Goal: Task Accomplishment & Management: Manage account settings

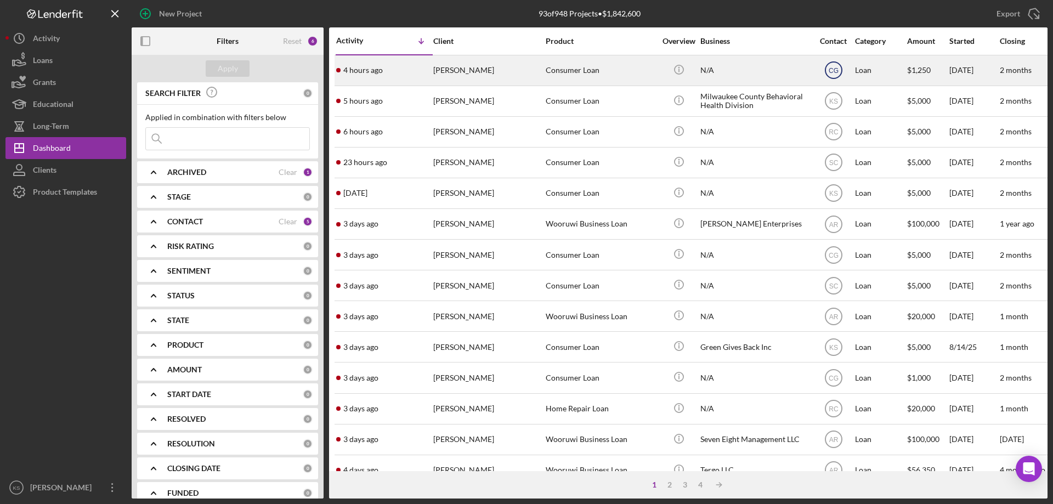
click at [835, 69] on text "CG" at bounding box center [834, 71] width 10 height 8
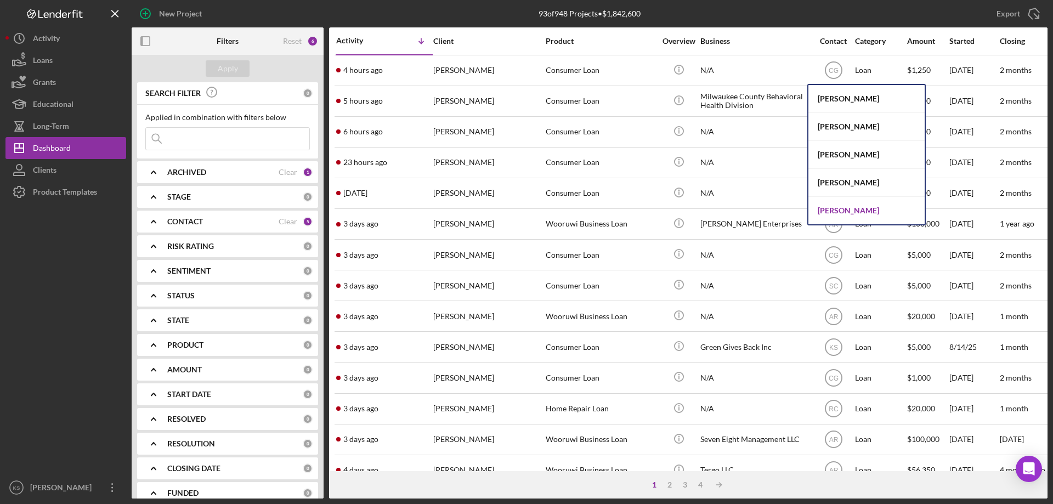
click at [848, 206] on div "[PERSON_NAME]" at bounding box center [867, 210] width 116 height 27
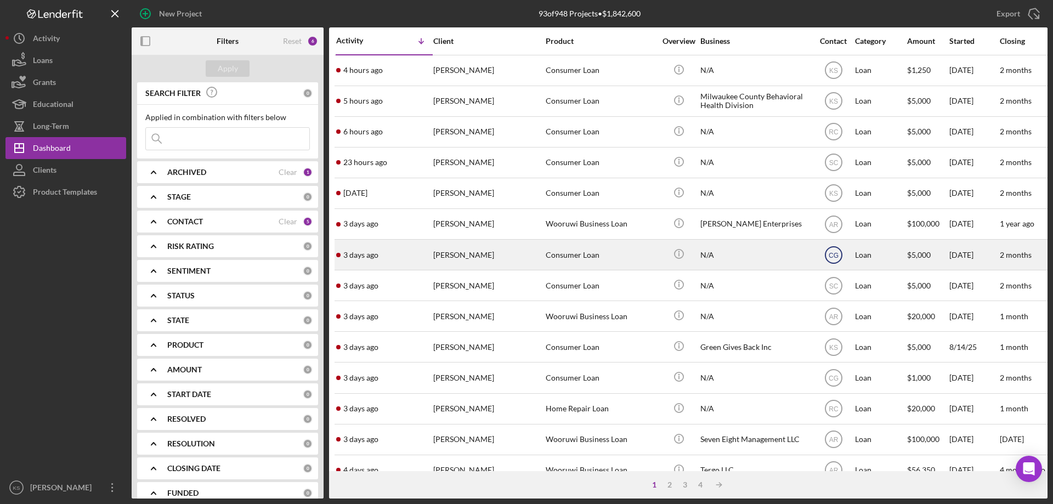
click at [839, 254] on icon "CG" at bounding box center [833, 254] width 27 height 27
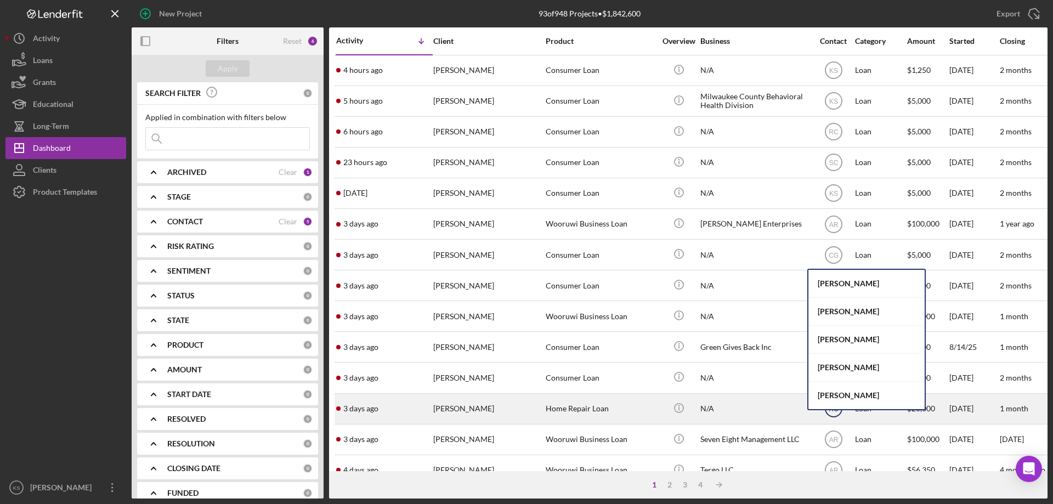
click at [834, 400] on div "[PERSON_NAME]" at bounding box center [867, 395] width 116 height 27
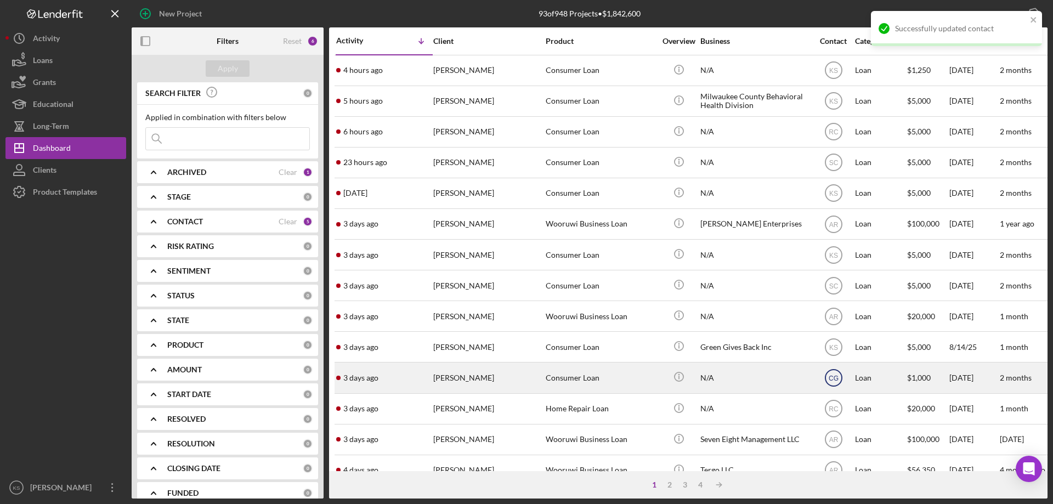
click at [838, 75] on text "CG" at bounding box center [833, 71] width 9 height 8
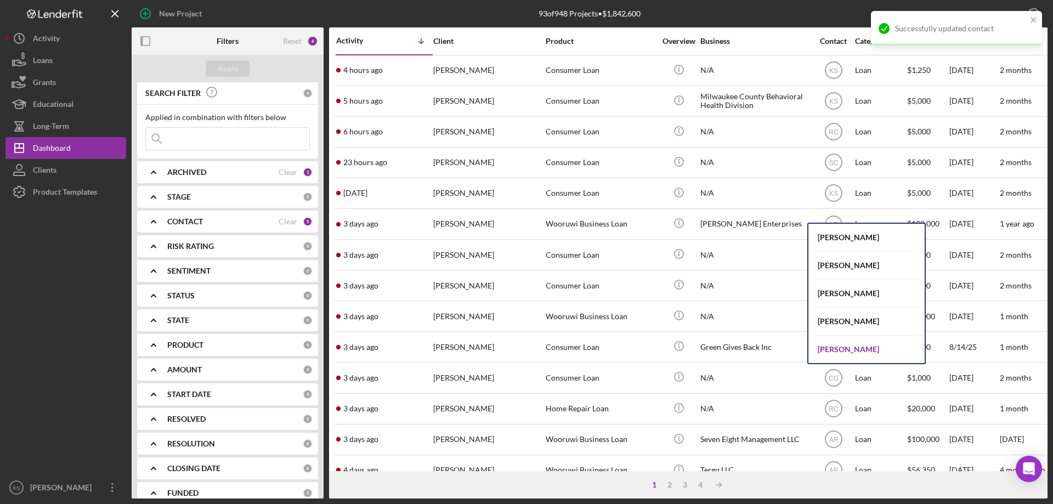
click at [850, 357] on div "[PERSON_NAME]" at bounding box center [867, 349] width 116 height 27
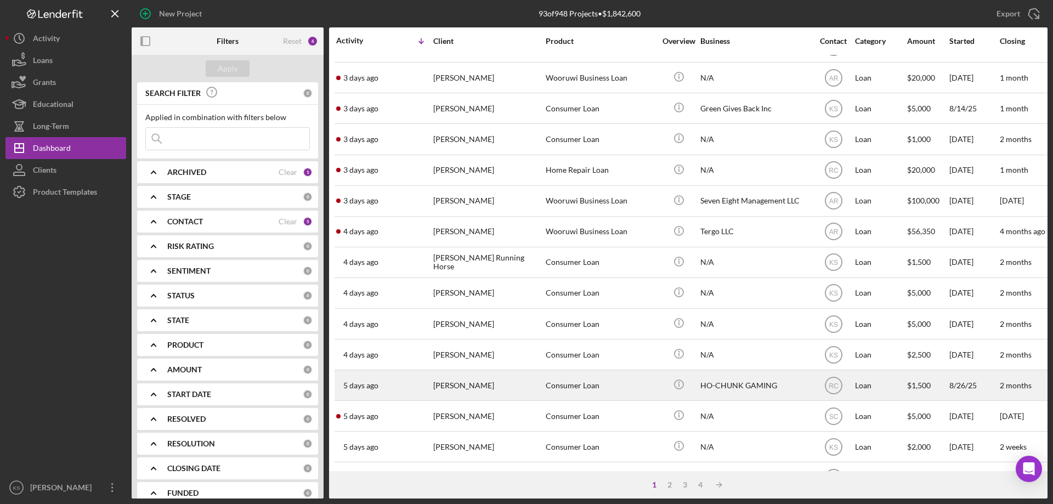
scroll to position [219, 0]
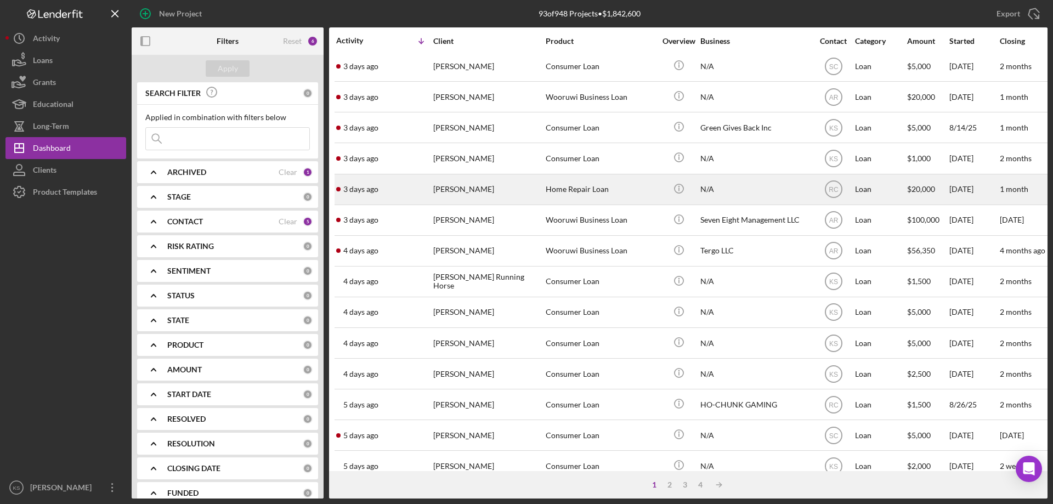
click at [578, 195] on div "Home Repair Loan" at bounding box center [601, 189] width 110 height 29
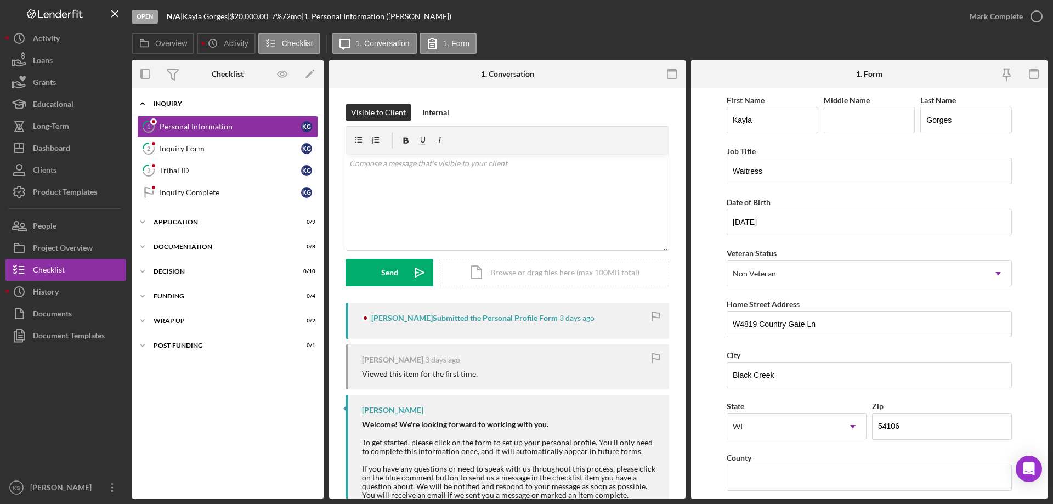
click at [166, 98] on div "Icon/Expander Inquiry 0 / 4" at bounding box center [228, 104] width 192 height 22
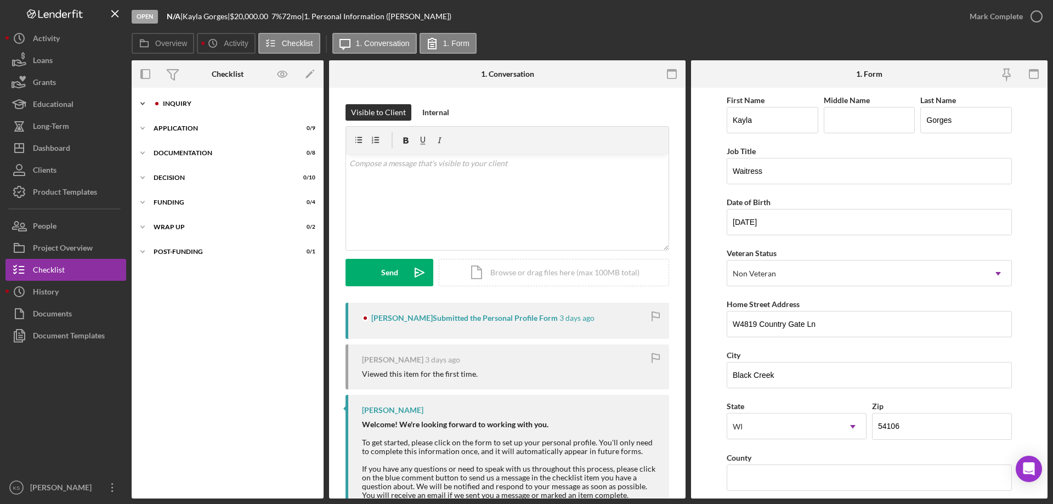
click at [166, 98] on div "Icon/Expander Inquiry 0 / 4" at bounding box center [228, 104] width 192 height 22
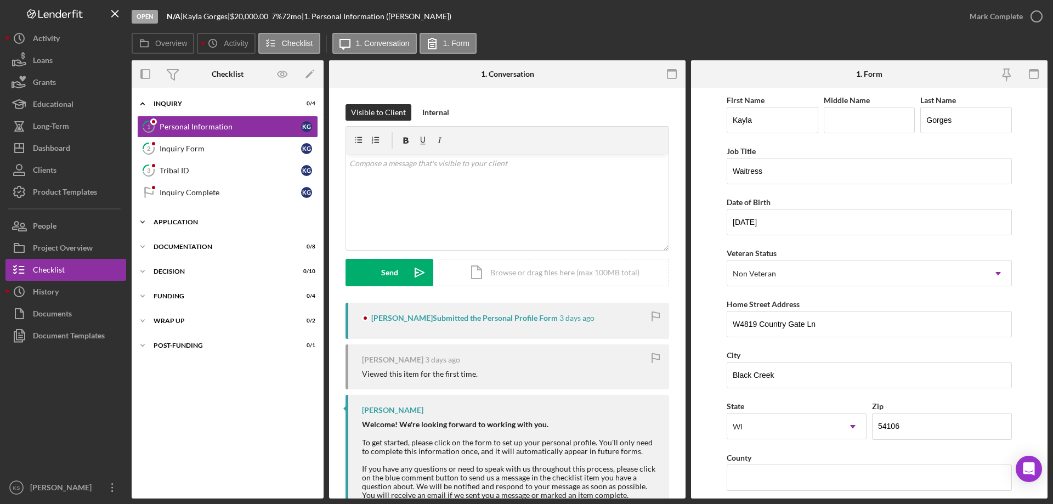
click at [159, 219] on div "Application" at bounding box center [232, 222] width 156 height 7
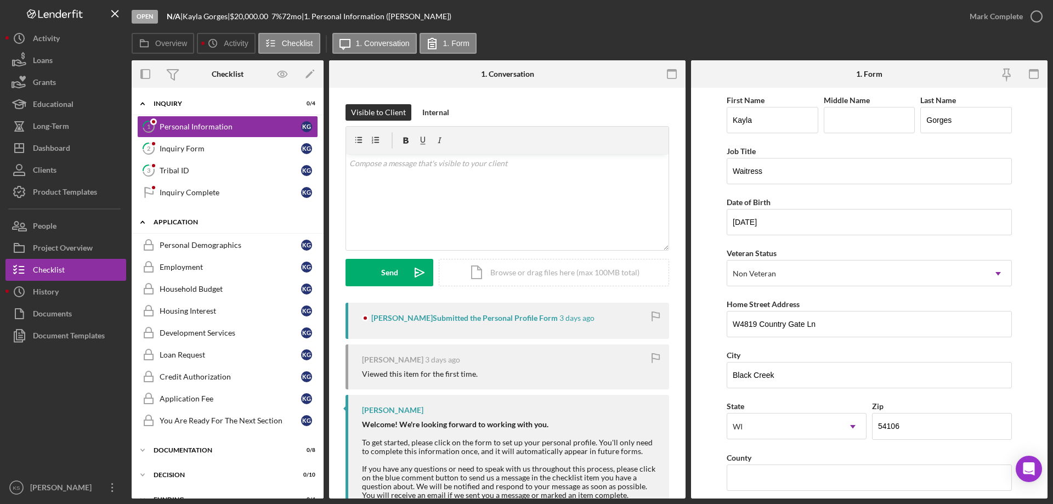
click at [159, 219] on div "Application" at bounding box center [232, 222] width 156 height 7
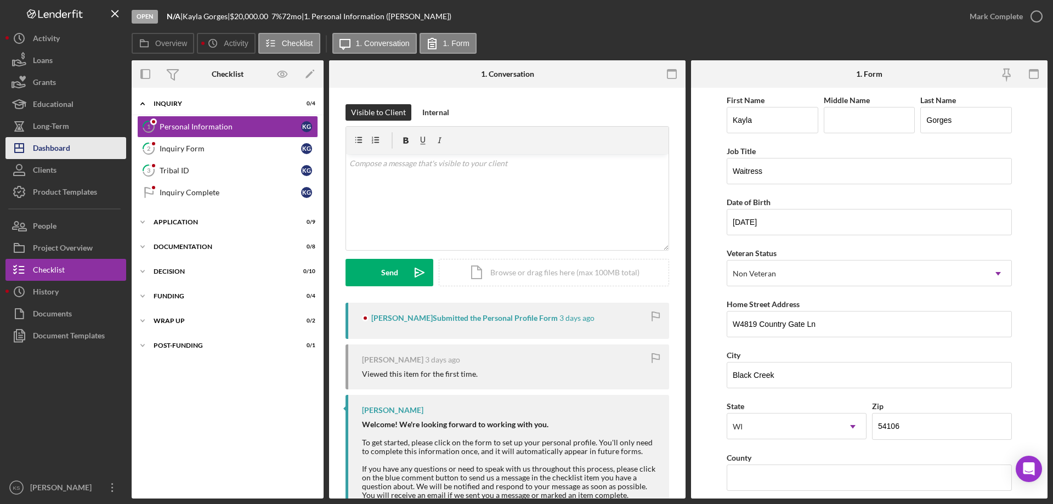
click at [65, 145] on div "Dashboard" at bounding box center [51, 149] width 37 height 25
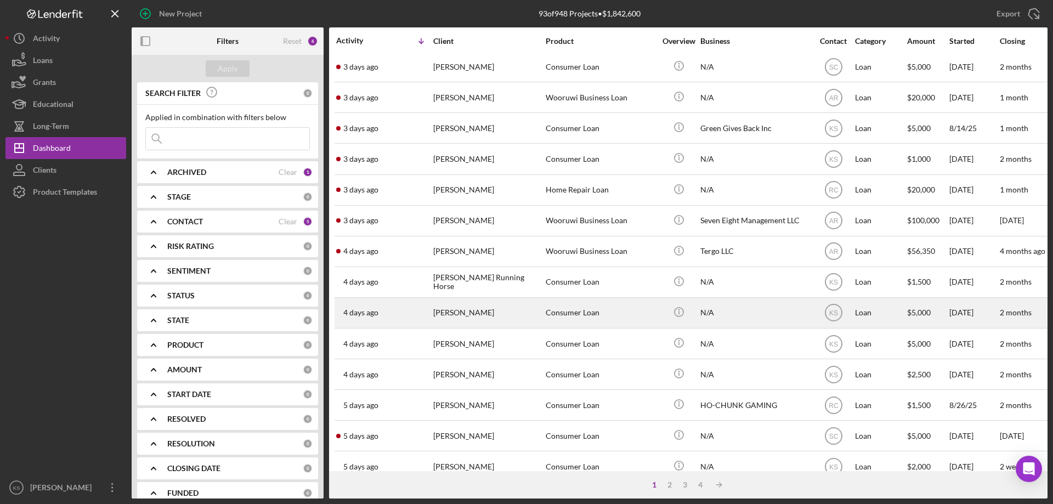
scroll to position [219, 0]
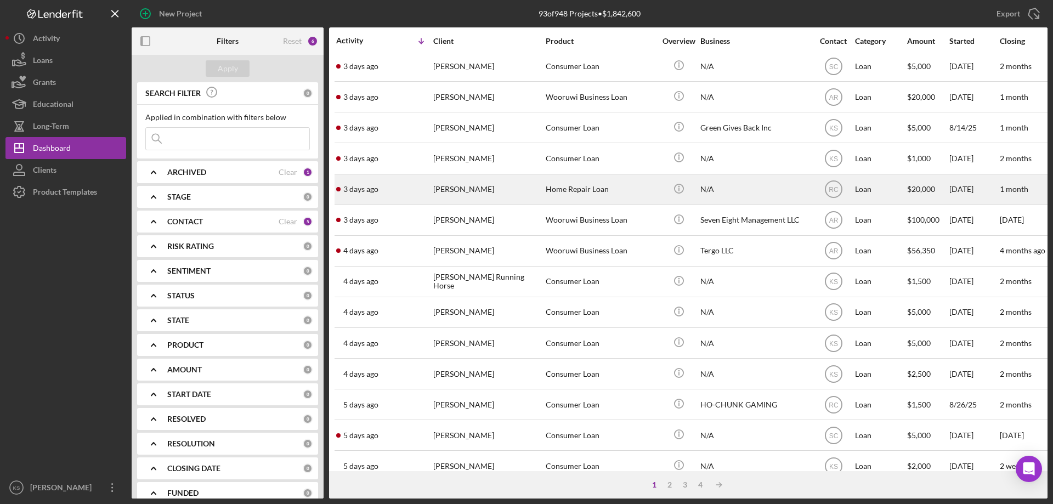
click at [571, 193] on div "Home Repair Loan" at bounding box center [601, 189] width 110 height 29
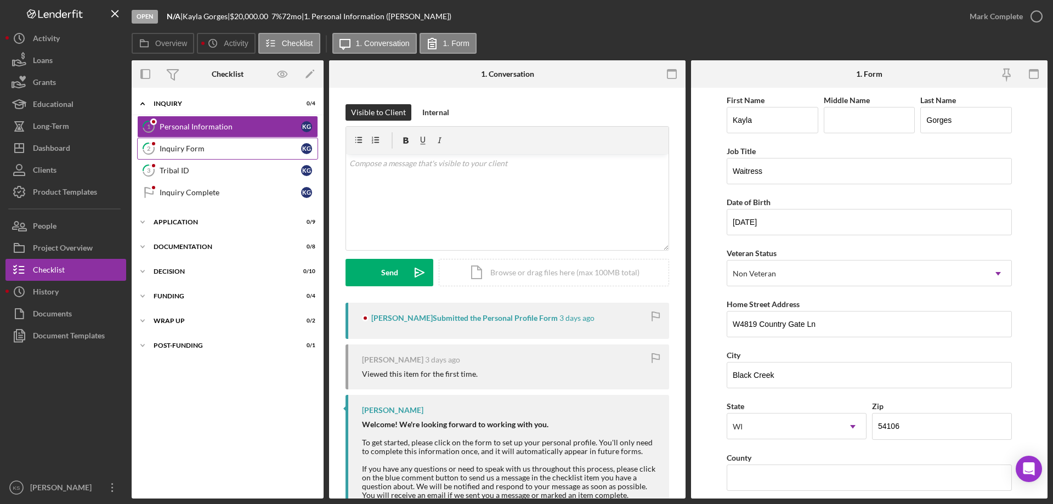
click at [196, 153] on div "Inquiry Form" at bounding box center [231, 148] width 142 height 9
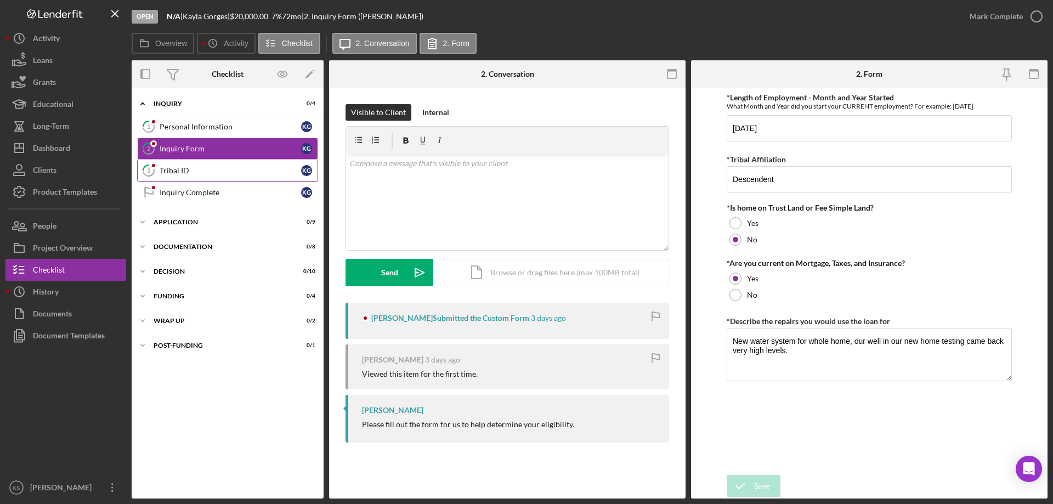
click at [180, 168] on div "Tribal ID" at bounding box center [231, 170] width 142 height 9
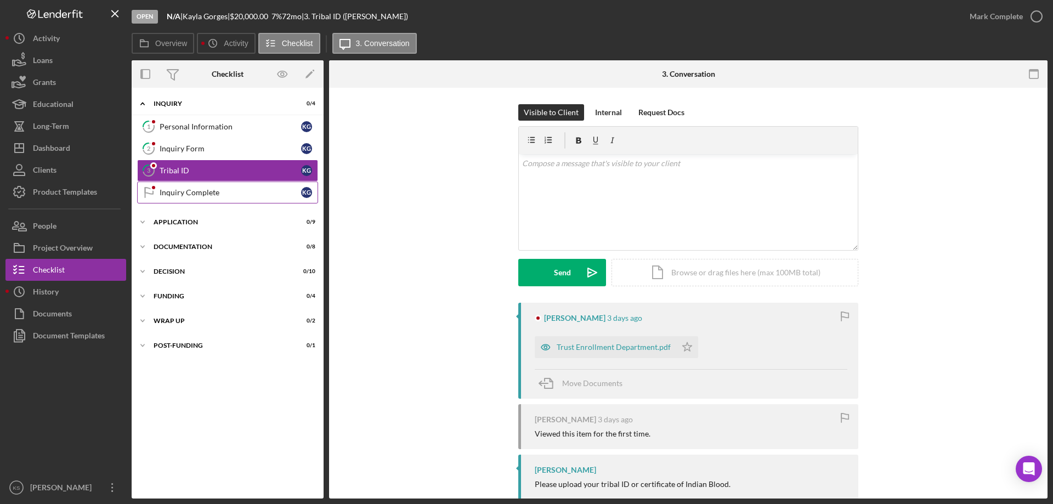
click at [182, 196] on div "Inquiry Complete" at bounding box center [231, 192] width 142 height 9
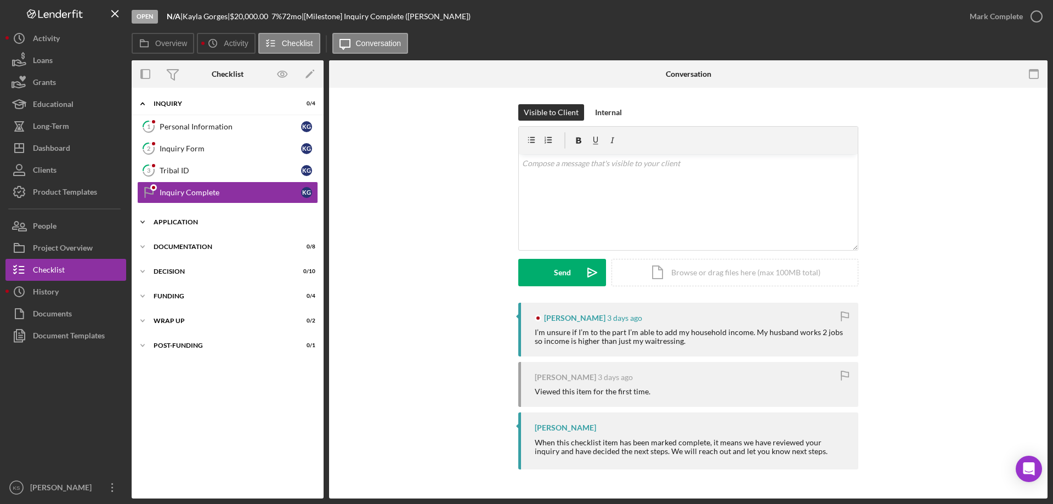
click at [175, 222] on div "Application" at bounding box center [232, 222] width 156 height 7
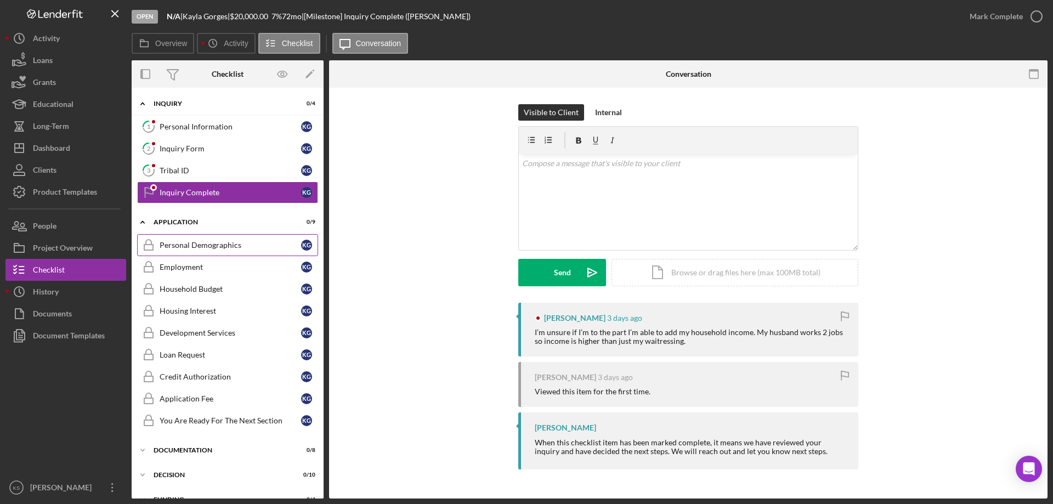
click at [177, 244] on div "Personal Demographics" at bounding box center [231, 245] width 142 height 9
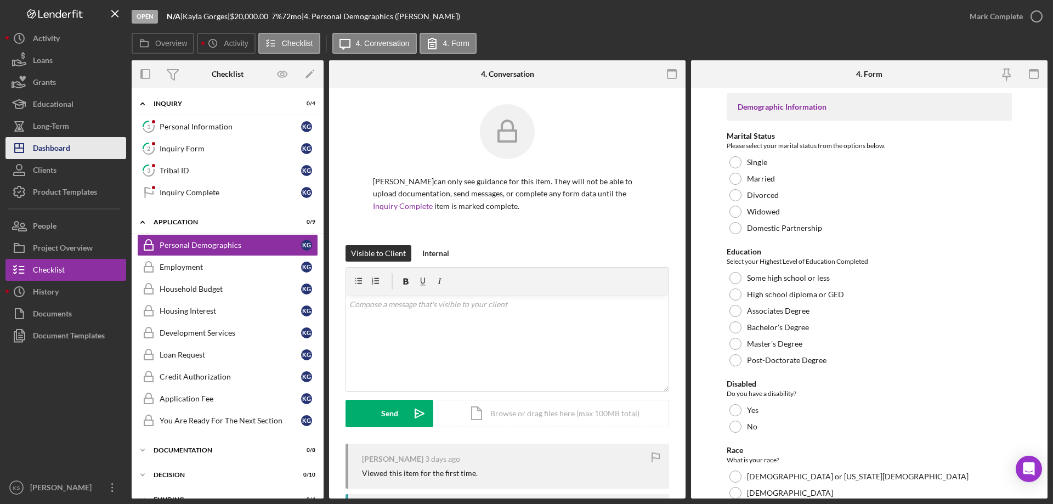
click at [75, 145] on button "Icon/Dashboard Dashboard" at bounding box center [65, 148] width 121 height 22
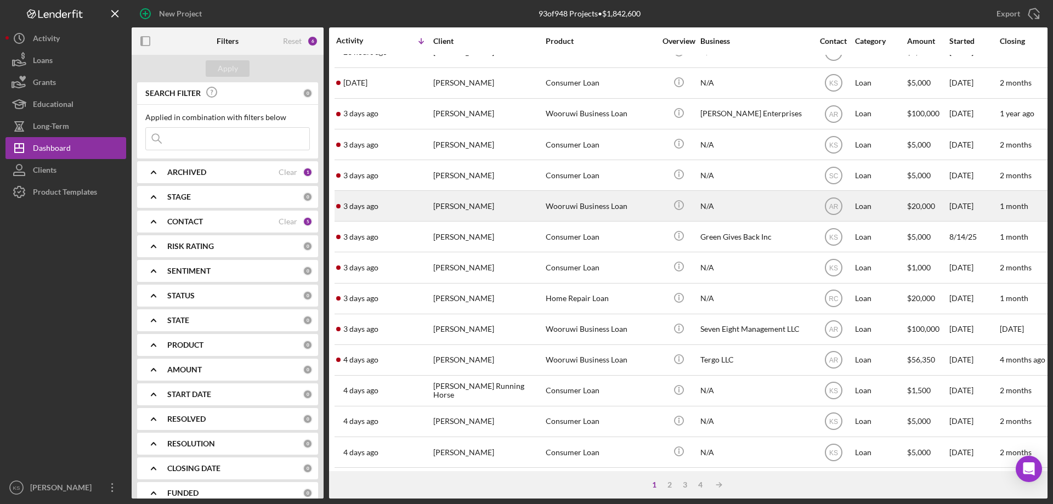
scroll to position [110, 0]
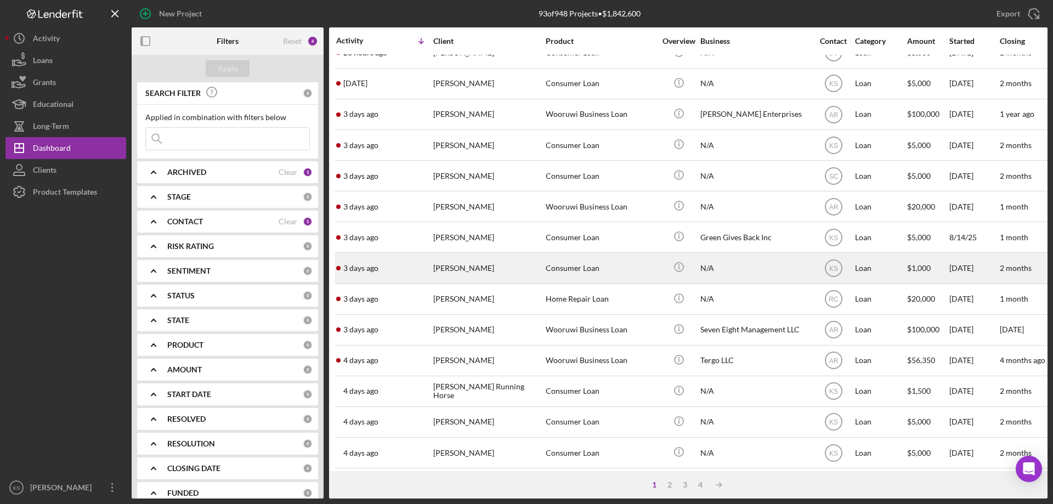
click at [540, 271] on div "[PERSON_NAME]" at bounding box center [488, 267] width 110 height 29
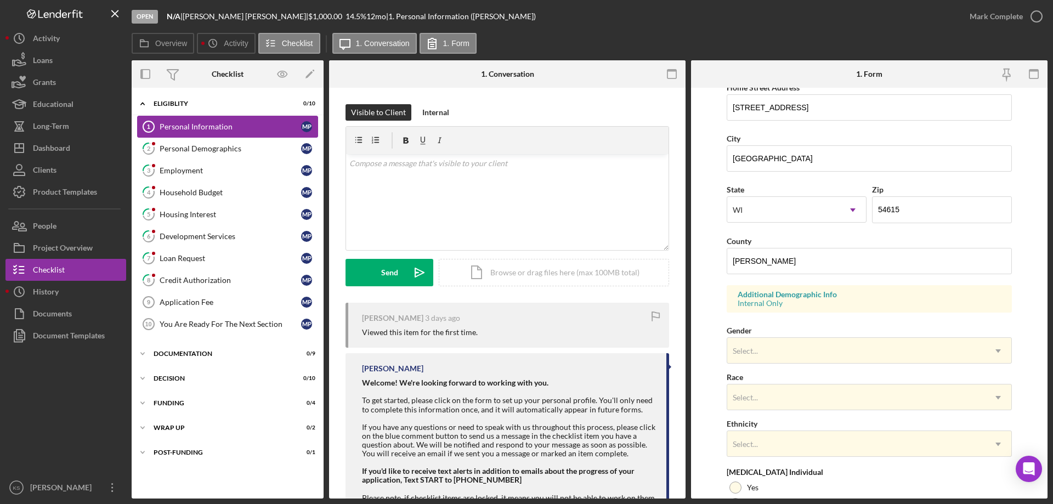
scroll to position [212, 0]
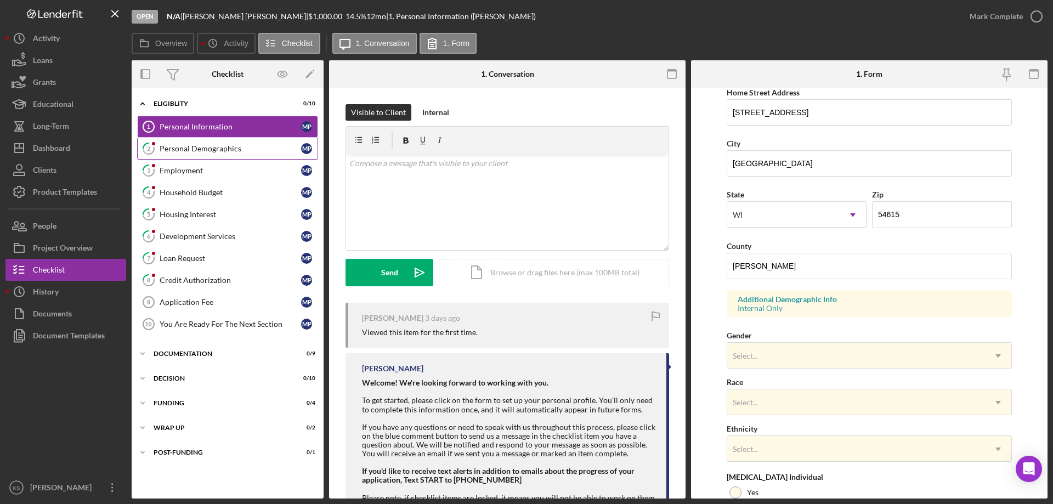
click at [199, 145] on div "Personal Demographics" at bounding box center [231, 148] width 142 height 9
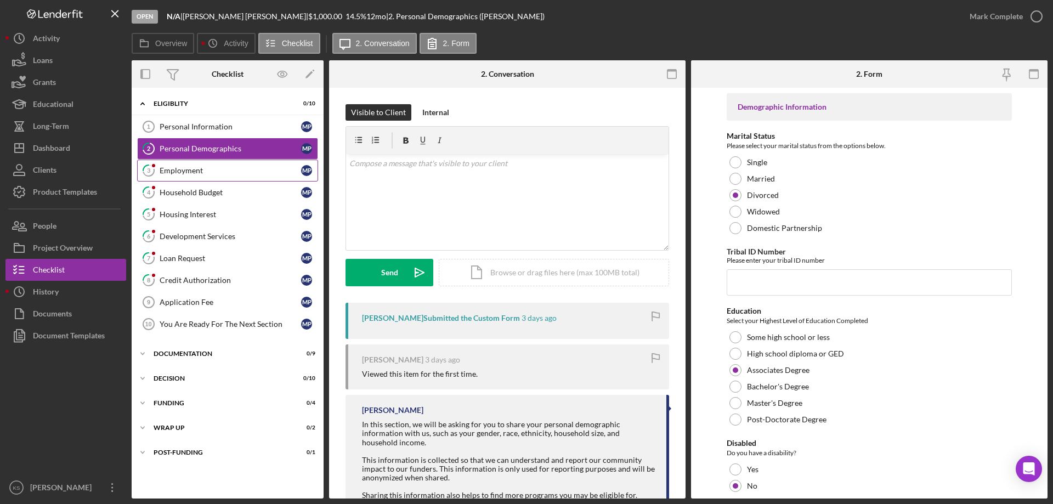
click at [195, 170] on div "Employment" at bounding box center [231, 170] width 142 height 9
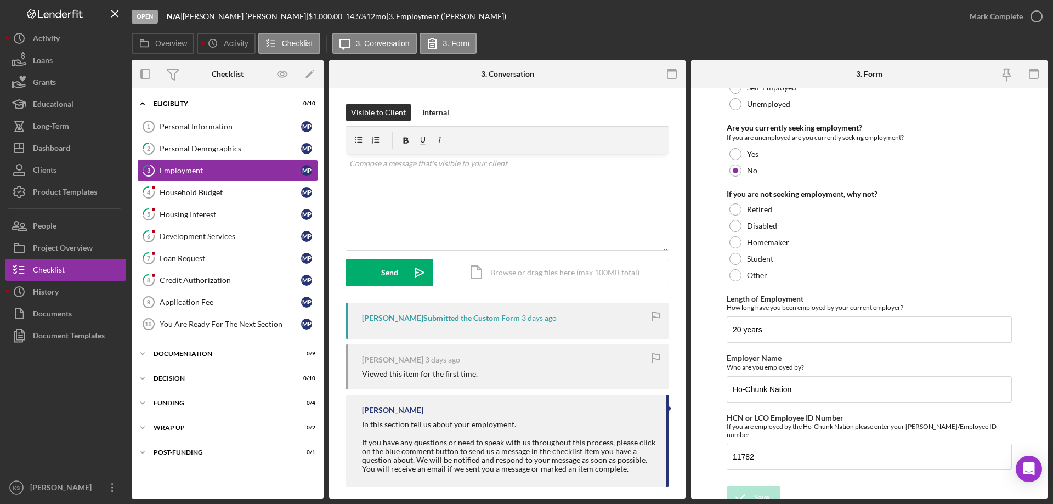
scroll to position [78, 0]
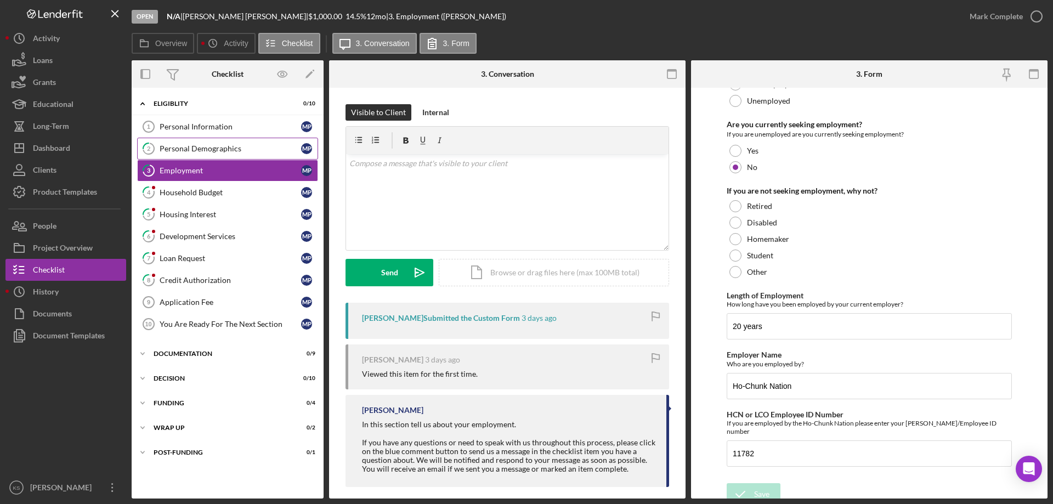
click at [183, 149] on div "Personal Demographics" at bounding box center [231, 148] width 142 height 9
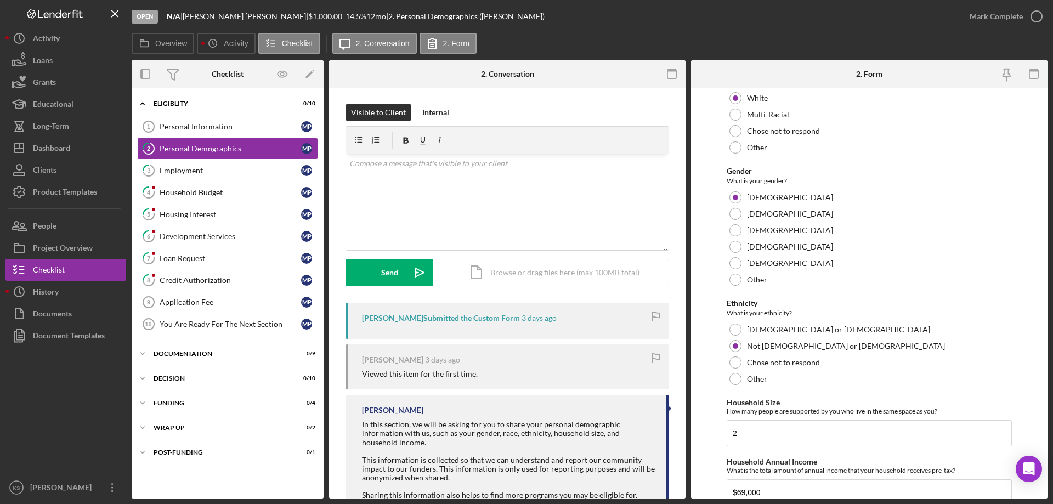
scroll to position [602, 0]
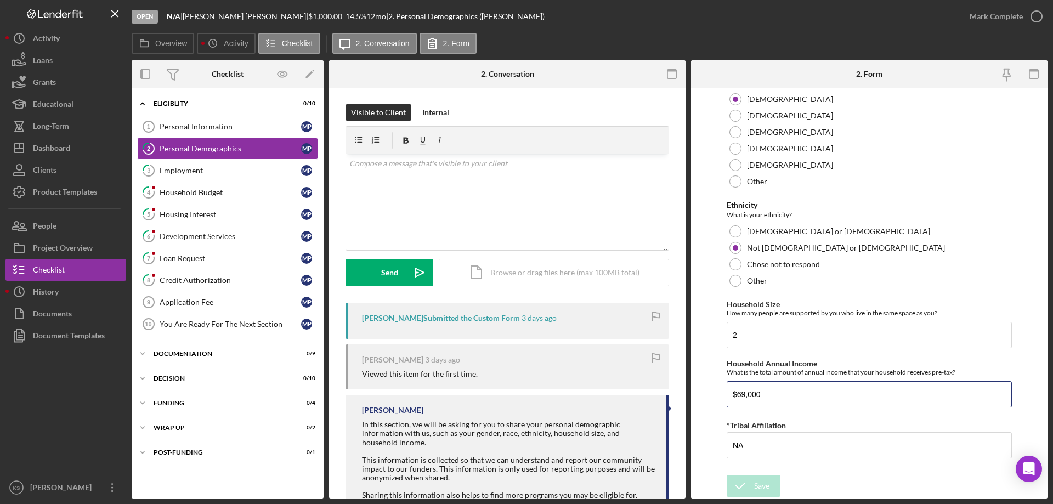
drag, startPoint x: 783, startPoint y: 396, endPoint x: 622, endPoint y: 386, distance: 162.1
click at [619, 385] on div "Overview Internal Workflow Stage Open Icon/Dropdown Arrow Archive (can unarchiv…" at bounding box center [590, 279] width 916 height 438
click at [183, 126] on div "Personal Information" at bounding box center [231, 126] width 142 height 9
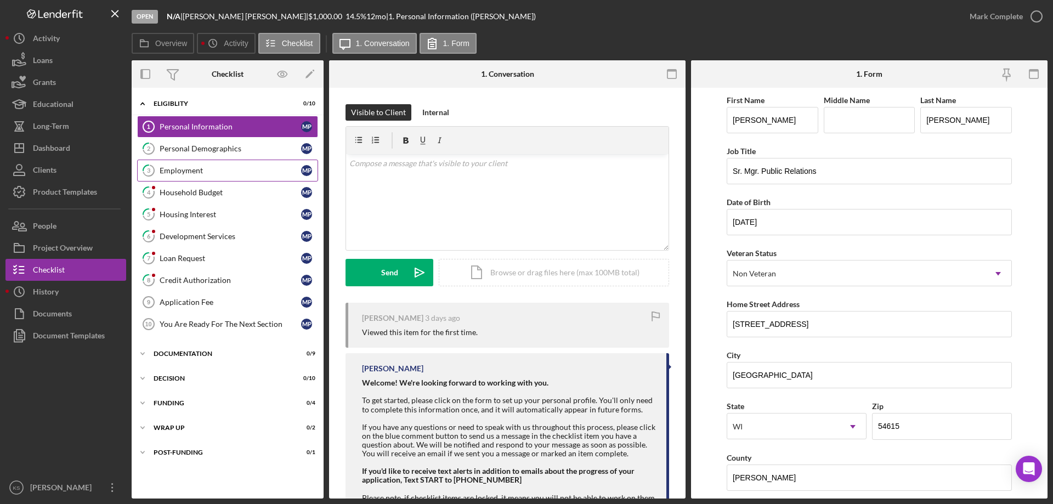
click at [151, 157] on icon "3" at bounding box center [148, 170] width 27 height 27
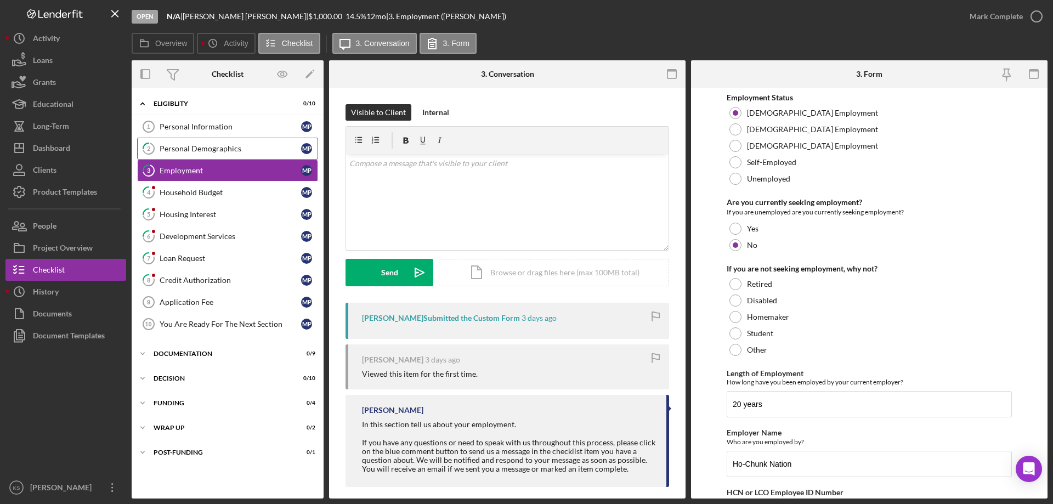
click at [170, 143] on link "2 Personal Demographics M P" at bounding box center [227, 149] width 181 height 22
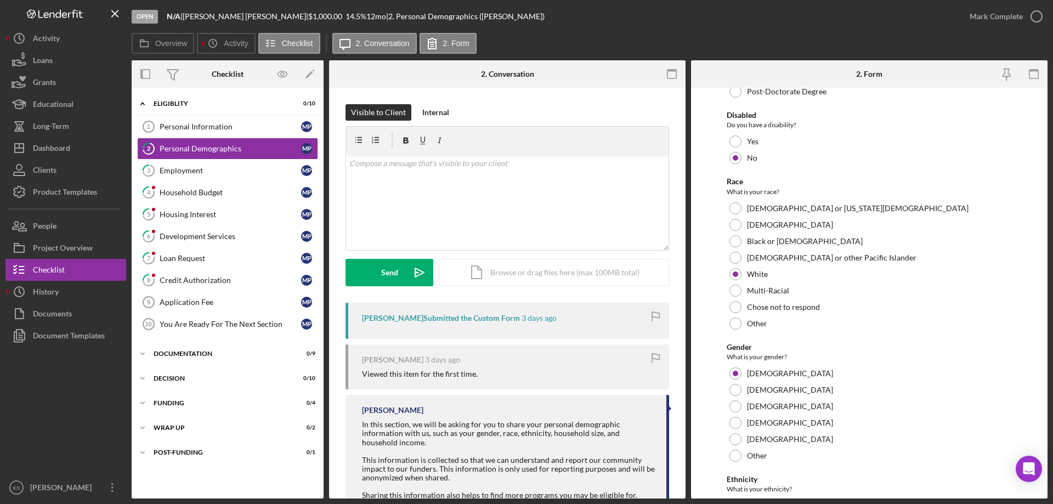
scroll to position [329, 0]
click at [239, 137] on link "Personal Information 1 Personal Information M P" at bounding box center [227, 127] width 181 height 22
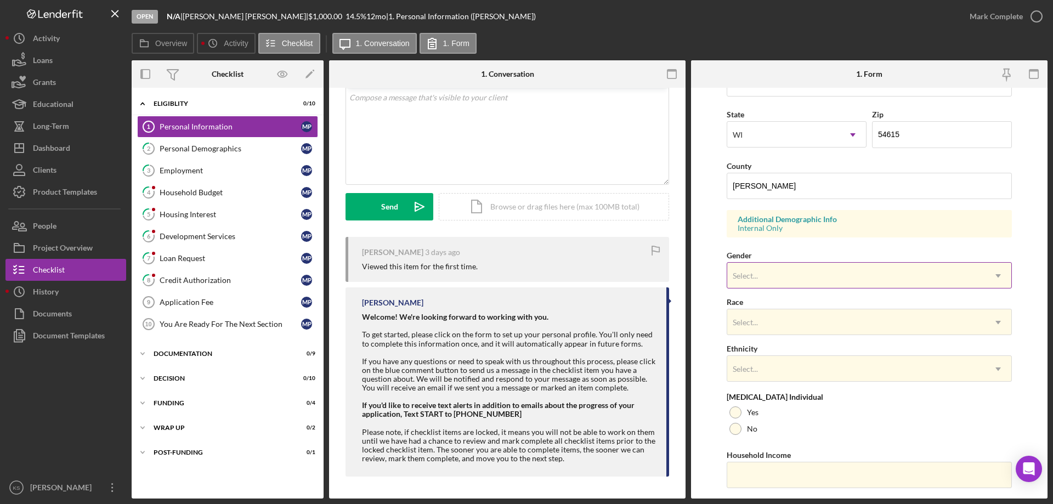
scroll to position [267, 0]
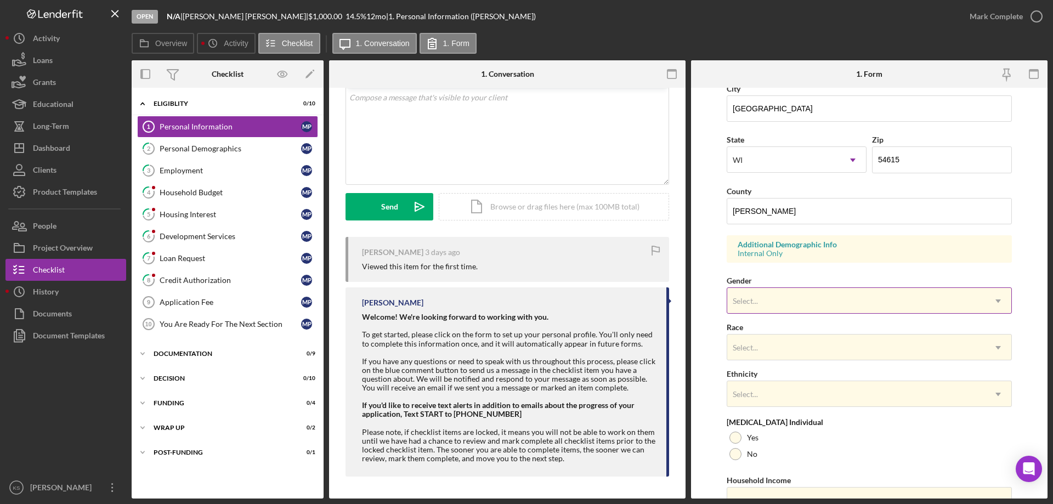
click at [762, 291] on div "Select..." at bounding box center [856, 301] width 258 height 25
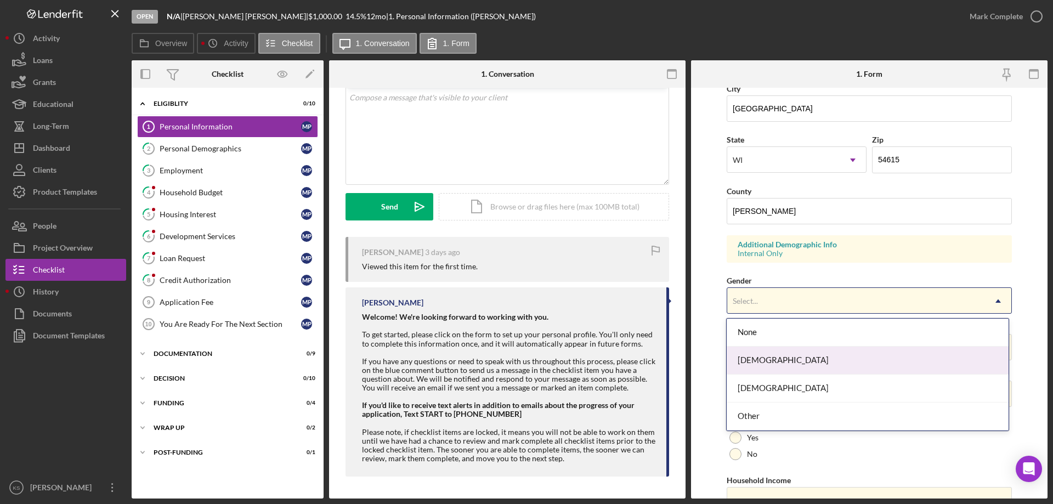
click at [770, 360] on div "[DEMOGRAPHIC_DATA]" at bounding box center [867, 361] width 281 height 28
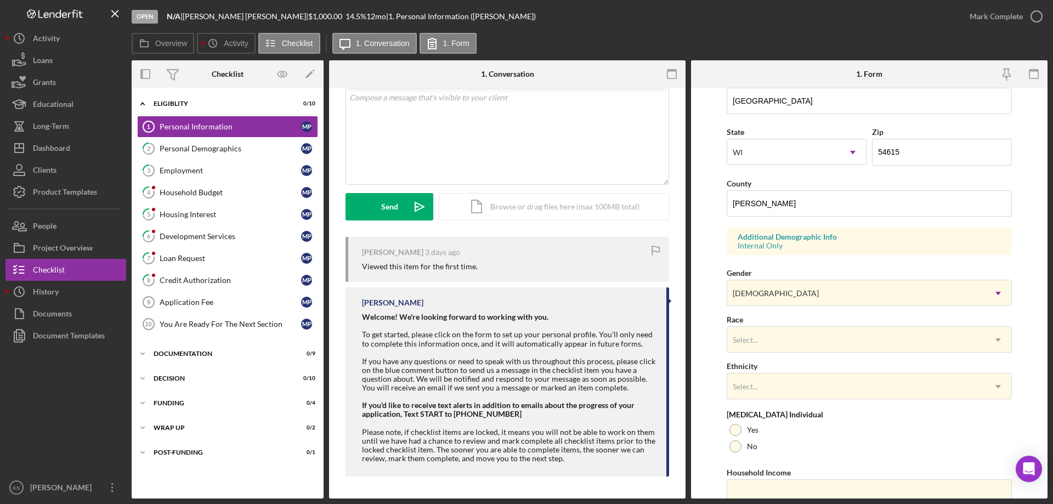
scroll to position [321, 0]
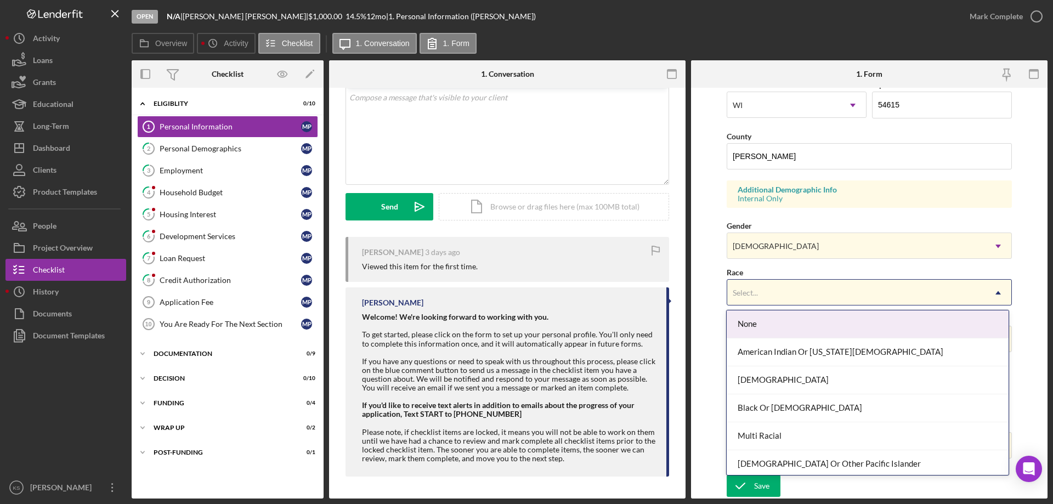
click at [773, 298] on div "Select..." at bounding box center [856, 292] width 258 height 25
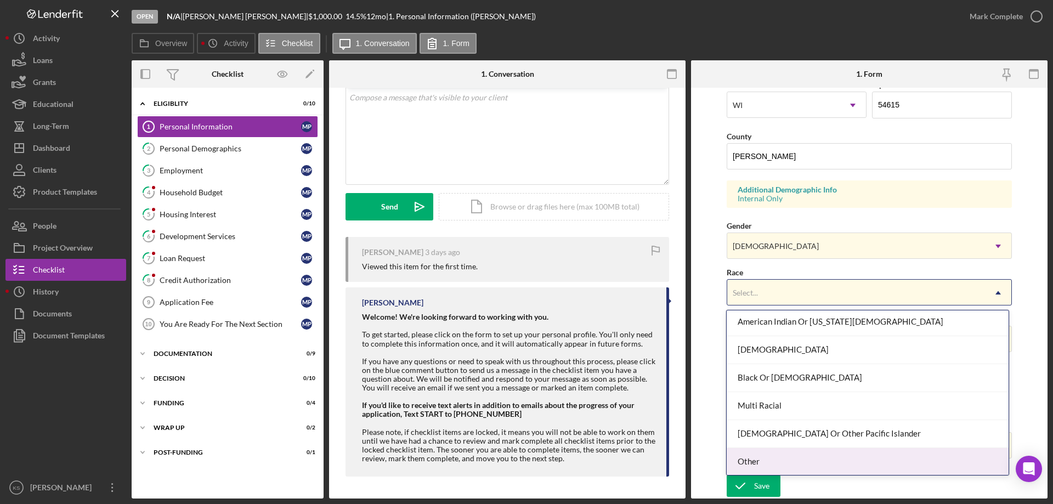
scroll to position [59, 0]
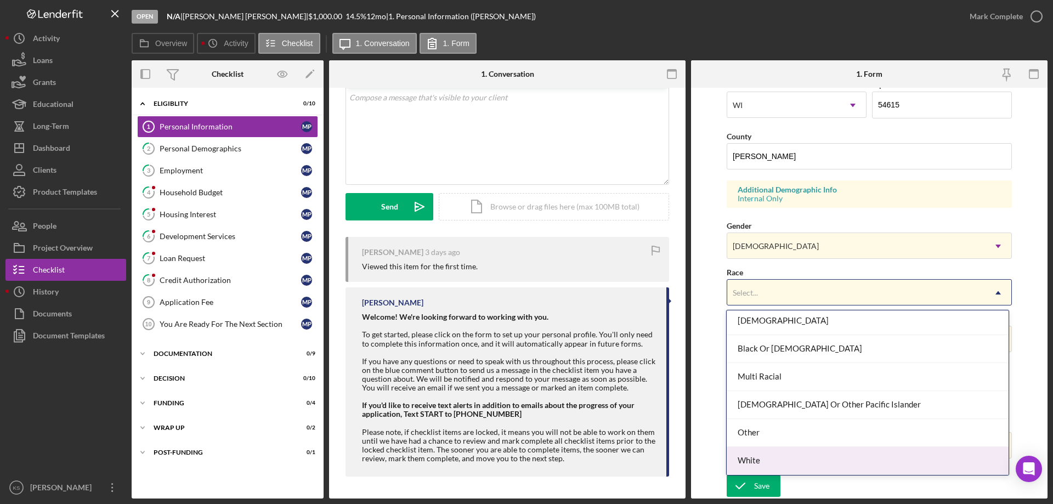
click at [768, 451] on div "White" at bounding box center [867, 461] width 281 height 28
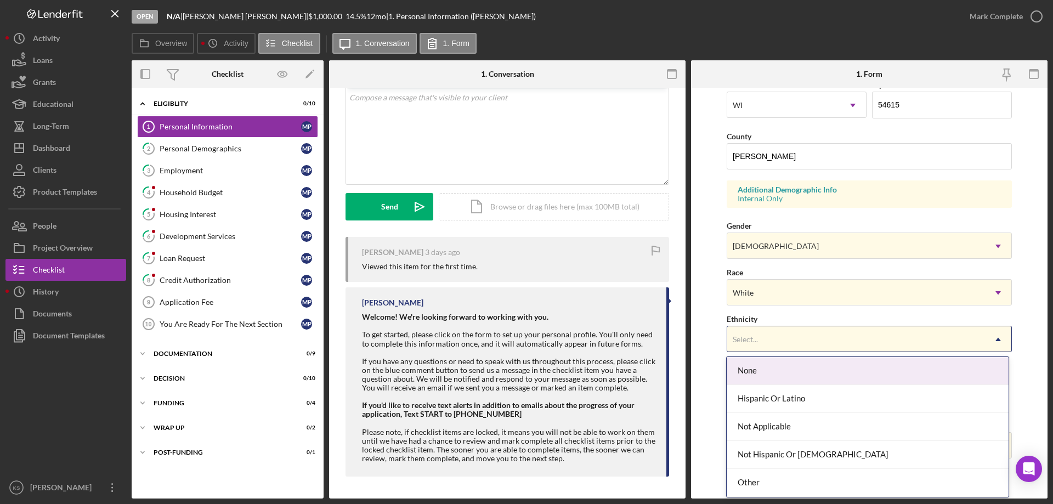
click at [810, 336] on div "Select..." at bounding box center [856, 339] width 258 height 25
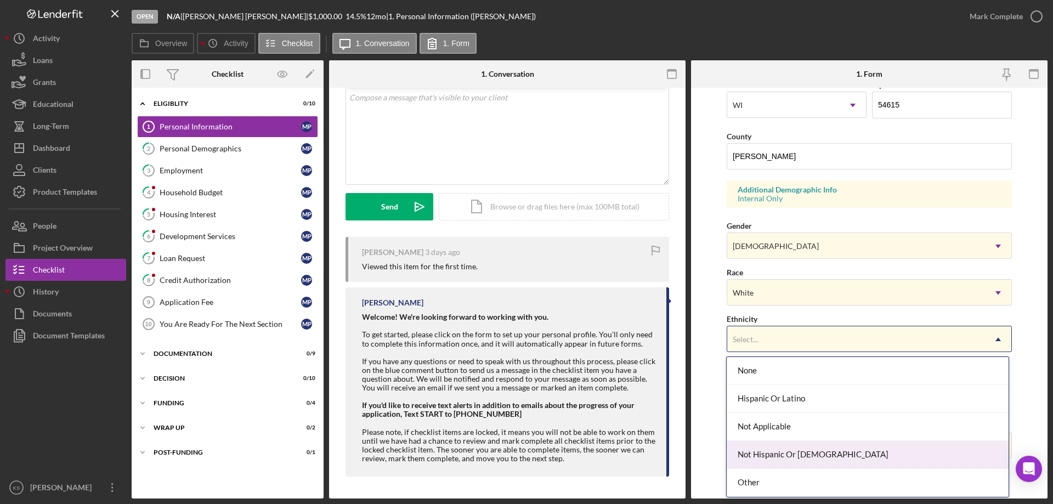
click at [766, 459] on div "Not Hispanic Or [DEMOGRAPHIC_DATA]" at bounding box center [867, 455] width 281 height 28
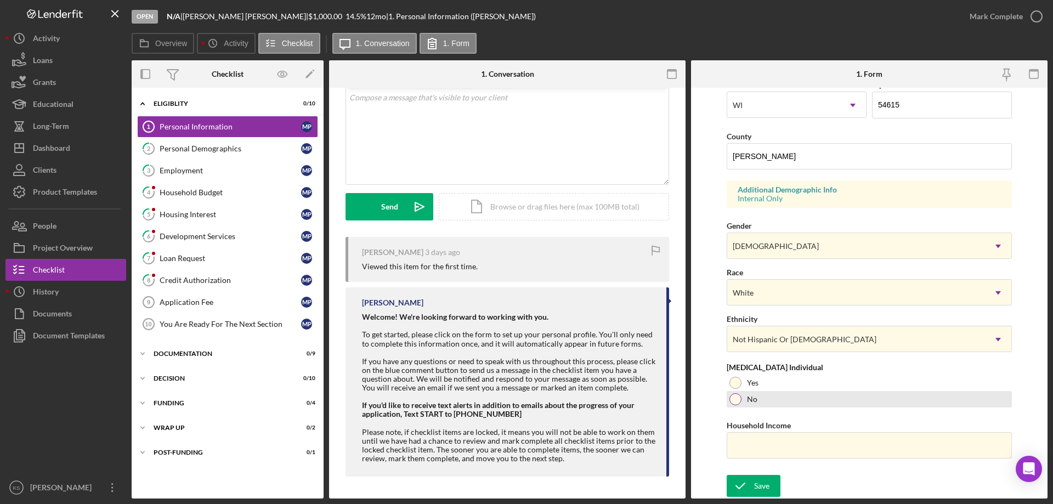
click at [741, 400] on div "No" at bounding box center [869, 399] width 285 height 16
click at [750, 442] on input "Household Income" at bounding box center [869, 445] width 285 height 26
paste input "$69,000"
type input "$69,000"
click at [760, 483] on div "Save" at bounding box center [761, 486] width 15 height 22
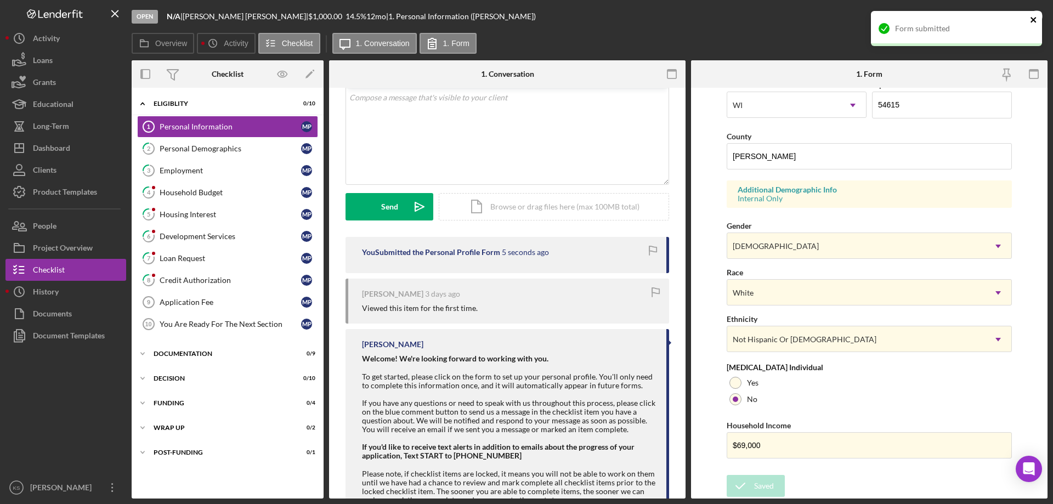
click at [1035, 19] on icon "close" at bounding box center [1033, 19] width 5 height 5
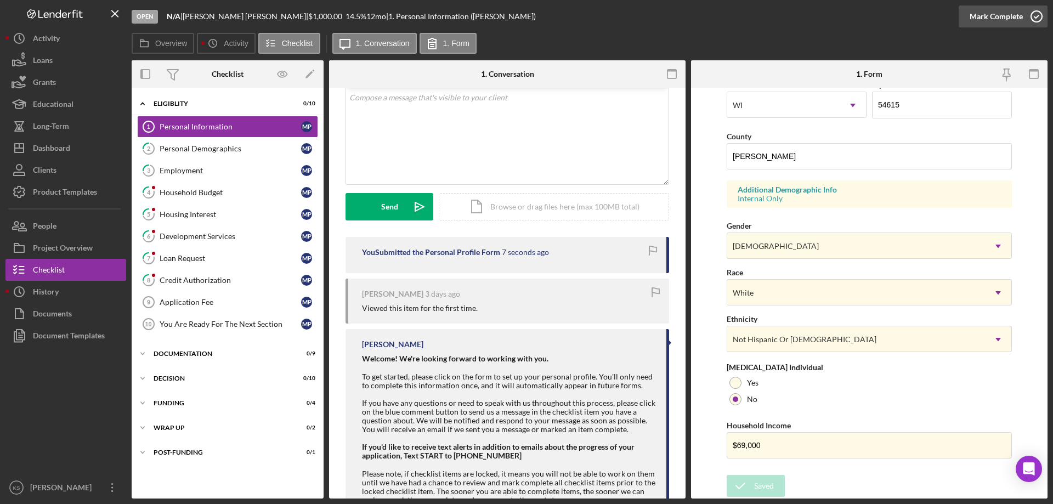
click at [1007, 19] on div "Mark Complete" at bounding box center [996, 16] width 53 height 22
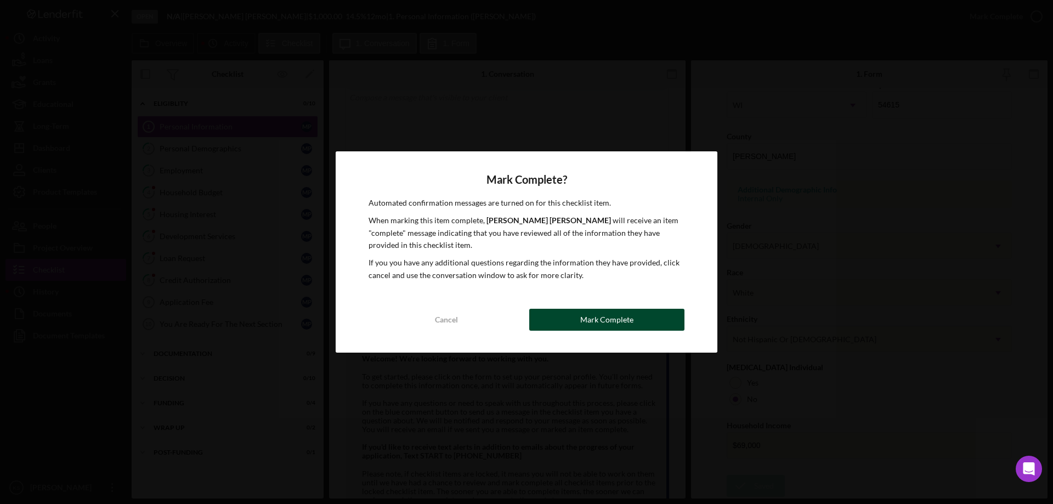
click at [620, 312] on div "Mark Complete" at bounding box center [606, 320] width 53 height 22
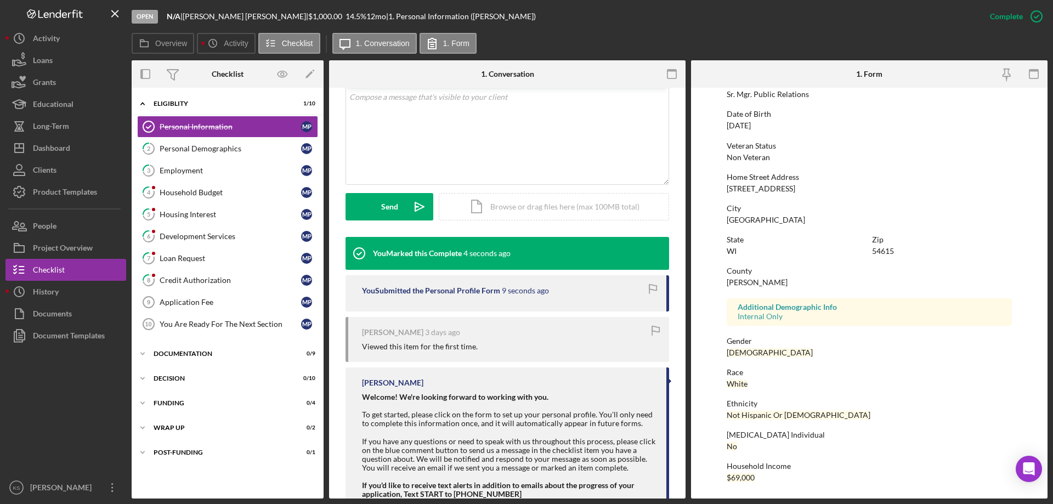
scroll to position [101, 0]
click at [172, 148] on div "Personal Demographics" at bounding box center [231, 148] width 142 height 9
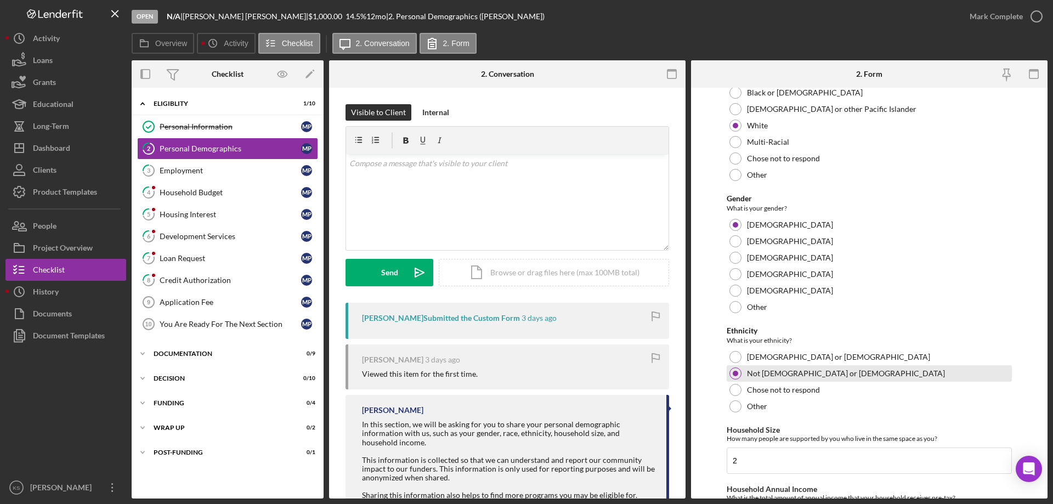
scroll to position [602, 0]
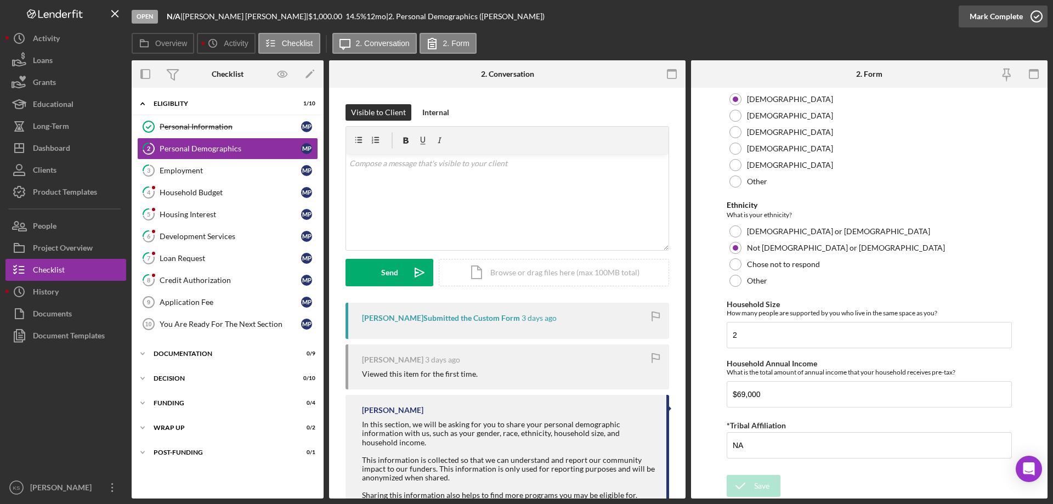
click at [1034, 24] on icon "button" at bounding box center [1036, 16] width 27 height 27
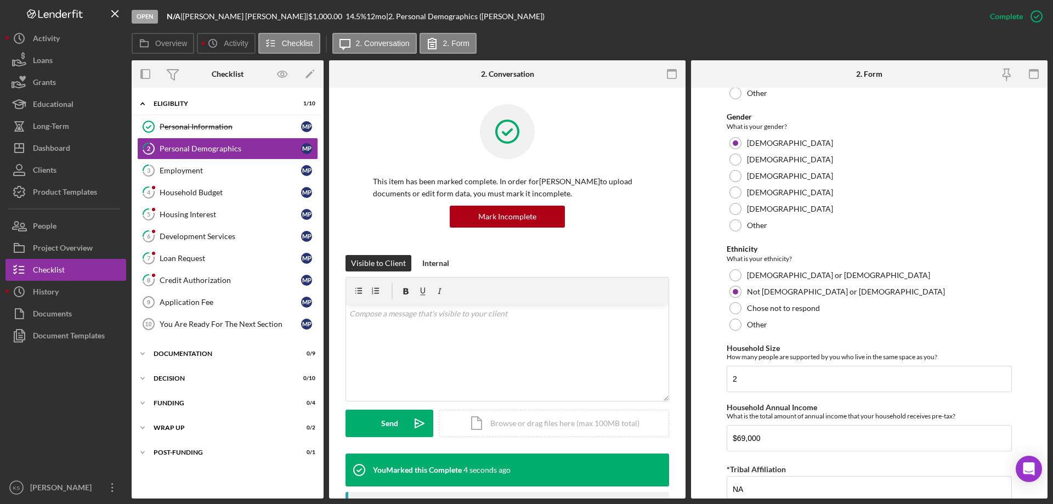
scroll to position [646, 0]
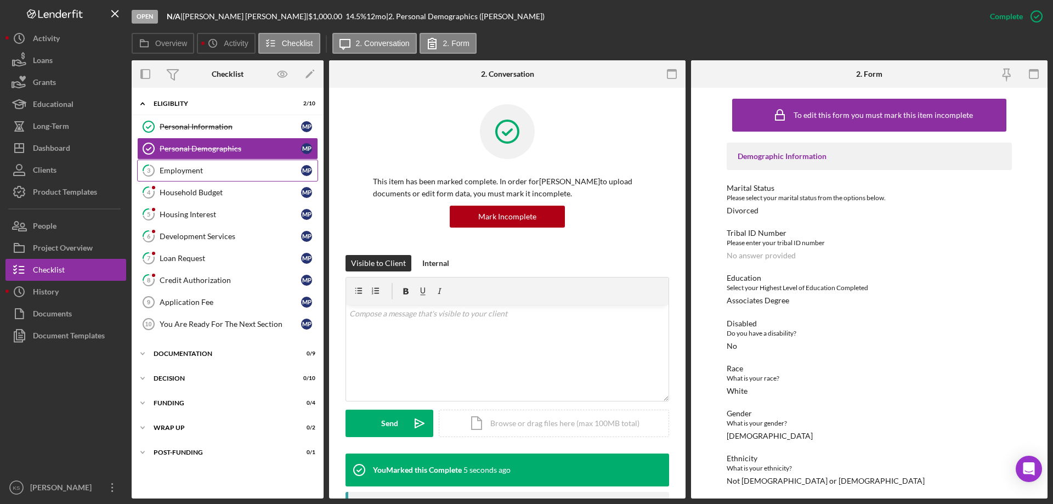
click at [170, 163] on link "3 Employment M P" at bounding box center [227, 171] width 181 height 22
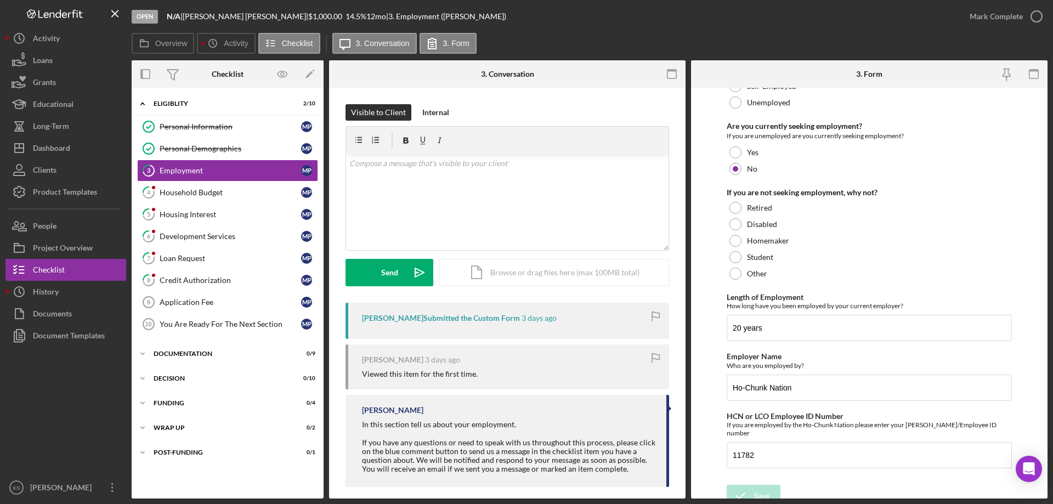
scroll to position [78, 0]
click at [990, 12] on div "Mark Complete" at bounding box center [996, 16] width 53 height 22
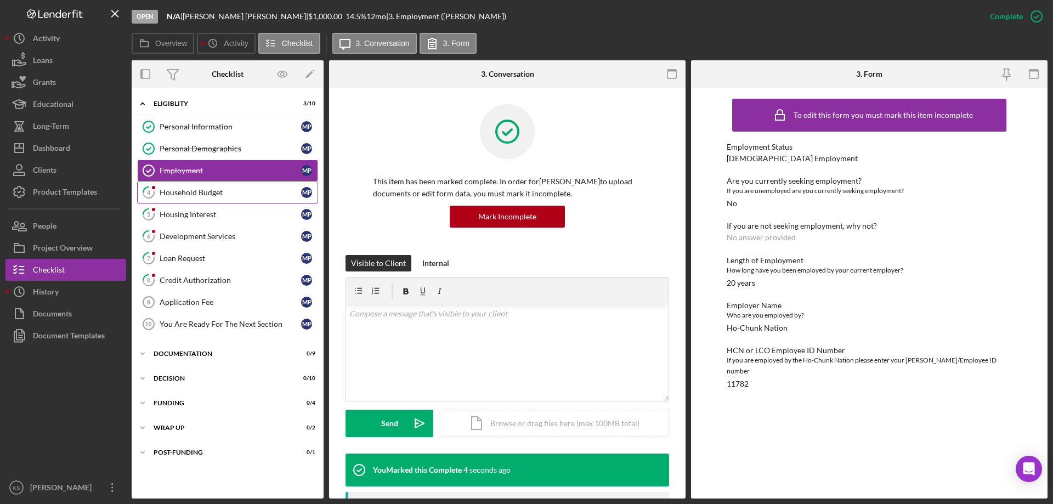
click at [195, 191] on div "Household Budget" at bounding box center [231, 192] width 142 height 9
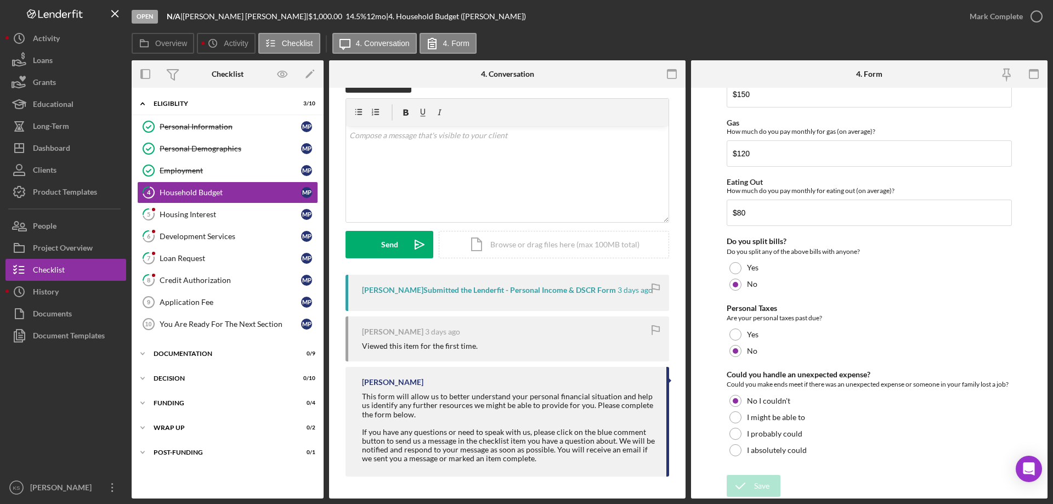
scroll to position [712, 0]
click at [991, 14] on div "Mark Complete" at bounding box center [996, 16] width 53 height 22
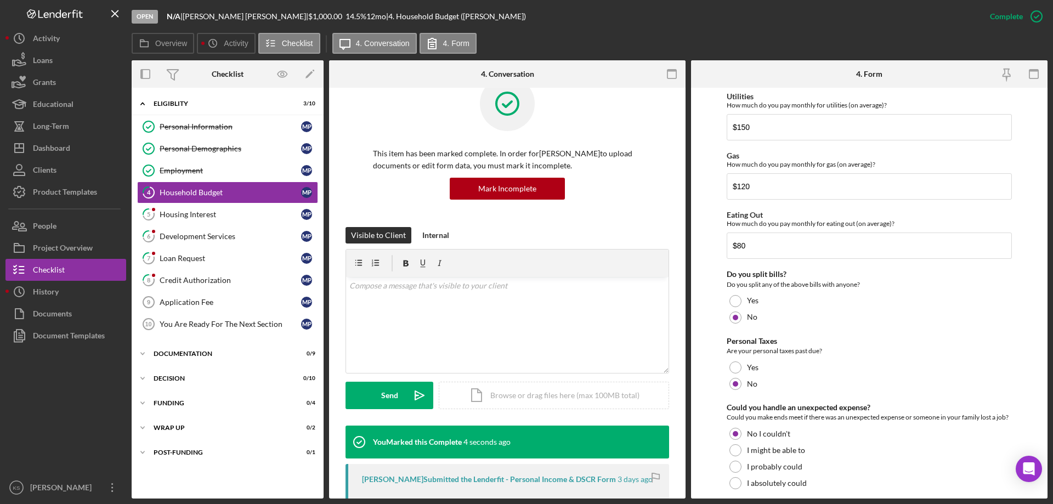
scroll to position [755, 0]
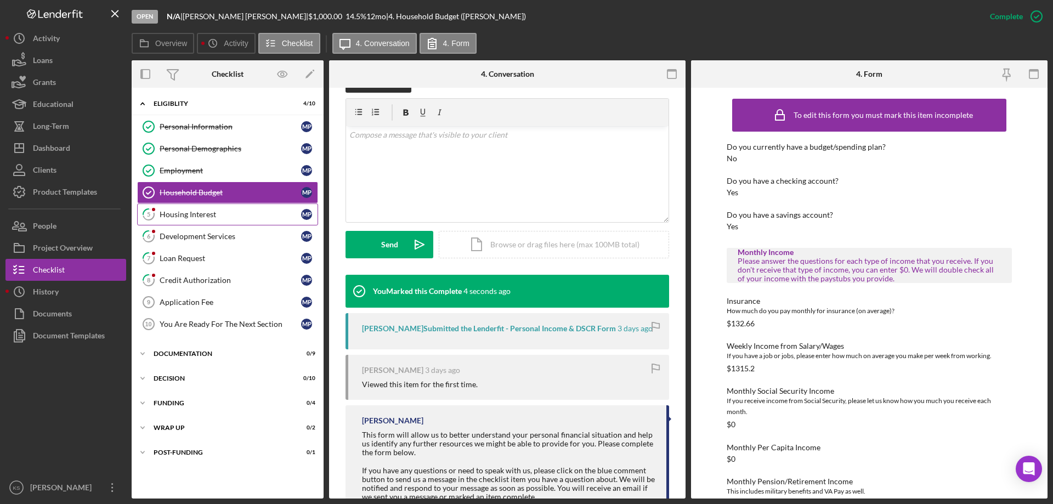
click at [251, 211] on div "Housing Interest" at bounding box center [231, 214] width 142 height 9
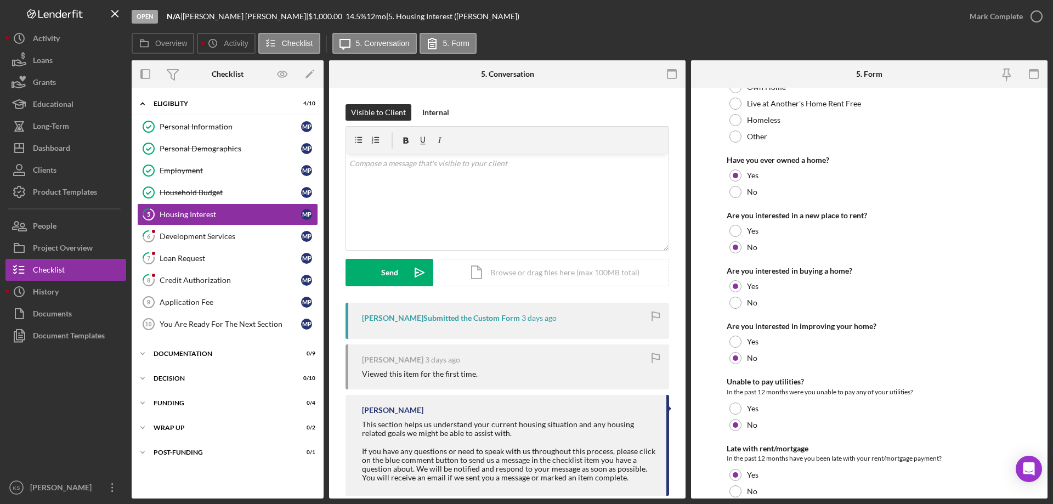
scroll to position [150, 0]
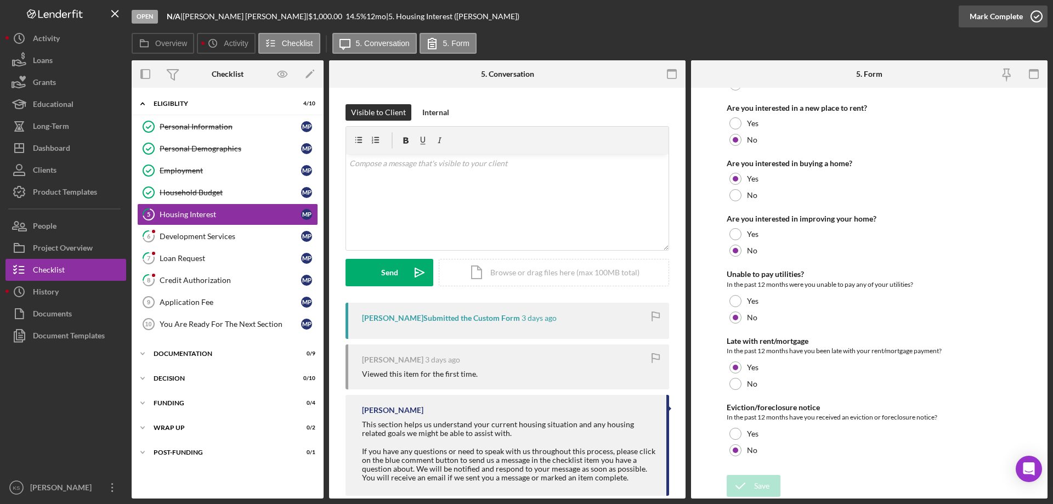
click at [982, 20] on div "Mark Complete" at bounding box center [996, 16] width 53 height 22
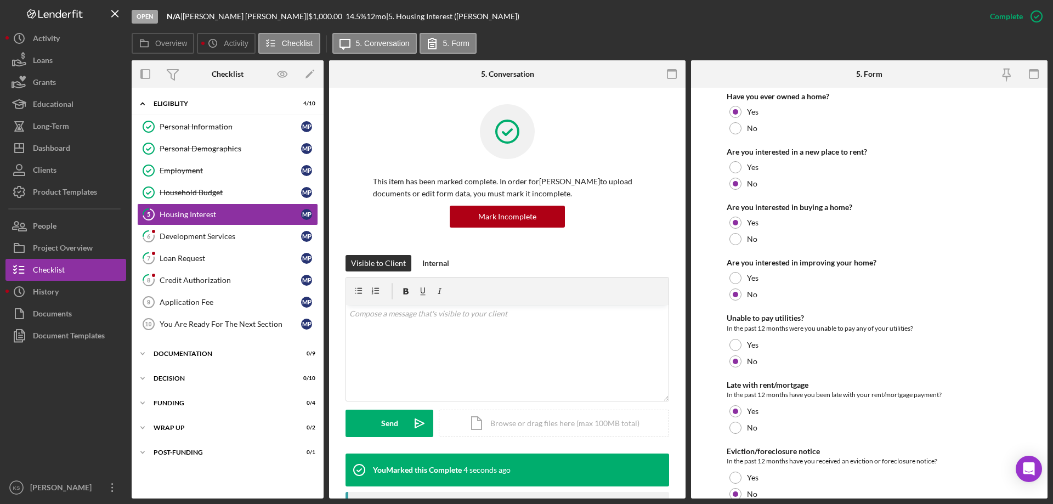
scroll to position [194, 0]
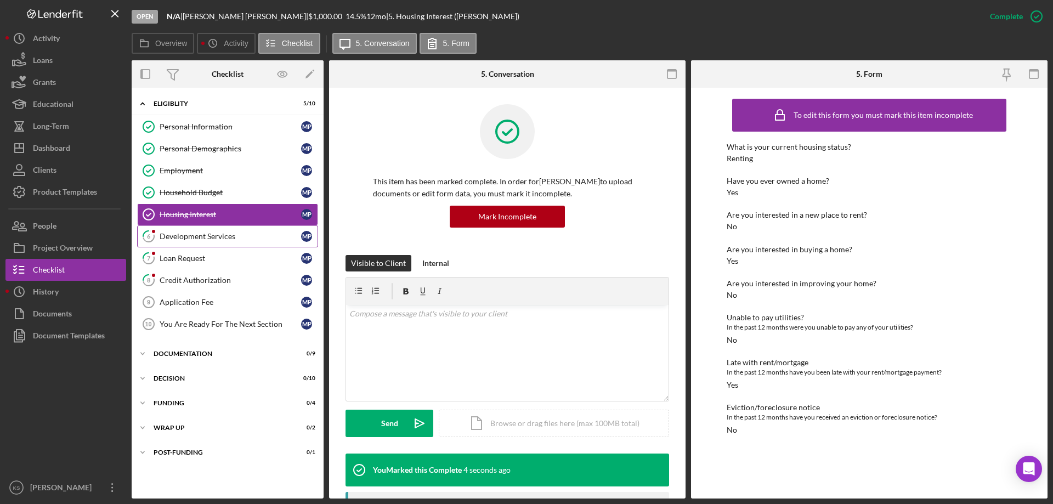
click at [222, 230] on link "6 Development Services M P" at bounding box center [227, 236] width 181 height 22
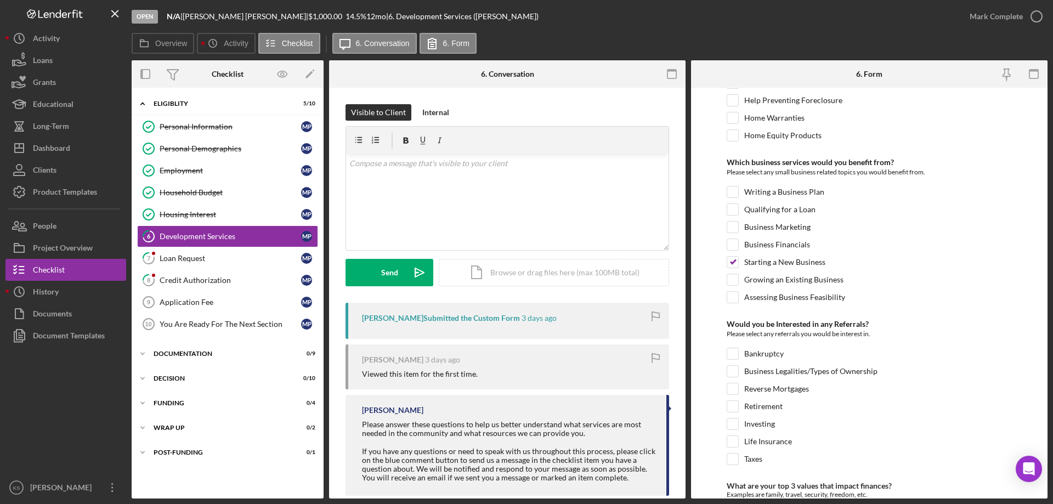
scroll to position [460, 0]
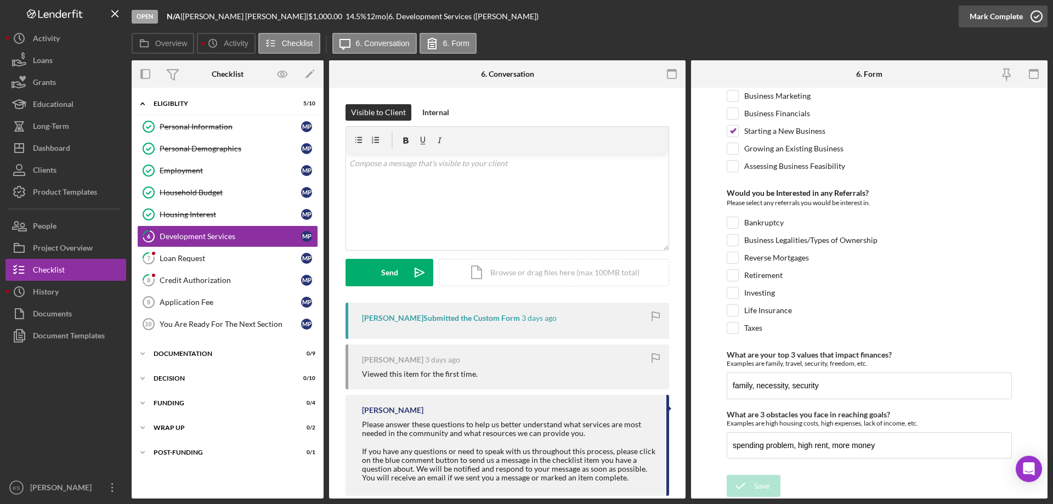
click at [1011, 14] on div "Mark Complete" at bounding box center [996, 16] width 53 height 22
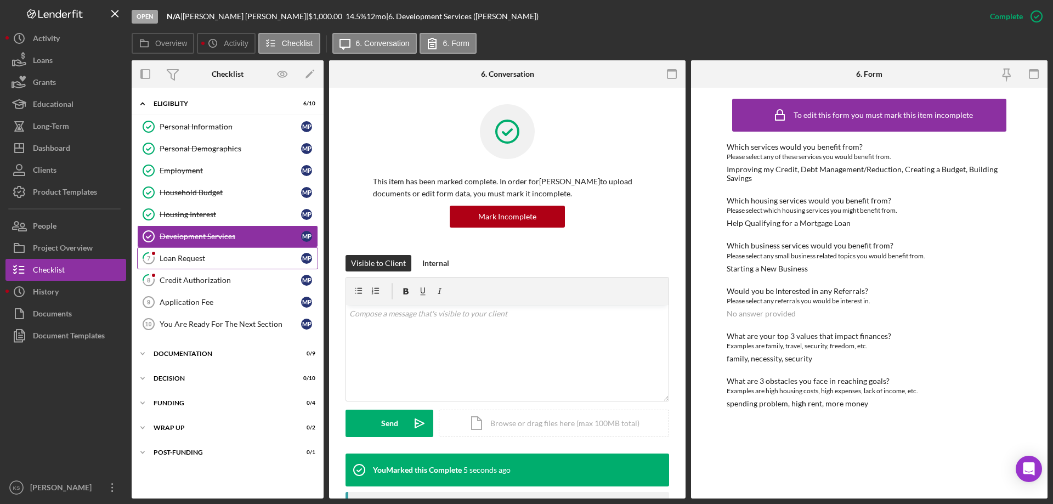
click at [208, 251] on link "7 Loan Request M P" at bounding box center [227, 258] width 181 height 22
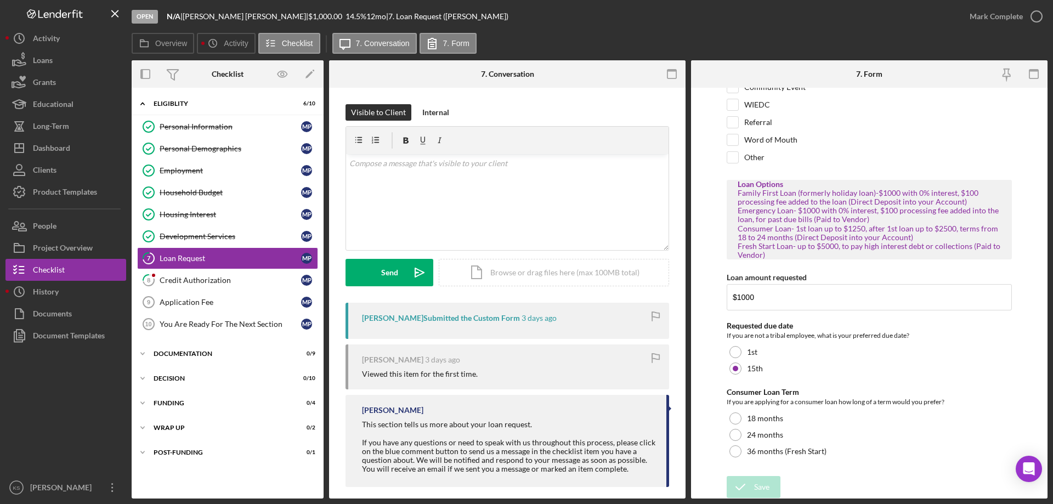
scroll to position [98, 0]
click at [482, 175] on div "v Color teal Color pink Remove color Add row above Add row below Add column bef…" at bounding box center [507, 202] width 323 height 96
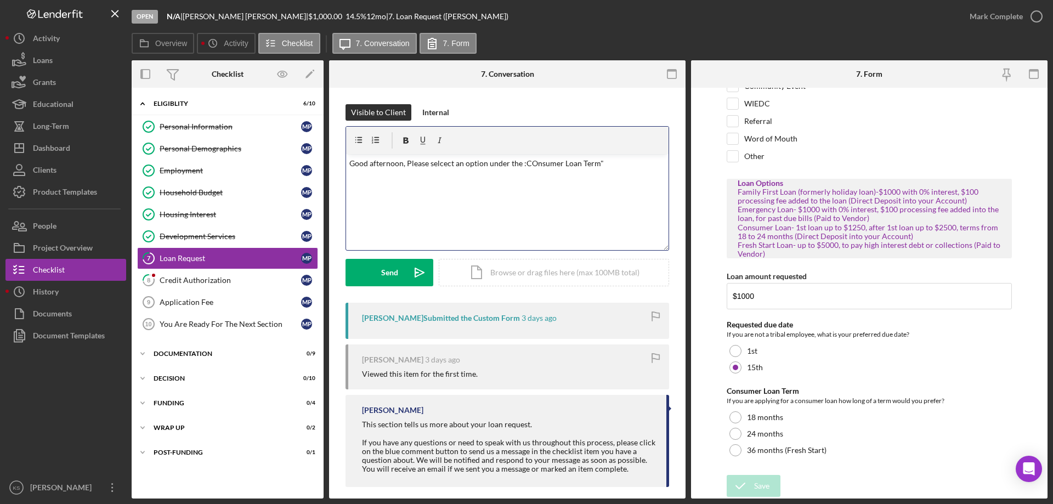
click at [449, 160] on p "Good afternoon, Please selcect an option under the :COnsumer Loan Term"" at bounding box center [507, 163] width 317 height 12
click at [0, 0] on qb-div "Correct the spelling error select" at bounding box center [0, 0] width 0 height 0
click at [550, 161] on p "Good afternoon, Please select an option under the :COnsumer Loan Term"" at bounding box center [507, 163] width 317 height 12
click at [0, 0] on span ""Consumer" at bounding box center [0, 0] width 0 height 0
click at [590, 165] on p "Good afternoon, Please select an option under the "Consumer Loan Term"" at bounding box center [507, 163] width 317 height 12
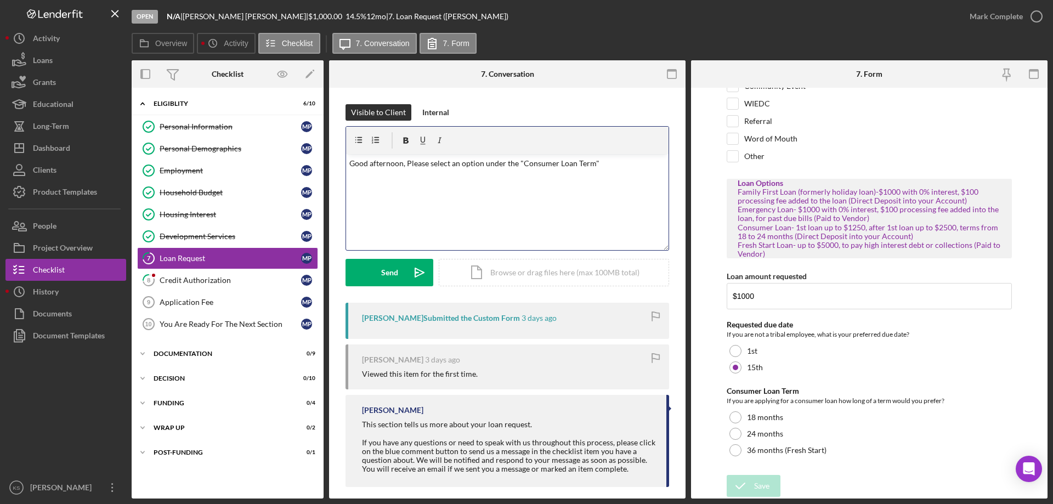
click at [0, 0] on span "." at bounding box center [0, 0] width 0 height 0
click at [483, 165] on p "Good afternoon, Please select an option under the "Consumer Loan Term." Once th…" at bounding box center [507, 169] width 317 height 25
click at [619, 165] on p "Good afternoon, Please select an option under the "Consumer Loan Term." Once th…" at bounding box center [507, 169] width 317 height 25
click at [490, 197] on div "v Color teal Color pink Remove color Add row above Add row below Add column bef…" at bounding box center [507, 202] width 323 height 96
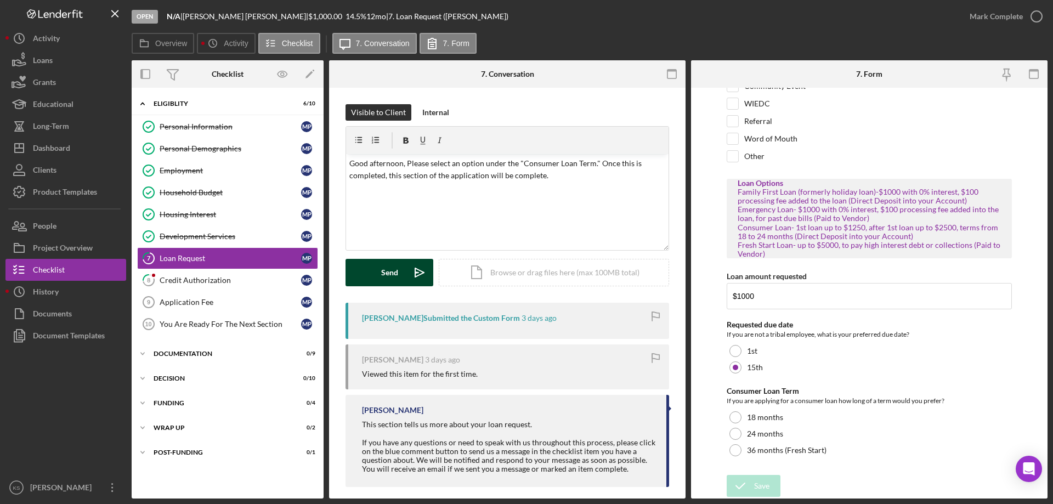
click at [388, 272] on div "Send" at bounding box center [389, 272] width 17 height 27
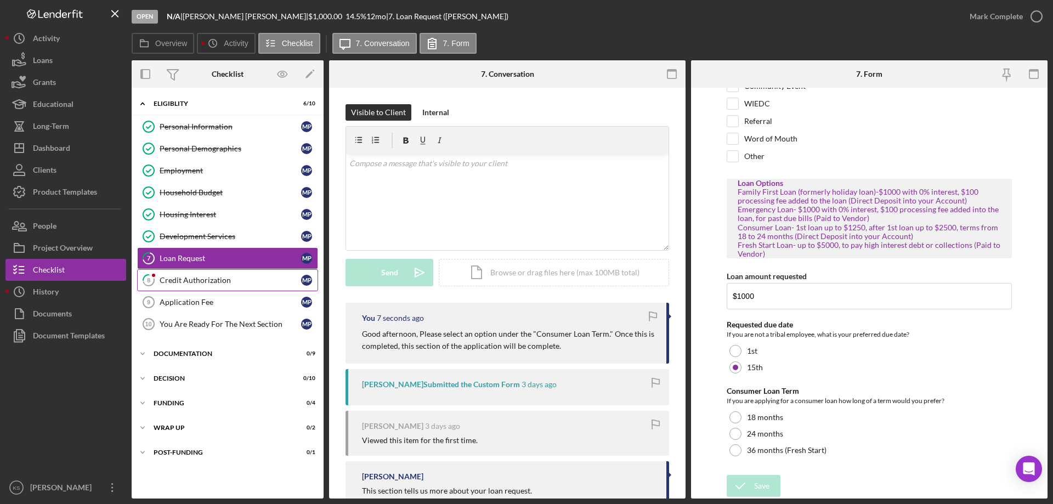
click at [242, 284] on div "Credit Authorization" at bounding box center [231, 280] width 142 height 9
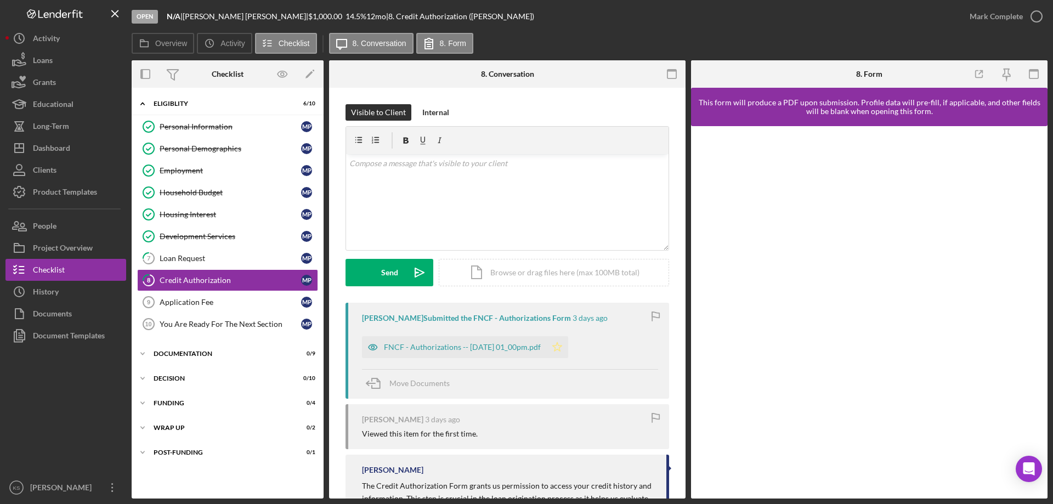
click at [568, 349] on icon "Icon/Star" at bounding box center [557, 347] width 22 height 22
click at [989, 11] on div "Mark Complete" at bounding box center [996, 16] width 53 height 22
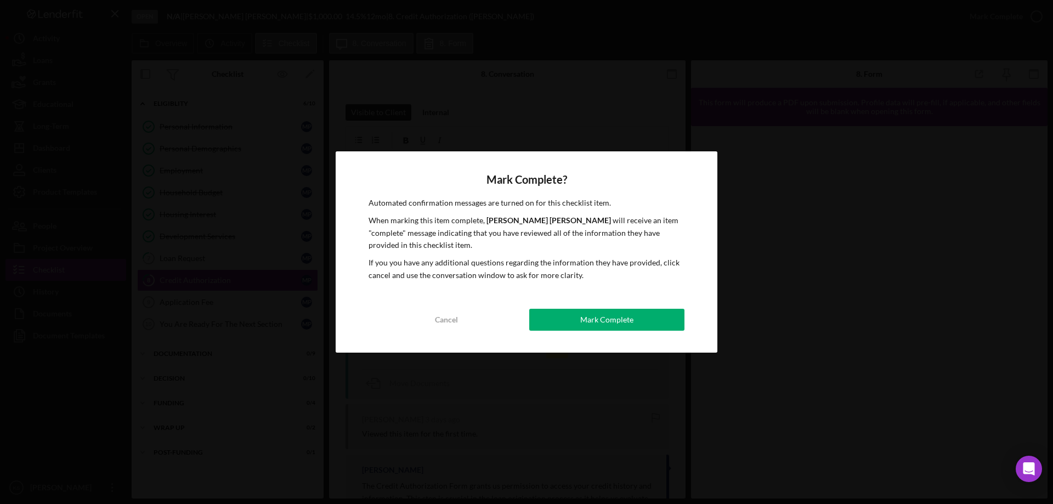
click at [603, 319] on div "Mark Complete" at bounding box center [606, 320] width 53 height 22
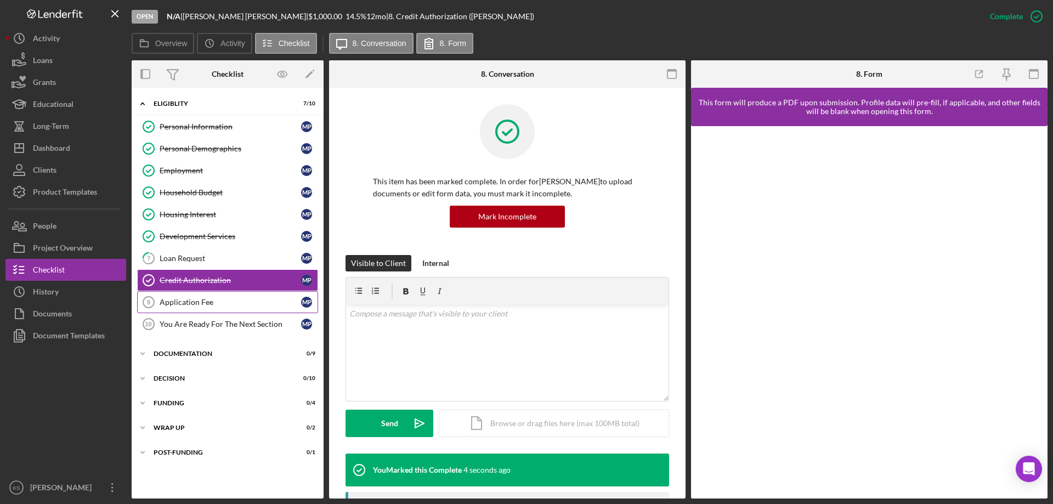
click at [208, 300] on div "Application Fee" at bounding box center [231, 302] width 142 height 9
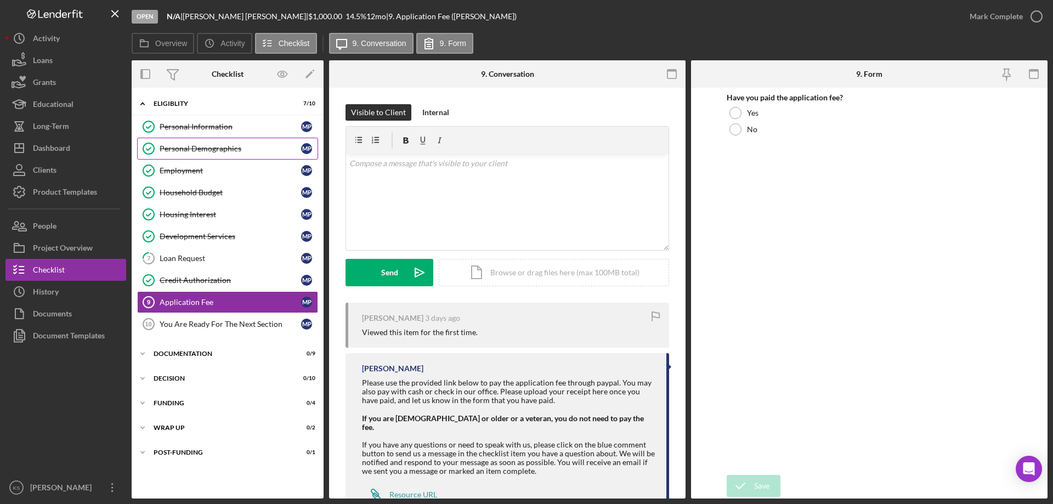
click at [216, 148] on div "Personal Demographics" at bounding box center [231, 148] width 142 height 9
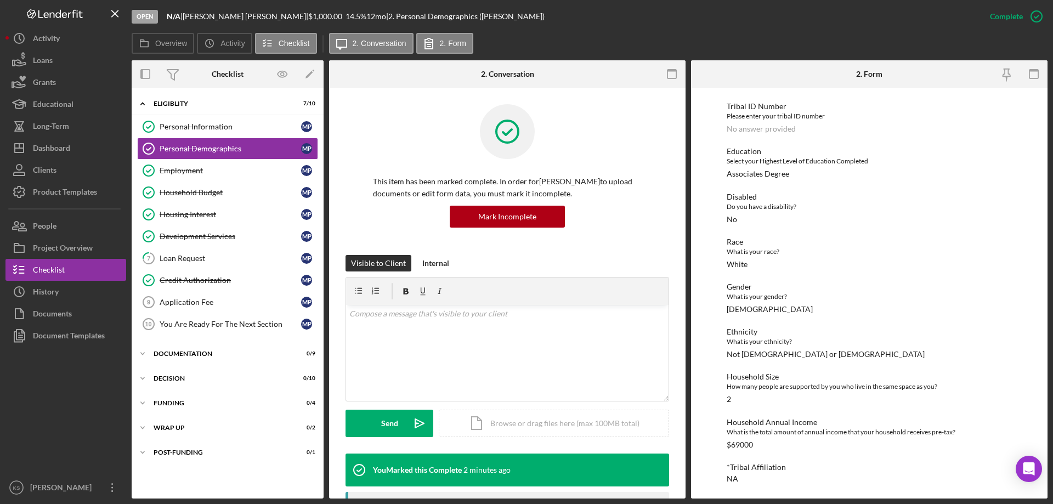
scroll to position [128, 0]
click at [262, 121] on link "Personal Information Personal Information M P" at bounding box center [227, 127] width 181 height 22
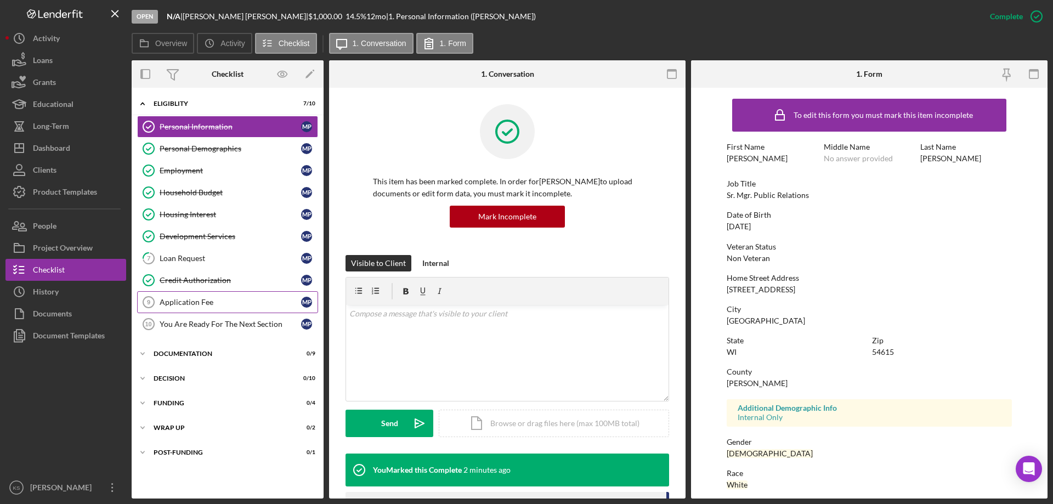
click at [211, 304] on div "Application Fee" at bounding box center [231, 302] width 142 height 9
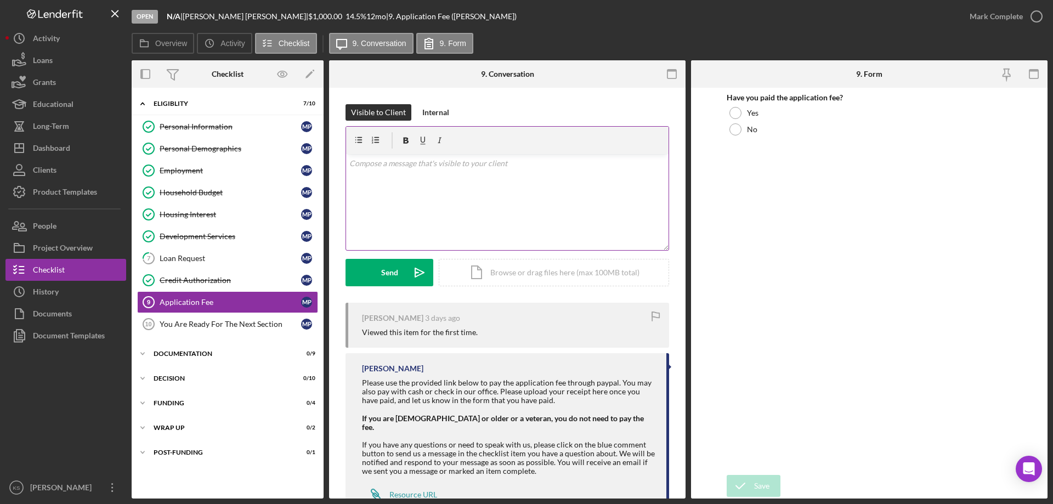
click at [485, 202] on div "v Color teal Color pink Remove color Add row above Add row below Add column bef…" at bounding box center [507, 202] width 323 height 96
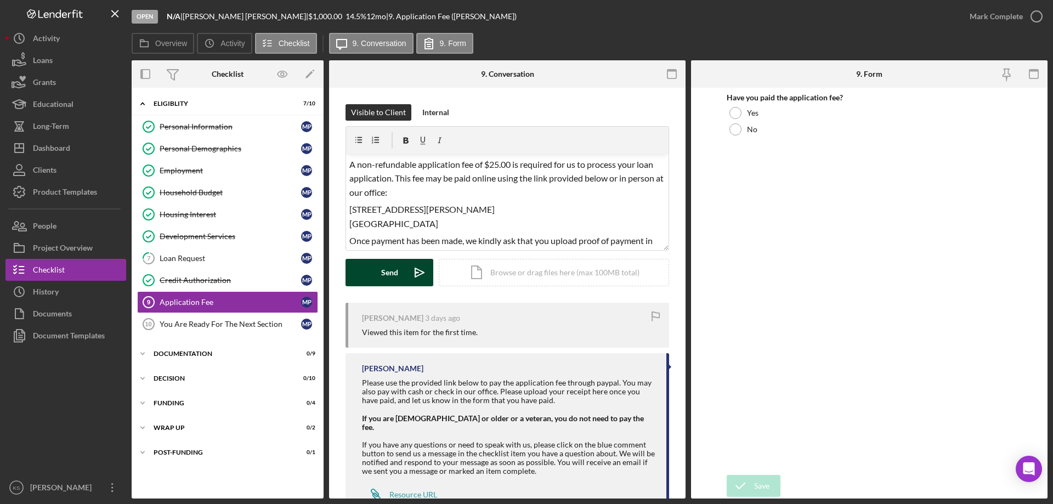
click at [396, 266] on div "Send" at bounding box center [389, 272] width 17 height 27
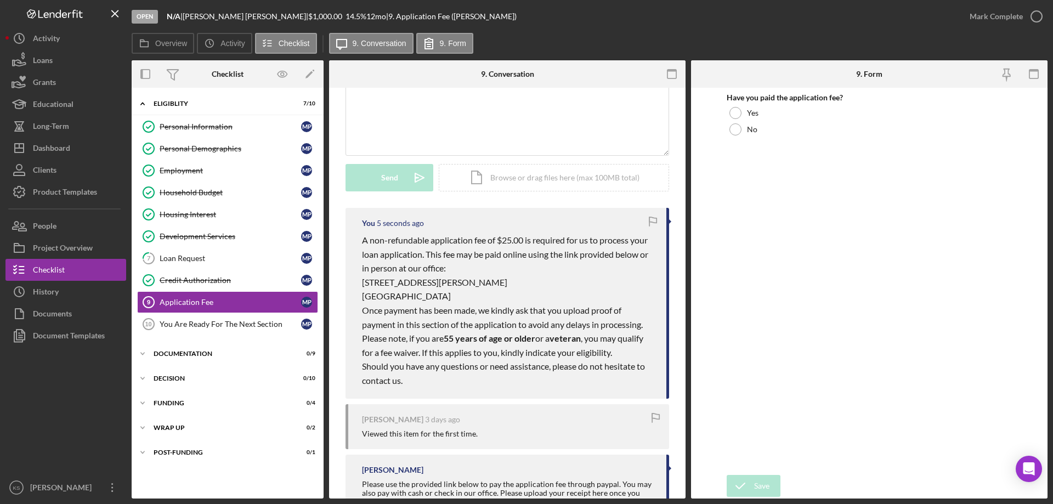
scroll to position [110, 0]
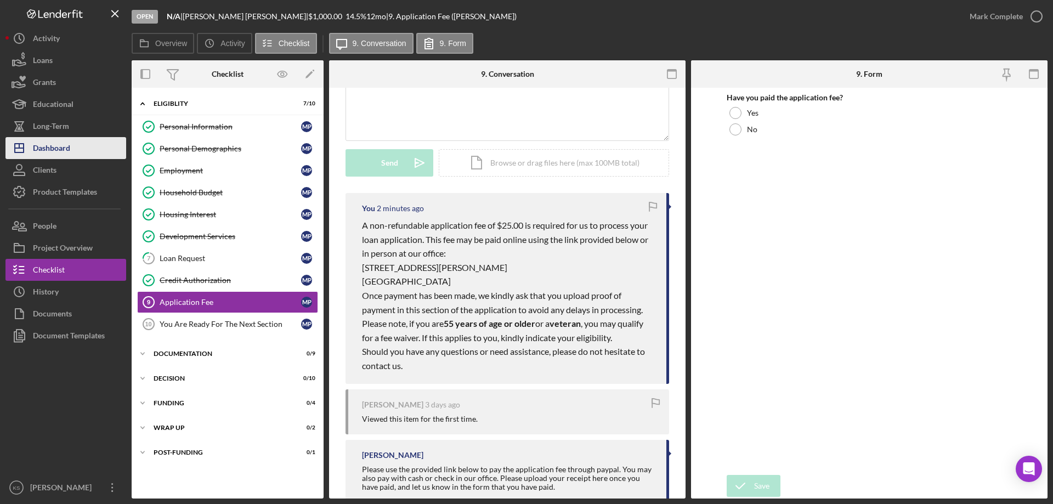
click at [46, 147] on div "Dashboard" at bounding box center [51, 149] width 37 height 25
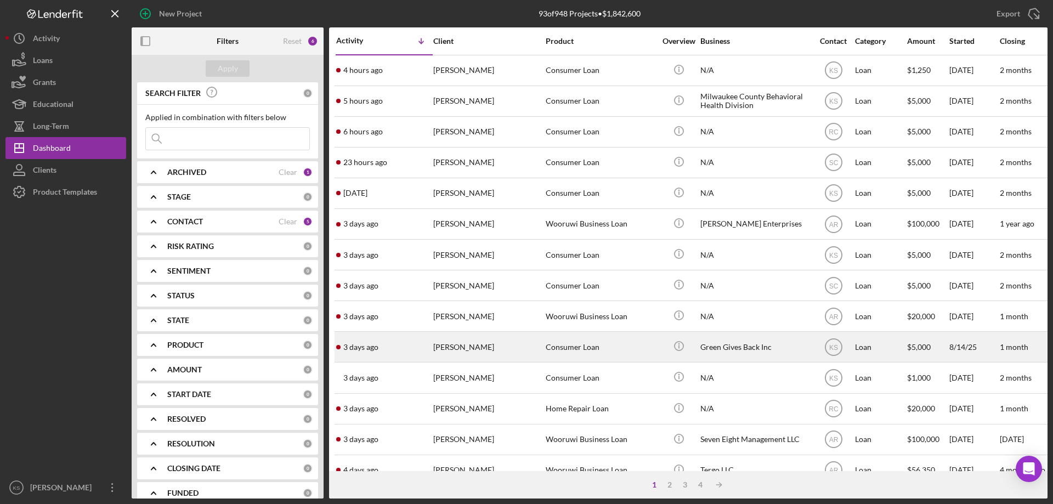
click at [510, 348] on div "[PERSON_NAME]" at bounding box center [488, 346] width 110 height 29
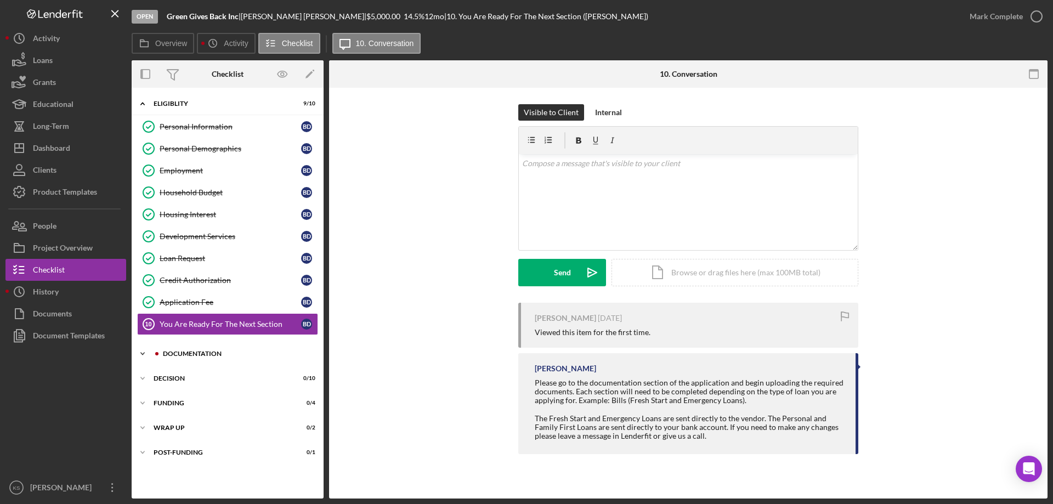
click at [177, 356] on div "Documentation" at bounding box center [236, 354] width 147 height 7
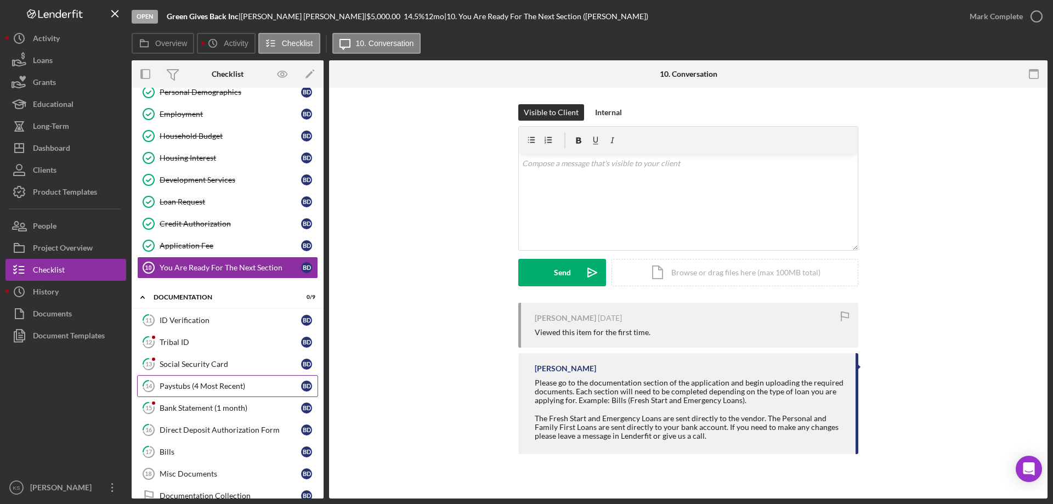
scroll to position [110, 0]
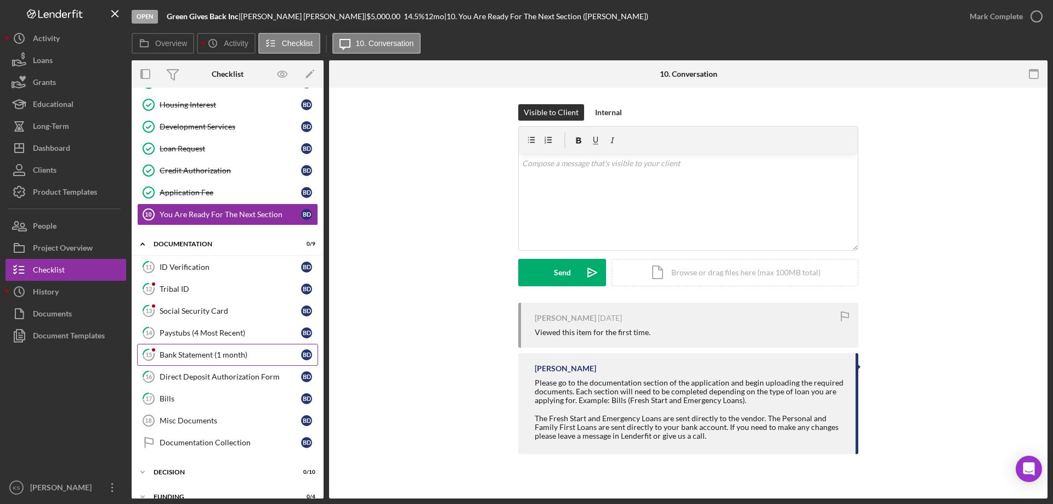
drag, startPoint x: 193, startPoint y: 356, endPoint x: 195, endPoint y: 342, distance: 13.8
click at [193, 354] on div "Bank Statement (1 month)" at bounding box center [231, 355] width 142 height 9
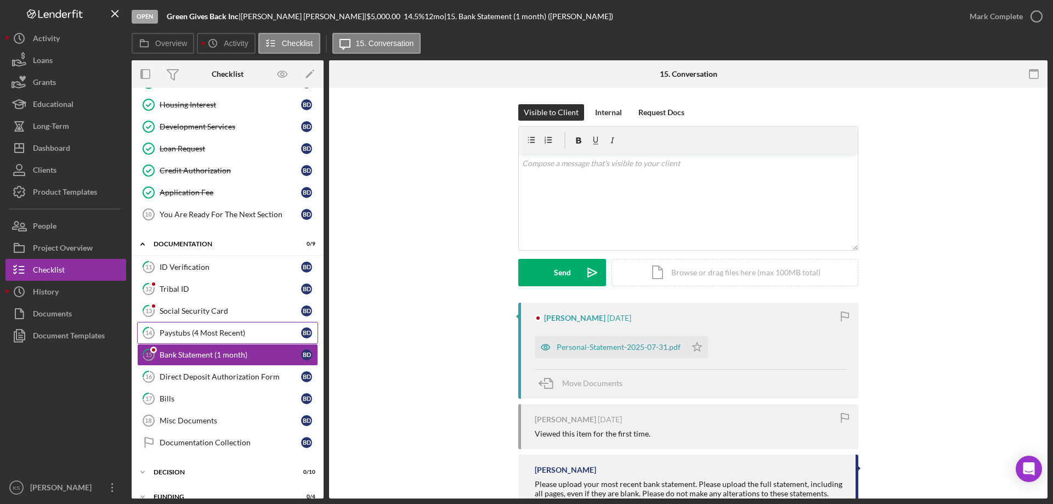
click at [195, 336] on div "Paystubs (4 Most Recent)" at bounding box center [231, 333] width 142 height 9
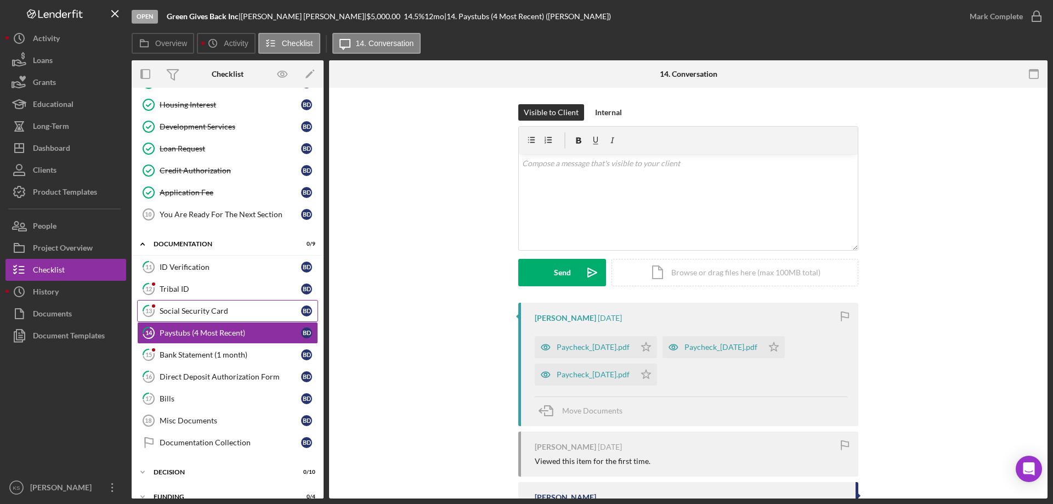
click at [186, 301] on link "13 Social Security Card B D" at bounding box center [227, 311] width 181 height 22
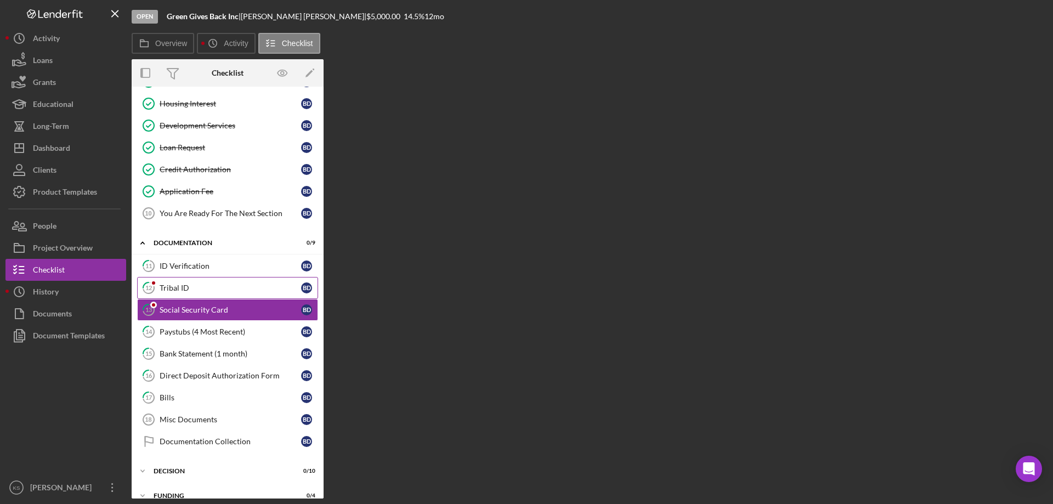
click at [183, 290] on div "Tribal ID" at bounding box center [231, 288] width 142 height 9
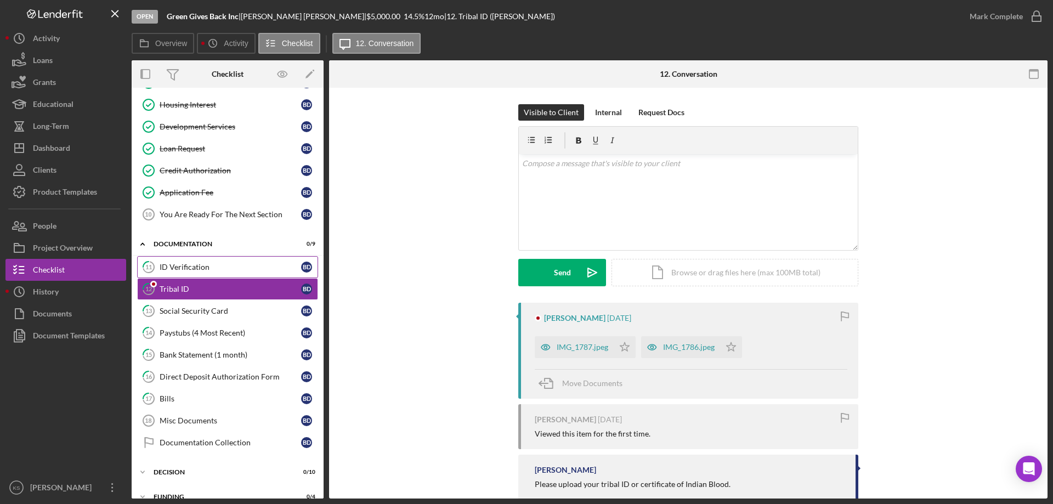
click at [184, 266] on div "ID Verification" at bounding box center [231, 267] width 142 height 9
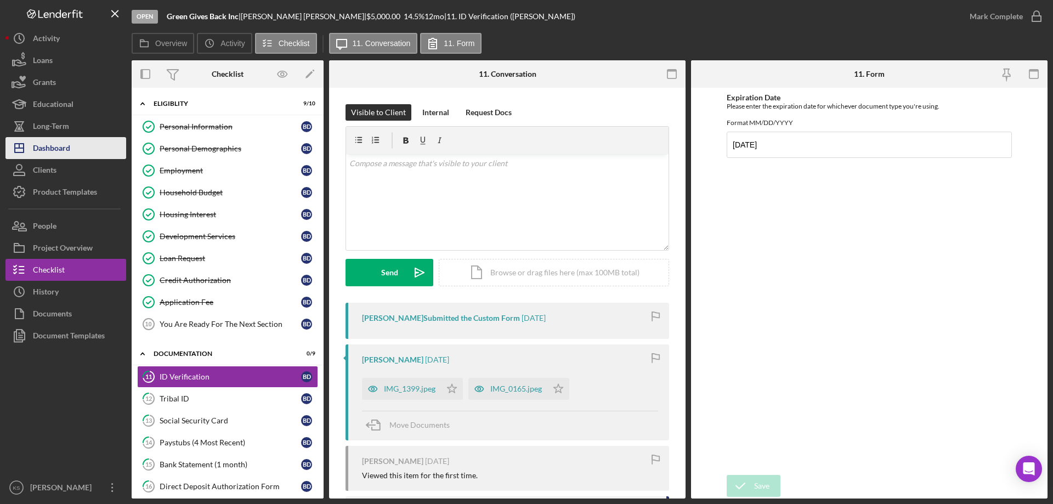
click at [65, 150] on div "Dashboard" at bounding box center [51, 149] width 37 height 25
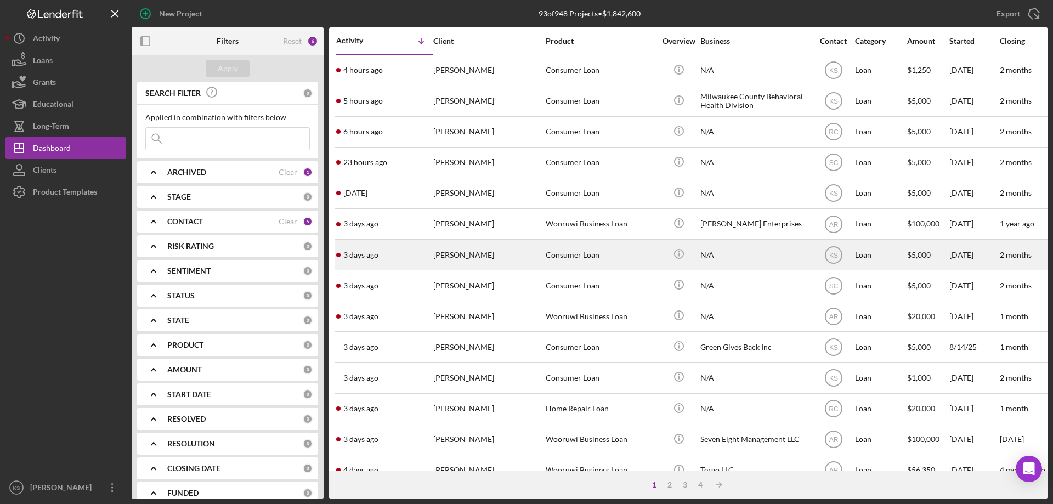
click at [571, 258] on div "Consumer Loan" at bounding box center [601, 254] width 110 height 29
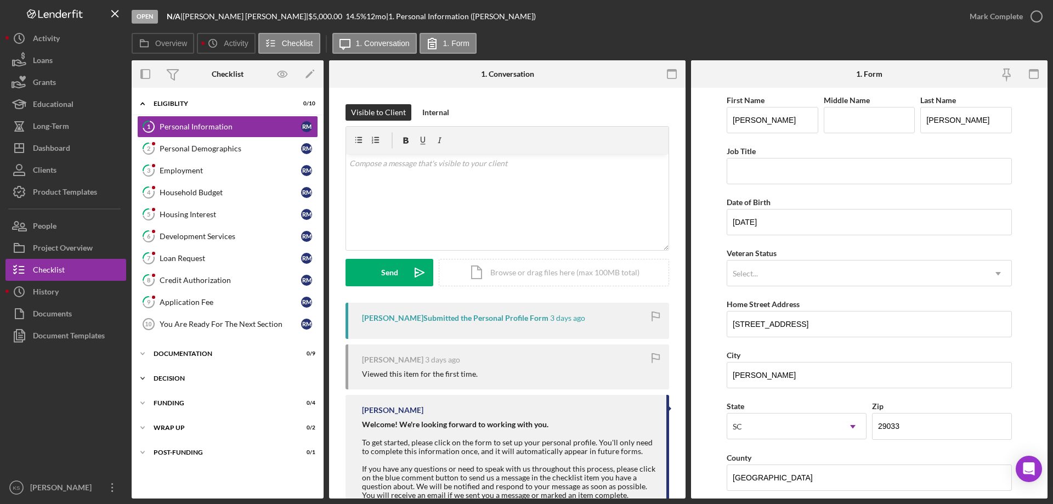
click at [167, 375] on div "Icon/Expander Decision 0 / 10" at bounding box center [228, 379] width 192 height 22
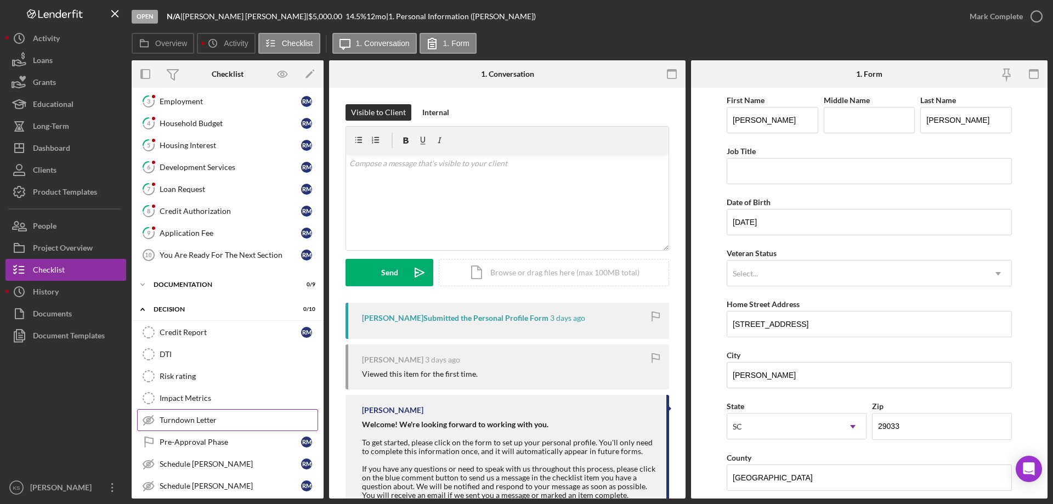
scroll to position [110, 0]
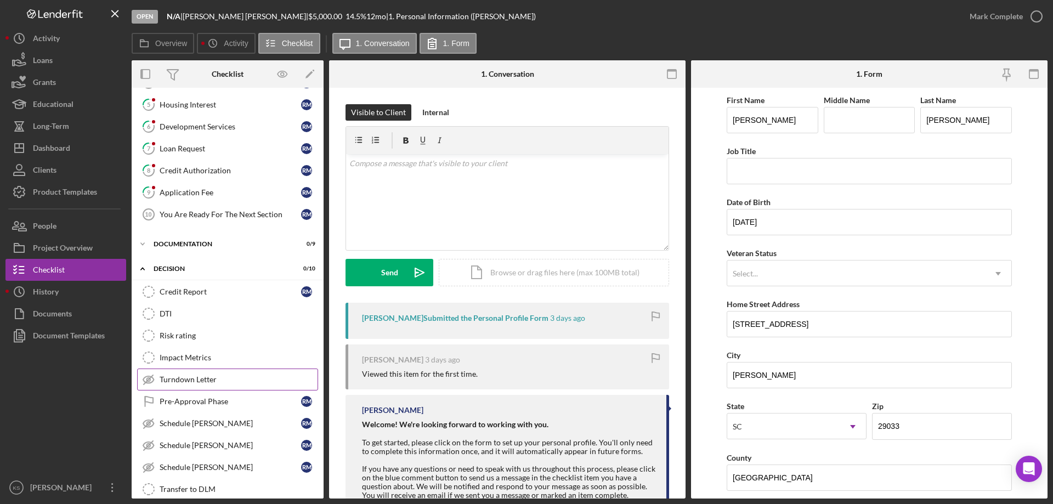
click at [204, 382] on div "Turndown Letter" at bounding box center [239, 379] width 158 height 9
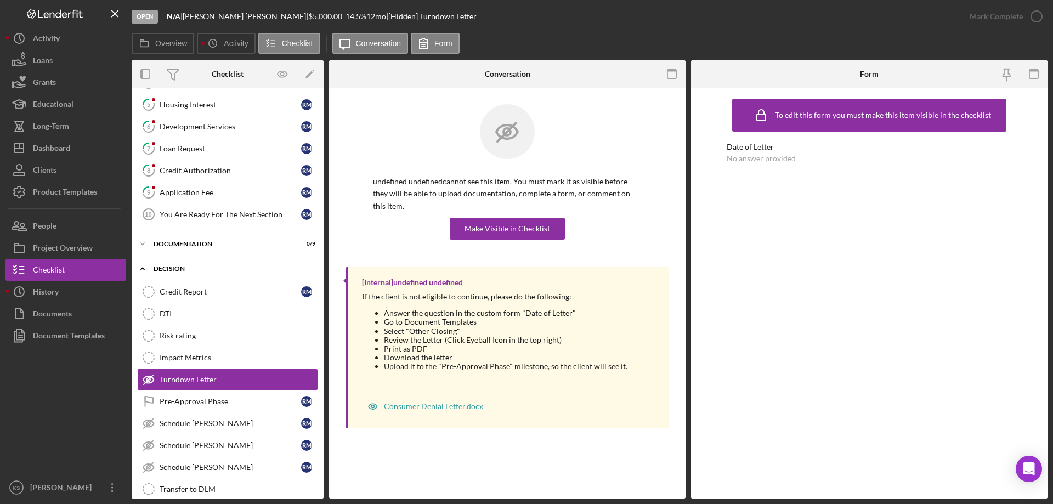
click at [172, 267] on div "Decision" at bounding box center [232, 269] width 156 height 7
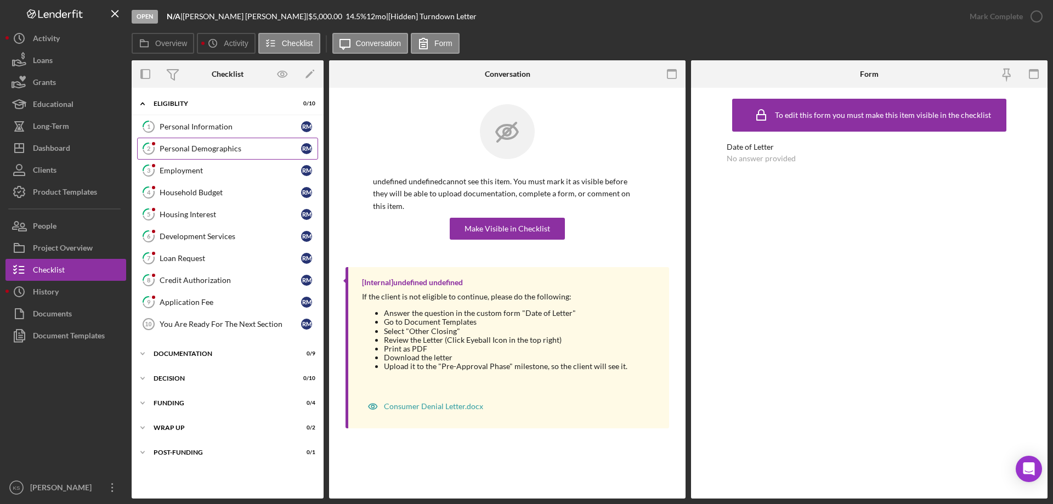
click at [217, 144] on div "Personal Demographics" at bounding box center [231, 148] width 142 height 9
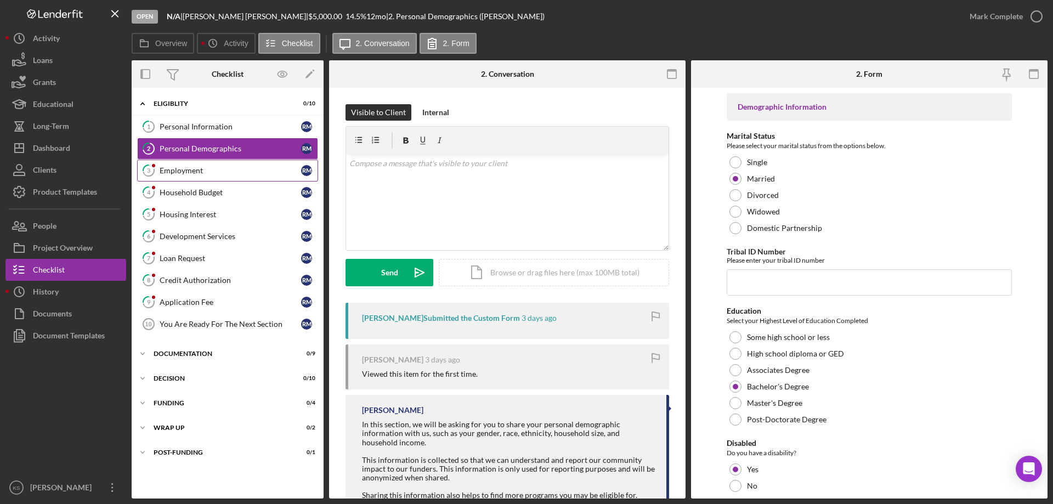
click at [200, 164] on link "3 Employment R M" at bounding box center [227, 171] width 181 height 22
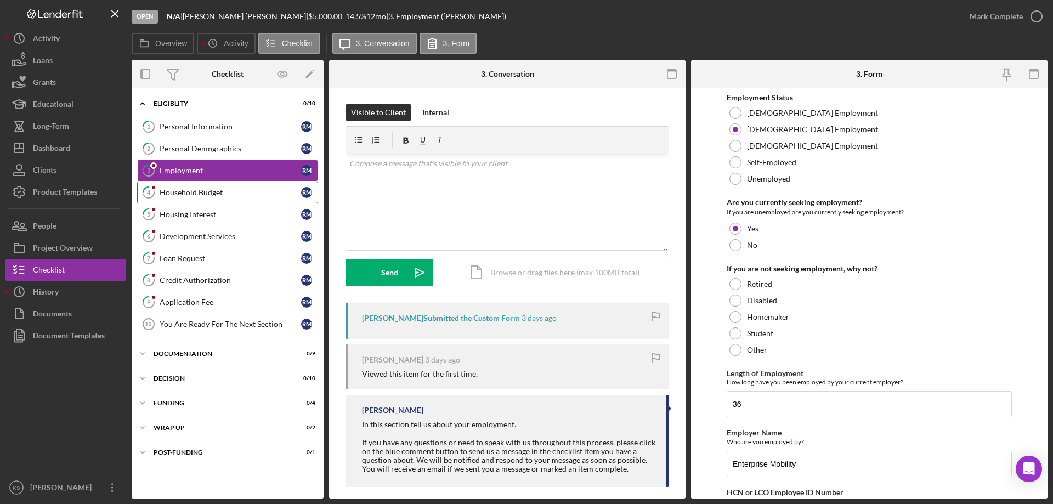
click at [191, 196] on div "Household Budget" at bounding box center [231, 192] width 142 height 9
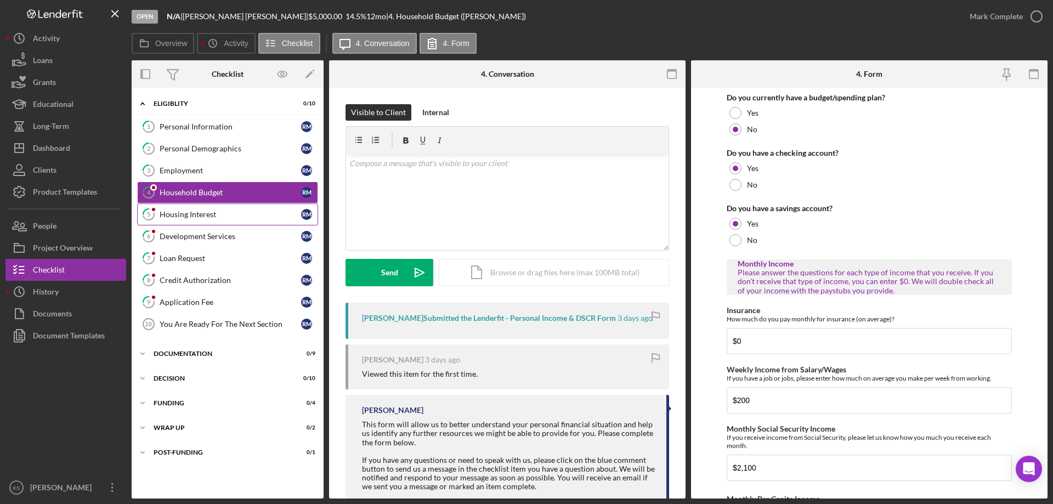
click at [179, 210] on div "Housing Interest" at bounding box center [231, 214] width 142 height 9
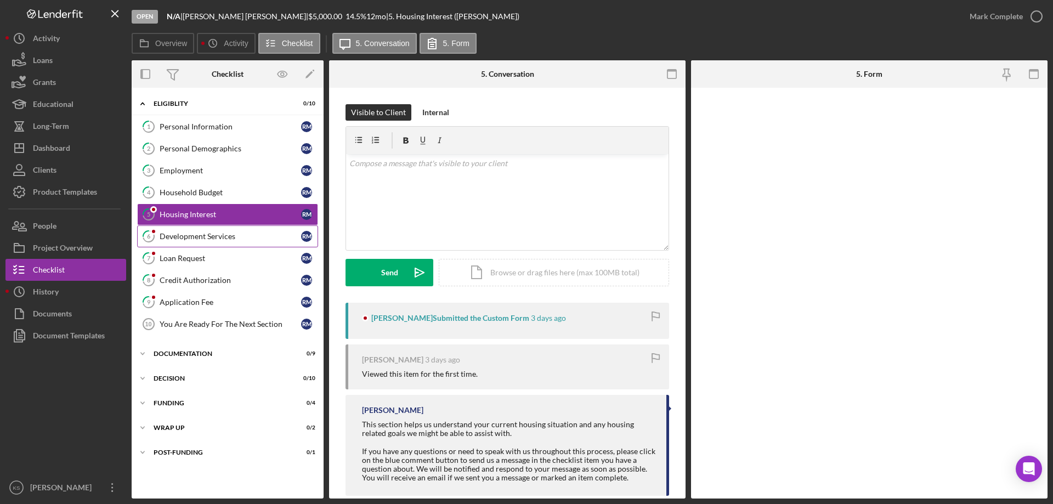
click at [176, 230] on link "6 Development Services R M" at bounding box center [227, 236] width 181 height 22
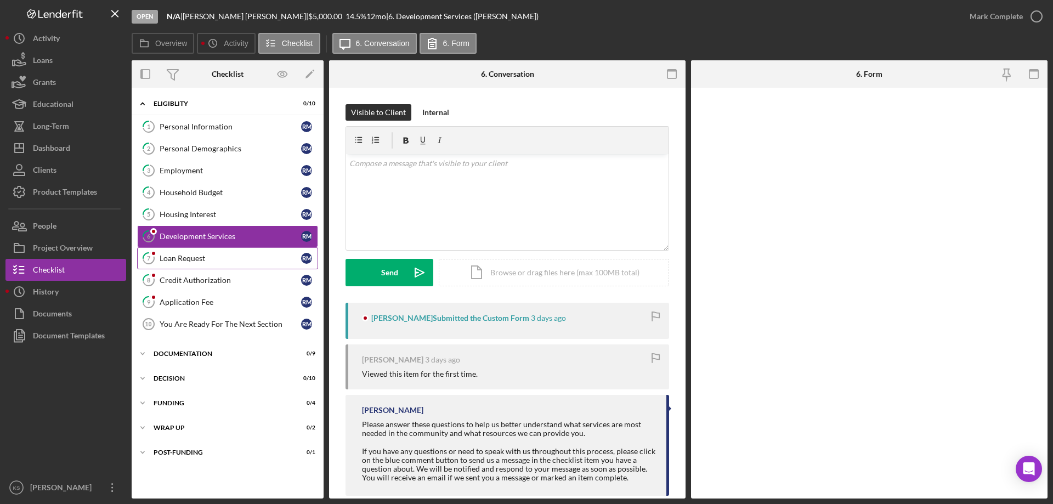
click at [172, 250] on link "7 Loan Request R M" at bounding box center [227, 258] width 181 height 22
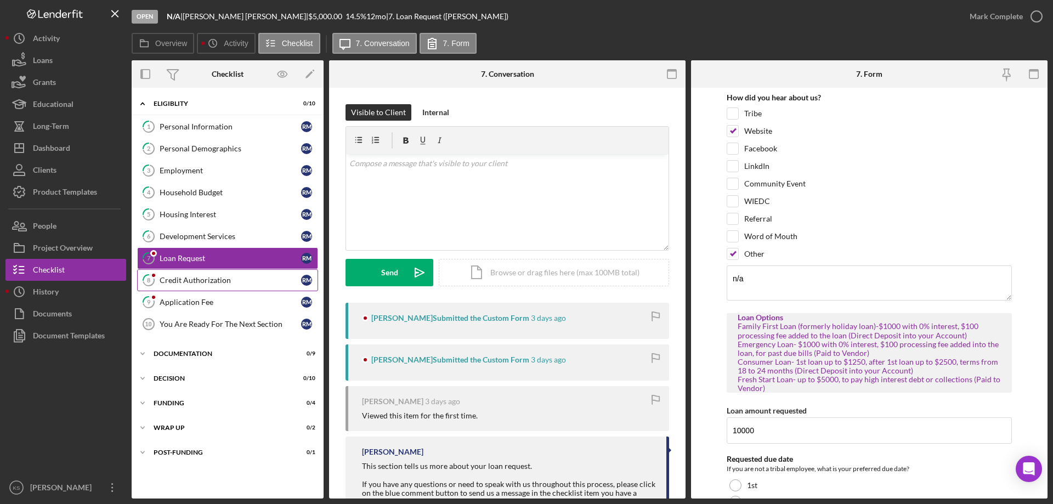
click at [168, 274] on link "8 Credit Authorization R M" at bounding box center [227, 280] width 181 height 22
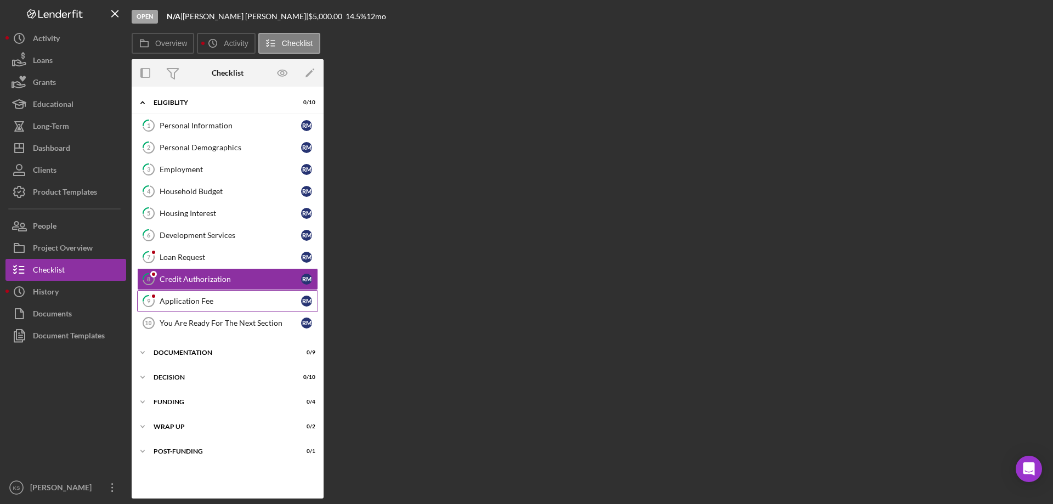
click at [170, 298] on div "Application Fee" at bounding box center [231, 301] width 142 height 9
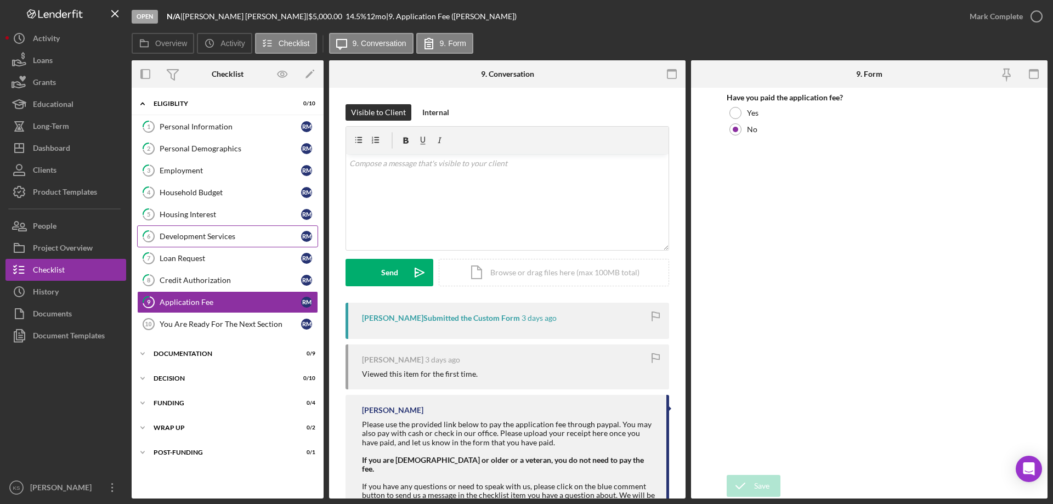
click at [219, 244] on link "6 Development Services R M" at bounding box center [227, 236] width 181 height 22
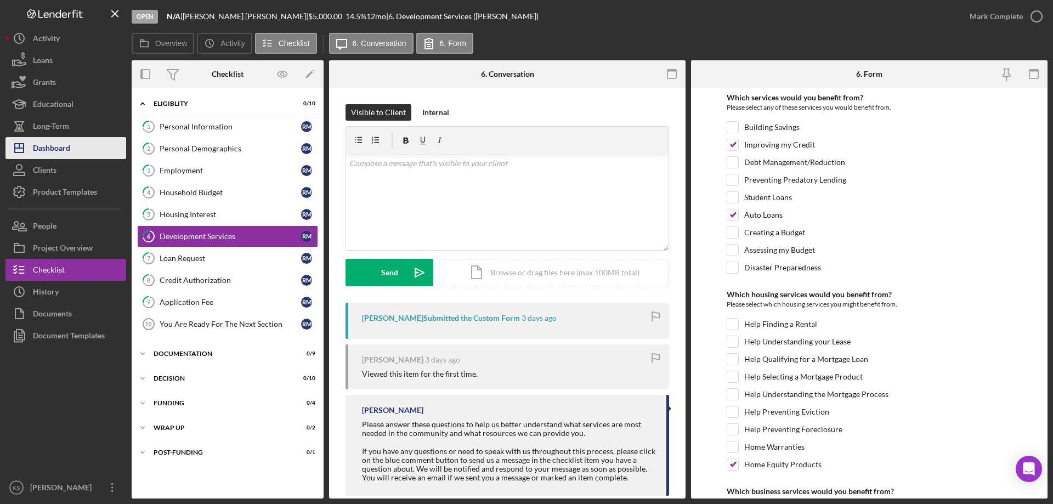
click at [67, 144] on div "Dashboard" at bounding box center [51, 149] width 37 height 25
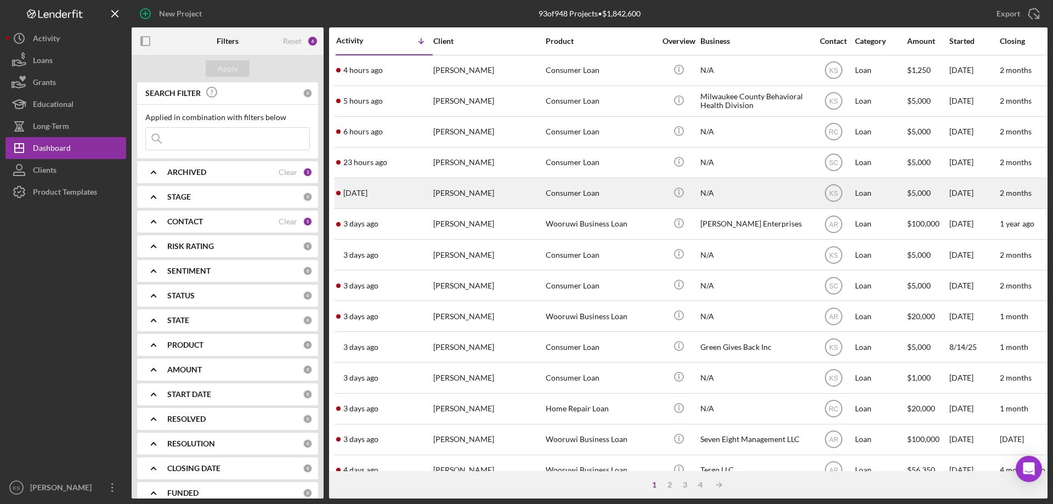
click at [530, 191] on div "[PERSON_NAME]" at bounding box center [488, 193] width 110 height 29
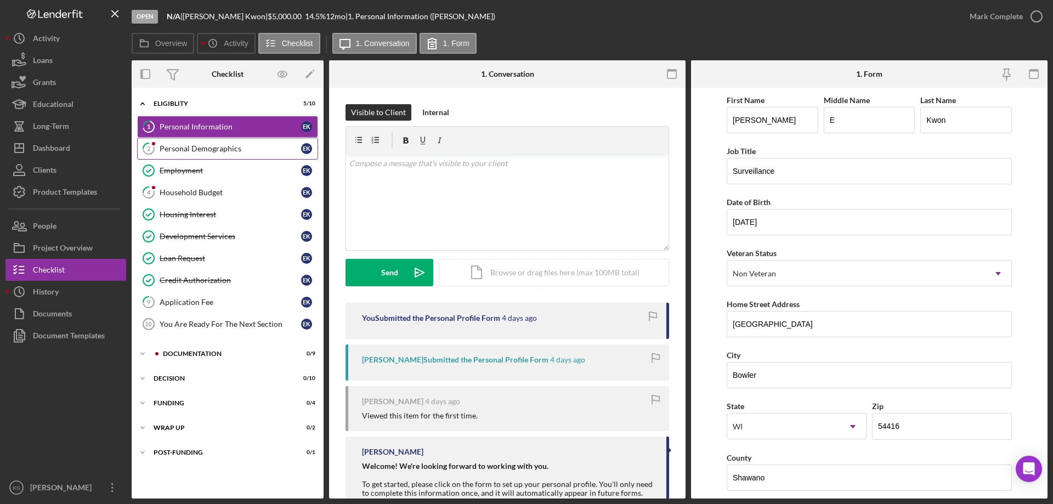
click at [219, 144] on div "Personal Demographics" at bounding box center [231, 148] width 142 height 9
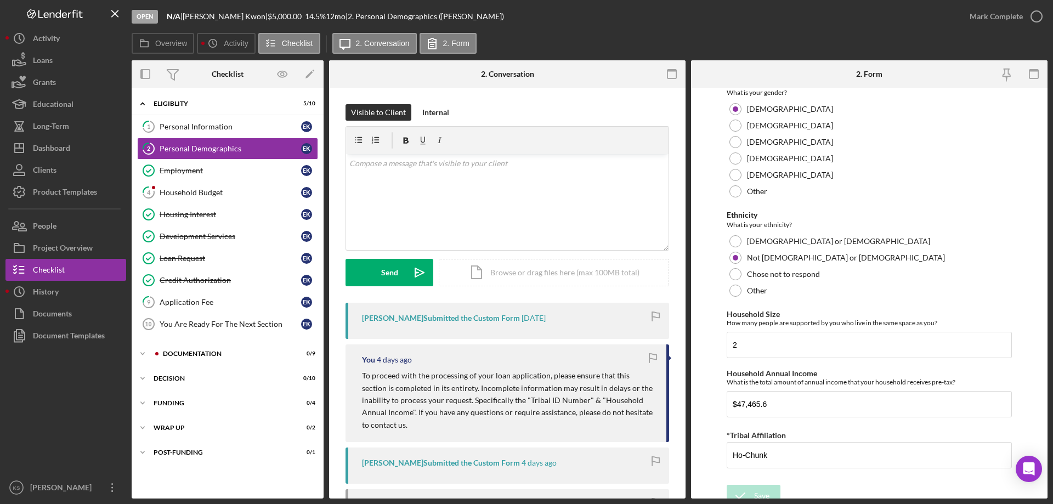
scroll to position [602, 0]
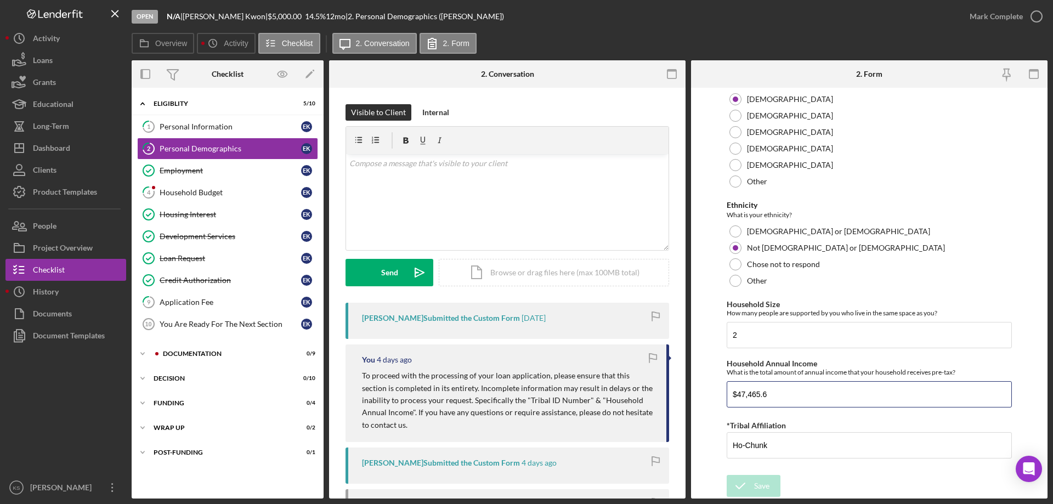
drag, startPoint x: 813, startPoint y: 395, endPoint x: 664, endPoint y: 392, distance: 149.2
click at [664, 392] on div "Overview Internal Workflow Stage Open Icon/Dropdown Arrow Archive (can unarchiv…" at bounding box center [590, 279] width 916 height 438
click at [834, 396] on input "$47,465.6" at bounding box center [869, 394] width 285 height 26
drag, startPoint x: 835, startPoint y: 396, endPoint x: 667, endPoint y: 393, distance: 167.9
click at [667, 393] on div "Overview Internal Workflow Stage Open Icon/Dropdown Arrow Archive (can unarchiv…" at bounding box center [590, 279] width 916 height 438
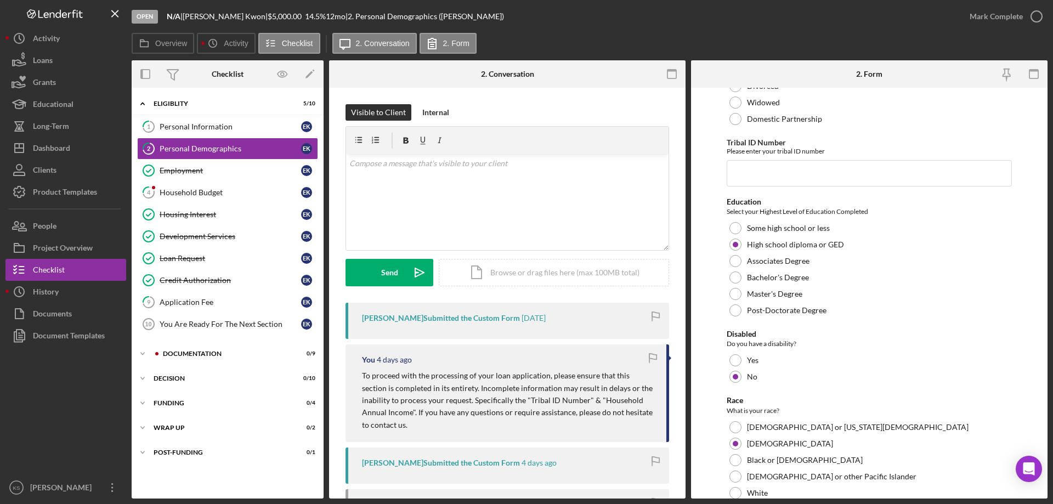
scroll to position [0, 0]
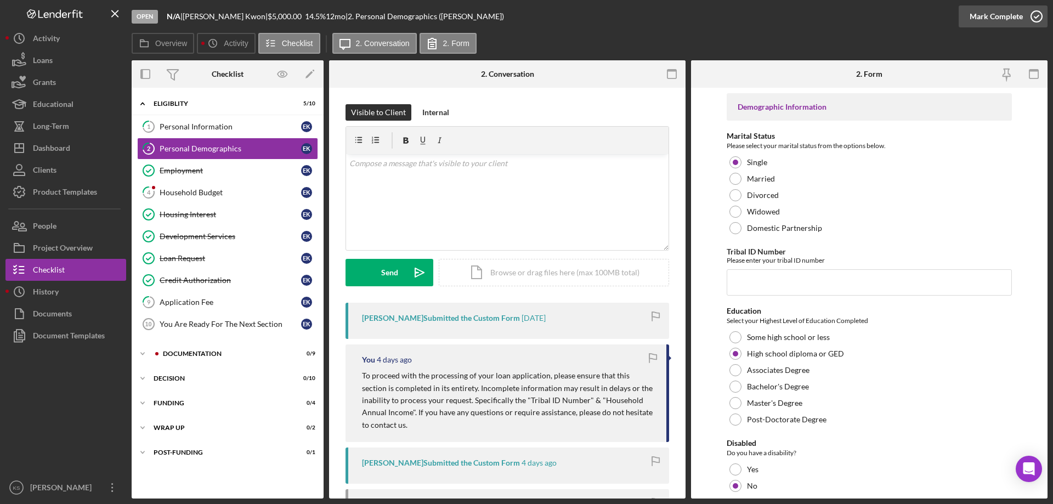
type input "$47,465.60"
click at [1027, 16] on icon "button" at bounding box center [1036, 16] width 27 height 27
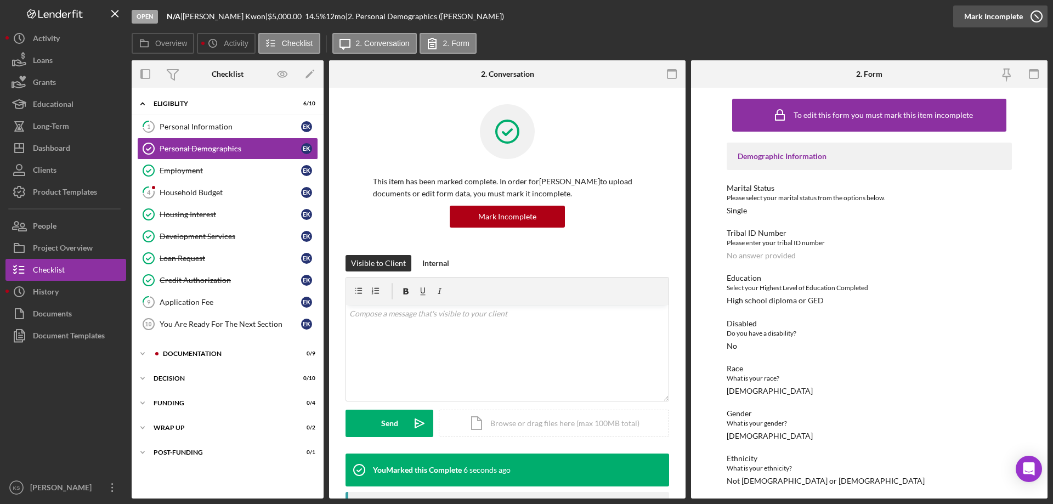
click at [1026, 13] on icon "button" at bounding box center [1036, 16] width 27 height 27
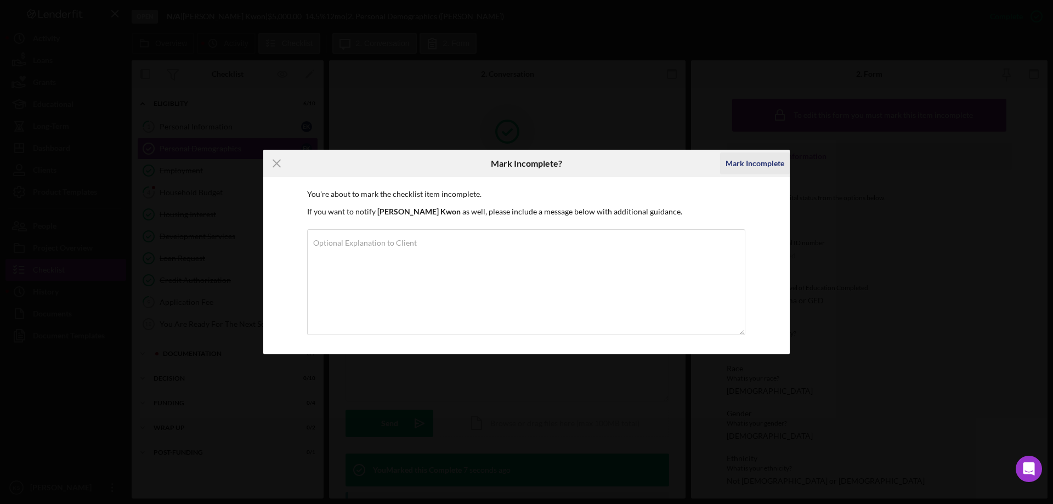
click at [776, 155] on div "Mark Incomplete" at bounding box center [755, 164] width 59 height 22
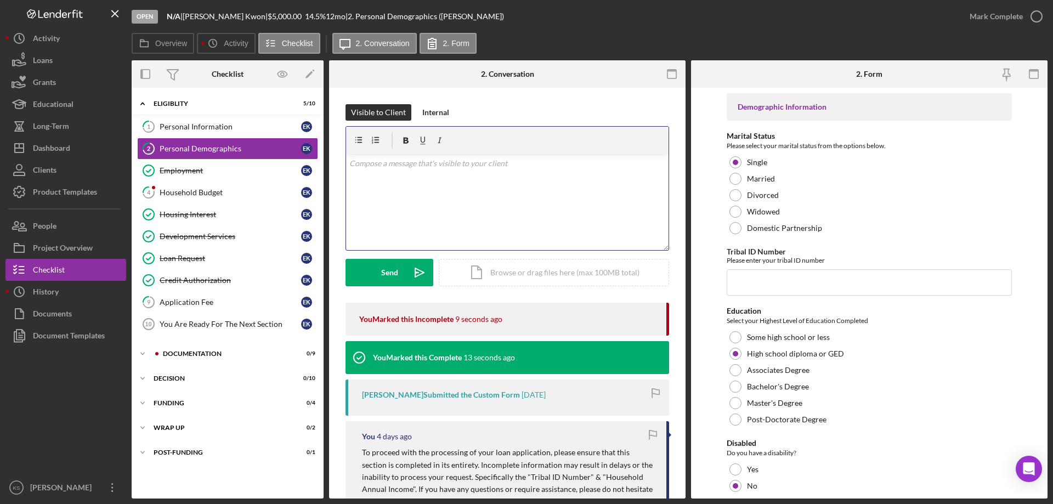
click at [498, 170] on div "v Color teal Color pink Remove color Add row above Add row below Add column bef…" at bounding box center [507, 202] width 323 height 96
click at [417, 164] on p "Good afternoon, you've indicated that you are an enrolled member with the HCN. …" at bounding box center [507, 169] width 317 height 25
click at [488, 174] on p "Good afternoon, you've indicated that you are an enrolled member with the HCN. …" at bounding box center [507, 169] width 317 height 25
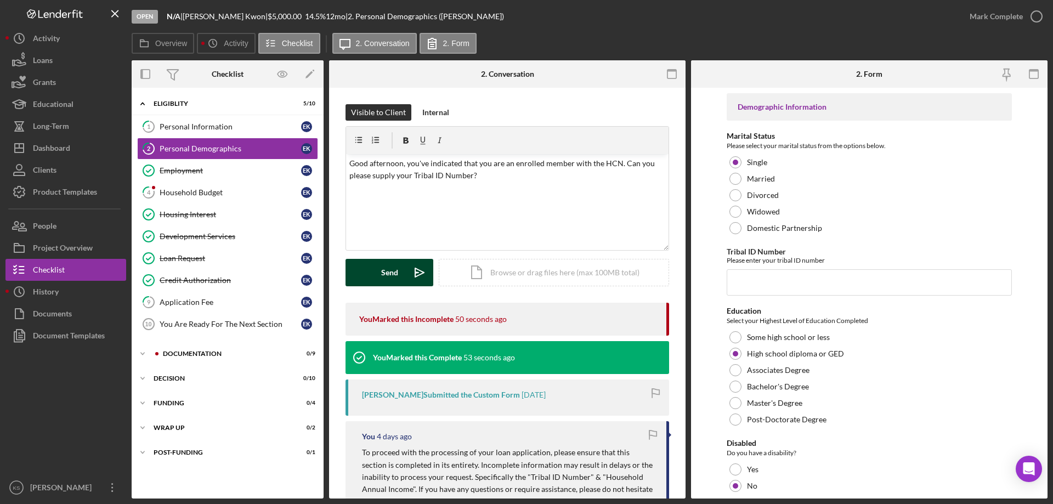
click at [399, 269] on button "Send Icon/icon-invite-send" at bounding box center [390, 272] width 88 height 27
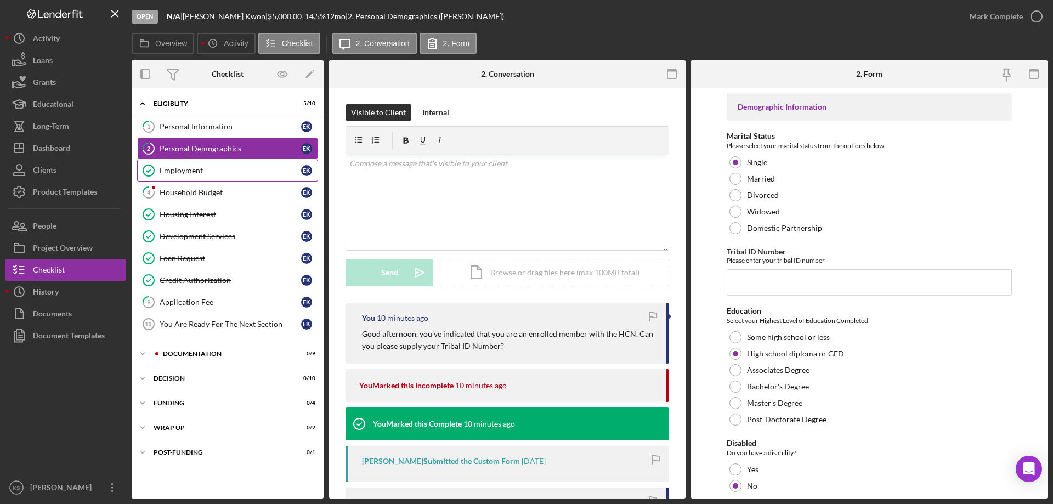
click at [208, 176] on link "Employment Employment E K" at bounding box center [227, 171] width 181 height 22
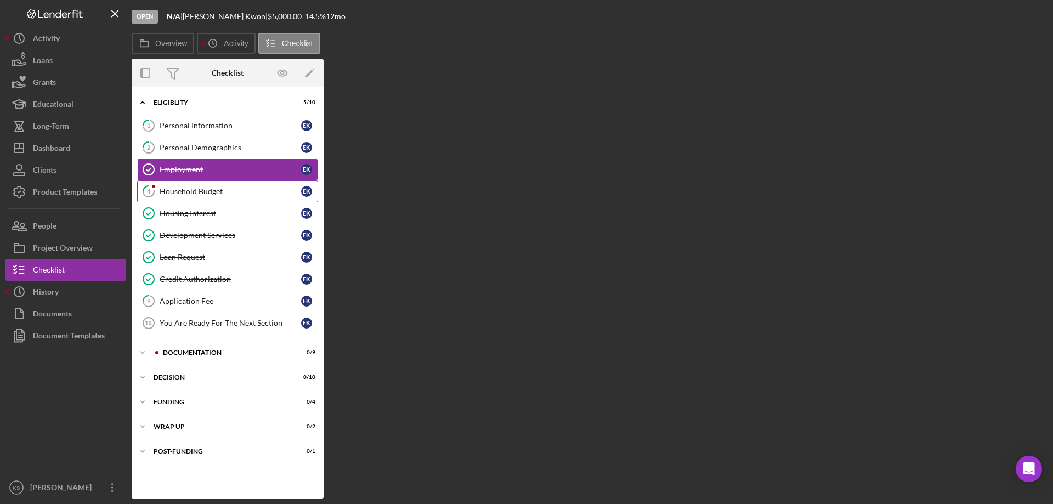
click at [205, 195] on div "Household Budget" at bounding box center [231, 191] width 142 height 9
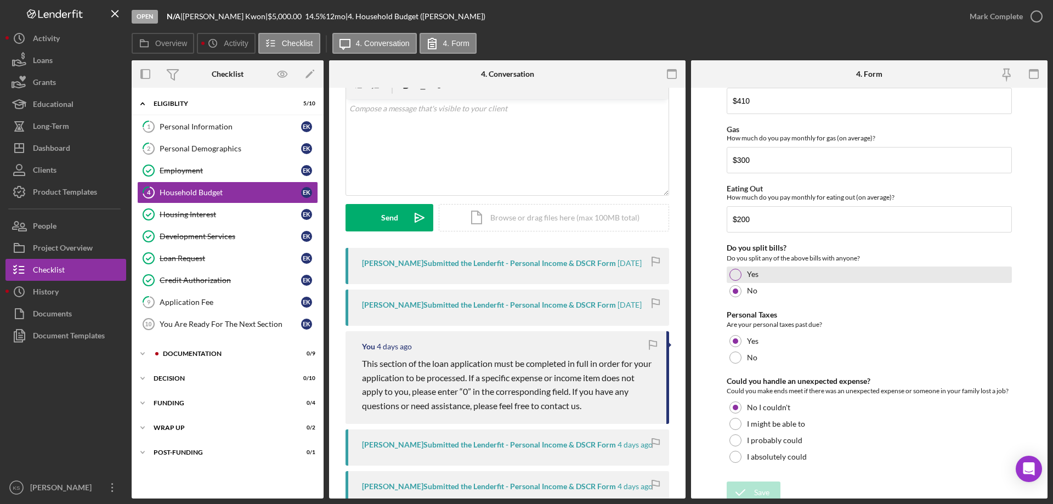
scroll to position [712, 0]
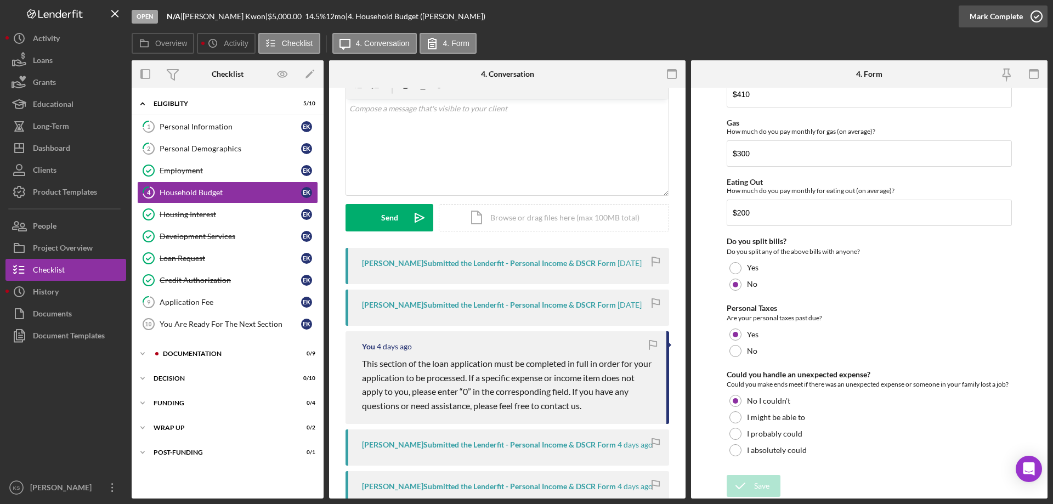
click at [990, 15] on div "Mark Complete" at bounding box center [996, 16] width 53 height 22
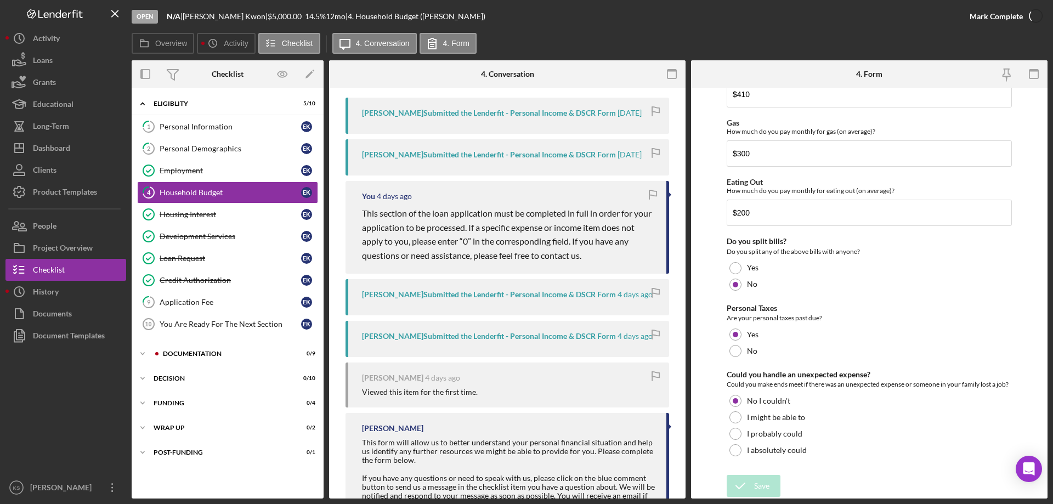
scroll to position [755, 0]
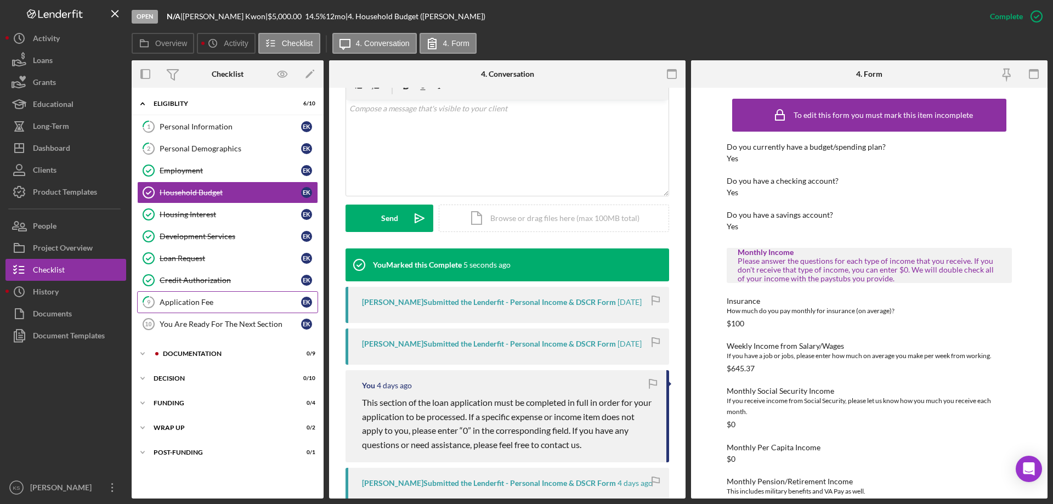
click at [196, 296] on link "9 Application Fee E K" at bounding box center [227, 302] width 181 height 22
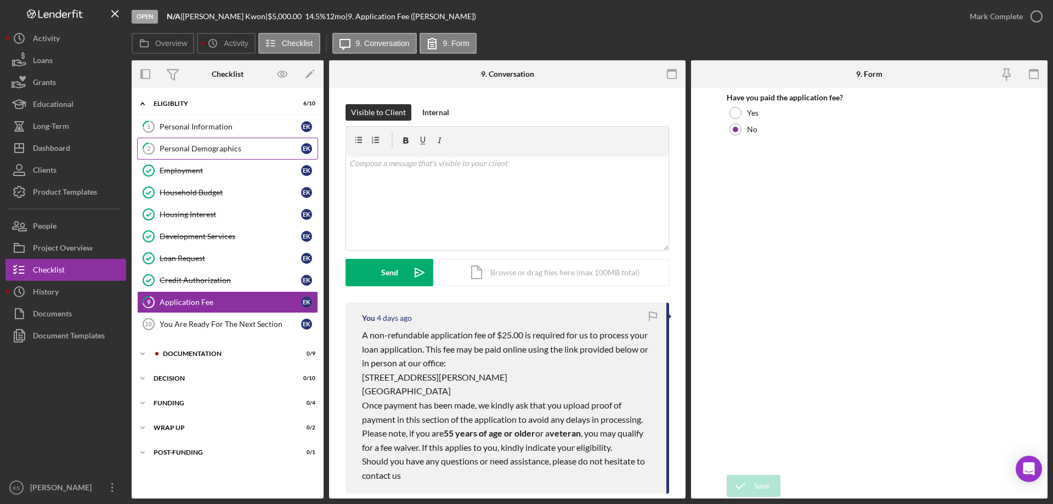
click at [202, 146] on div "Personal Demographics" at bounding box center [231, 148] width 142 height 9
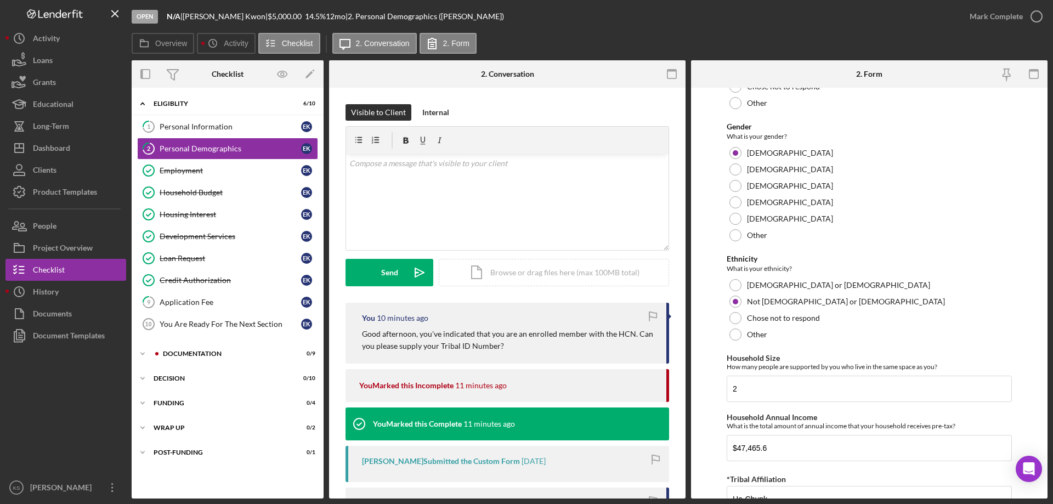
scroll to position [602, 0]
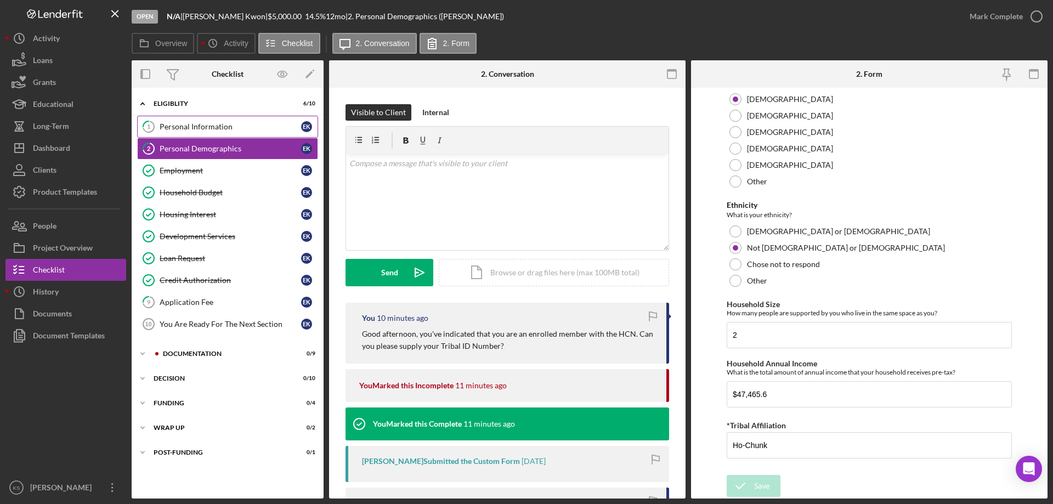
click at [215, 124] on div "Personal Information" at bounding box center [231, 126] width 142 height 9
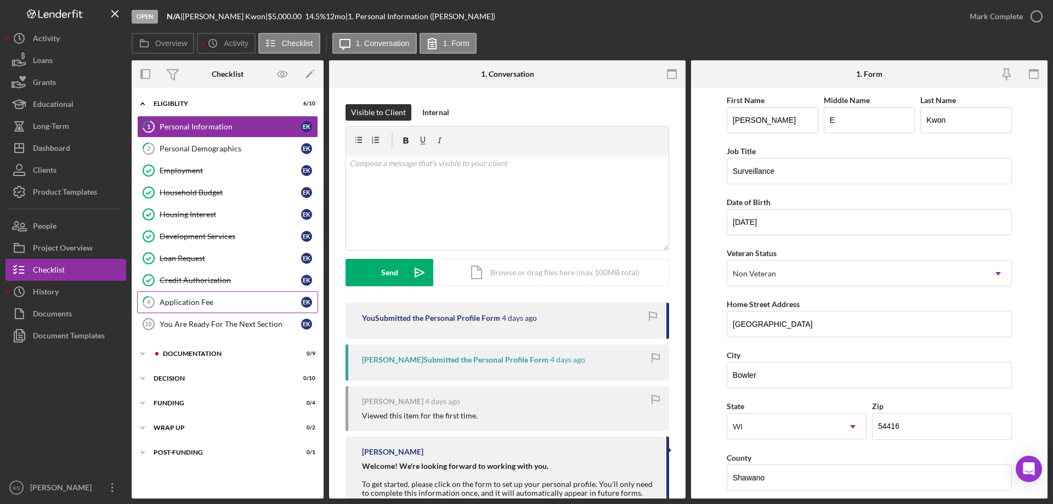
click at [225, 300] on div "Application Fee" at bounding box center [231, 302] width 142 height 9
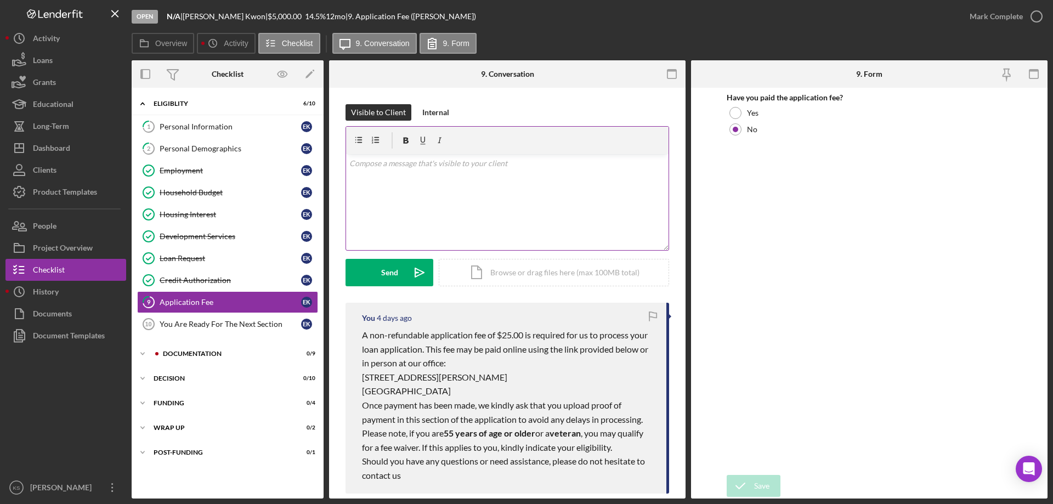
click at [461, 208] on div "v Color teal Color pink Remove color Add row above Add row below Add column bef…" at bounding box center [507, 202] width 323 height 96
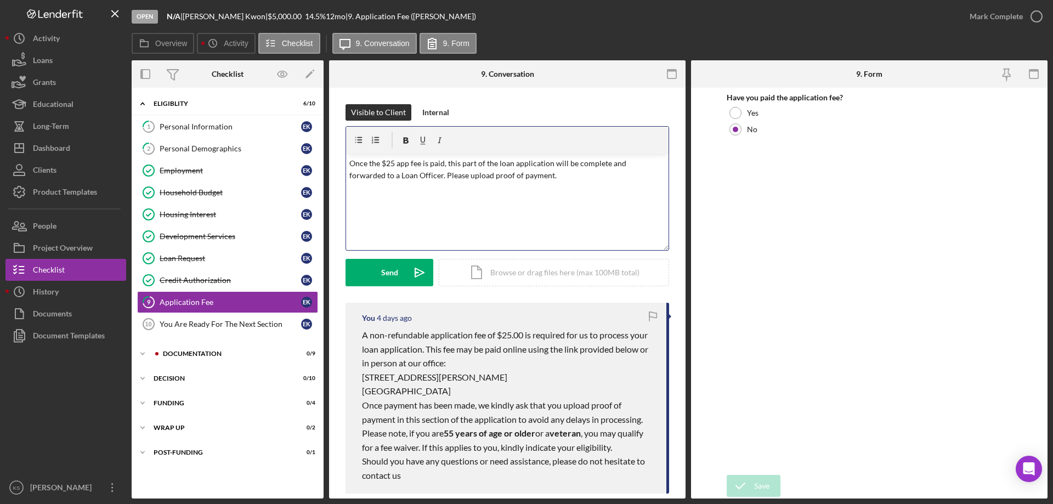
click at [384, 175] on p "Once the $25 app fee is paid, this part of the loan application will be complet…" at bounding box center [507, 169] width 317 height 25
click at [0, 0] on span "loan officer." at bounding box center [0, 0] width 0 height 0
click at [620, 162] on p "Once the $25 app fee is paid, this part of the loan application will be complet…" at bounding box center [507, 169] width 317 height 25
click at [580, 211] on div "v Color teal Color pink Remove color Add row above Add row below Add column bef…" at bounding box center [507, 202] width 323 height 96
drag, startPoint x: 611, startPoint y: 176, endPoint x: 504, endPoint y: 177, distance: 107.0
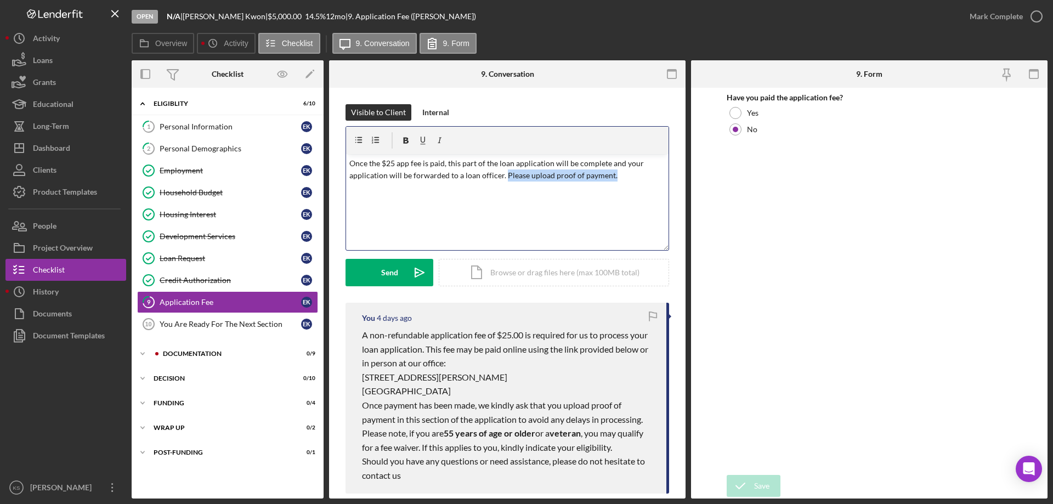
click at [504, 177] on p "Once the $25 app fee is paid, this part of the loan application will be complet…" at bounding box center [507, 169] width 317 height 25
click at [466, 163] on p "Once the $25 app fee is paid, this part of the loan application will be complet…" at bounding box center [507, 175] width 317 height 37
click at [0, 0] on span "application fee is paid, this part of the loan application will be completed," at bounding box center [0, 0] width 0 height 0
click at [489, 193] on p "Once the $25 application fee is paid, this part of the loan application will be…" at bounding box center [507, 175] width 317 height 37
click at [480, 187] on p "Once the $25 application fee is paid, this part of the loan application will be…" at bounding box center [507, 175] width 317 height 37
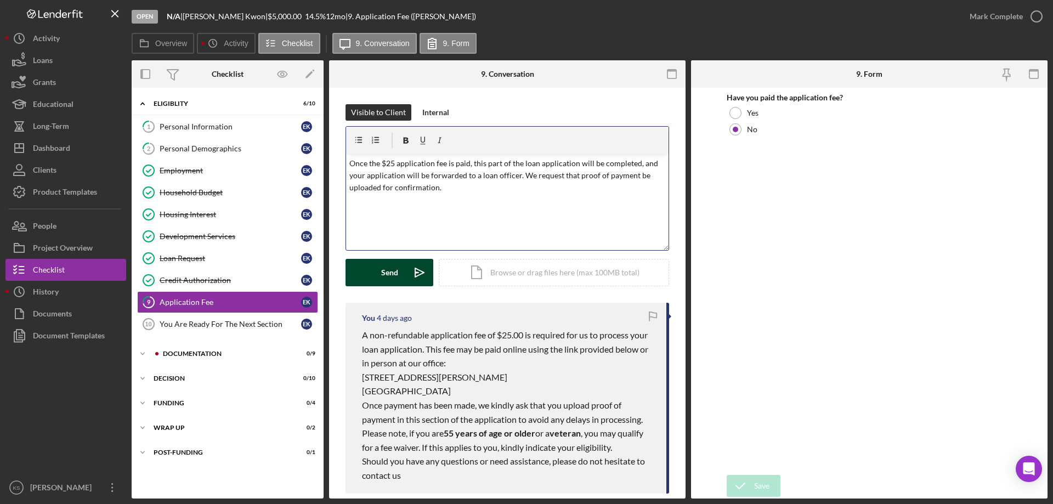
click at [404, 274] on button "Send Icon/icon-invite-send" at bounding box center [390, 272] width 88 height 27
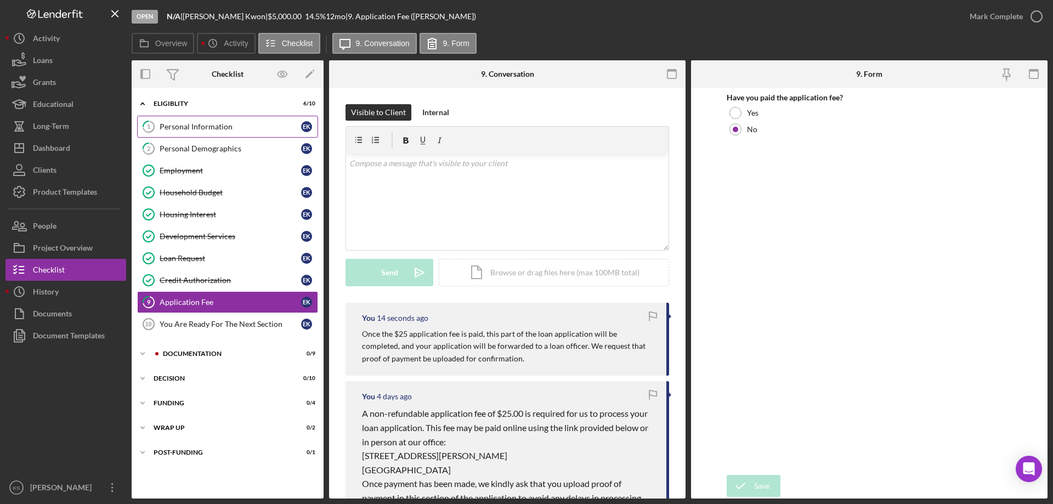
click at [212, 121] on link "1 Personal Information E K" at bounding box center [227, 127] width 181 height 22
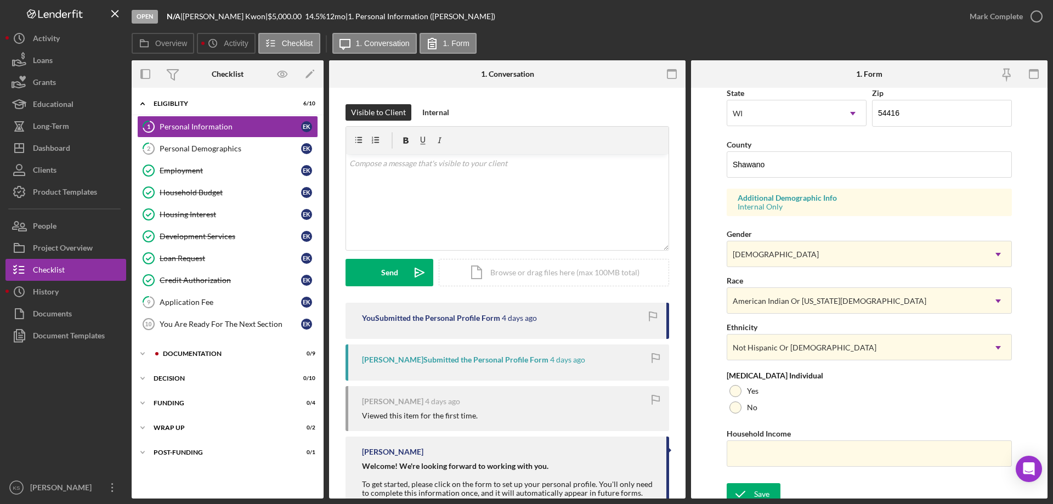
scroll to position [321, 0]
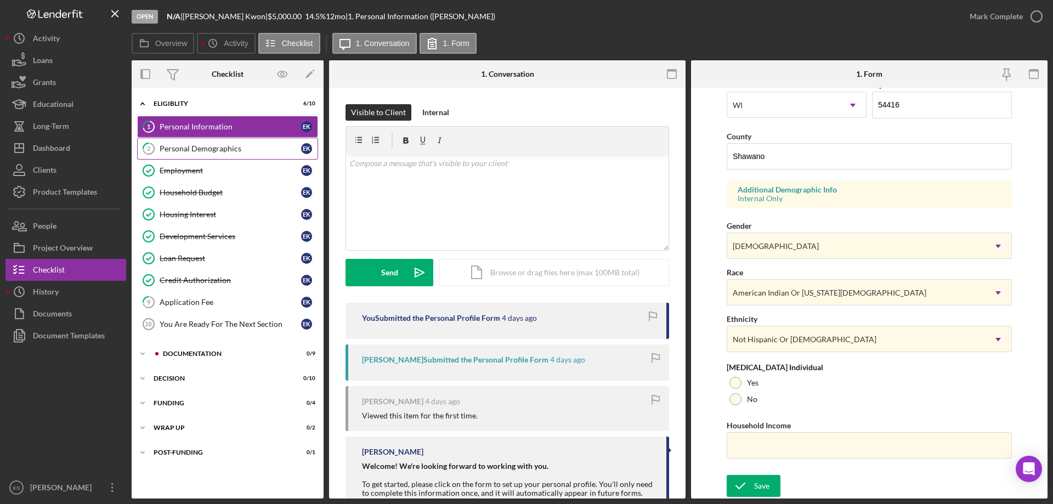
click at [259, 148] on div "Personal Demographics" at bounding box center [231, 148] width 142 height 9
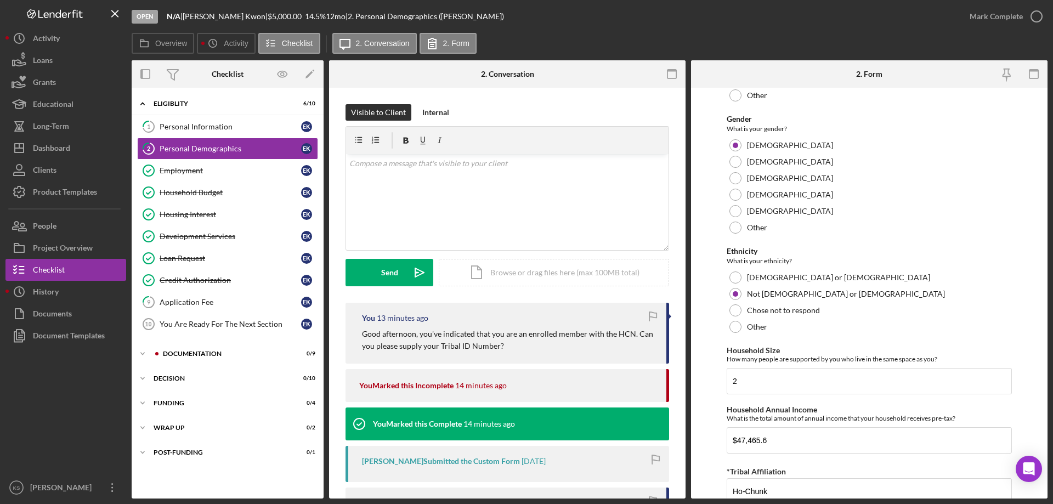
scroll to position [602, 0]
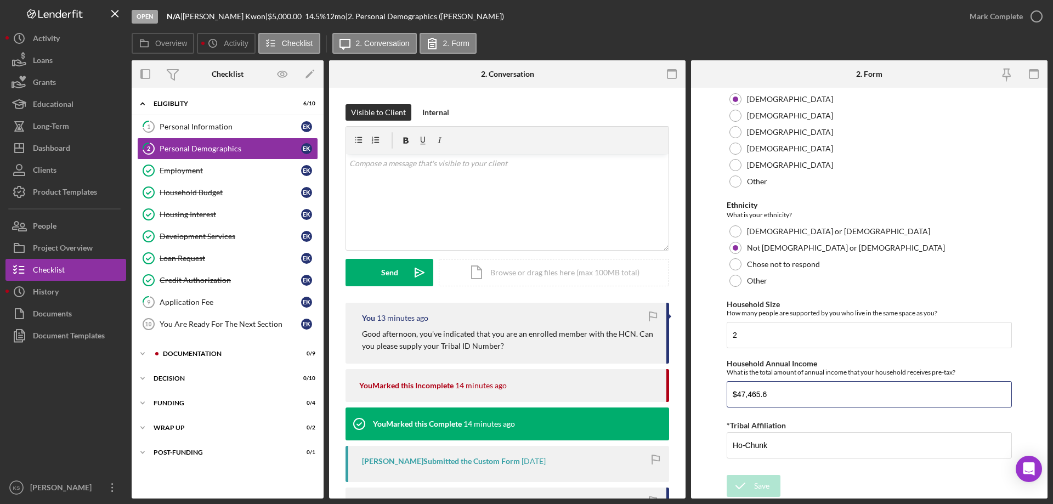
drag, startPoint x: 817, startPoint y: 399, endPoint x: 690, endPoint y: 370, distance: 131.2
click at [690, 370] on div "Overview Internal Workflow Stage Open Icon/Dropdown Arrow Archive (can unarchiv…" at bounding box center [590, 279] width 916 height 438
type input "$47,465.60"
drag, startPoint x: 788, startPoint y: 394, endPoint x: 671, endPoint y: 390, distance: 116.4
click at [671, 390] on div "Overview Internal Workflow Stage Open Icon/Dropdown Arrow Archive (can unarchiv…" at bounding box center [590, 279] width 916 height 438
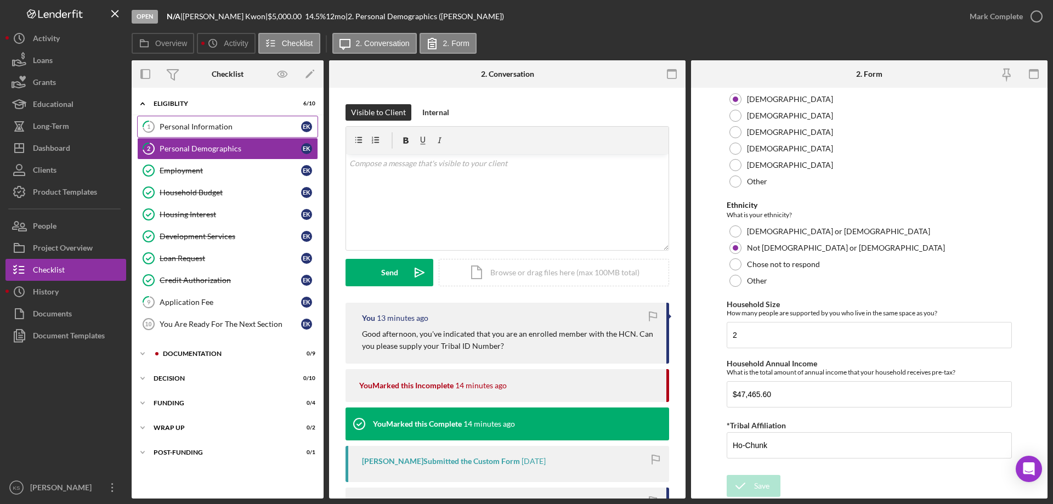
click at [254, 123] on div "Personal Information" at bounding box center [231, 126] width 142 height 9
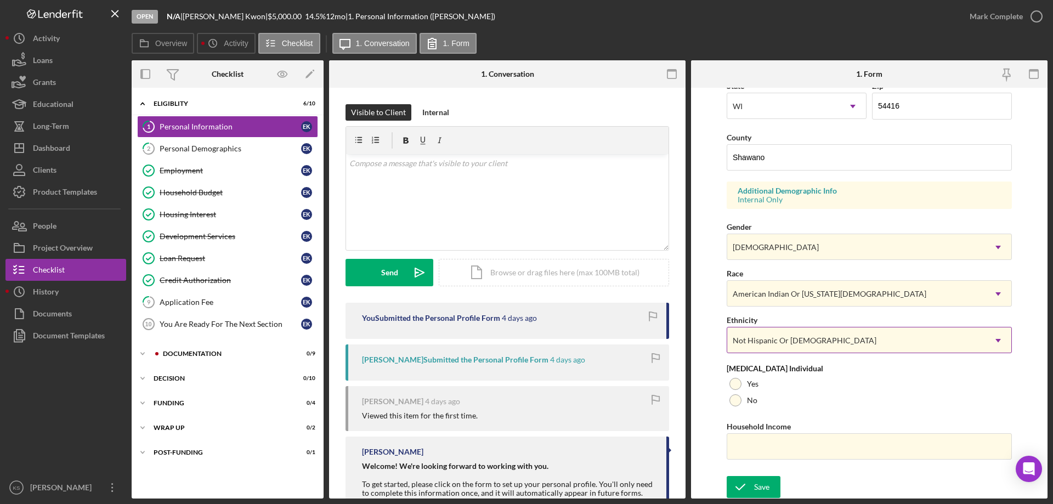
scroll to position [321, 0]
click at [736, 396] on div at bounding box center [736, 399] width 12 height 12
click at [771, 434] on input "Household Income" at bounding box center [869, 445] width 285 height 26
paste input "$4,746,560"
type input "$474,656"
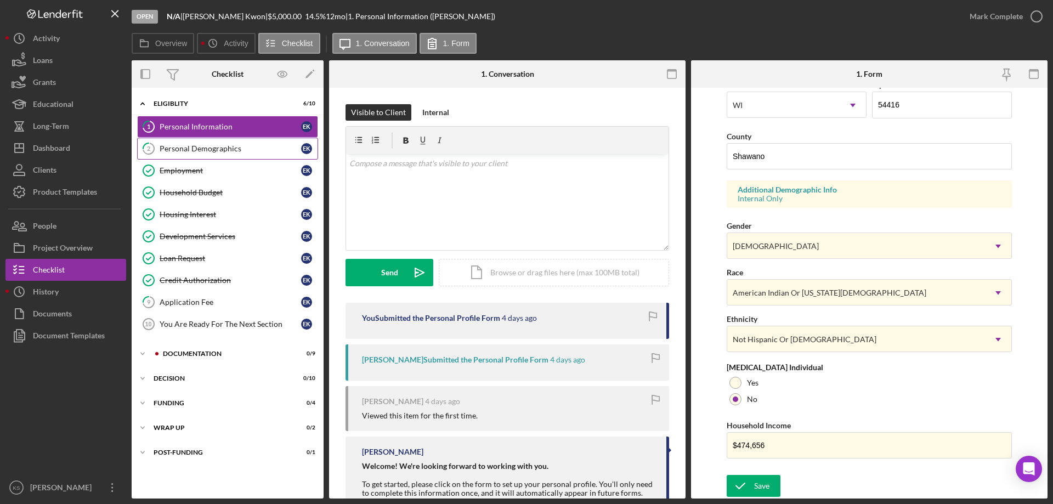
click at [261, 146] on div "Personal Demographics" at bounding box center [231, 148] width 142 height 9
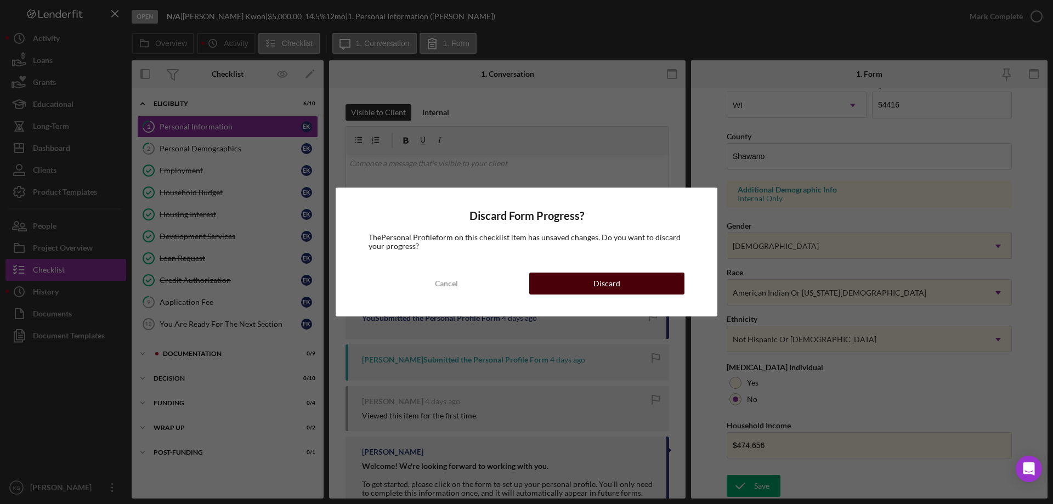
click at [574, 279] on button "Discard" at bounding box center [606, 284] width 155 height 22
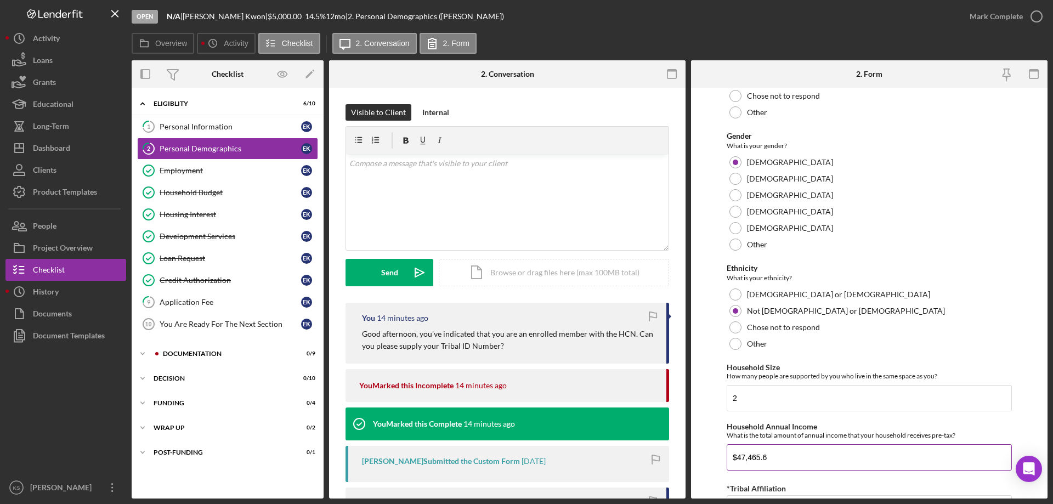
scroll to position [602, 0]
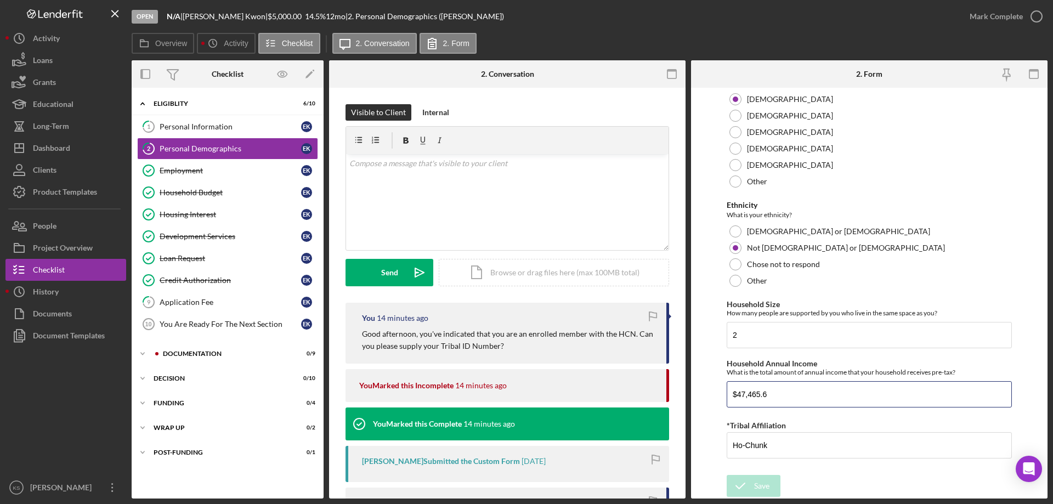
drag, startPoint x: 759, startPoint y: 393, endPoint x: 710, endPoint y: 388, distance: 49.0
click at [710, 388] on form "Demographic Information Marital Status Please select your marital status from t…" at bounding box center [869, 293] width 357 height 411
click at [252, 128] on div "Personal Information" at bounding box center [231, 126] width 142 height 9
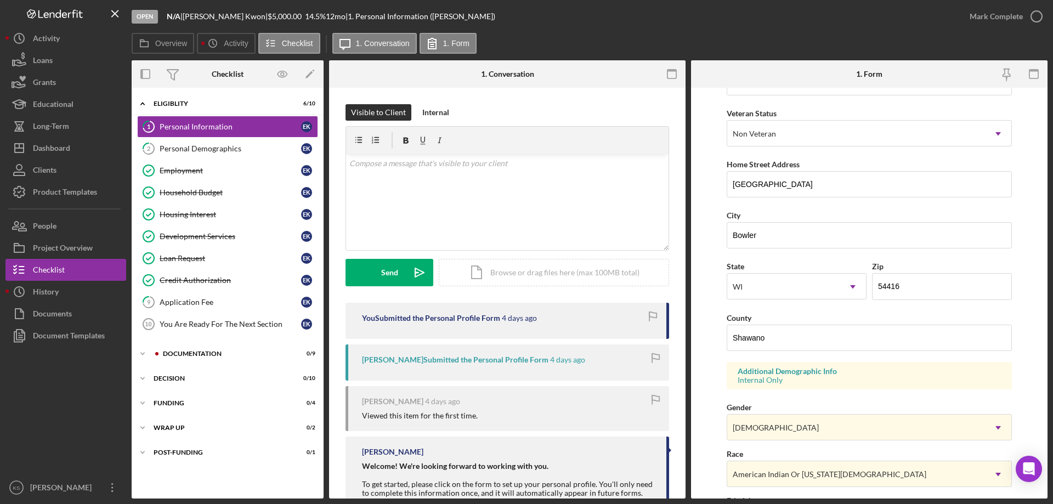
scroll to position [321, 0]
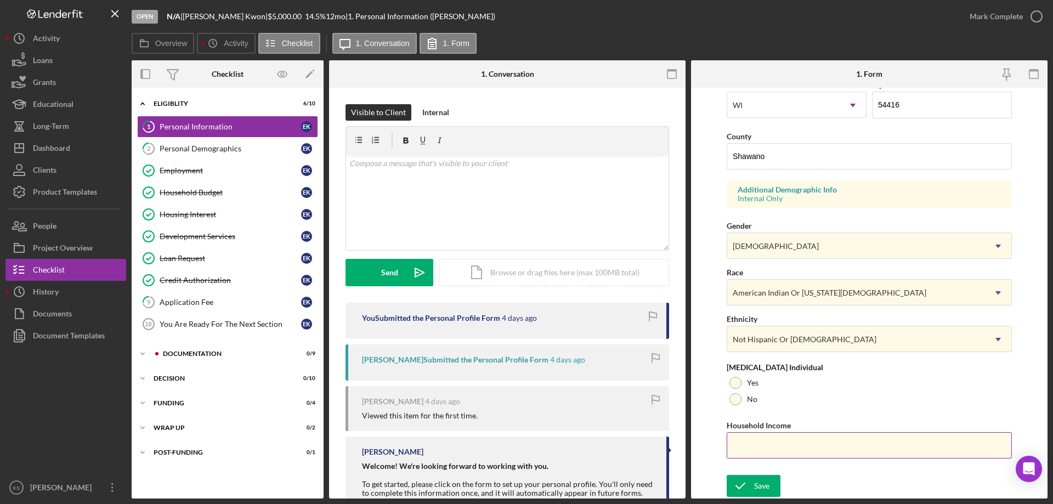
click at [757, 441] on input "Household Income" at bounding box center [869, 445] width 285 height 26
paste input "$47,465"
type input "$47,465"
click at [735, 402] on div at bounding box center [736, 399] width 12 height 12
click at [752, 489] on icon "submit" at bounding box center [740, 485] width 27 height 27
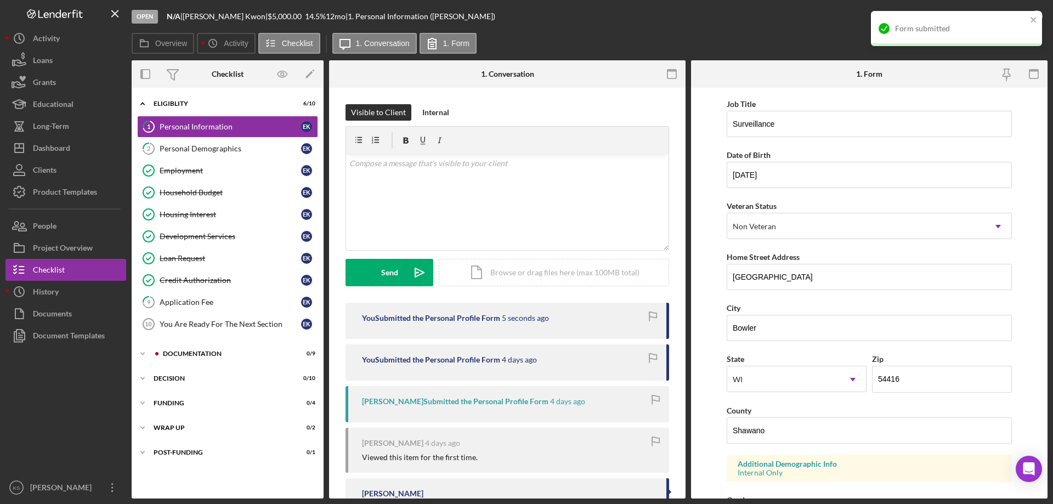
scroll to position [0, 0]
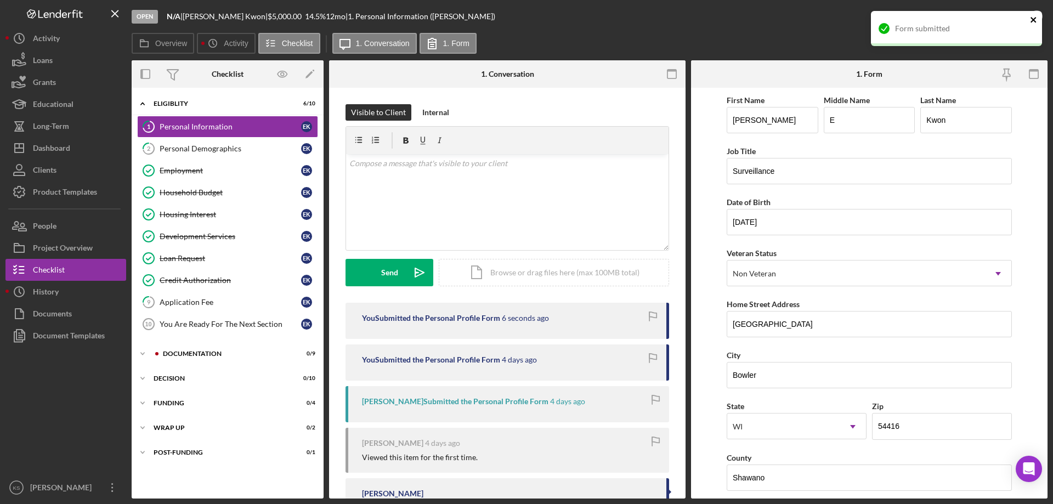
click at [1032, 20] on icon "close" at bounding box center [1034, 19] width 8 height 9
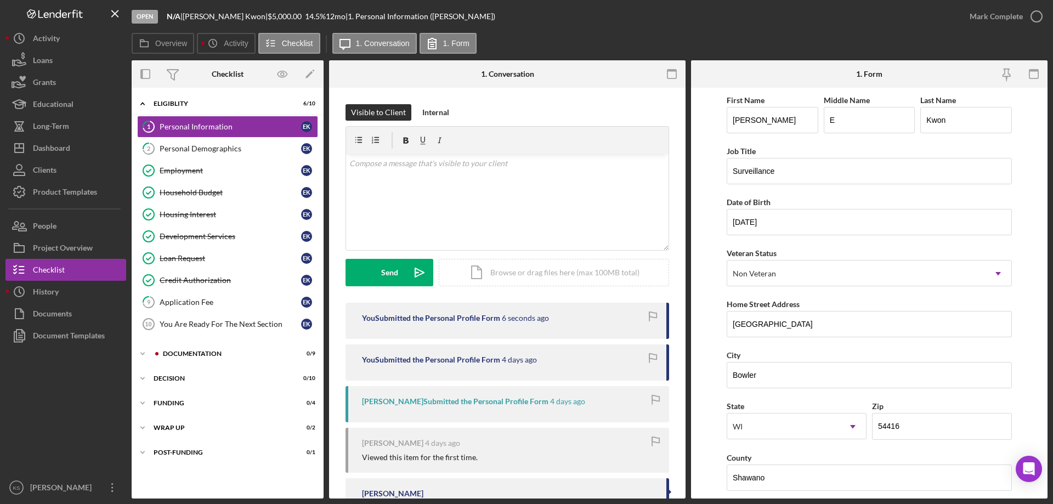
click at [1017, 20] on div "Form submitted" at bounding box center [957, 33] width 176 height 48
click at [1009, 16] on div "Open N/A | [PERSON_NAME] | $5,000.00 14.5 % 12 mo | 1. Personal Information ([P…" at bounding box center [526, 252] width 1053 height 504
click at [1010, 18] on div "Mark Complete" at bounding box center [996, 16] width 53 height 22
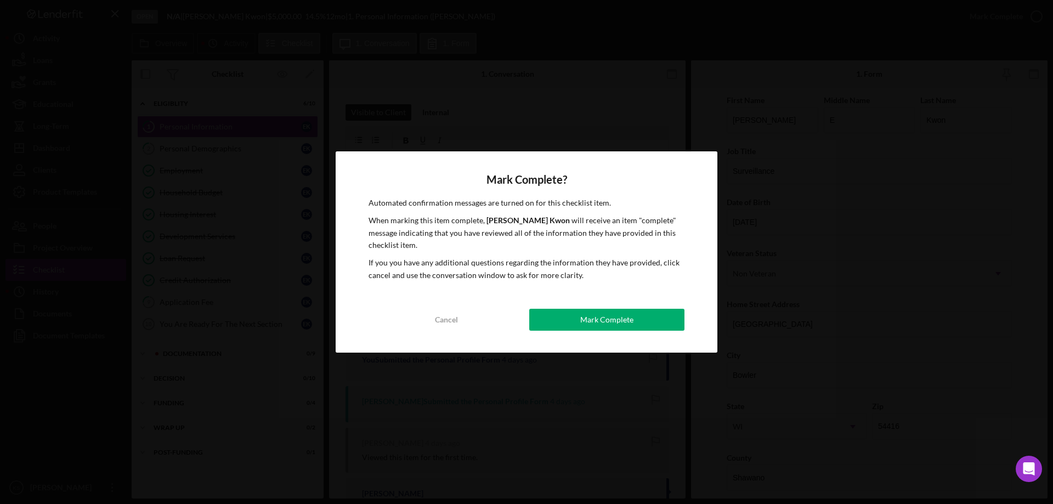
click at [630, 323] on div "Mark Complete" at bounding box center [606, 320] width 53 height 22
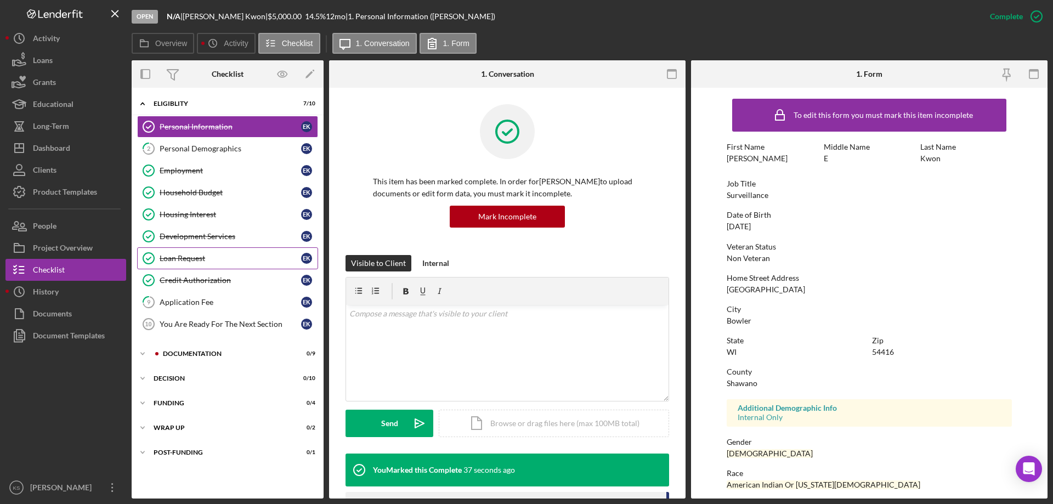
click at [196, 252] on link "Loan Request Loan Request E K" at bounding box center [227, 258] width 181 height 22
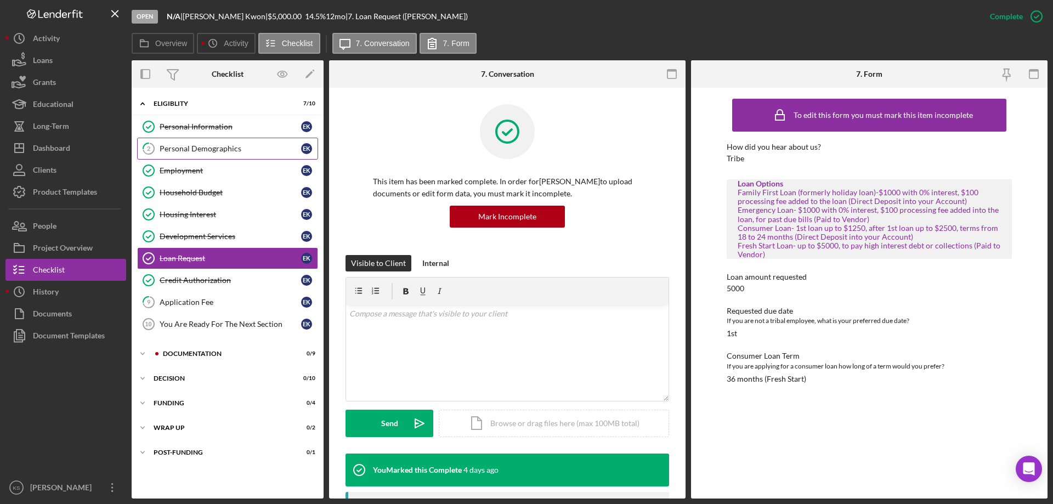
click at [225, 143] on link "2 Personal Demographics E K" at bounding box center [227, 149] width 181 height 22
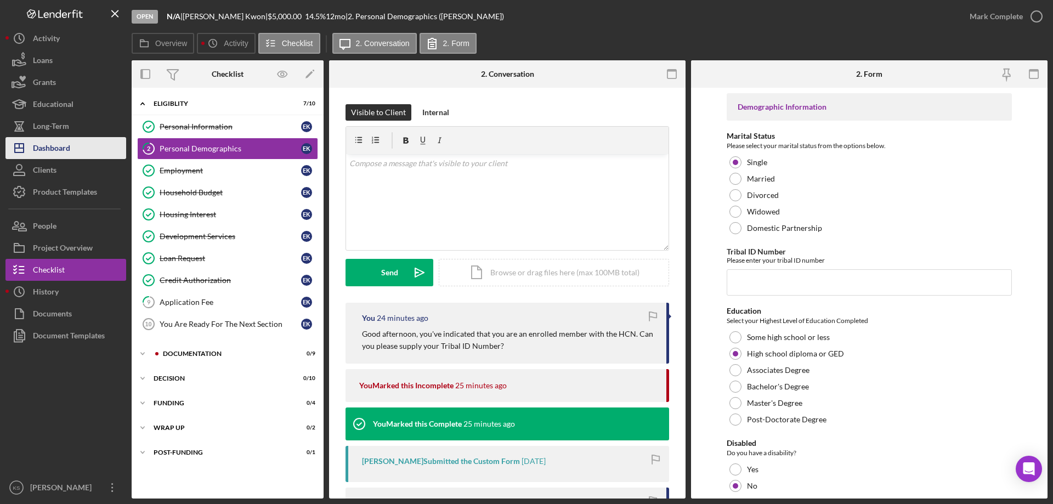
click at [52, 142] on div "Dashboard" at bounding box center [51, 149] width 37 height 25
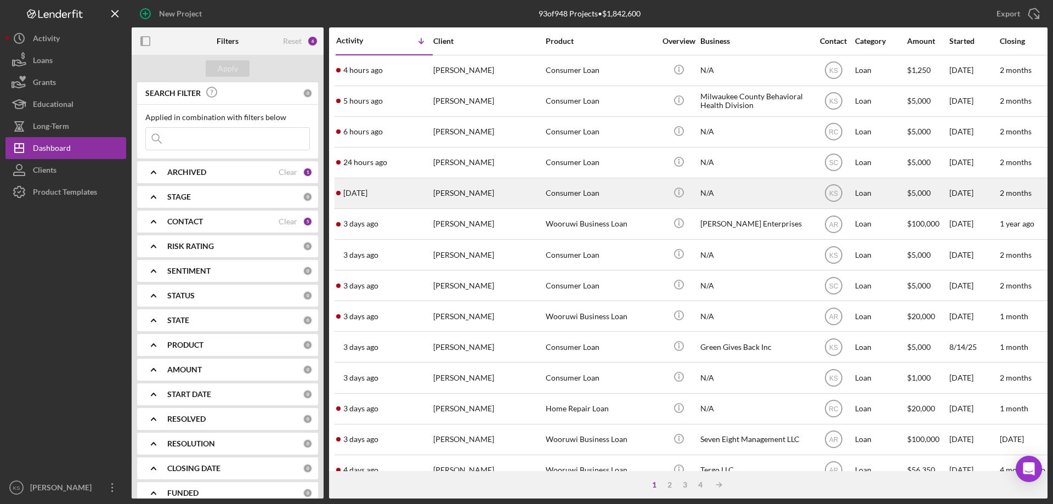
click at [414, 197] on div "[DATE] [PERSON_NAME]" at bounding box center [384, 193] width 96 height 29
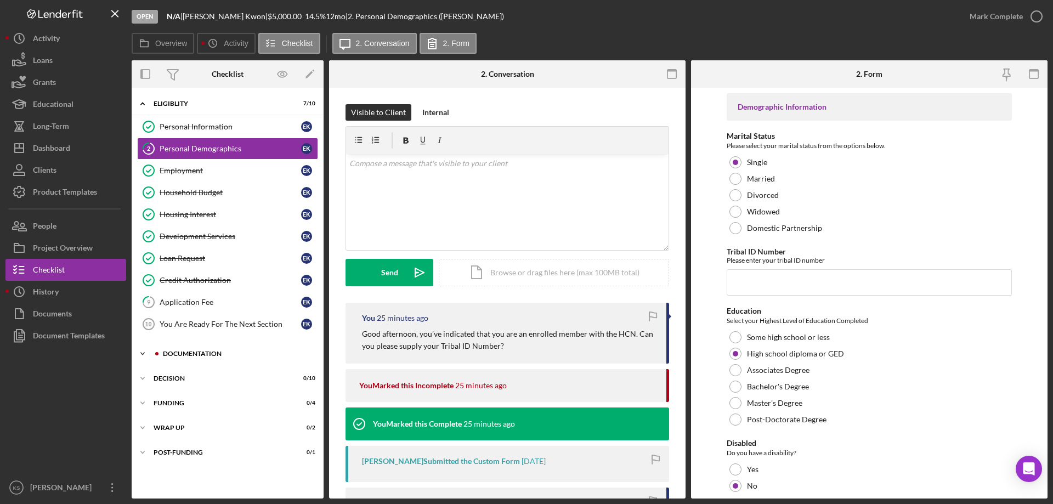
click at [188, 352] on div "Documentation" at bounding box center [236, 354] width 147 height 7
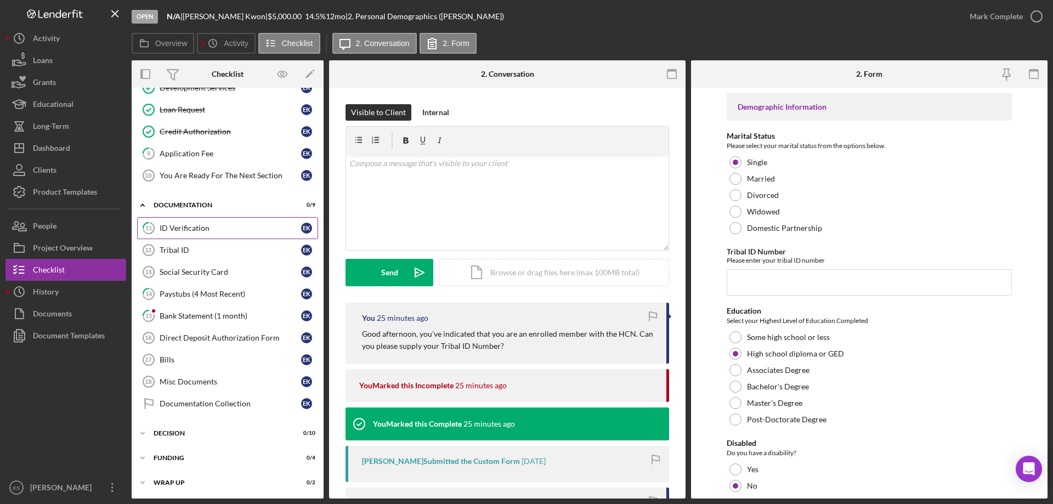
scroll to position [165, 0]
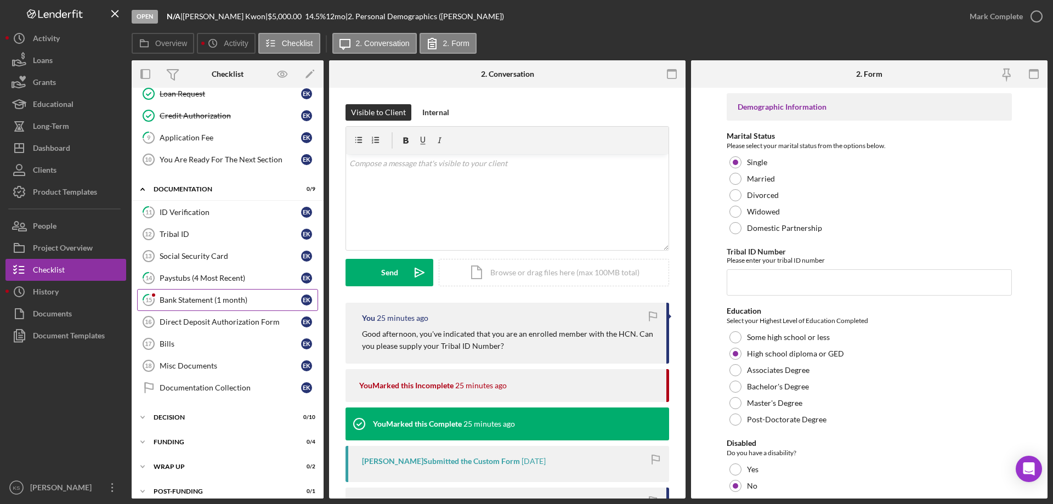
click at [189, 293] on link "15 Bank Statement (1 month) E K" at bounding box center [227, 300] width 181 height 22
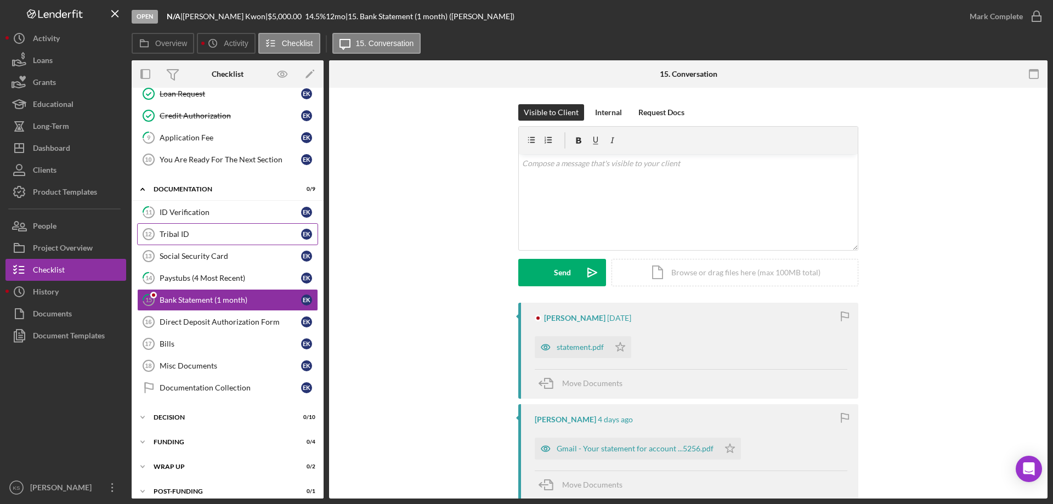
click at [194, 230] on div "Tribal ID" at bounding box center [231, 234] width 142 height 9
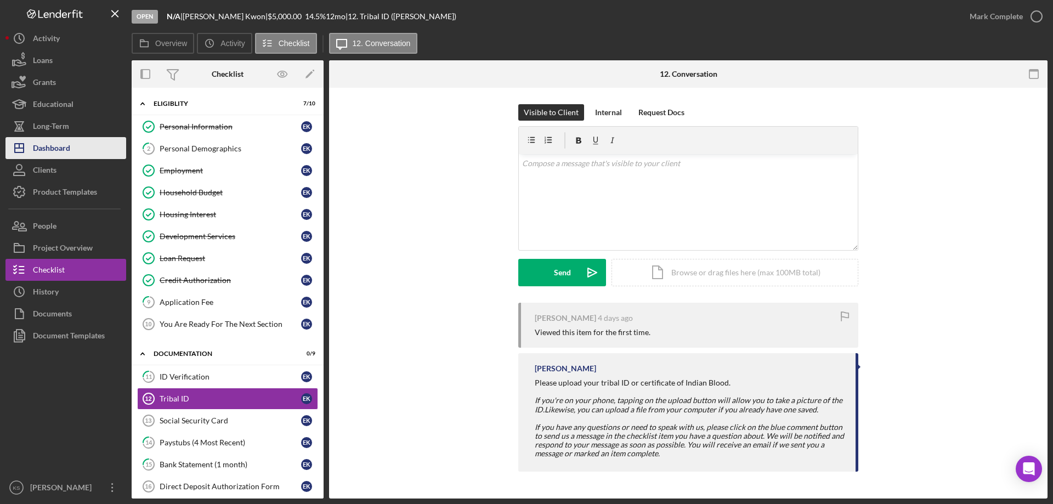
click at [56, 149] on div "Dashboard" at bounding box center [51, 149] width 37 height 25
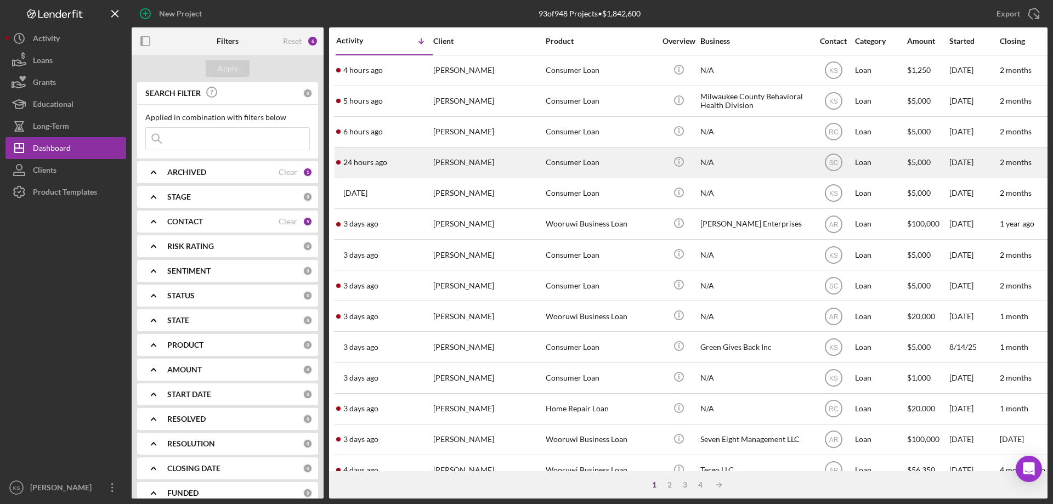
click at [501, 168] on div "[PERSON_NAME]" at bounding box center [488, 162] width 110 height 29
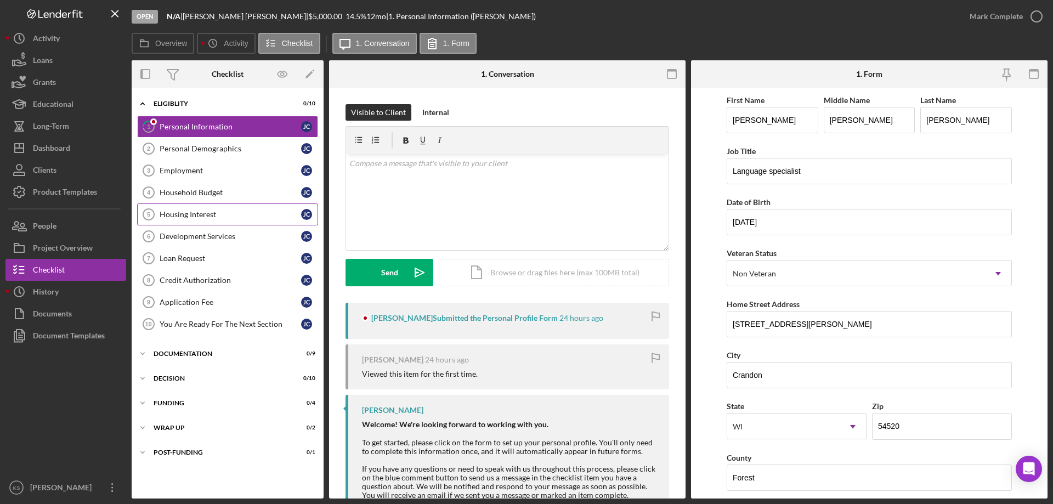
click at [201, 214] on div "Housing Interest" at bounding box center [231, 214] width 142 height 9
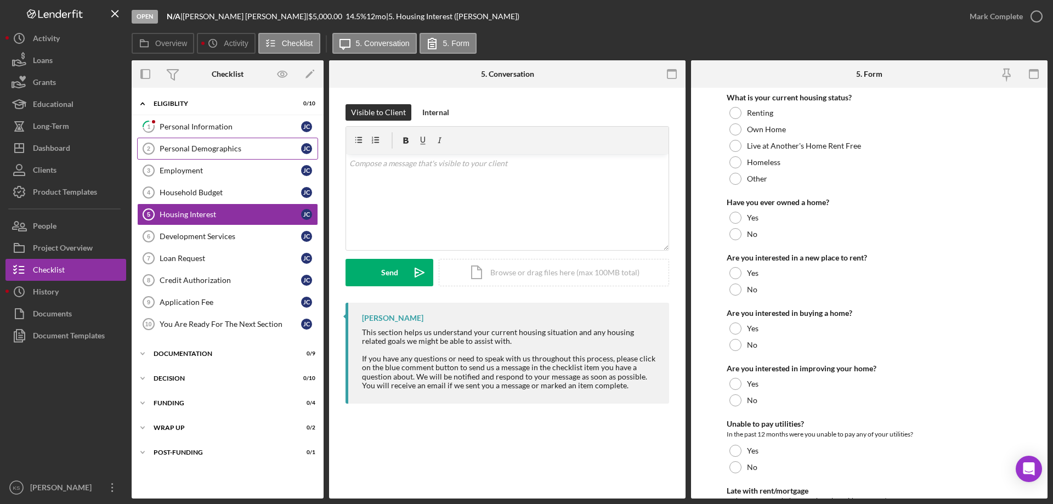
click at [210, 138] on link "Personal Demographics 2 Personal Demographics [PERSON_NAME]" at bounding box center [227, 149] width 181 height 22
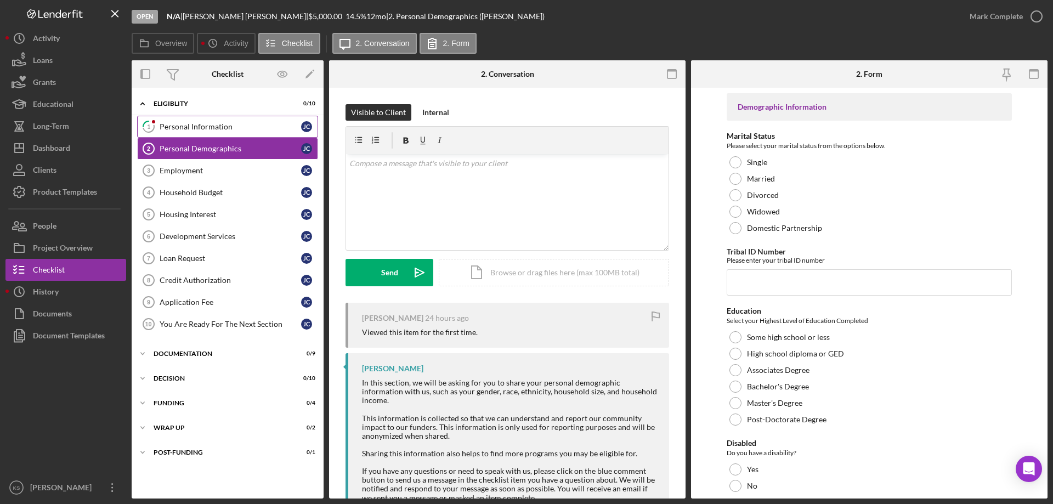
click at [216, 128] on div "Personal Information" at bounding box center [231, 126] width 142 height 9
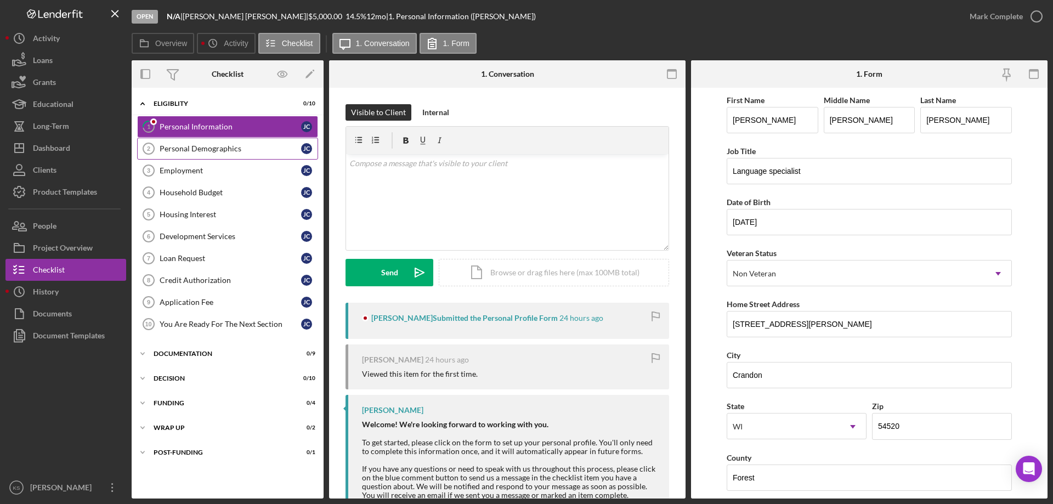
click at [235, 152] on div "Personal Demographics" at bounding box center [231, 148] width 142 height 9
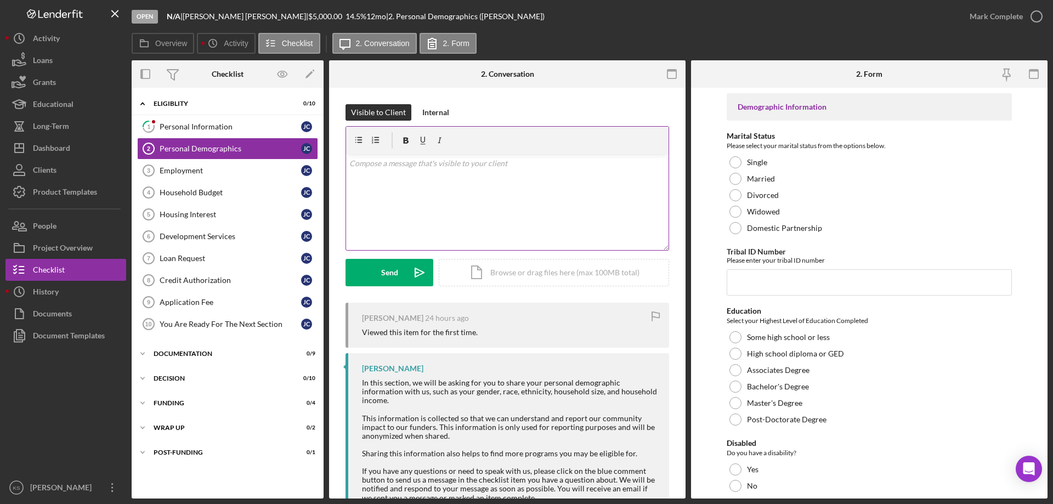
click at [442, 190] on div "v Color teal Color pink Remove color Add row above Add row below Add column bef…" at bounding box center [507, 202] width 323 height 96
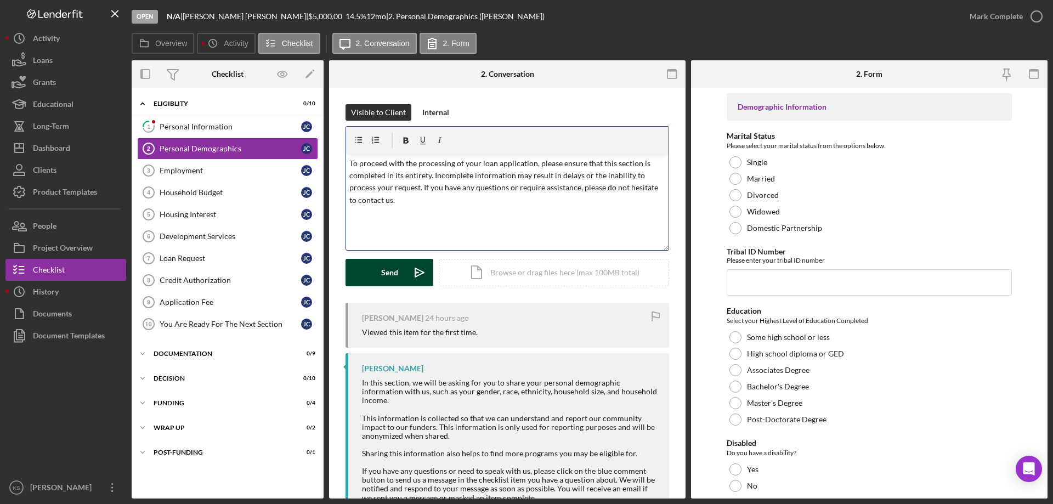
click at [373, 270] on button "Send Icon/icon-invite-send" at bounding box center [390, 272] width 88 height 27
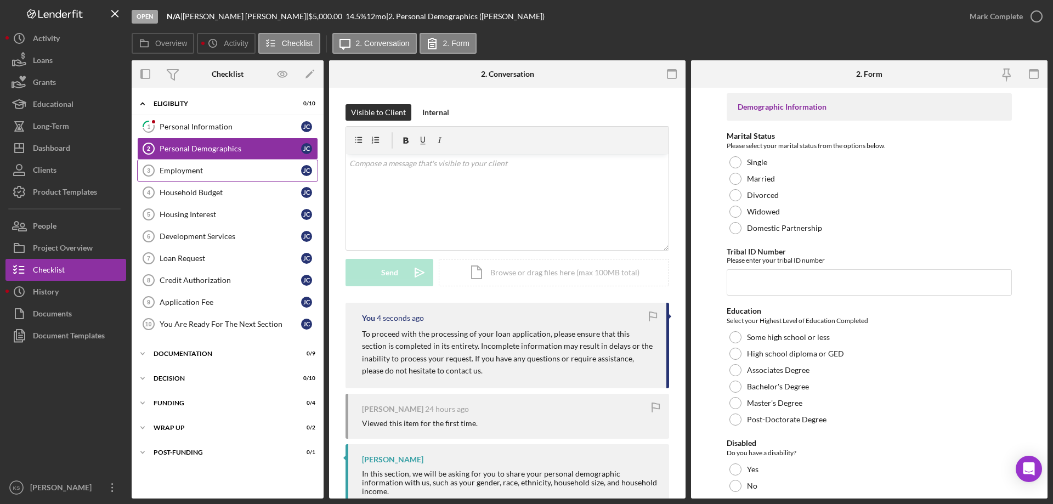
click at [200, 170] on div "Employment" at bounding box center [231, 170] width 142 height 9
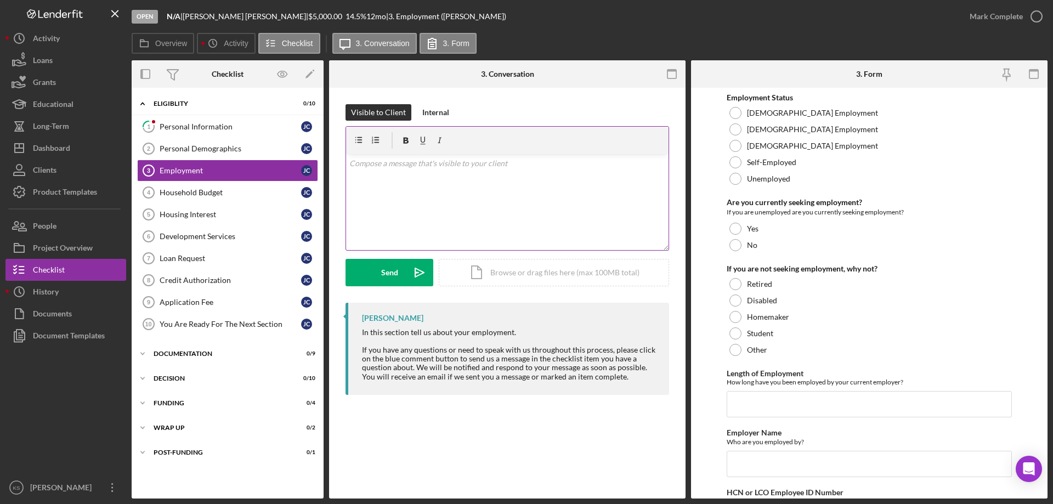
click at [466, 174] on div "v Color teal Color pink Remove color Add row above Add row below Add column bef…" at bounding box center [507, 202] width 323 height 96
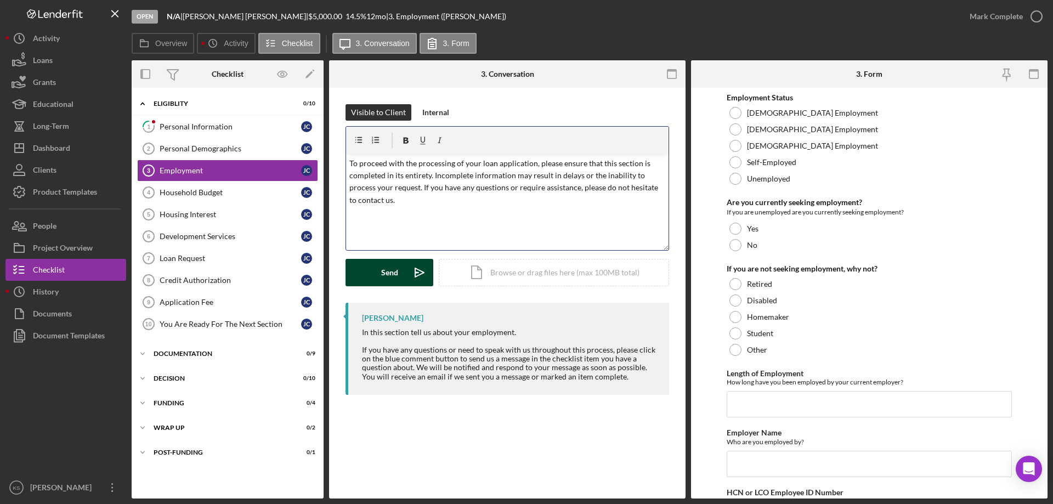
click at [393, 272] on div "Send" at bounding box center [389, 272] width 17 height 27
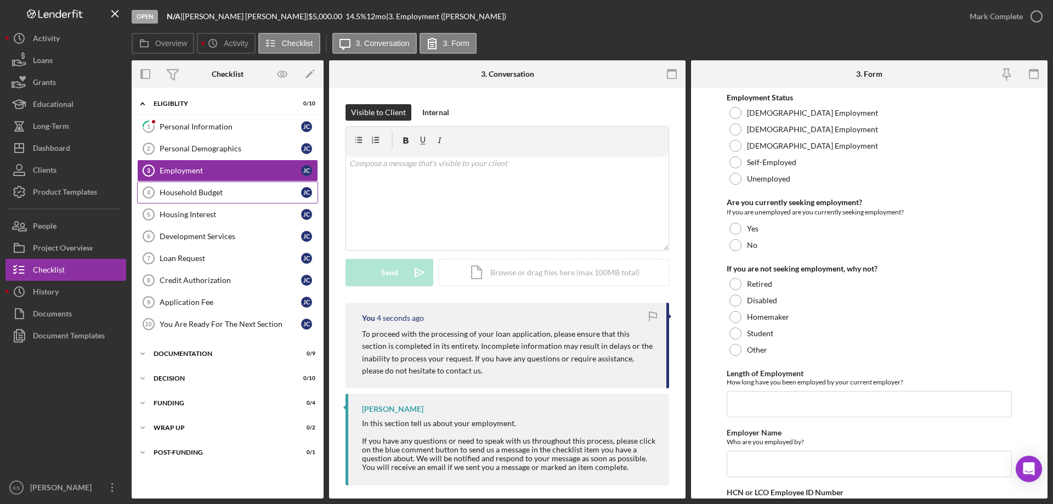
click at [224, 191] on div "Household Budget" at bounding box center [231, 192] width 142 height 9
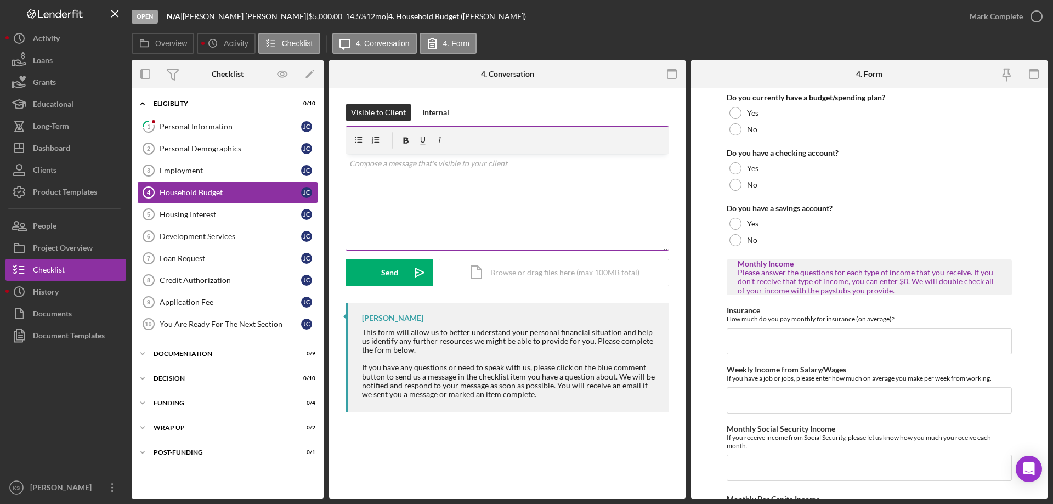
click at [465, 194] on div "v Color teal Color pink Remove color Add row above Add row below Add column bef…" at bounding box center [507, 202] width 323 height 96
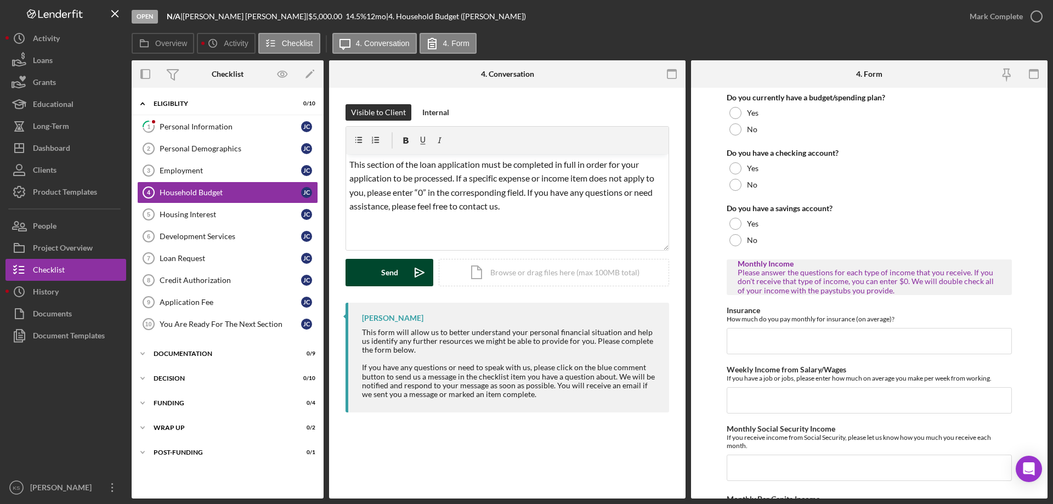
click at [368, 271] on button "Send Icon/icon-invite-send" at bounding box center [390, 272] width 88 height 27
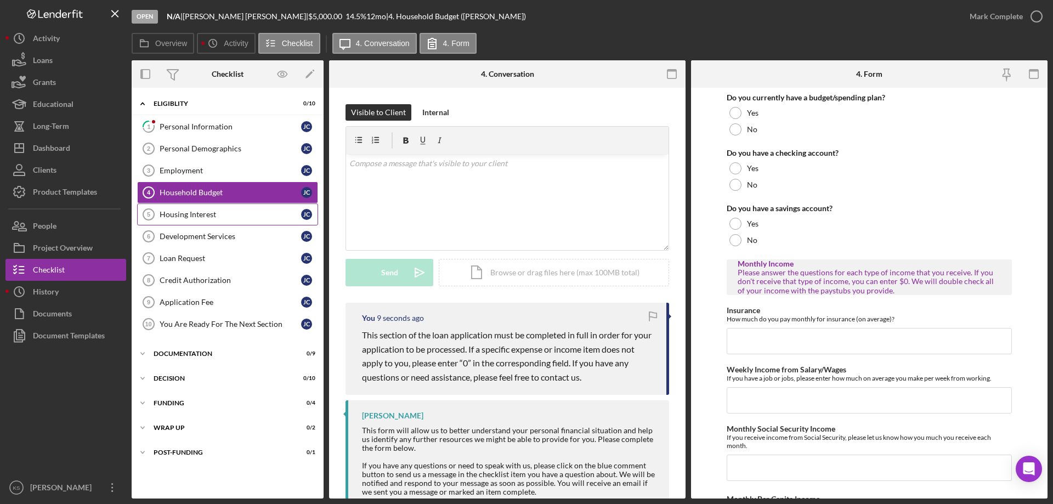
click at [202, 216] on div "Housing Interest" at bounding box center [231, 214] width 142 height 9
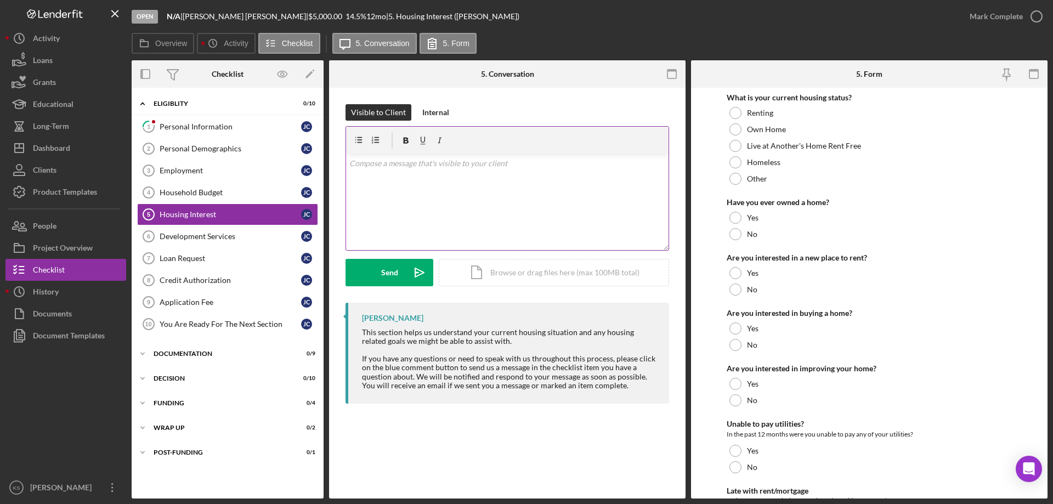
click at [454, 201] on div "v Color teal Color pink Remove color Add row above Add row below Add column bef…" at bounding box center [507, 202] width 323 height 96
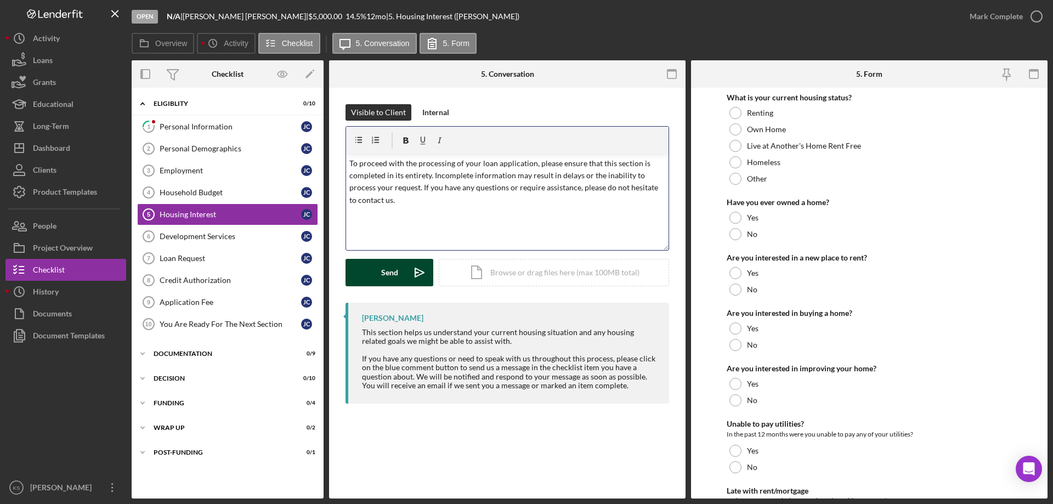
click at [388, 275] on div "Send" at bounding box center [389, 272] width 17 height 27
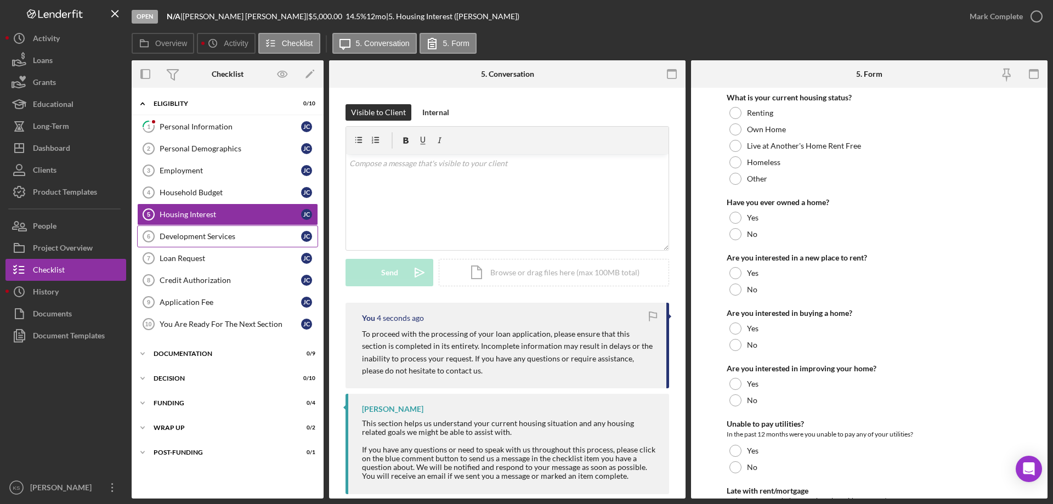
click at [206, 237] on div "Development Services" at bounding box center [231, 236] width 142 height 9
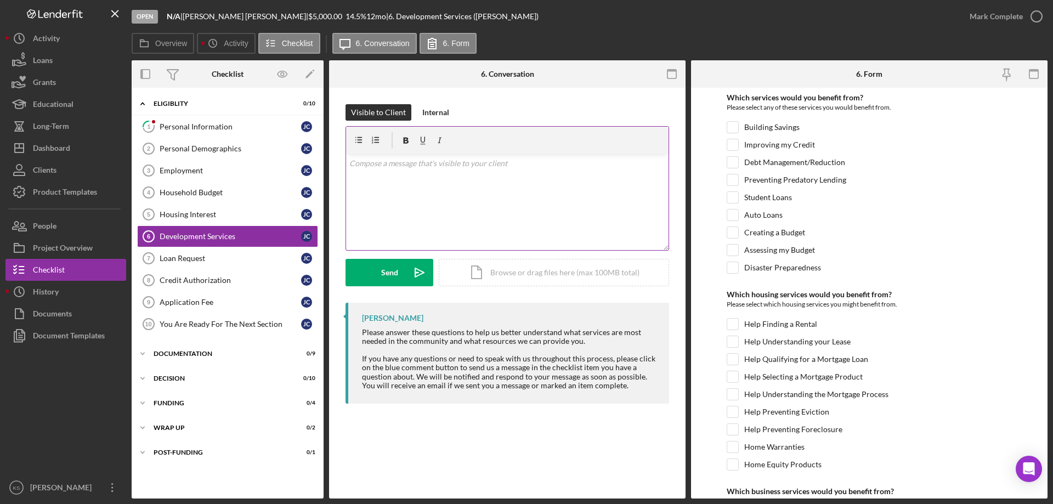
click at [437, 187] on div "v Color teal Color pink Remove color Add row above Add row below Add column bef…" at bounding box center [507, 202] width 323 height 96
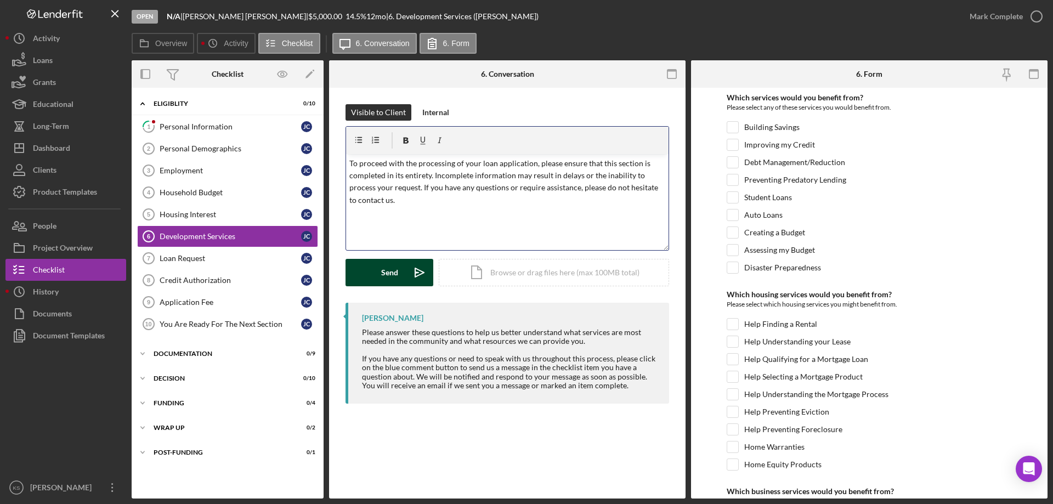
click at [396, 277] on div "Send" at bounding box center [389, 272] width 17 height 27
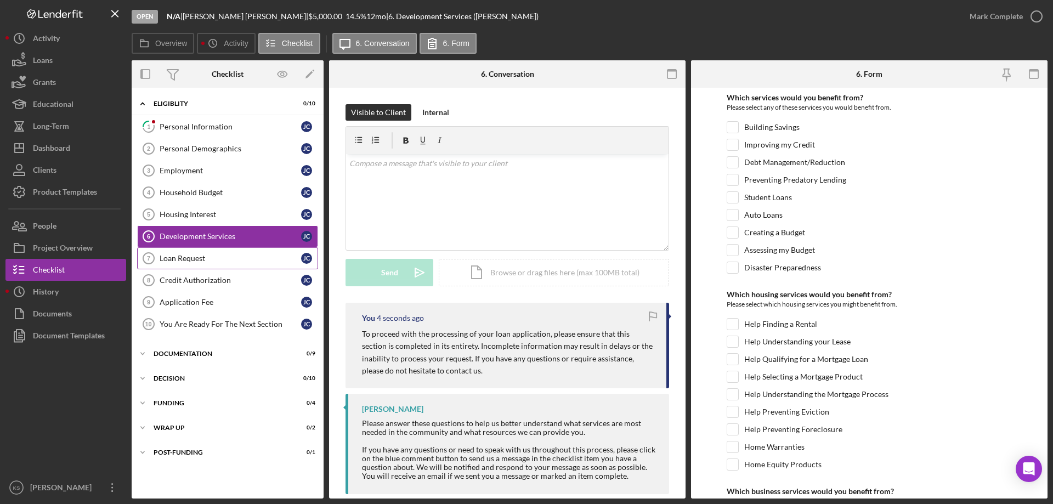
click at [226, 252] on link "Loan Request 7 Loan Request [PERSON_NAME]" at bounding box center [227, 258] width 181 height 22
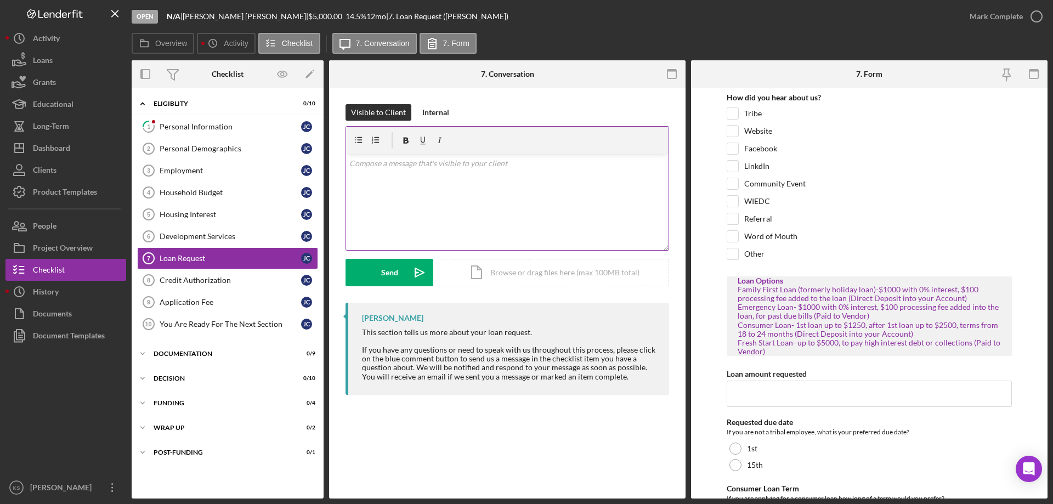
click at [495, 204] on div "v Color teal Color pink Remove color Add row above Add row below Add column bef…" at bounding box center [507, 202] width 323 height 96
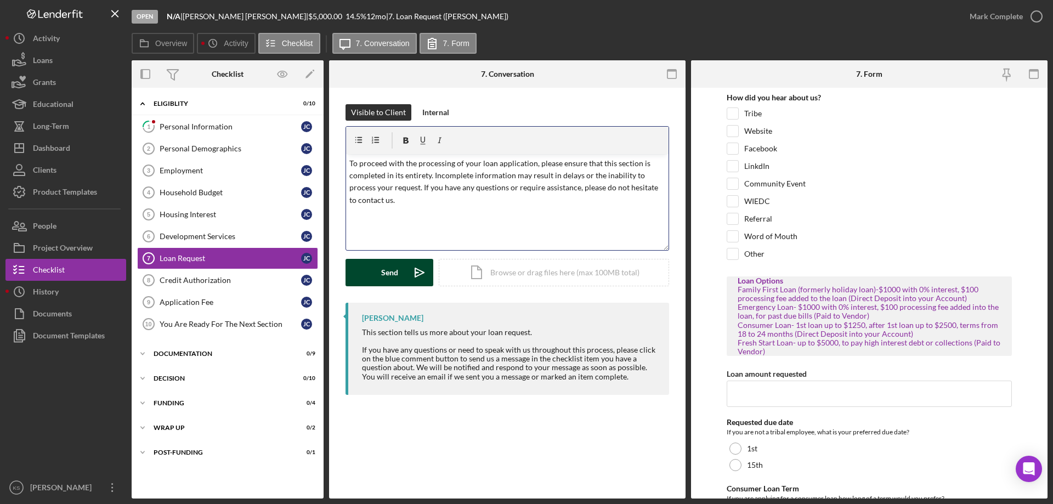
click at [381, 273] on div "Send" at bounding box center [389, 272] width 17 height 27
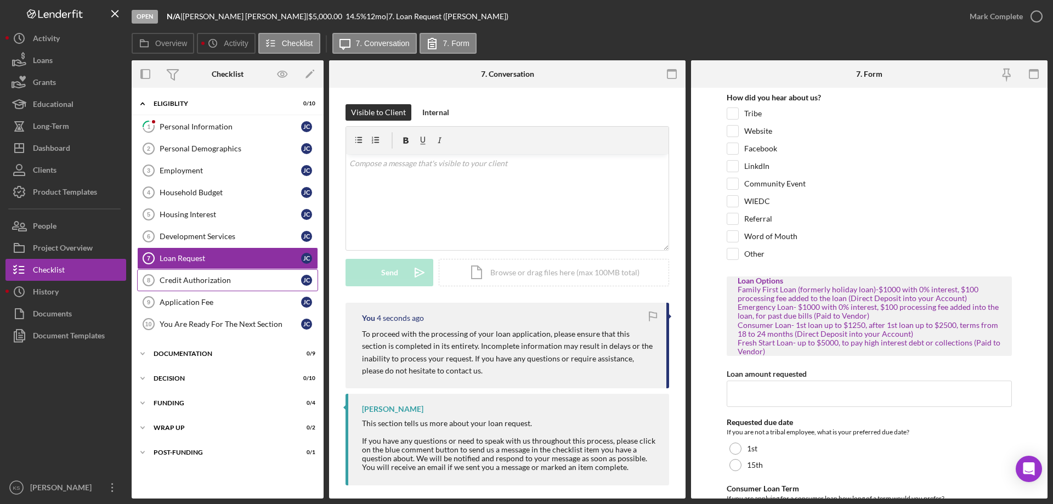
click at [220, 287] on link "Credit Authorization 8 Credit Authorization [PERSON_NAME]" at bounding box center [227, 280] width 181 height 22
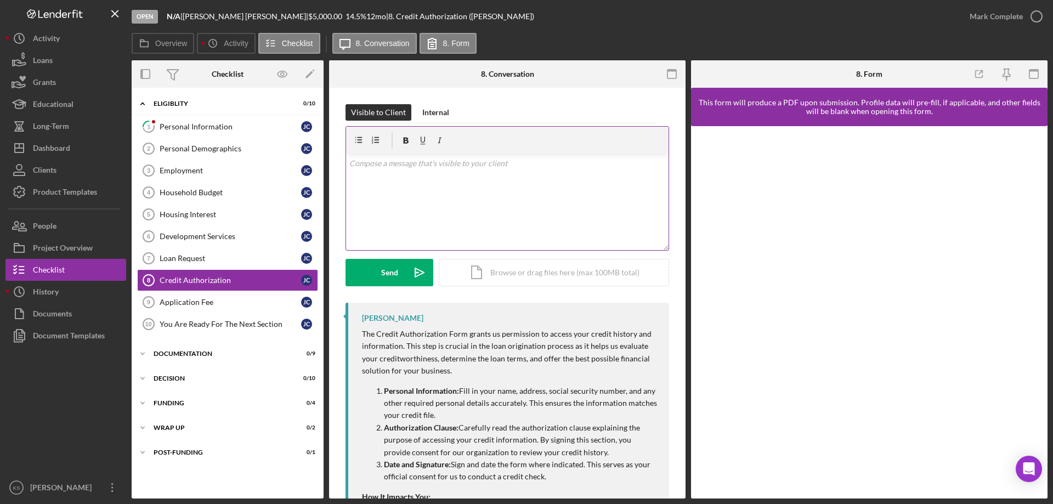
click at [452, 210] on div "v Color teal Color pink Remove color Add row above Add row below Add column bef…" at bounding box center [507, 202] width 323 height 96
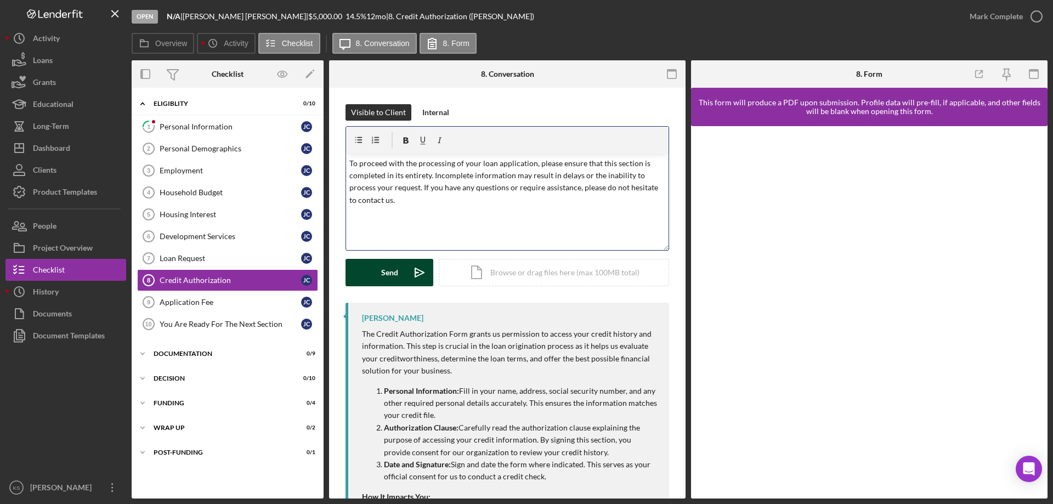
click at [386, 268] on div "Send" at bounding box center [389, 272] width 17 height 27
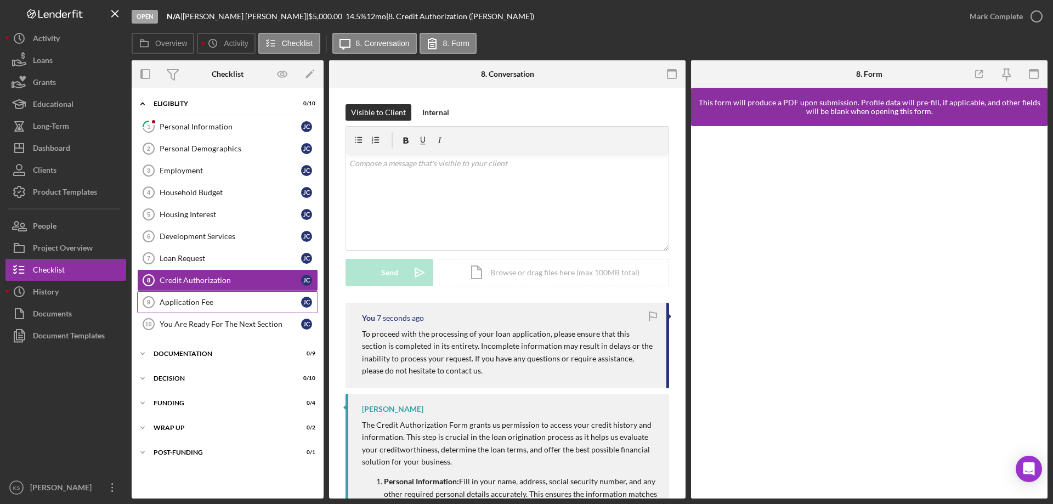
click at [217, 293] on link "Application Fee 9 Application Fee [PERSON_NAME]" at bounding box center [227, 302] width 181 height 22
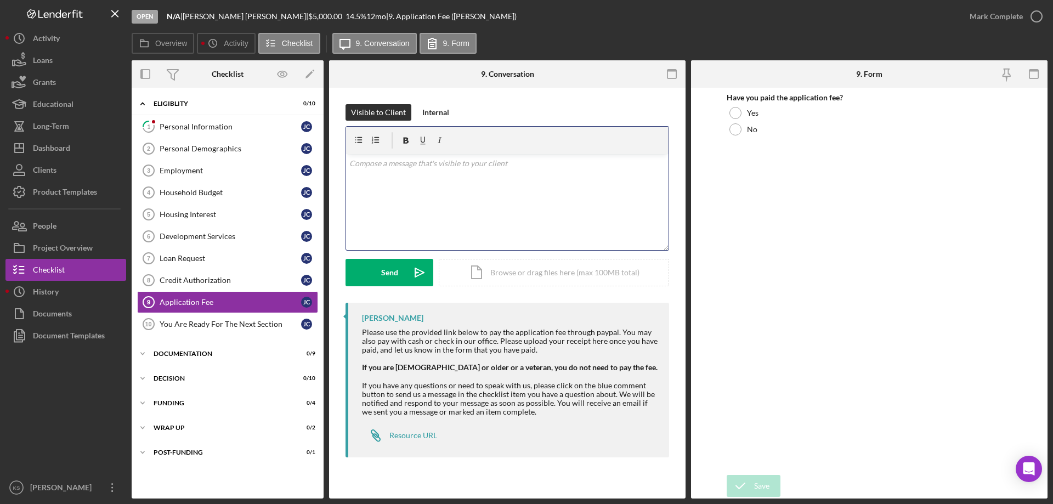
click at [453, 199] on div "v Color teal Color pink Remove color Add row above Add row below Add column bef…" at bounding box center [507, 202] width 323 height 96
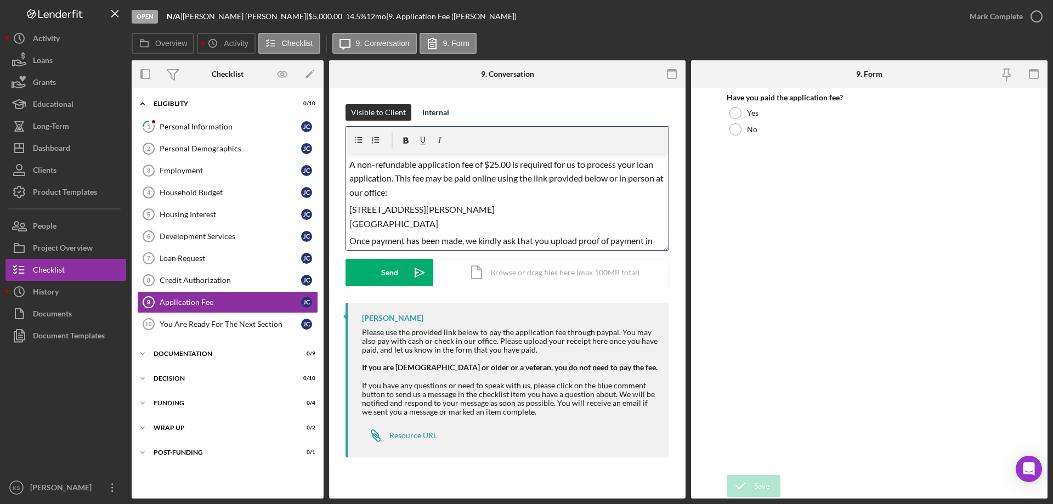
scroll to position [75, 0]
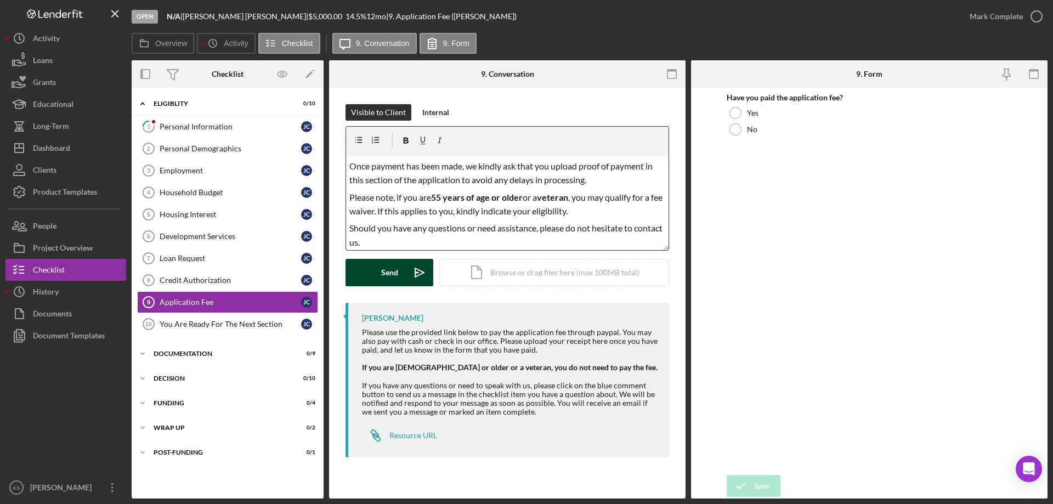
click at [391, 277] on div "Send" at bounding box center [389, 272] width 17 height 27
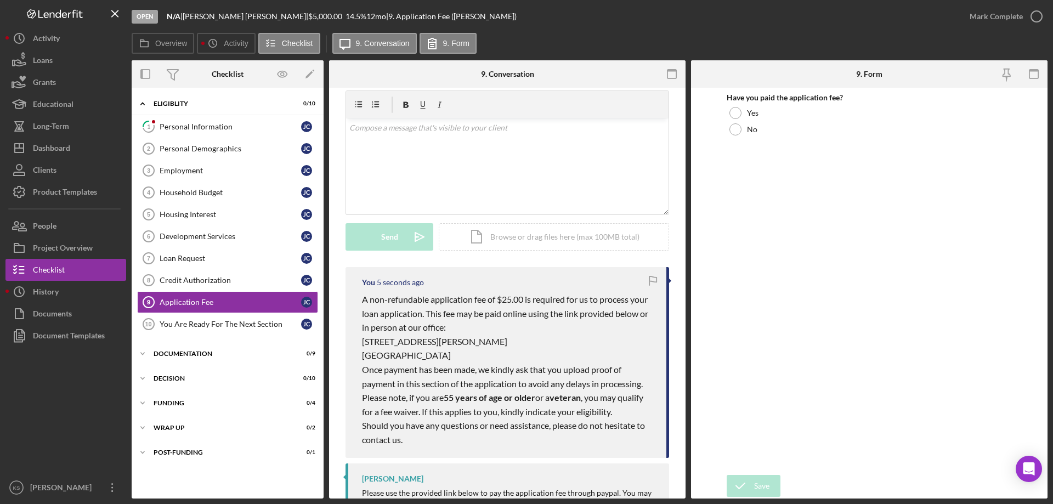
scroll to position [55, 0]
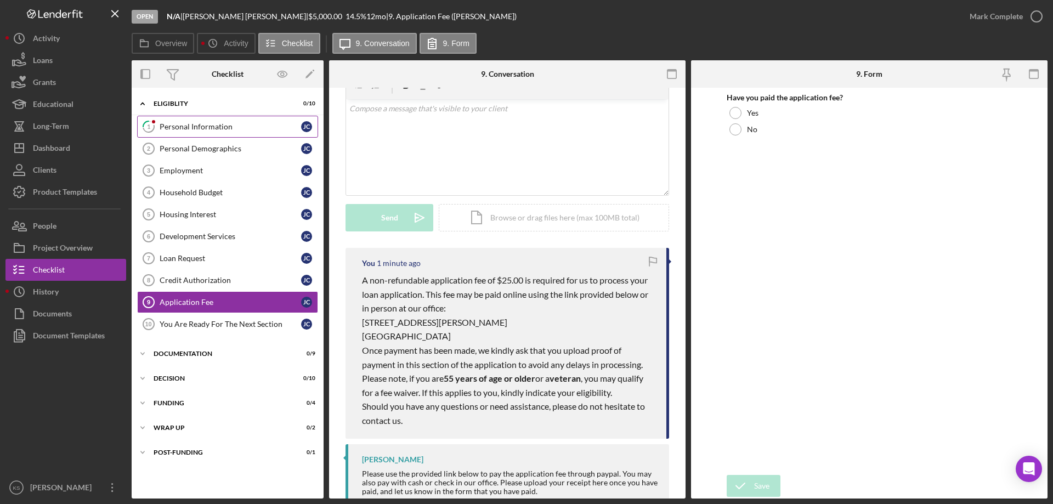
click at [189, 133] on link "1 Personal Information [PERSON_NAME]" at bounding box center [227, 127] width 181 height 22
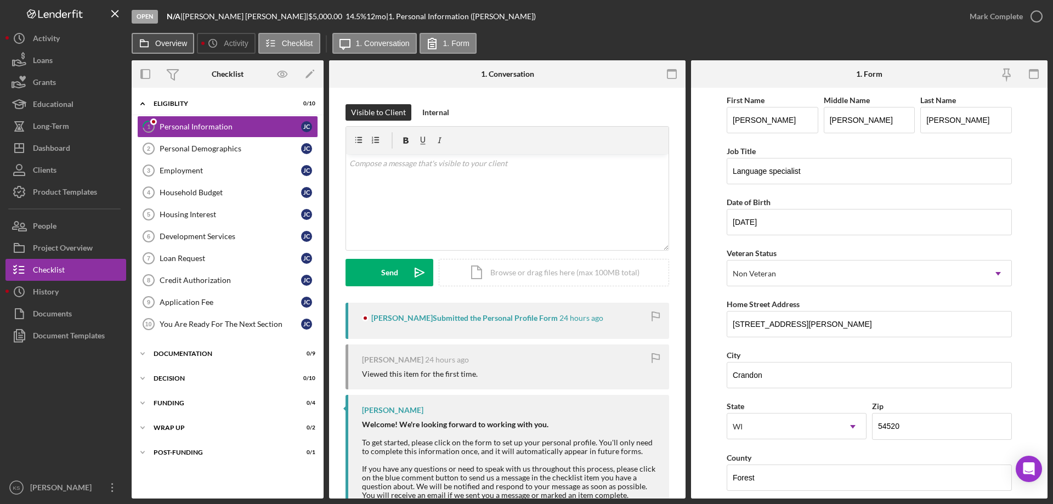
click at [169, 44] on label "Overview" at bounding box center [171, 43] width 32 height 9
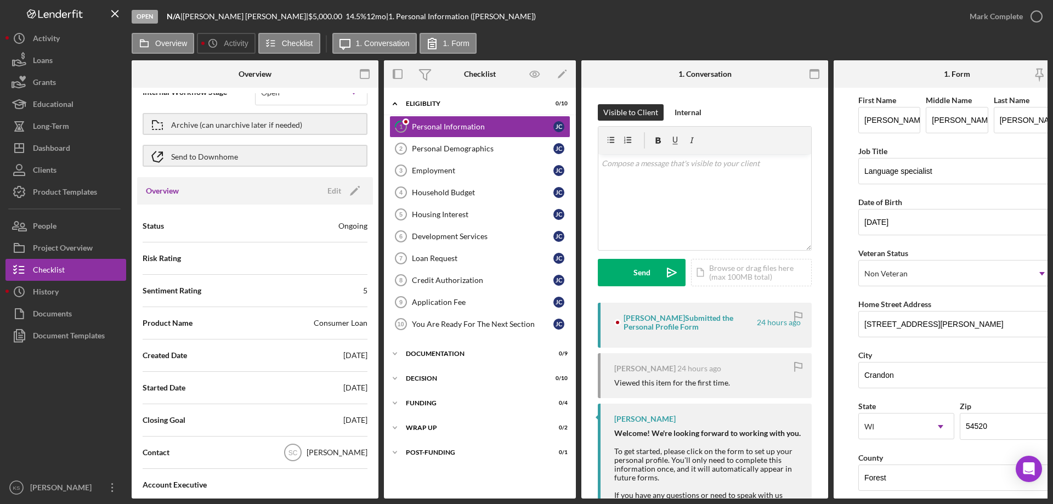
scroll to position [55, 0]
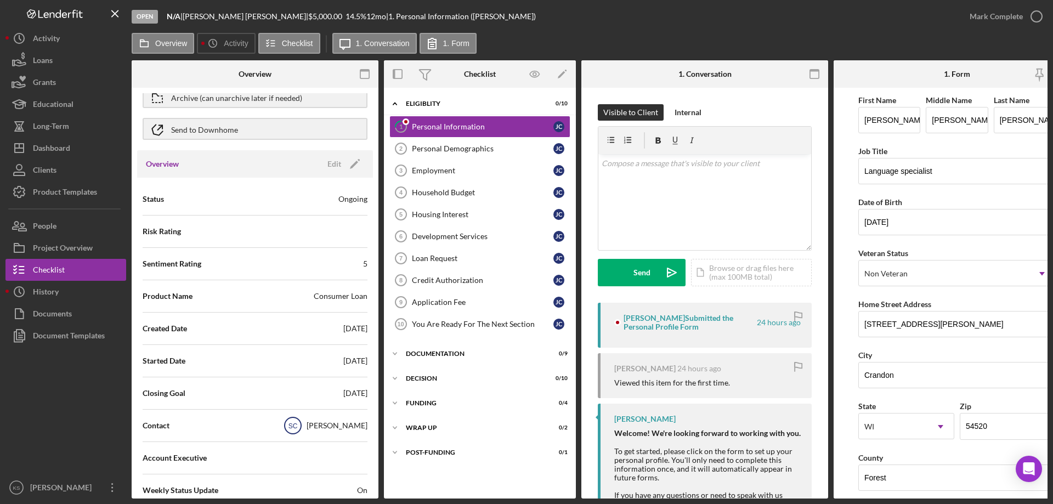
click at [298, 426] on text "SC" at bounding box center [293, 426] width 9 height 8
click at [340, 426] on div "[PERSON_NAME]" at bounding box center [337, 425] width 61 height 11
click at [298, 426] on text "SC" at bounding box center [293, 426] width 9 height 8
click at [295, 426] on text "SC" at bounding box center [293, 426] width 9 height 8
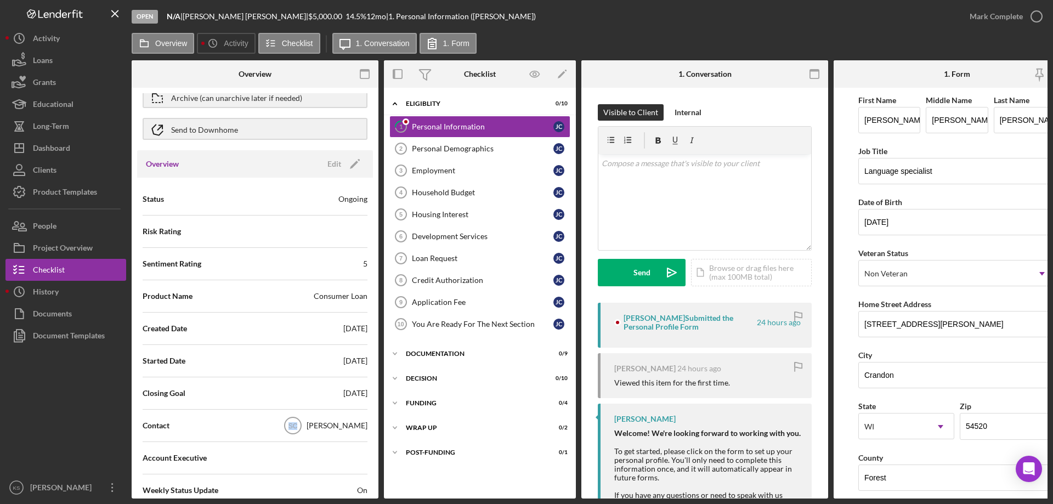
drag, startPoint x: 295, startPoint y: 426, endPoint x: 330, endPoint y: 423, distance: 35.2
click at [295, 426] on text "SC" at bounding box center [293, 426] width 9 height 8
click at [352, 424] on div "[PERSON_NAME]" at bounding box center [337, 425] width 61 height 11
click at [72, 146] on button "Icon/Dashboard Dashboard" at bounding box center [65, 148] width 121 height 22
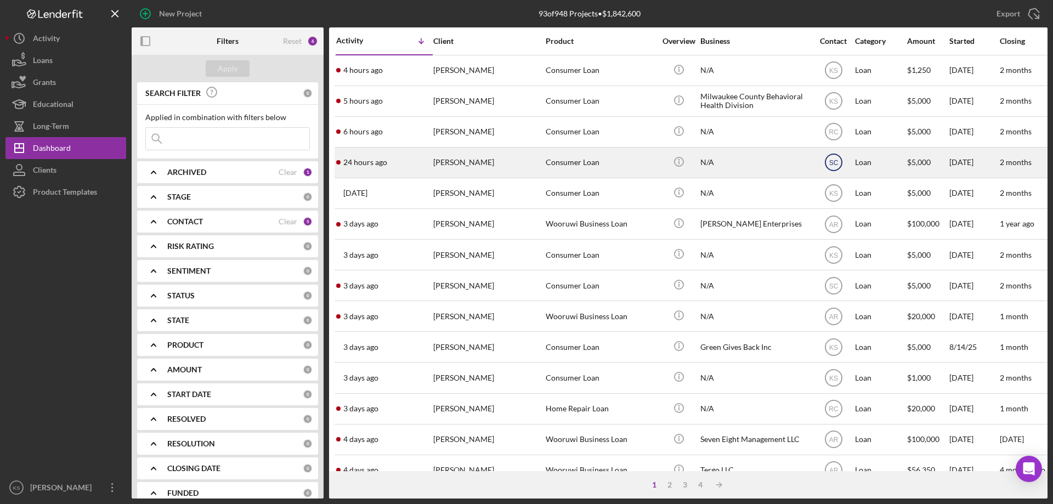
click at [839, 166] on icon "SC" at bounding box center [833, 162] width 27 height 27
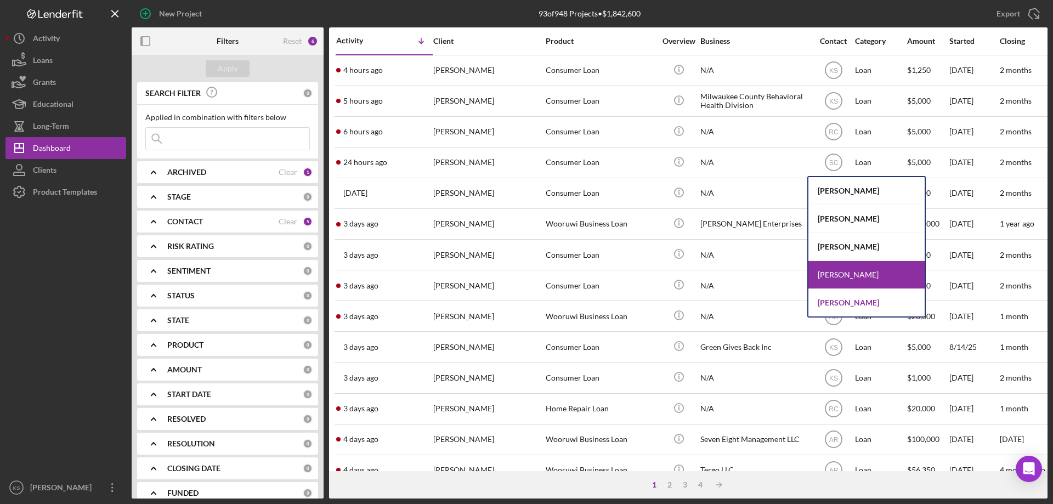
click at [836, 297] on div "[PERSON_NAME]" at bounding box center [867, 302] width 116 height 27
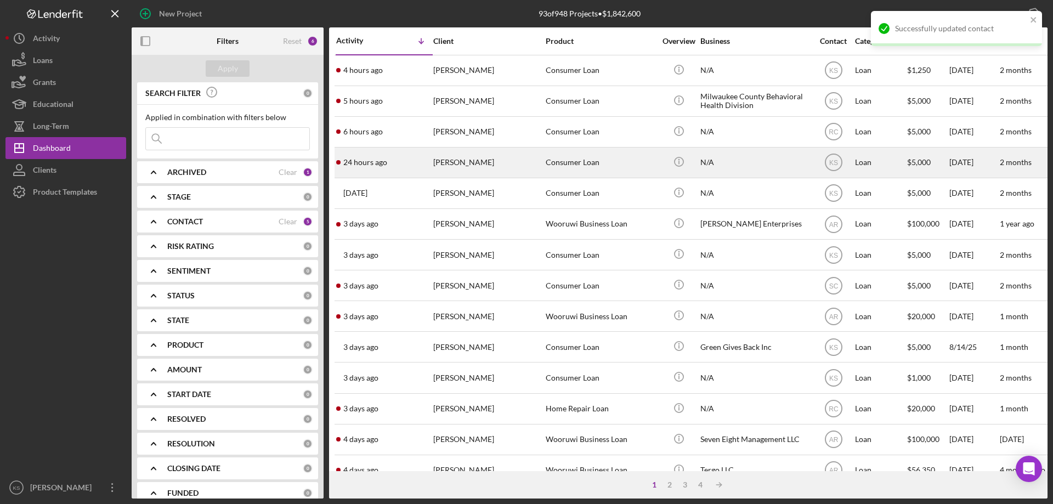
click at [598, 165] on div "Consumer Loan" at bounding box center [601, 162] width 110 height 29
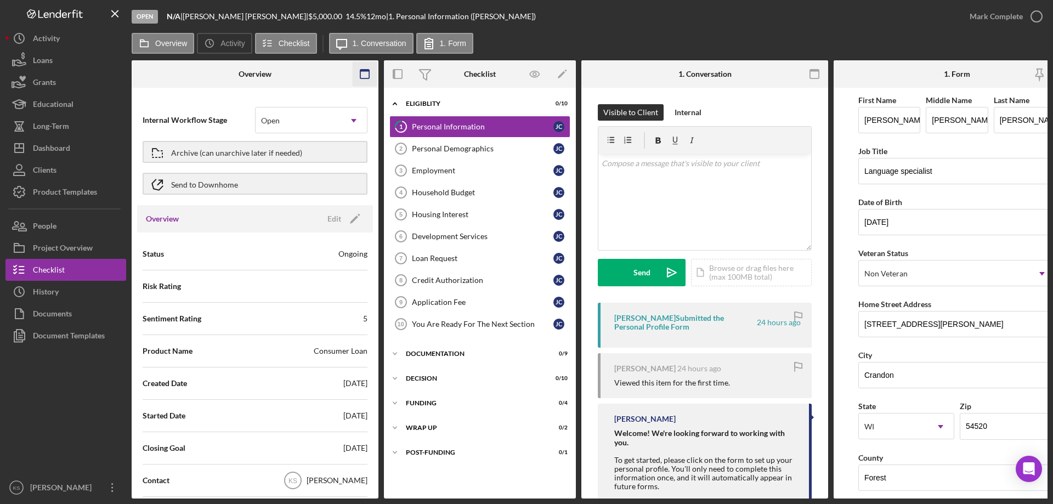
click at [363, 77] on icon "button" at bounding box center [365, 74] width 25 height 25
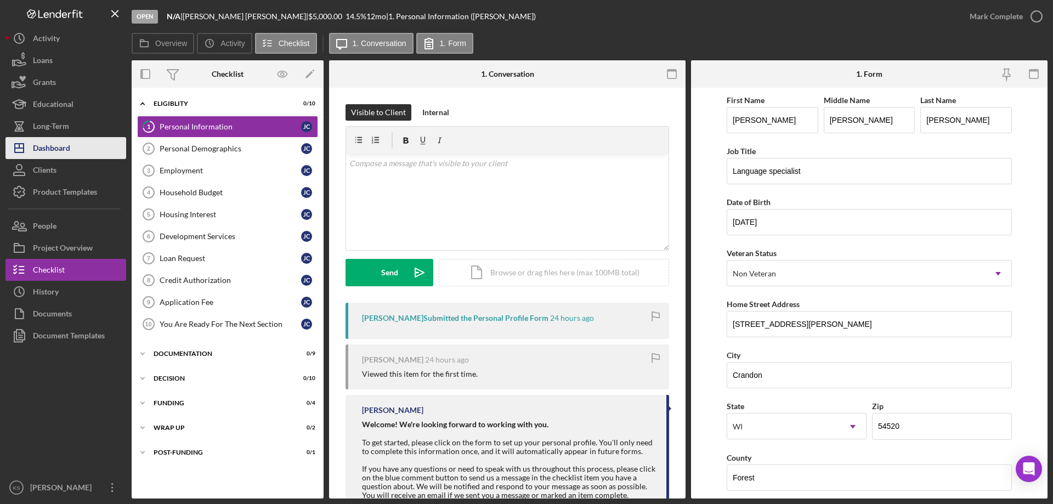
click at [53, 142] on div "Dashboard" at bounding box center [51, 149] width 37 height 25
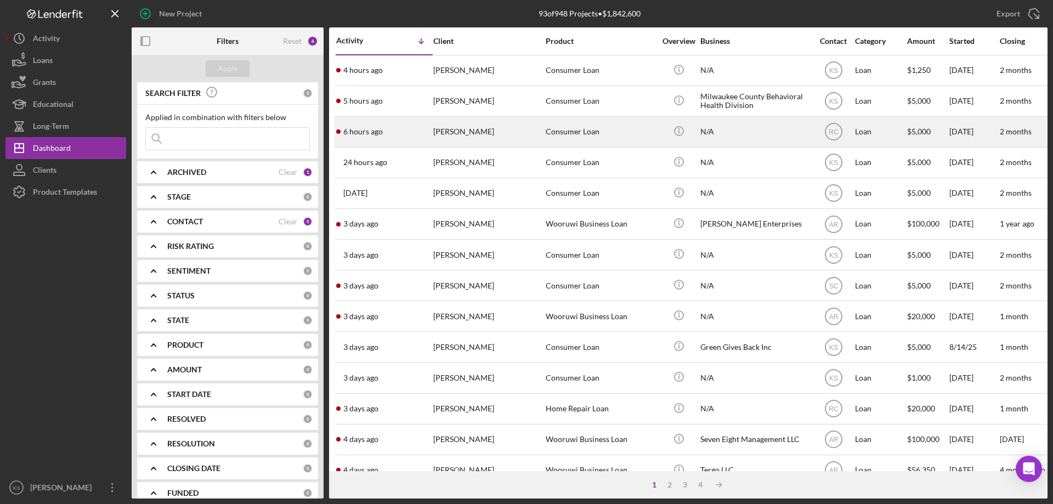
click at [569, 131] on div "Consumer Loan" at bounding box center [601, 131] width 110 height 29
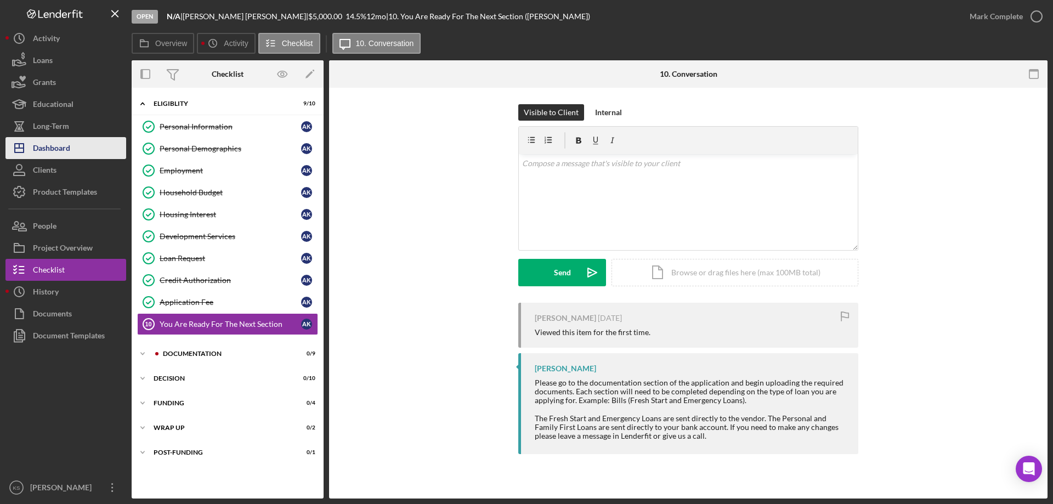
click at [63, 153] on div "Dashboard" at bounding box center [51, 149] width 37 height 25
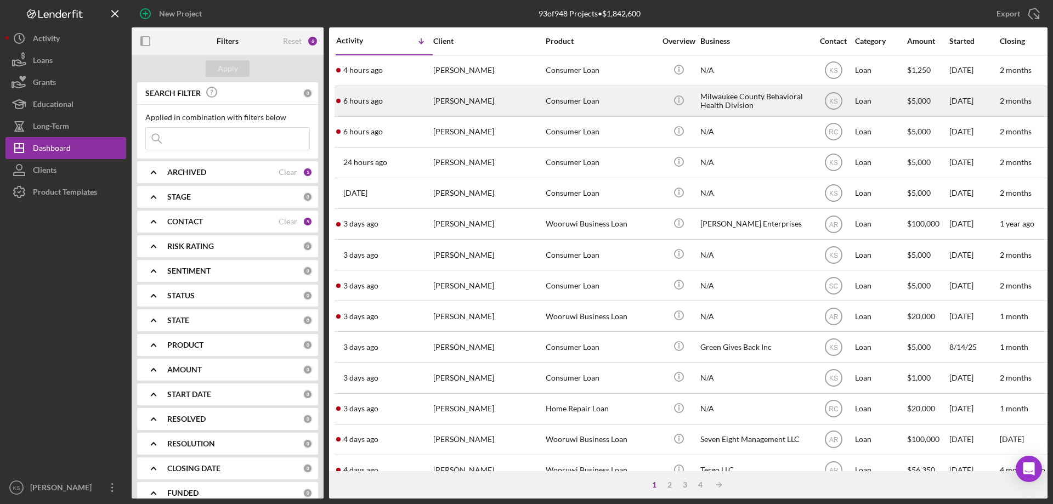
click at [515, 103] on div "[PERSON_NAME]" at bounding box center [488, 101] width 110 height 29
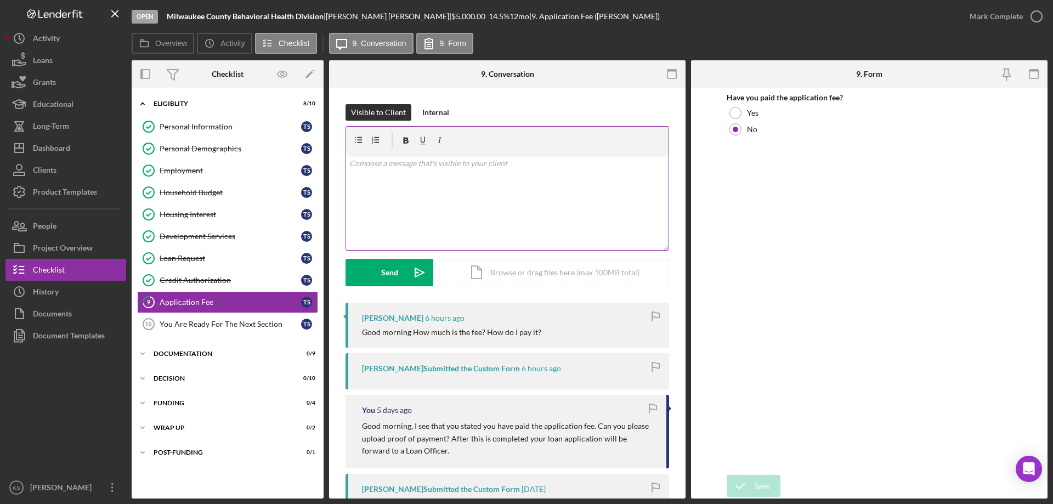
click at [534, 176] on div "v Color teal Color pink Remove color Add row above Add row below Add column bef…" at bounding box center [507, 202] width 323 height 96
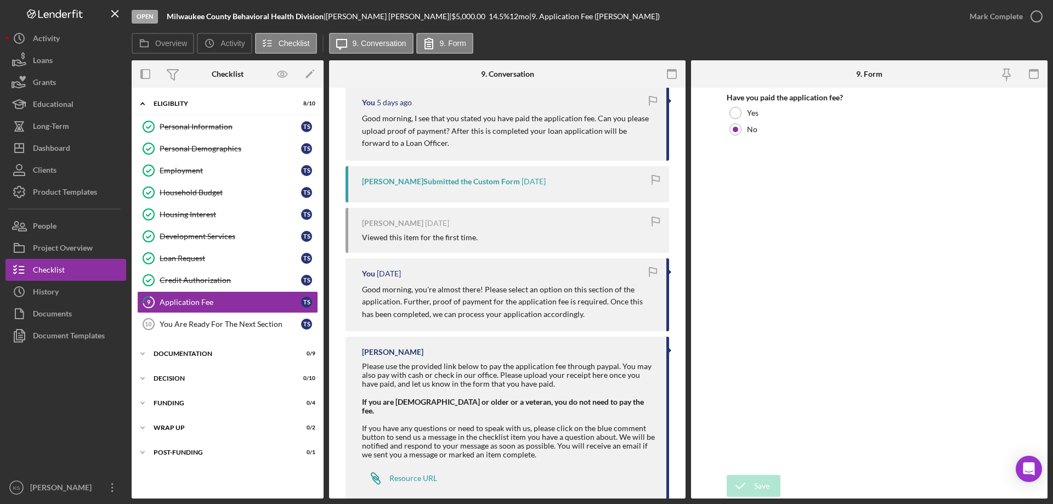
scroll to position [323, 0]
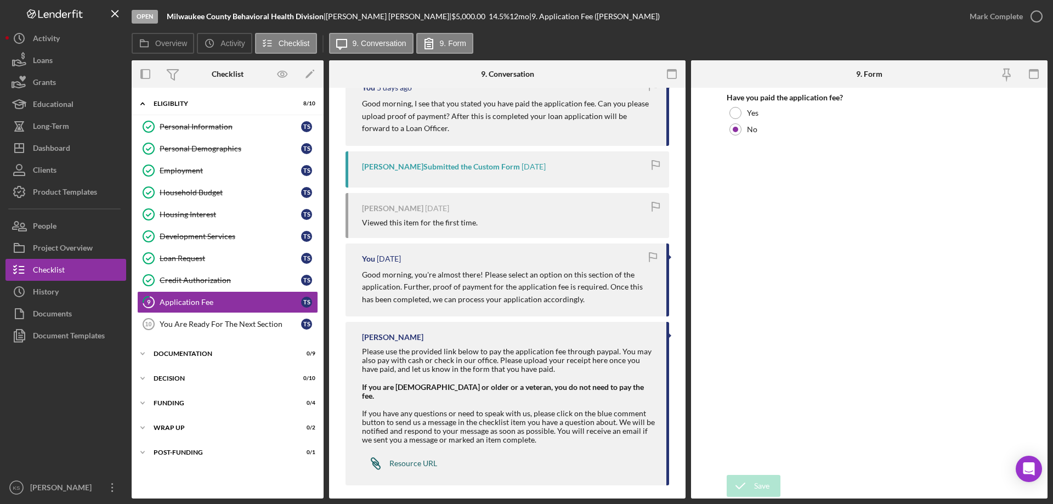
click at [415, 459] on div "Resource URL" at bounding box center [413, 463] width 48 height 9
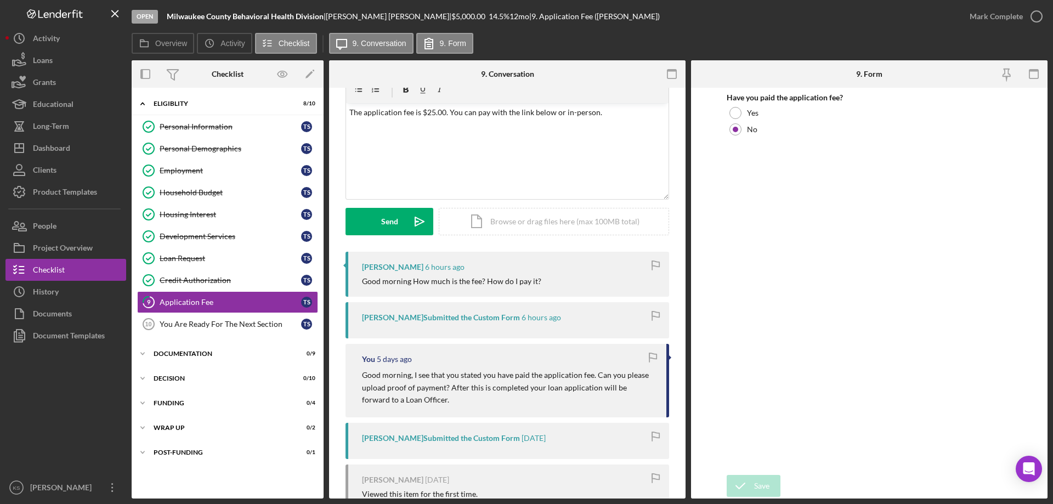
scroll to position [0, 0]
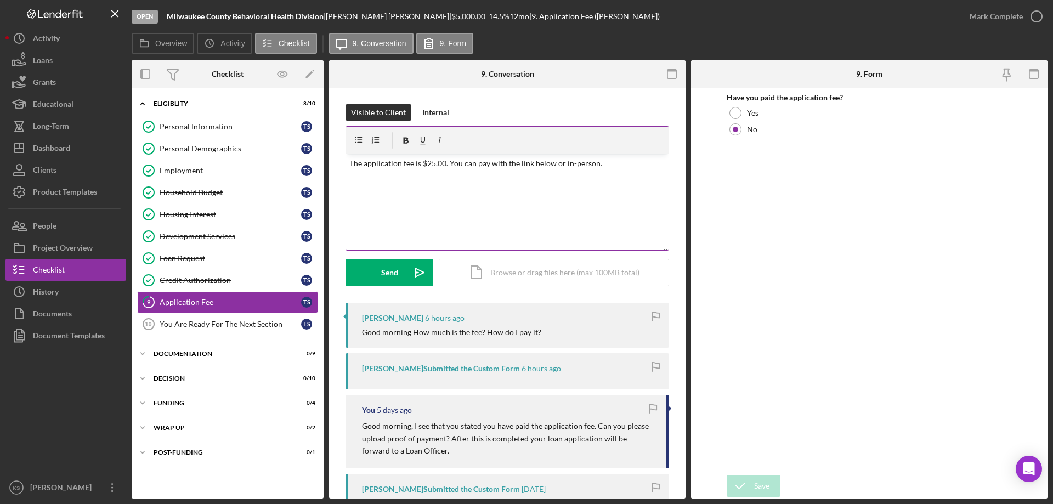
click at [505, 200] on div "v Color teal Color pink Remove color Add row above Add row below Add column bef…" at bounding box center [507, 202] width 323 height 96
drag, startPoint x: 604, startPoint y: 164, endPoint x: 519, endPoint y: 167, distance: 84.5
click at [519, 167] on p "The application fee is $25.00. You can pay with the link below or in-person." at bounding box center [507, 163] width 317 height 12
click at [417, 191] on p "or you can pay in-person. Once the application fee has been made, we request th…" at bounding box center [507, 185] width 317 height 25
click at [0, 0] on div "in person." at bounding box center [0, 0] width 0 height 0
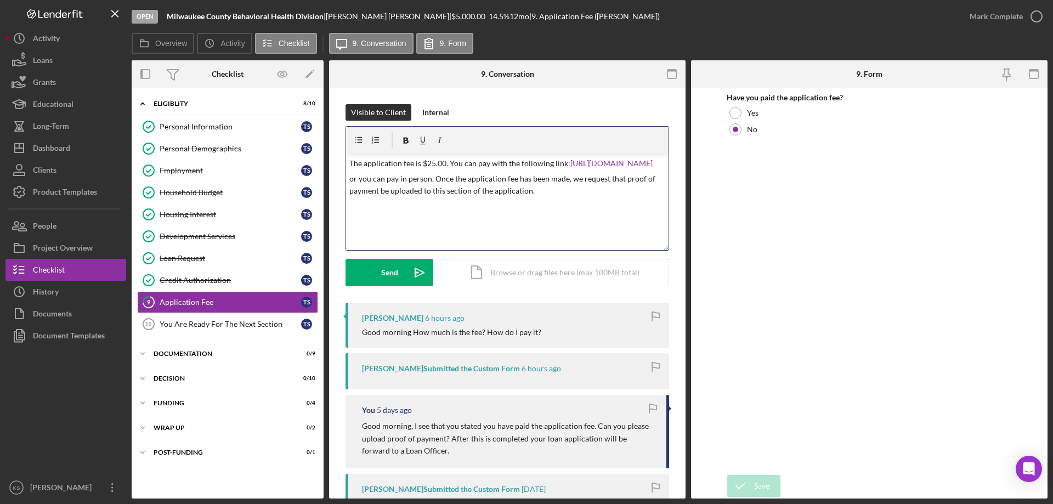
click at [351, 191] on p "or you can pay in person. Once the application fee has been made, we request th…" at bounding box center [507, 185] width 317 height 25
click at [0, 0] on div "Or" at bounding box center [0, 0] width 0 height 0
click at [453, 210] on div "v Color teal Color pink Remove color Add row above Add row below Add column bef…" at bounding box center [507, 202] width 323 height 96
click at [563, 189] on p "Or you can pay in person. Once the application fee has been made, we request th…" at bounding box center [507, 185] width 317 height 25
click at [0, 0] on span "paid," at bounding box center [0, 0] width 0 height 0
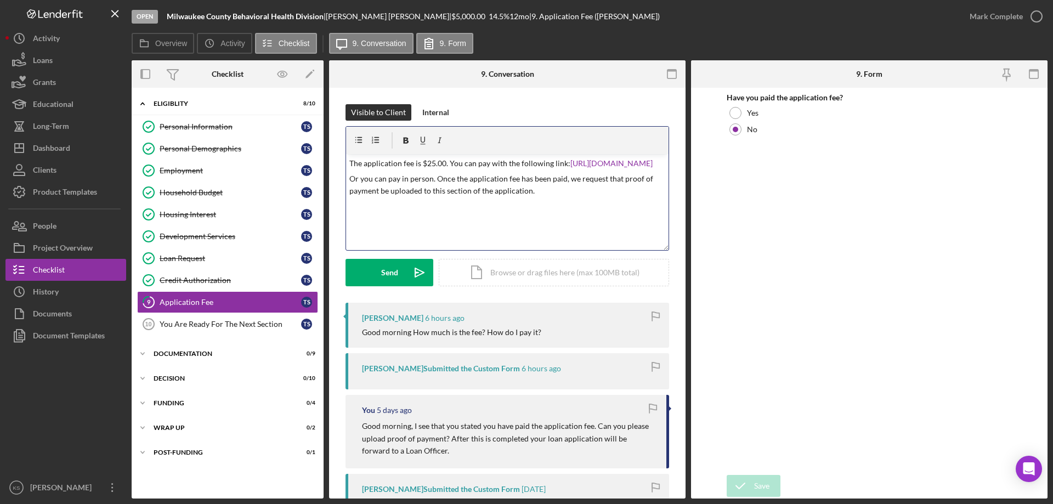
click at [576, 197] on p "Or you can pay in person. Once the application fee has been paid, we request th…" at bounding box center [507, 185] width 317 height 25
click at [389, 269] on div "Send" at bounding box center [389, 272] width 17 height 27
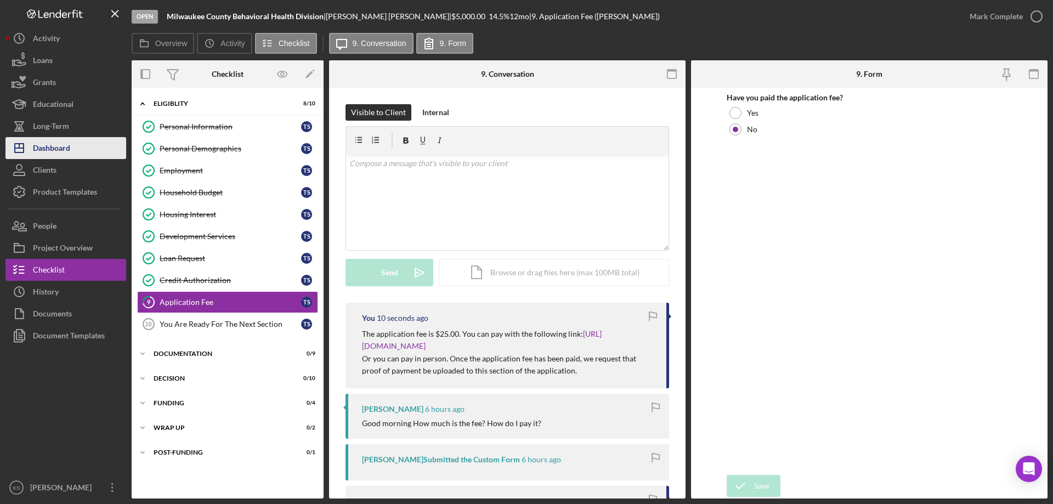
click at [54, 143] on div "Dashboard" at bounding box center [51, 149] width 37 height 25
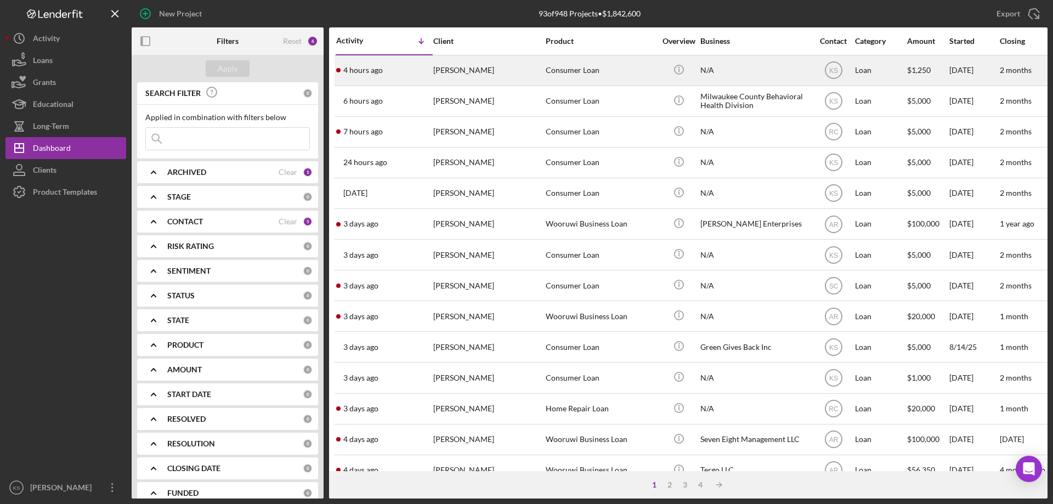
click at [500, 72] on div "[PERSON_NAME]" at bounding box center [488, 70] width 110 height 29
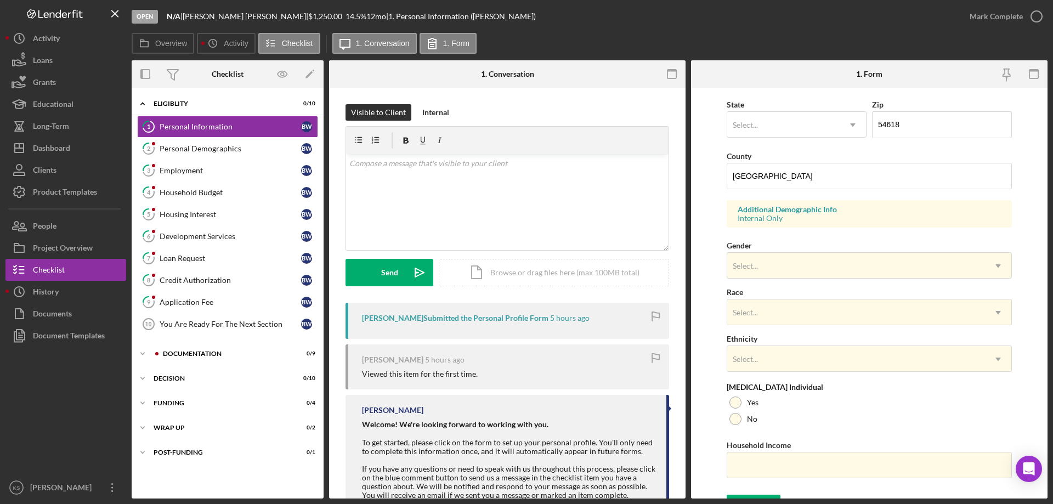
scroll to position [321, 0]
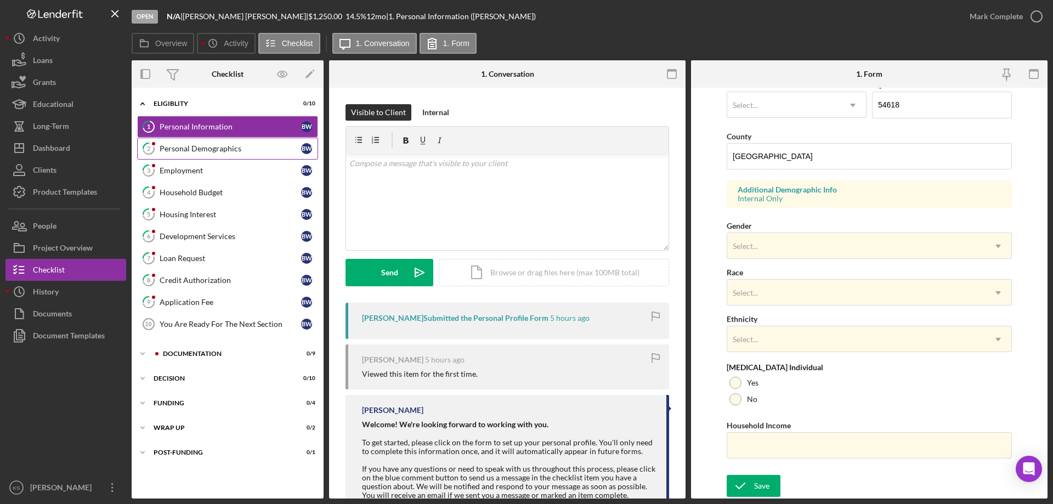
click at [206, 145] on div "Personal Demographics" at bounding box center [231, 148] width 142 height 9
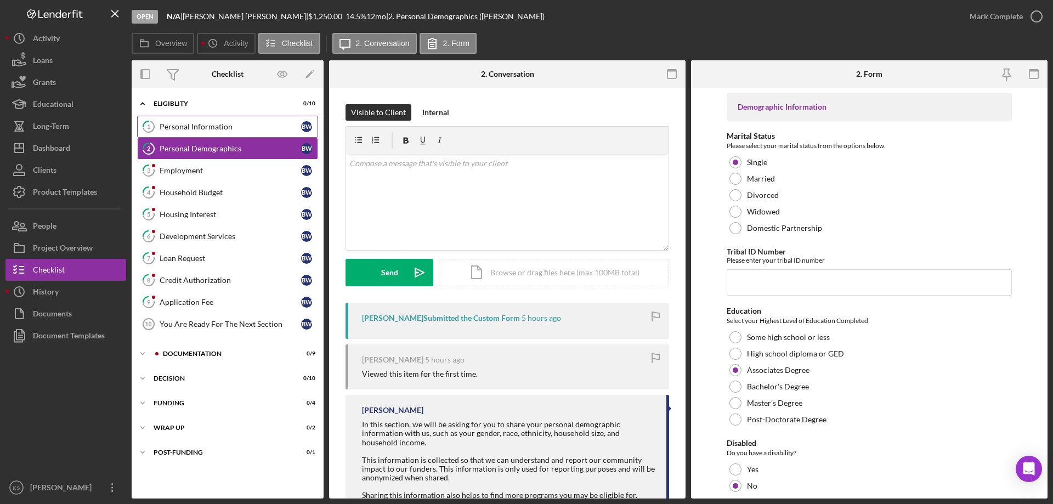
click at [224, 122] on div "Personal Information" at bounding box center [231, 126] width 142 height 9
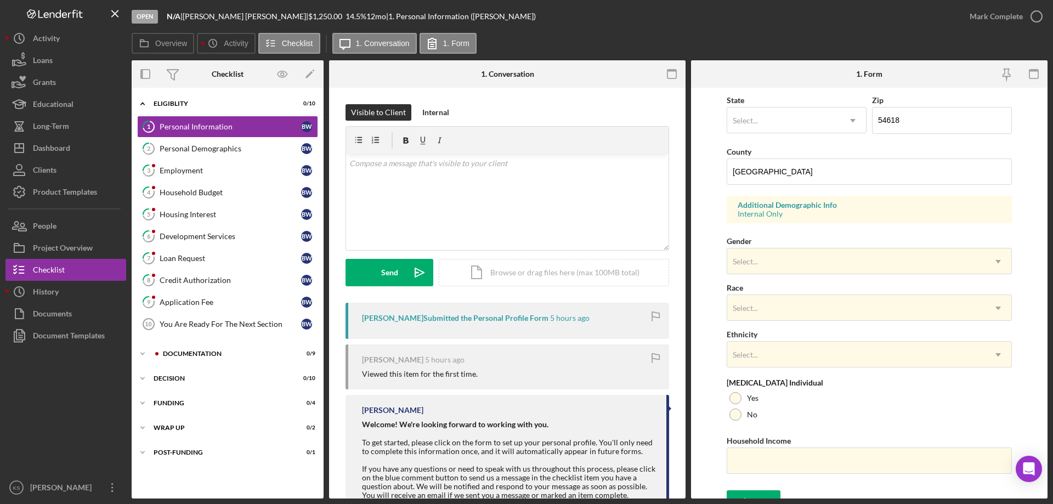
scroll to position [321, 0]
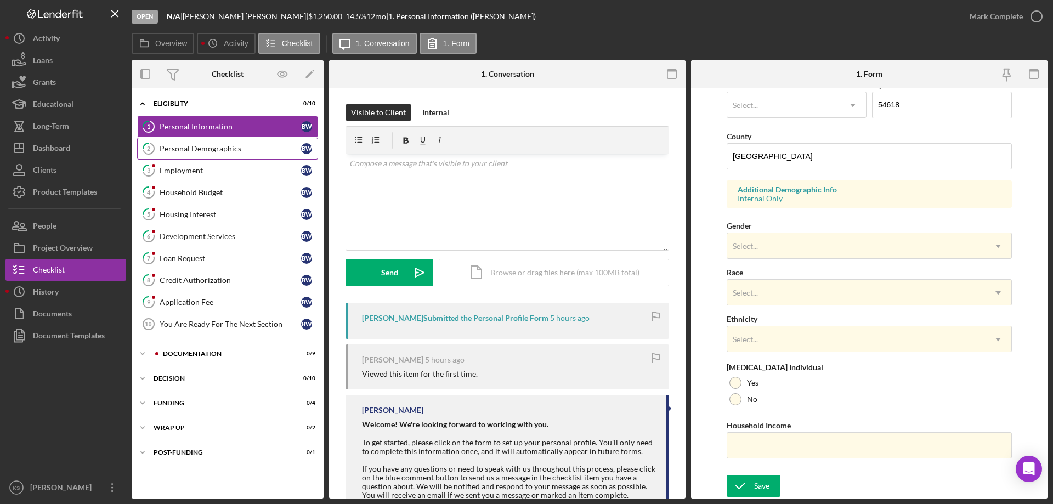
click at [202, 153] on div "Personal Demographics" at bounding box center [231, 148] width 142 height 9
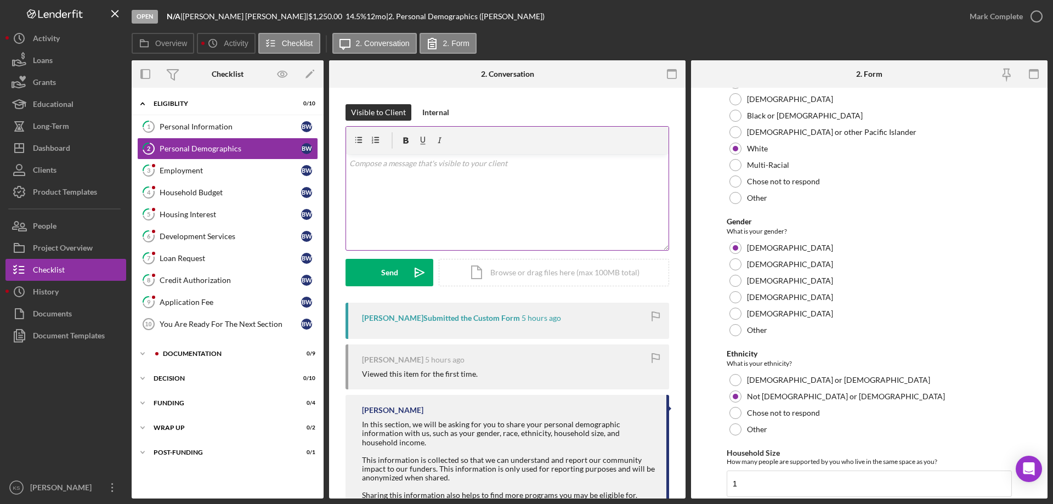
scroll to position [438, 0]
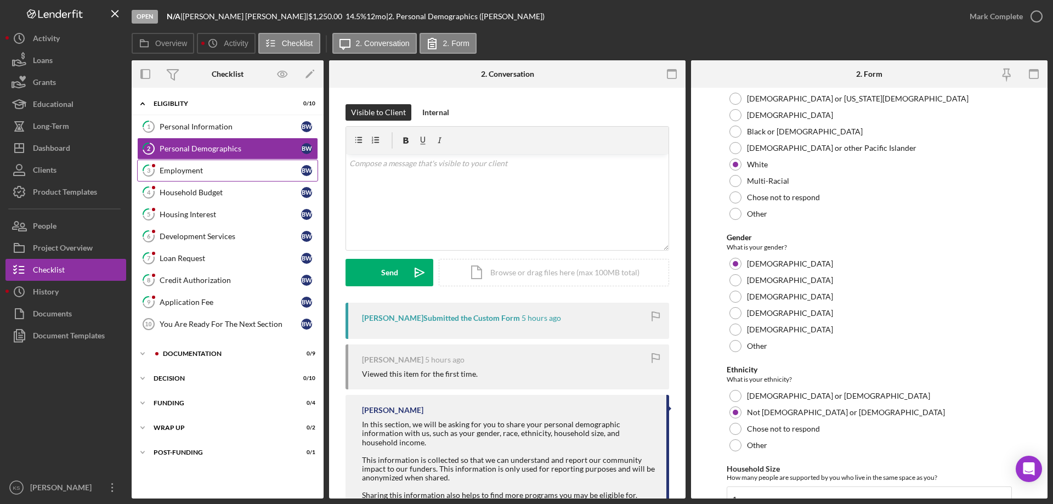
click at [222, 171] on div "Employment" at bounding box center [231, 170] width 142 height 9
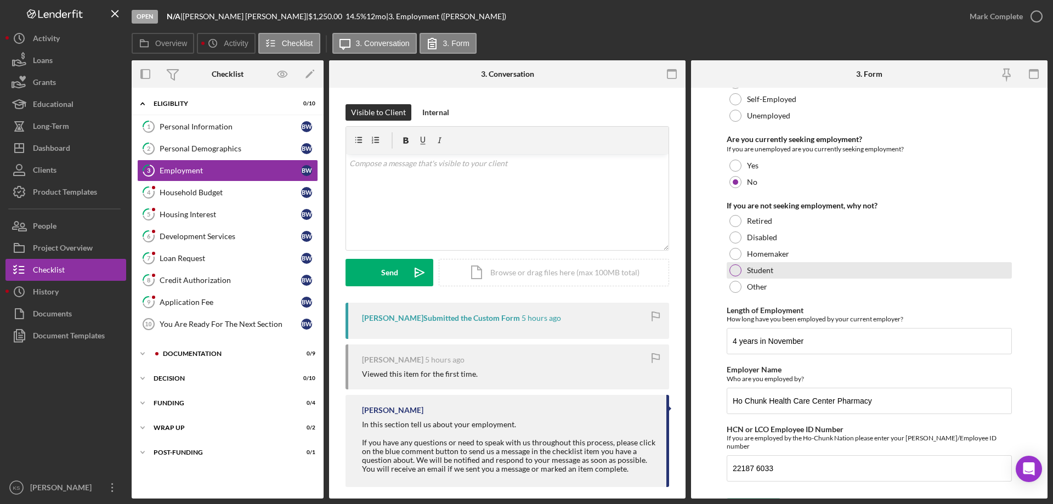
scroll to position [78, 0]
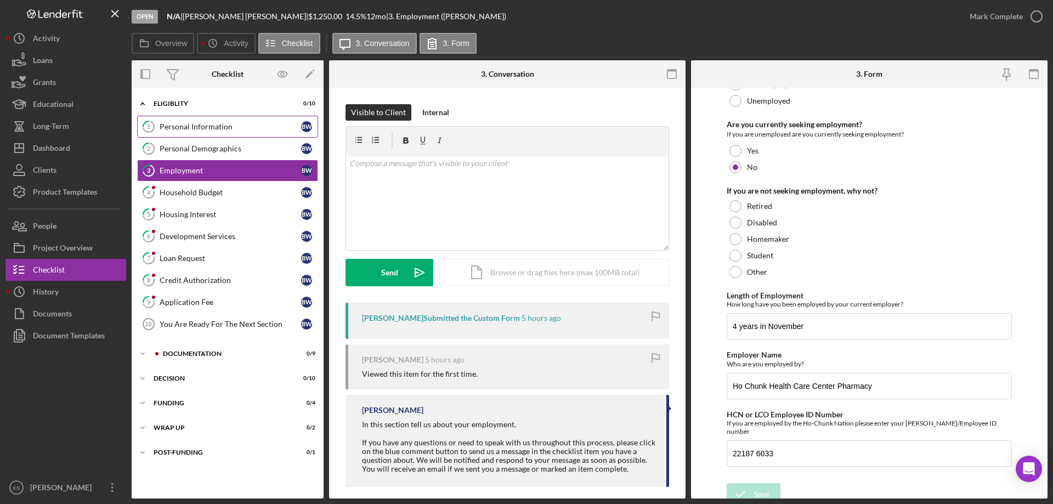
click at [218, 127] on div "Personal Information" at bounding box center [231, 126] width 142 height 9
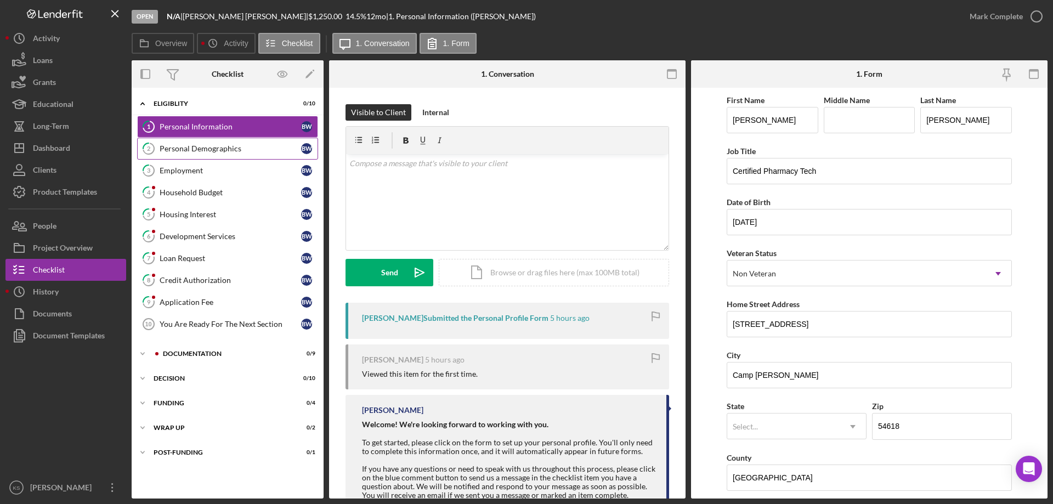
click at [245, 142] on link "2 Personal Demographics B W" at bounding box center [227, 149] width 181 height 22
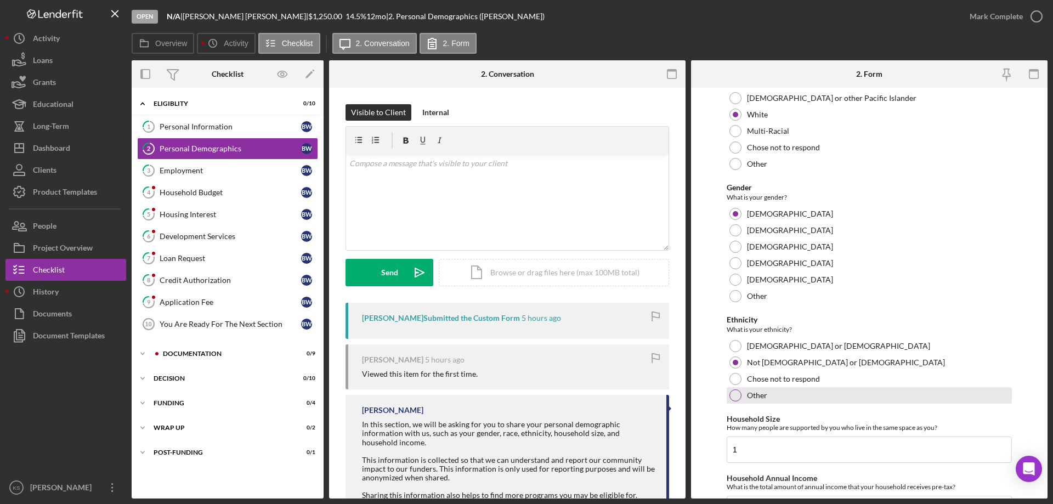
scroll to position [602, 0]
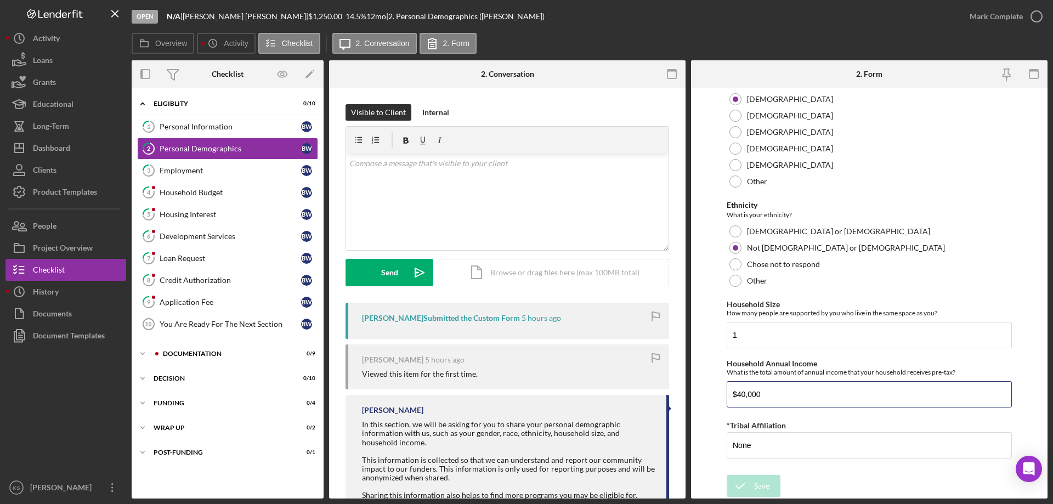
drag, startPoint x: 781, startPoint y: 392, endPoint x: 703, endPoint y: 386, distance: 78.7
click at [703, 386] on form "Demographic Information Marital Status Please select your marital status from t…" at bounding box center [869, 293] width 357 height 411
click at [713, 300] on form "Demographic Information Marital Status Please select your marital status from t…" at bounding box center [869, 293] width 357 height 411
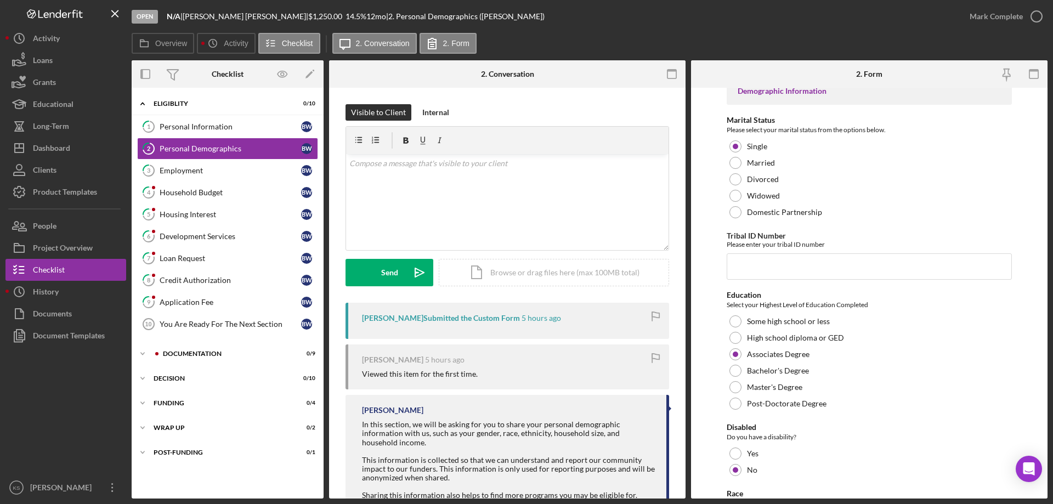
scroll to position [0, 0]
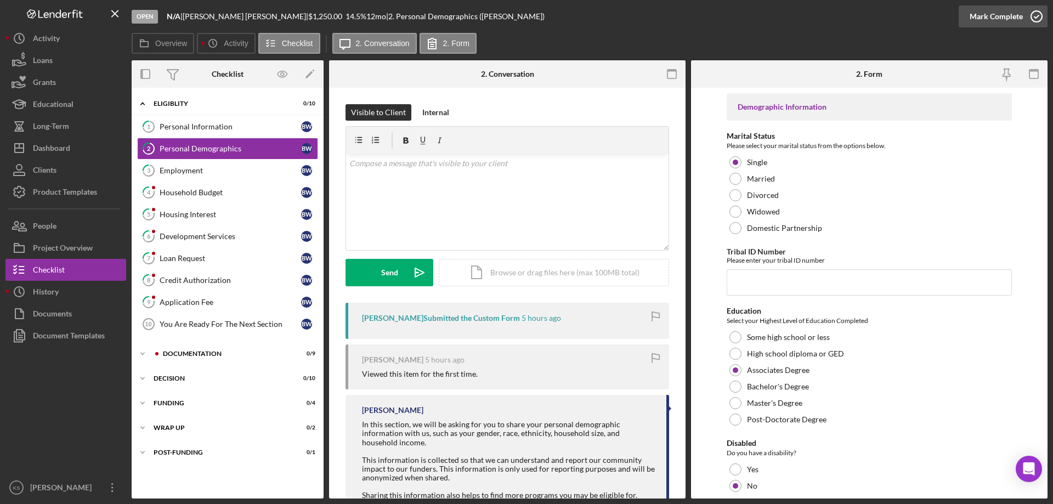
click at [995, 18] on div "Mark Complete" at bounding box center [996, 16] width 53 height 22
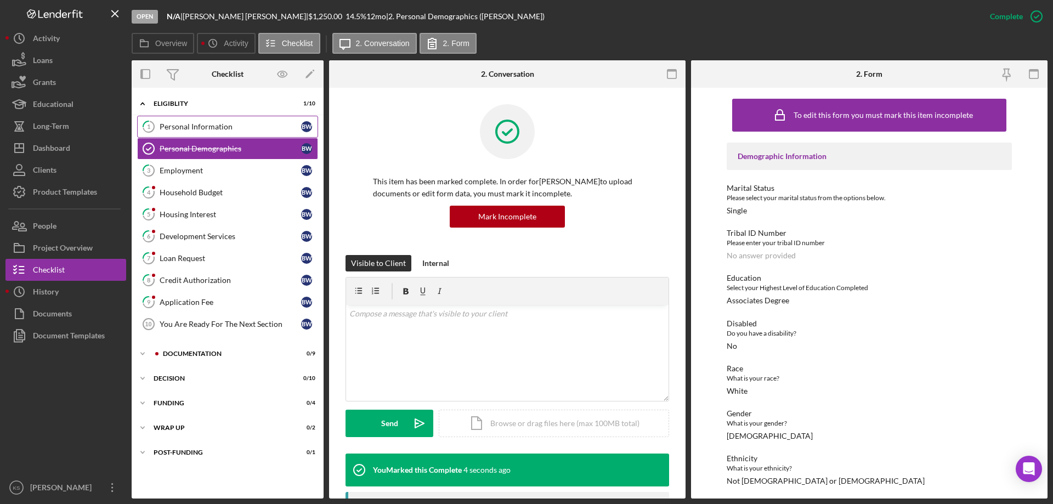
click at [211, 131] on div "Personal Information" at bounding box center [231, 126] width 142 height 9
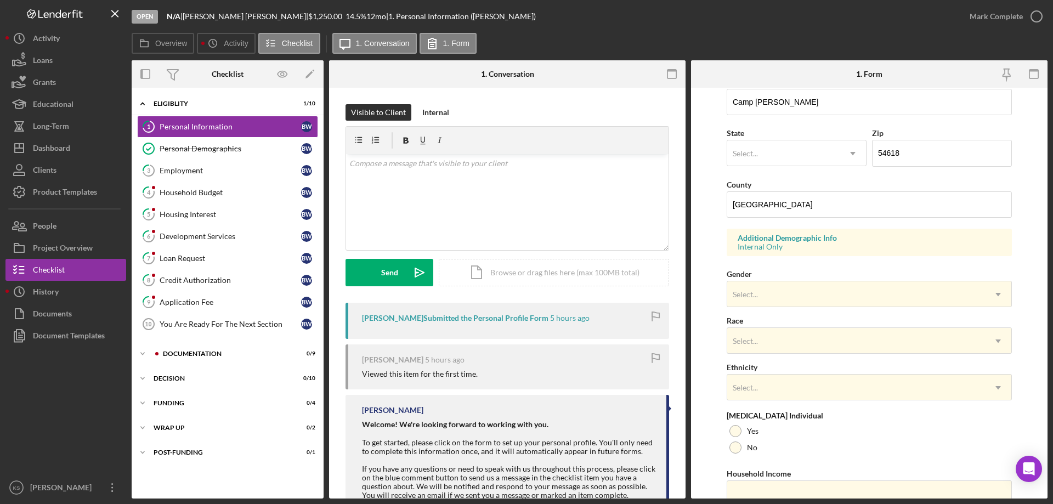
scroll to position [274, 0]
click at [781, 287] on div "Select..." at bounding box center [856, 293] width 258 height 25
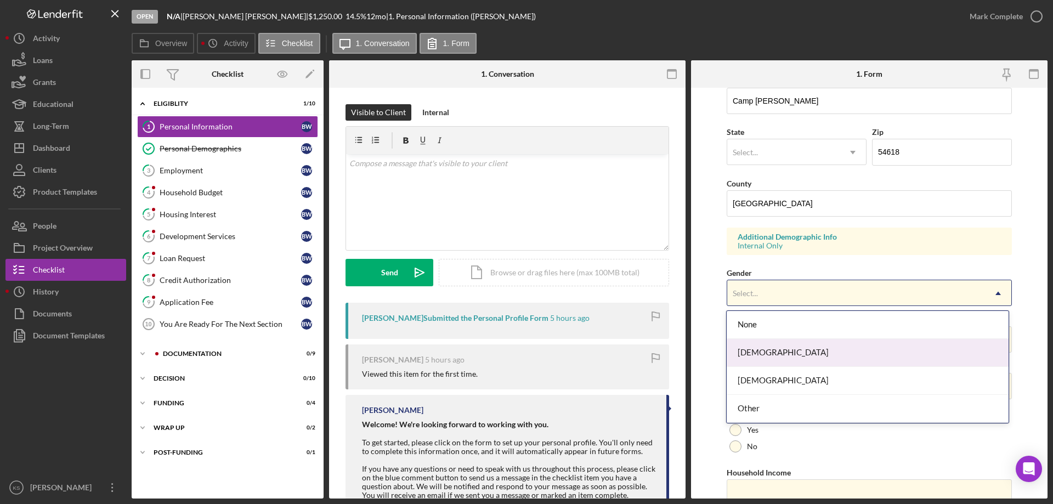
click at [771, 349] on div "[DEMOGRAPHIC_DATA]" at bounding box center [867, 353] width 281 height 28
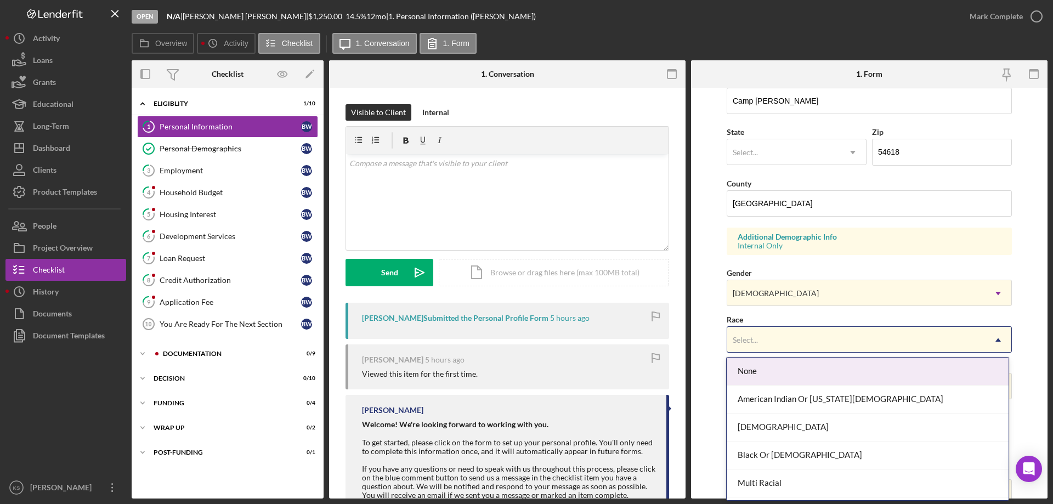
click at [776, 348] on div "Select..." at bounding box center [856, 339] width 258 height 25
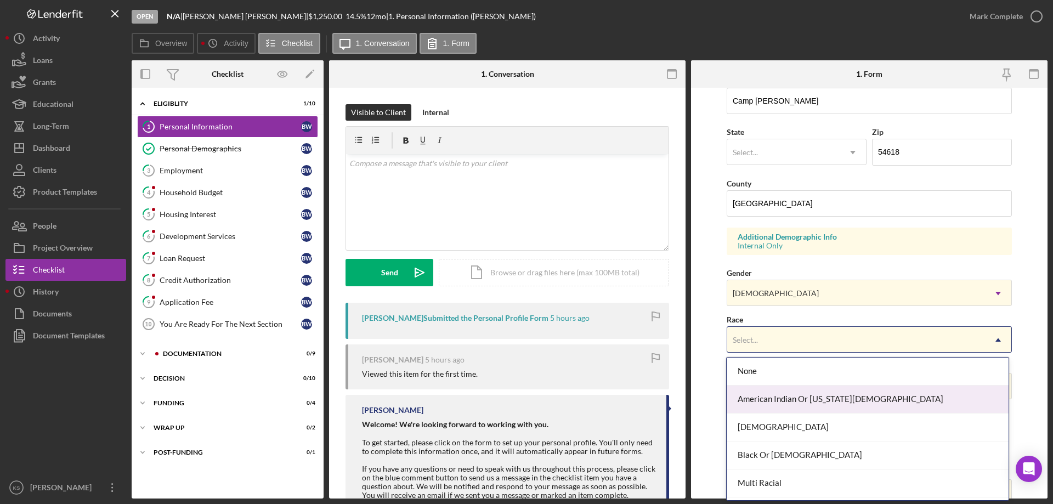
scroll to position [81, 0]
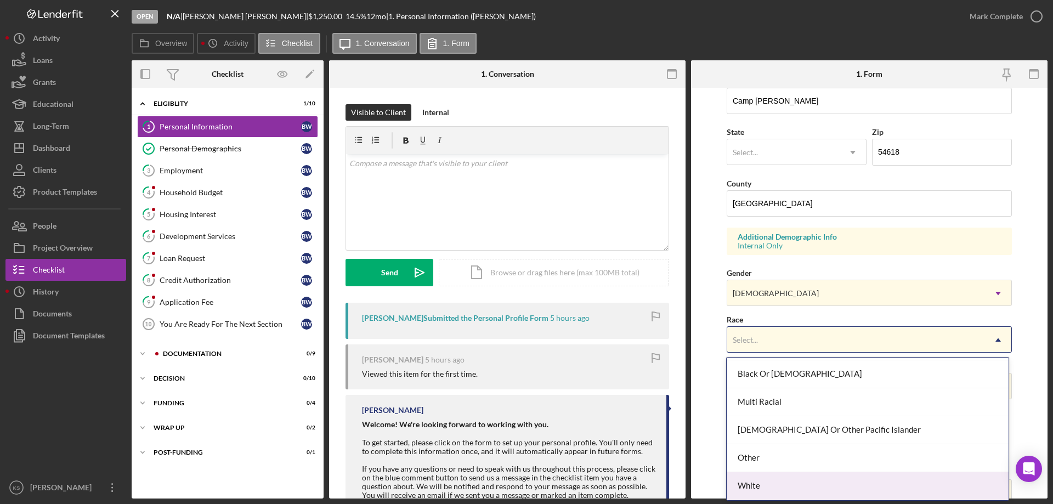
click at [755, 479] on div "White" at bounding box center [867, 486] width 281 height 28
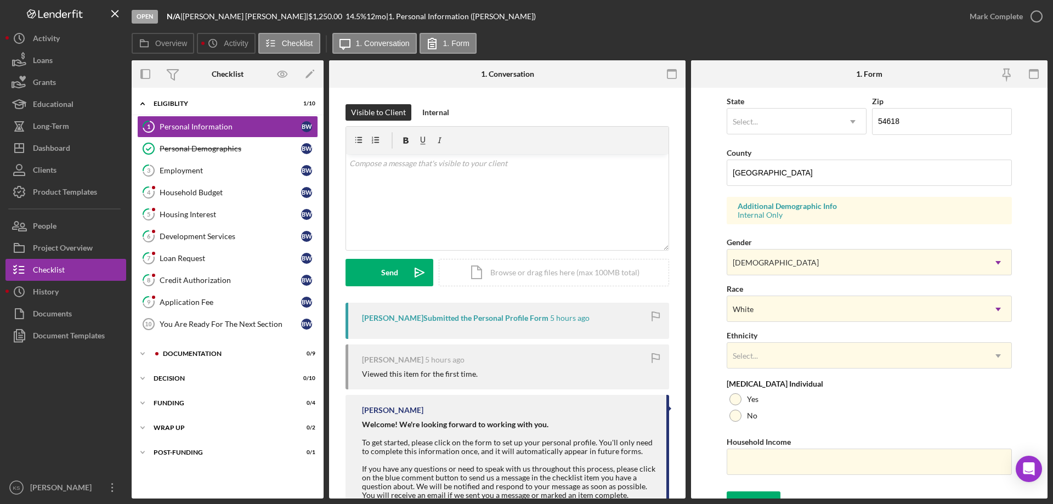
scroll to position [321, 0]
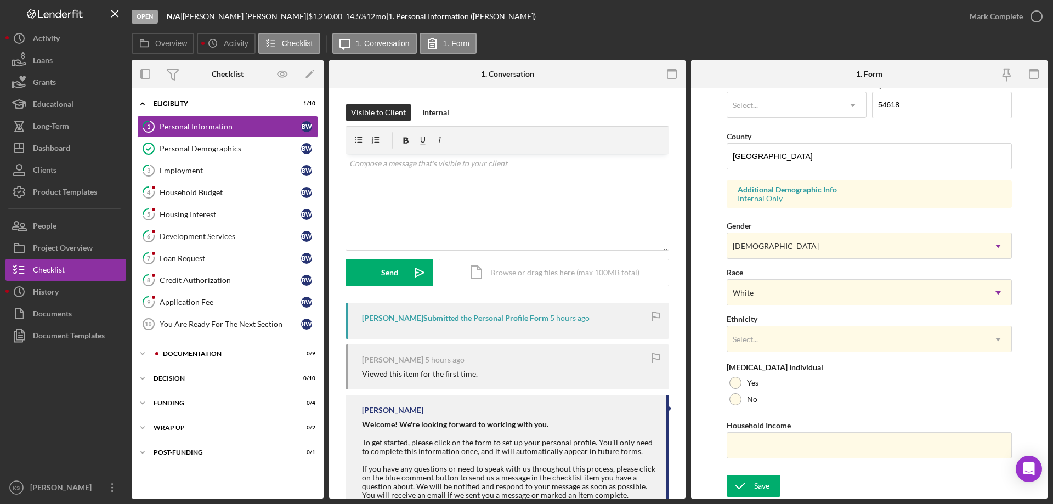
click at [766, 319] on div "Ethnicity Select... Icon/Dropdown Arrow" at bounding box center [869, 332] width 285 height 40
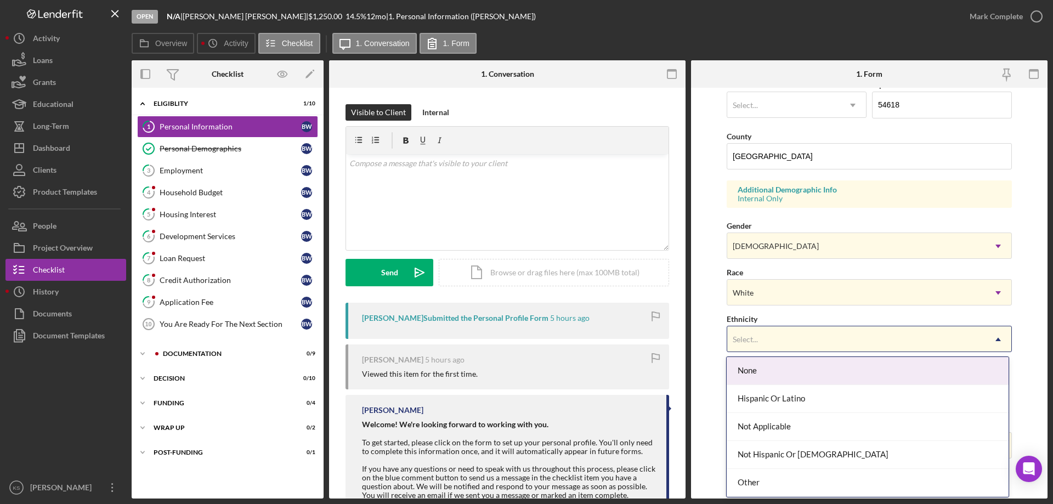
click at [779, 342] on div "Select..." at bounding box center [856, 339] width 258 height 25
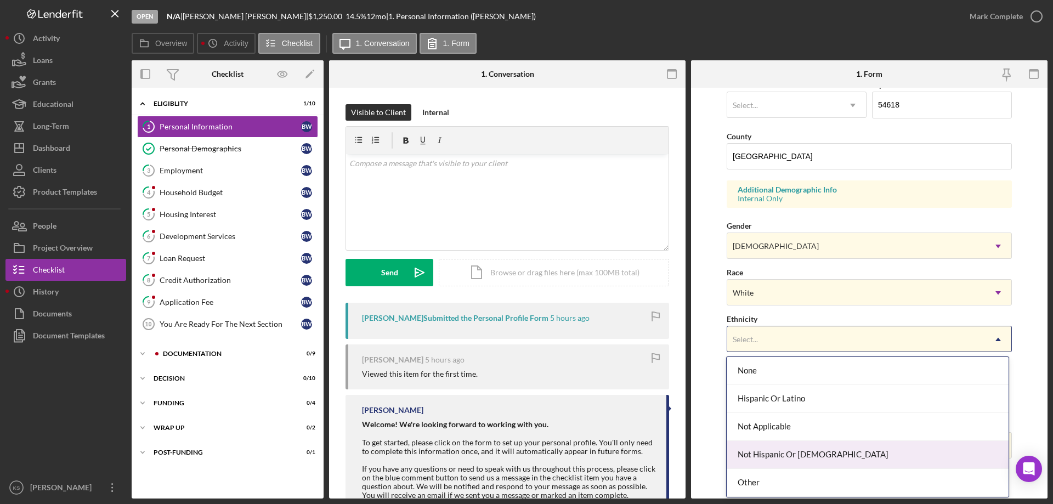
click at [756, 450] on div "Not Hispanic Or [DEMOGRAPHIC_DATA]" at bounding box center [867, 455] width 281 height 28
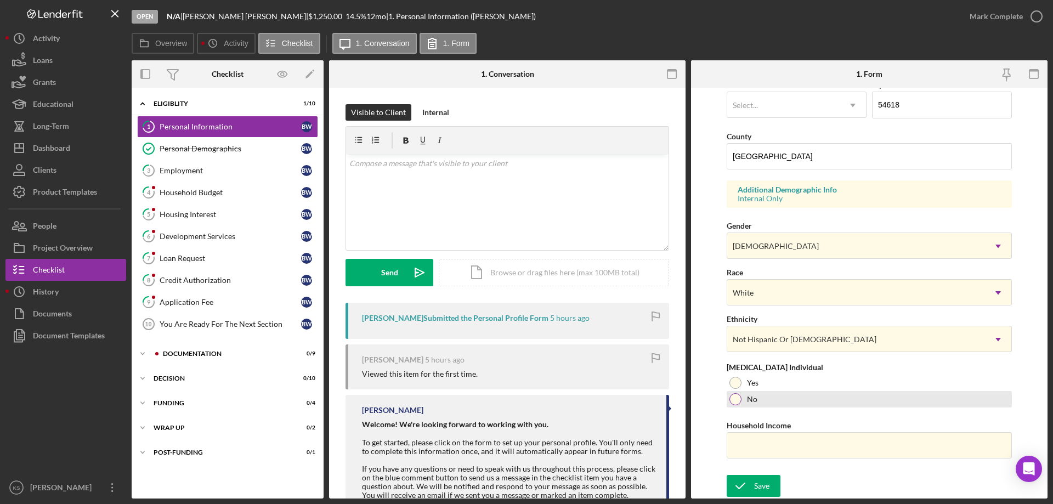
click at [738, 401] on div at bounding box center [736, 399] width 12 height 12
click at [761, 453] on input "Household Income" at bounding box center [869, 445] width 285 height 26
paste input "$40,000"
type input "$40,000"
click at [764, 480] on div "Save" at bounding box center [761, 486] width 15 height 22
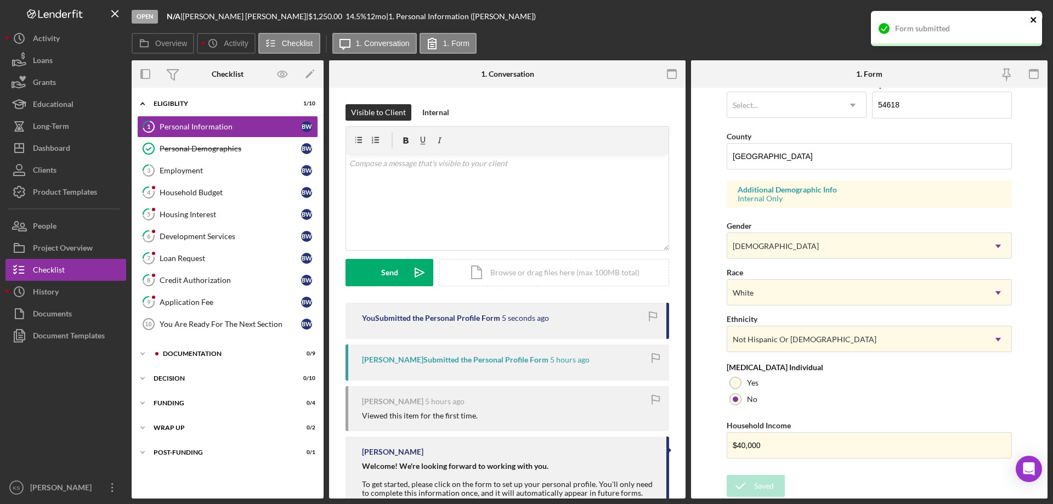
click at [1031, 21] on icon "close" at bounding box center [1034, 19] width 8 height 9
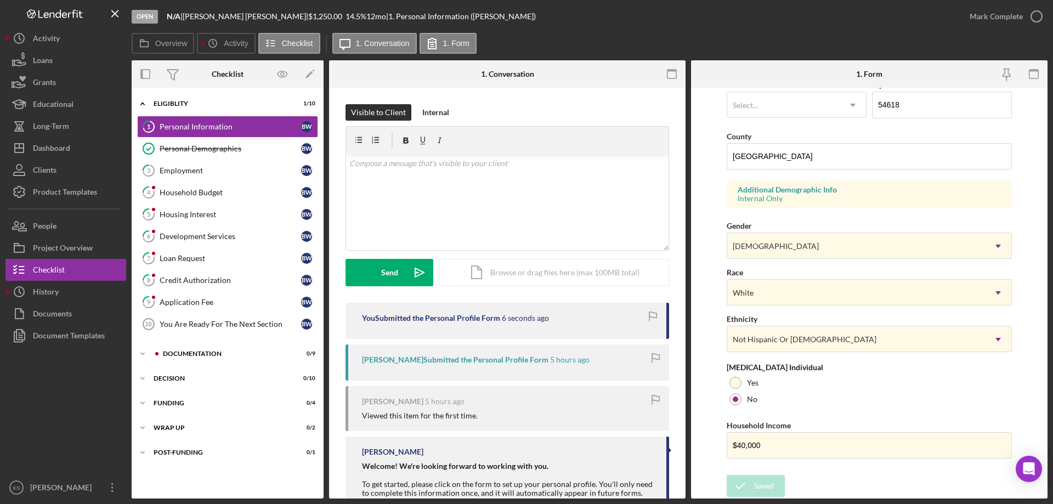
click at [1009, 18] on div "Open N/A | [PERSON_NAME] | $1,250.00 14.5 % 12 mo | 1. Personal Information ([P…" at bounding box center [526, 252] width 1053 height 504
click at [1009, 18] on div "Mark Complete" at bounding box center [996, 16] width 53 height 22
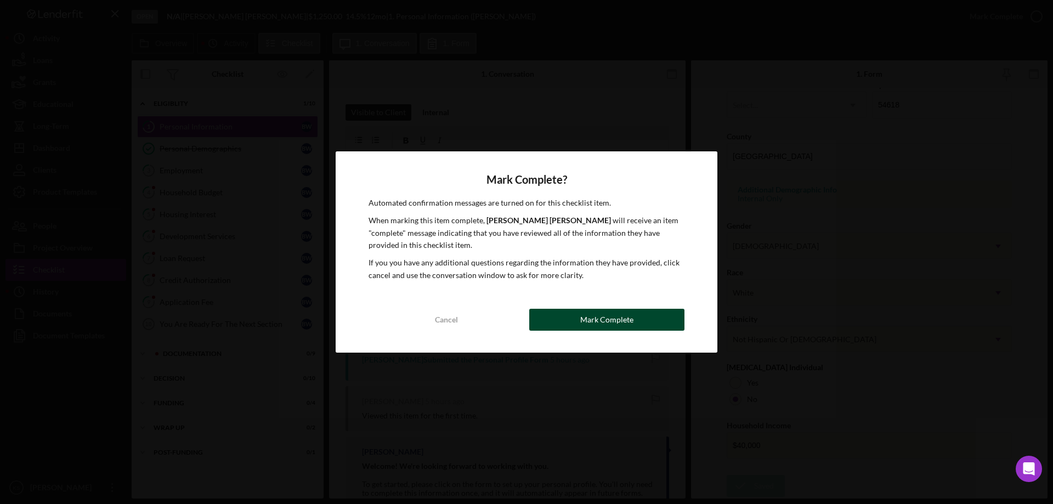
click at [603, 317] on div "Mark Complete" at bounding box center [606, 320] width 53 height 22
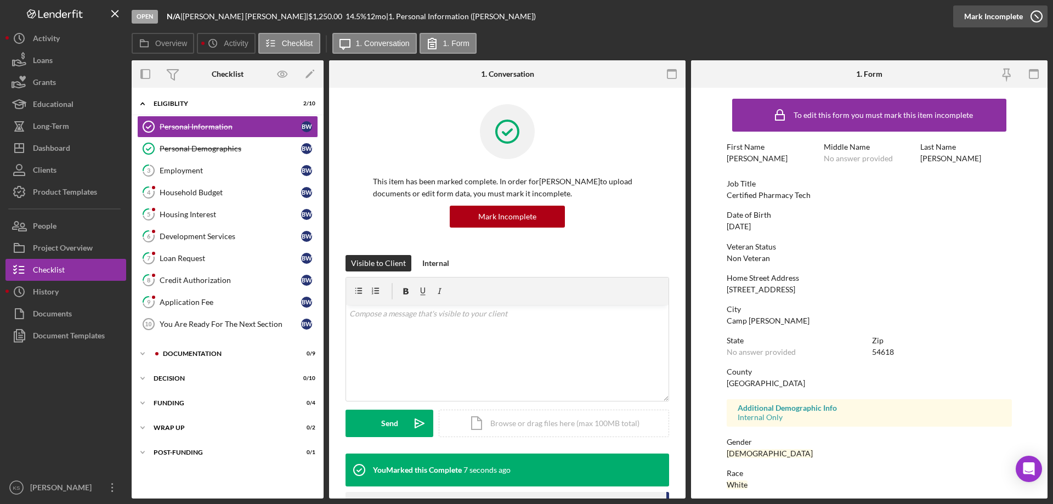
click at [1022, 17] on button "Complete Mark Incomplete" at bounding box center [1000, 16] width 94 height 22
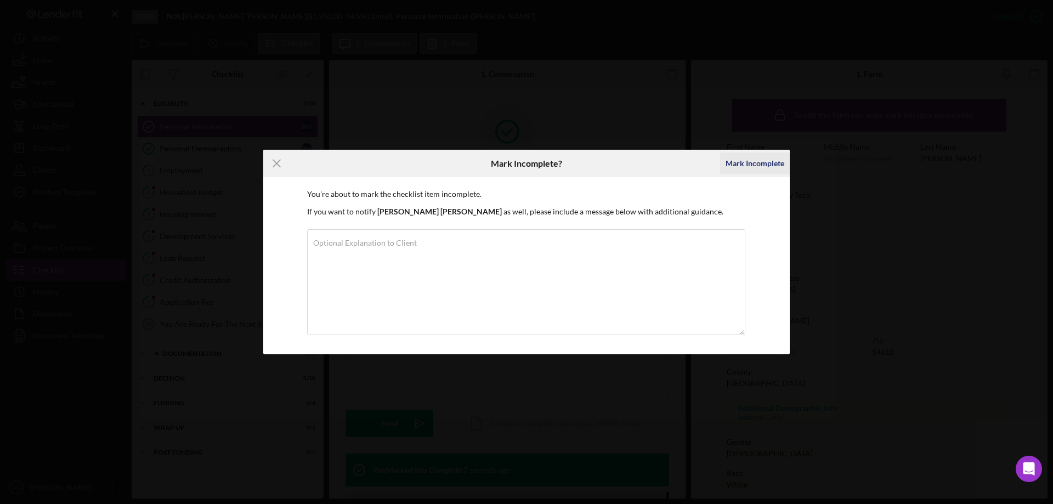
click at [750, 167] on div "Mark Incomplete" at bounding box center [755, 164] width 59 height 22
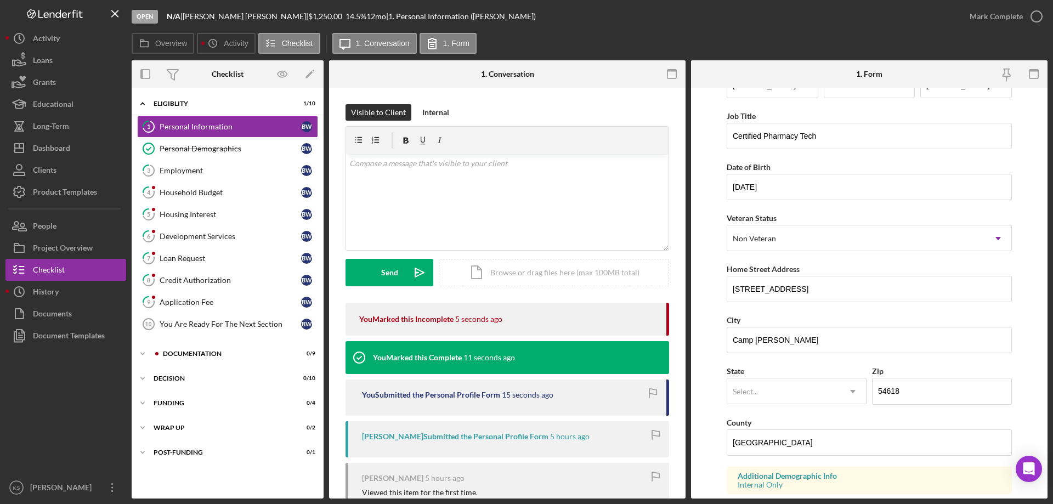
scroll to position [55, 0]
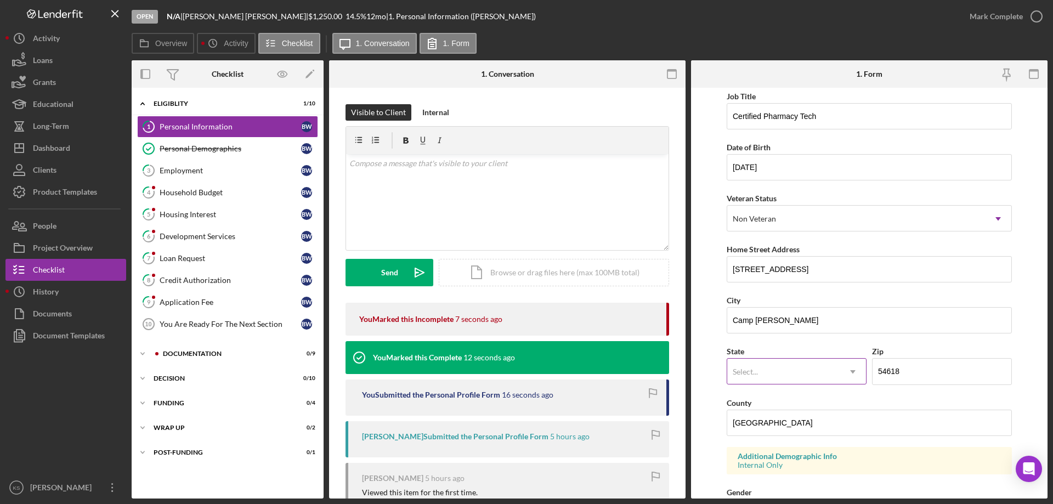
click at [795, 370] on div "Select..." at bounding box center [783, 371] width 112 height 25
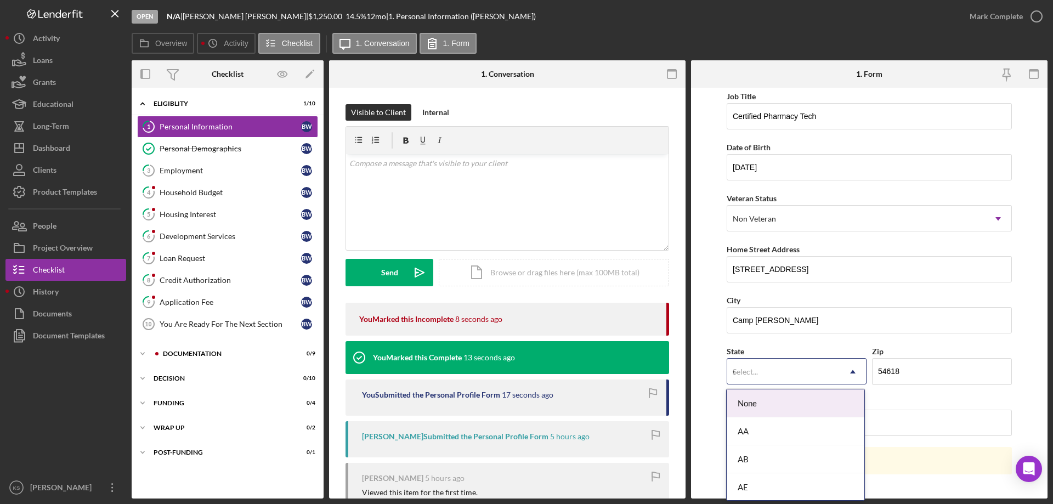
type input "wi"
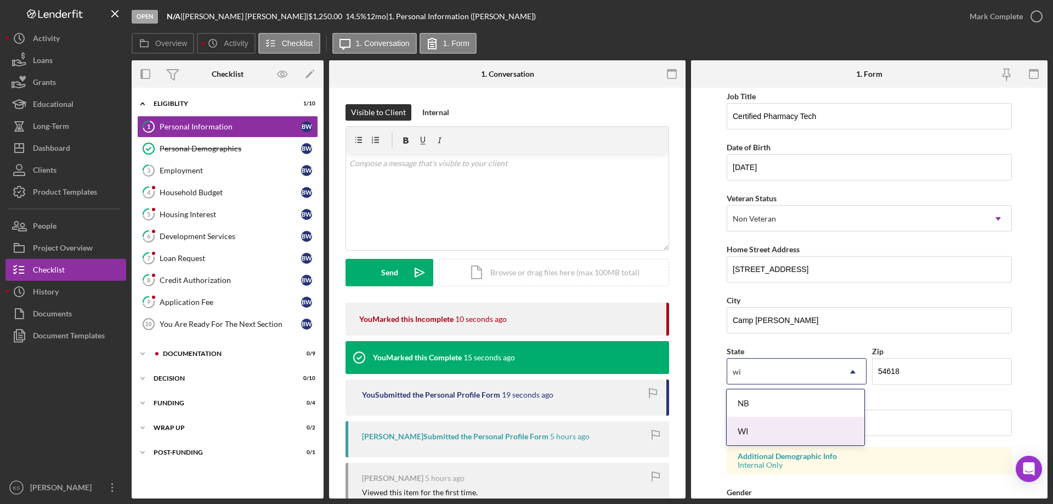
click at [759, 426] on div "WI" at bounding box center [796, 431] width 138 height 28
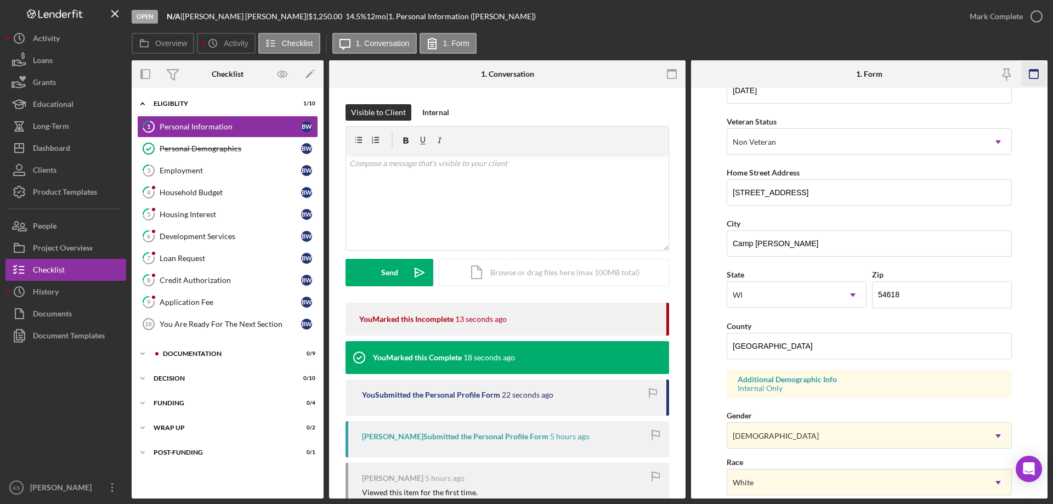
scroll to position [47, 0]
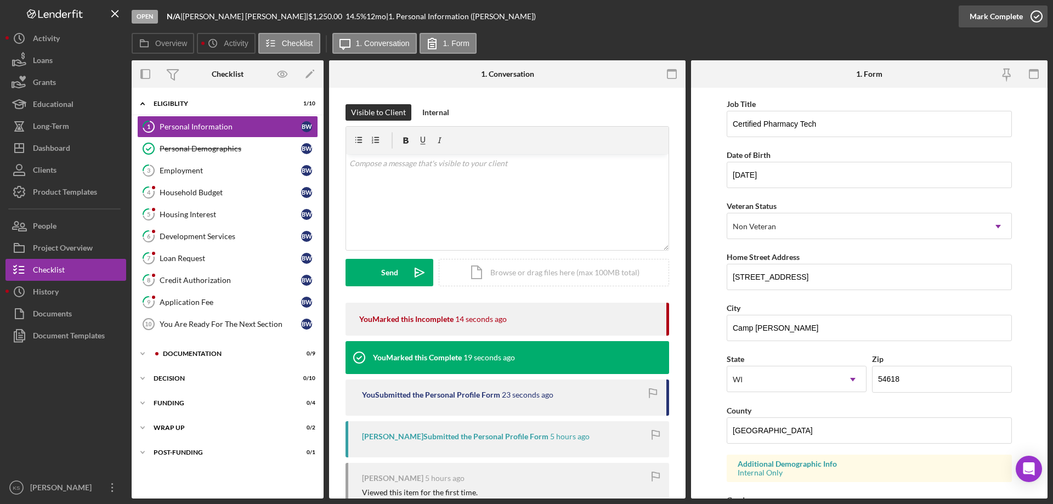
click at [1018, 8] on div "Mark Complete" at bounding box center [996, 16] width 53 height 22
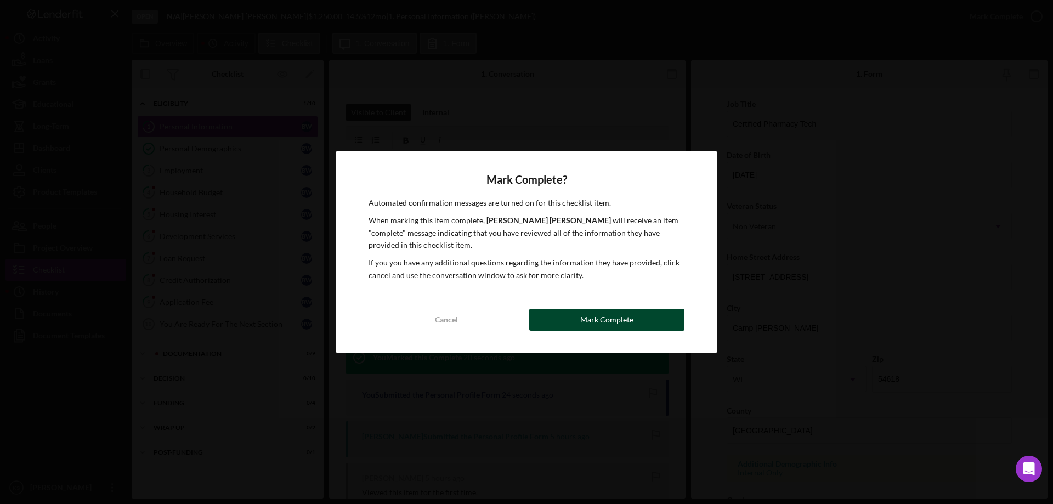
click at [637, 310] on button "Mark Complete" at bounding box center [606, 320] width 155 height 22
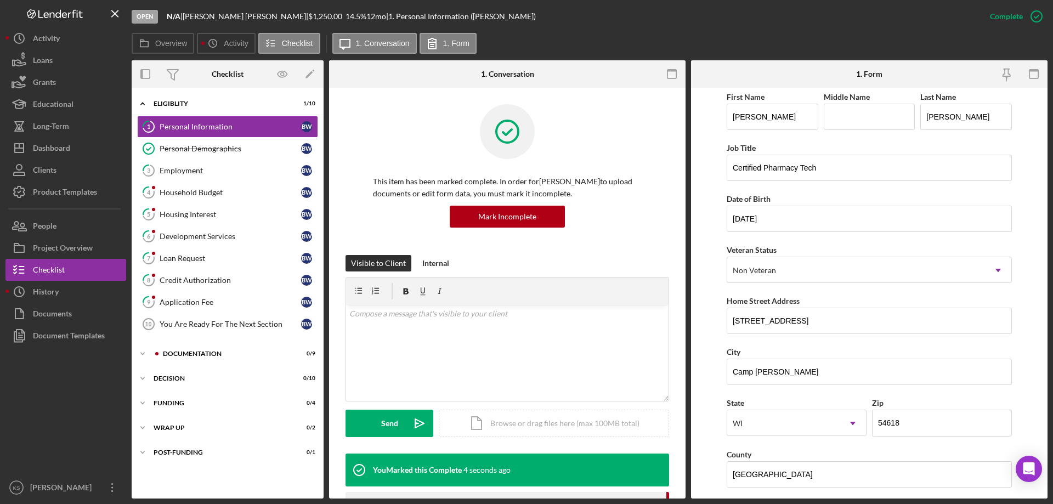
scroll to position [91, 0]
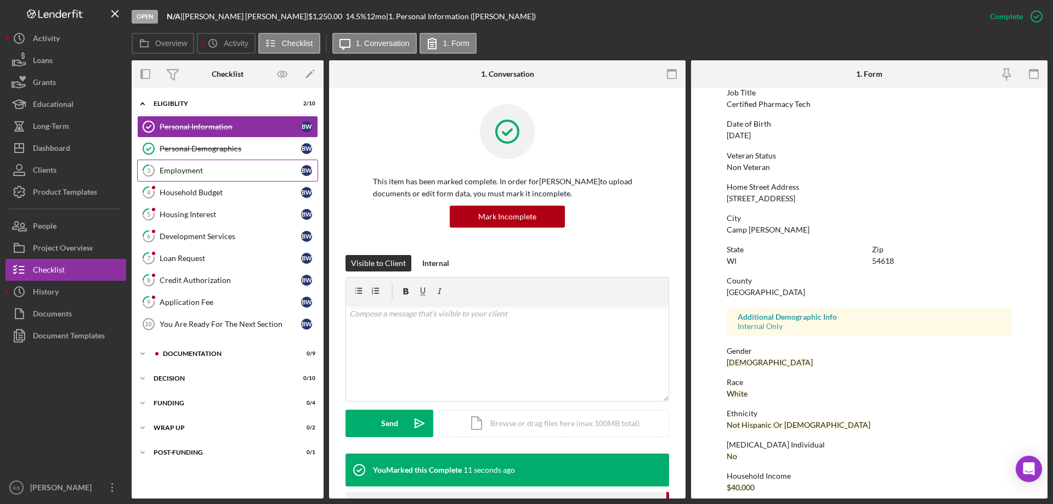
click at [162, 170] on div "Employment" at bounding box center [231, 170] width 142 height 9
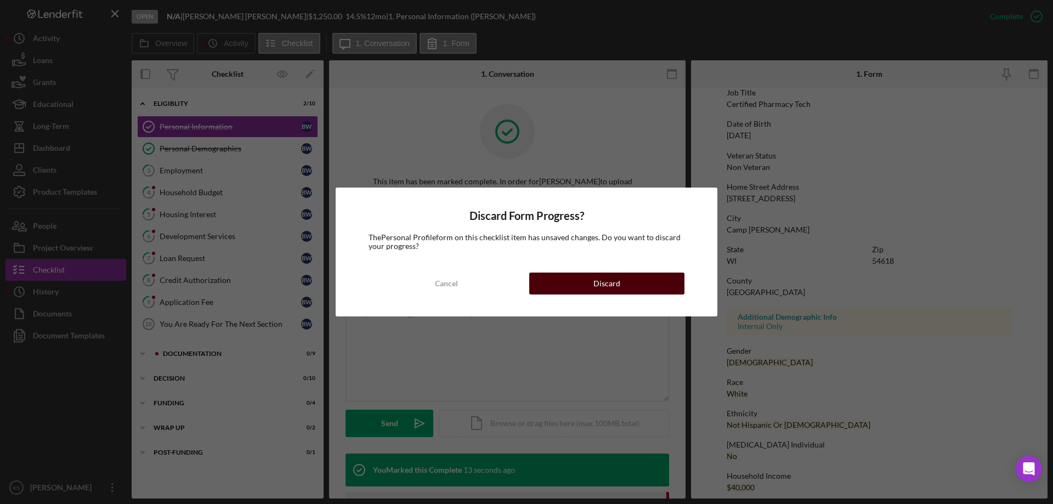
click at [641, 282] on button "Discard" at bounding box center [606, 284] width 155 height 22
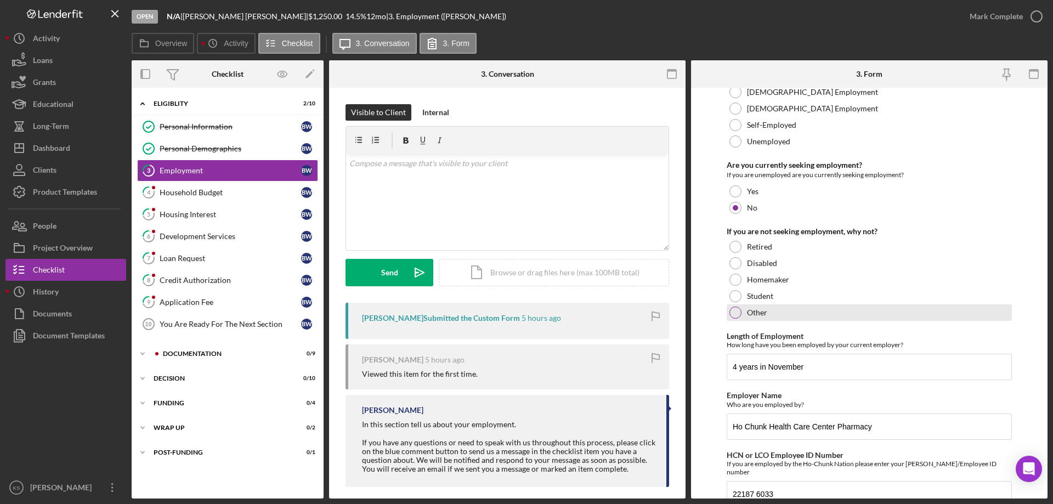
scroll to position [78, 0]
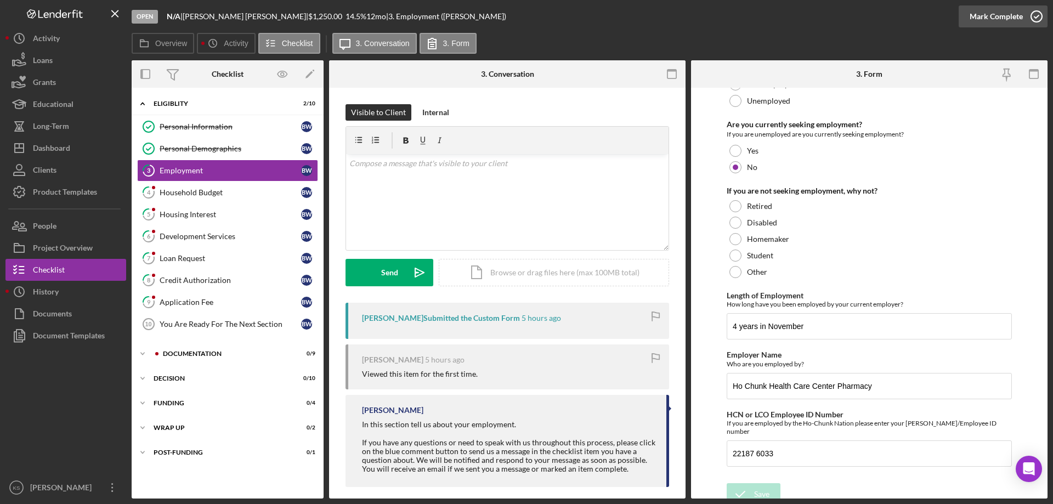
click at [1015, 14] on div "Mark Complete" at bounding box center [996, 16] width 53 height 22
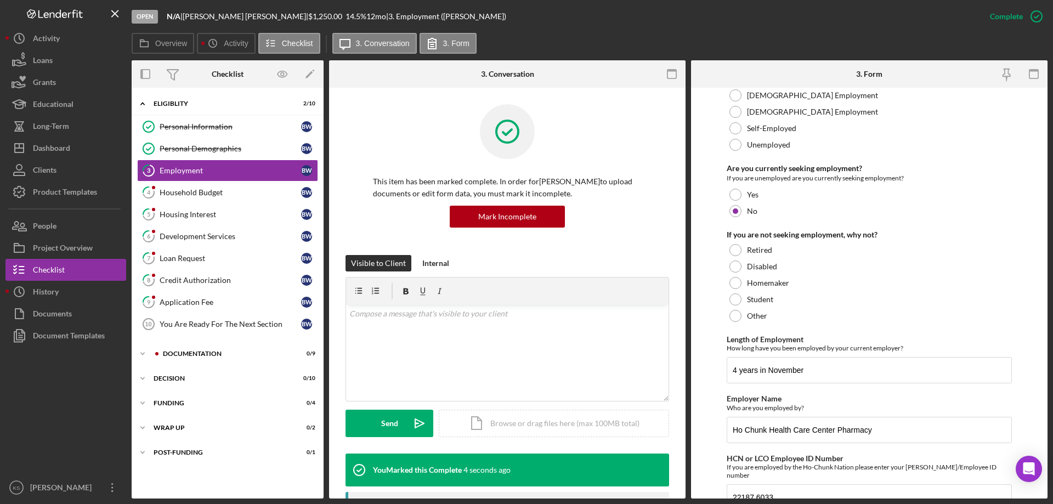
scroll to position [122, 0]
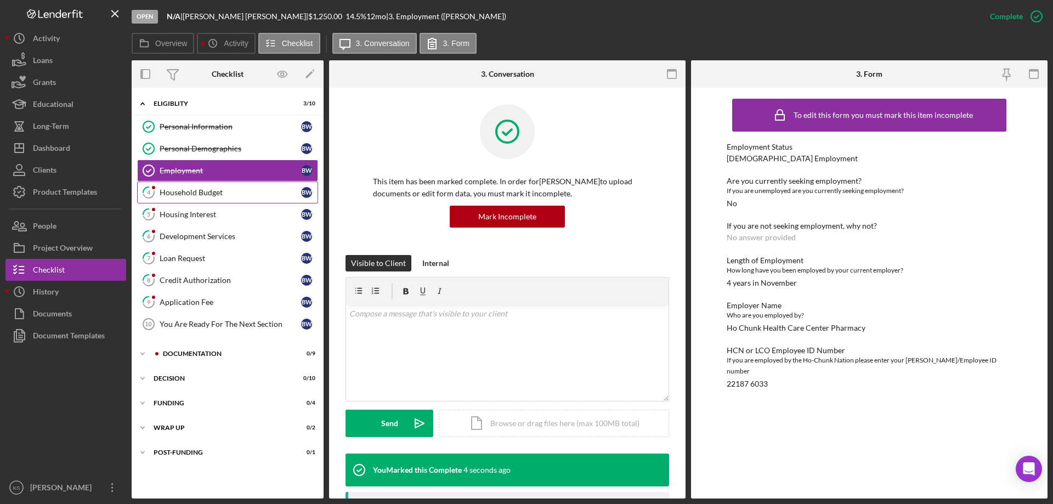
click at [204, 196] on div "Household Budget" at bounding box center [231, 192] width 142 height 9
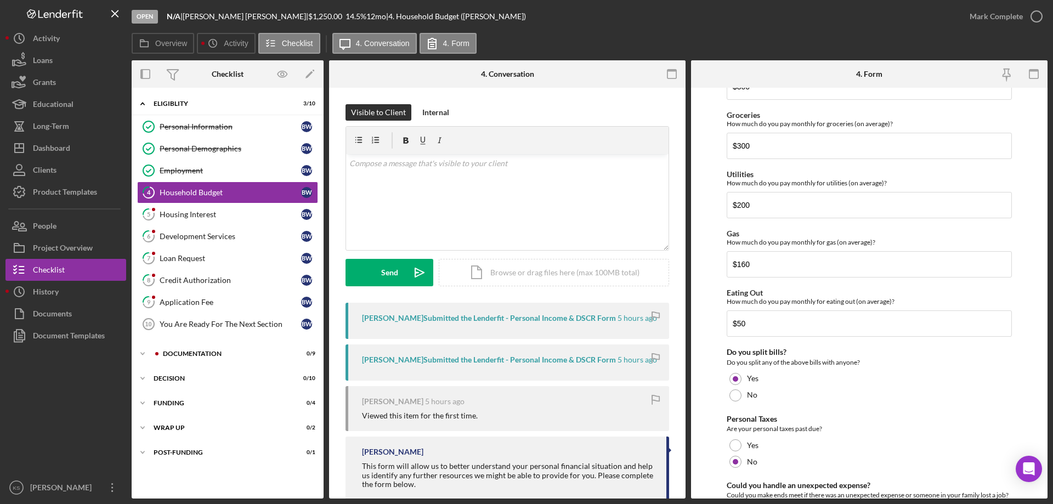
scroll to position [712, 0]
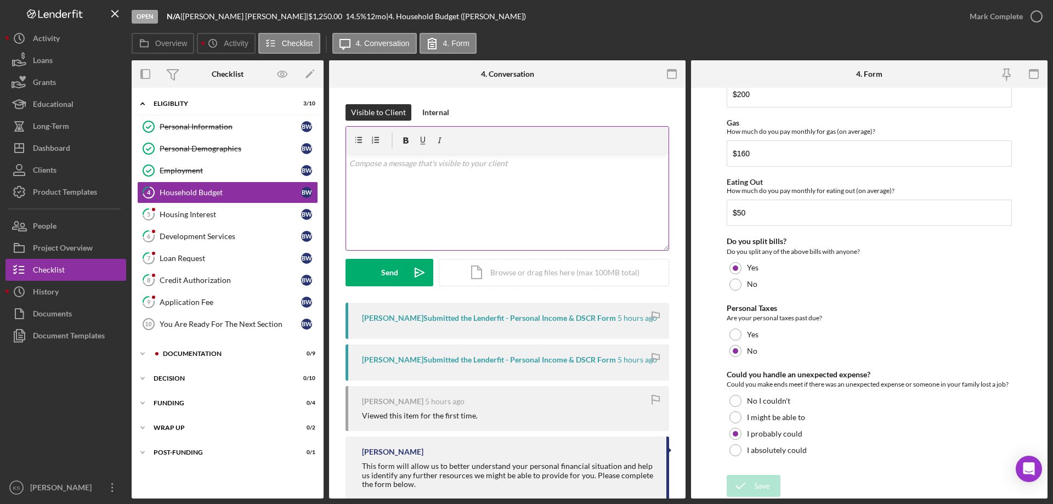
click at [436, 207] on div "v Color teal Color pink Remove color Add row above Add row below Add column bef…" at bounding box center [507, 202] width 323 height 96
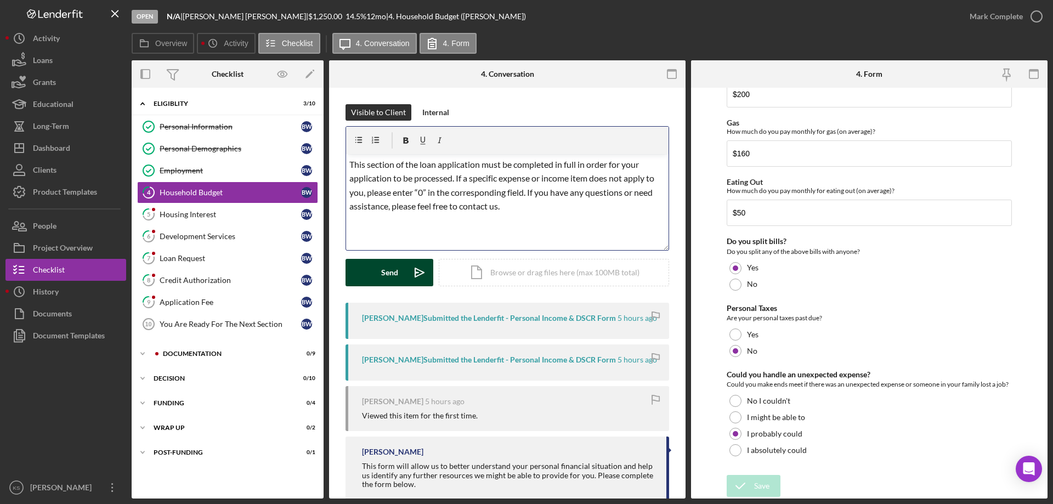
click at [383, 269] on div "Send" at bounding box center [389, 272] width 17 height 27
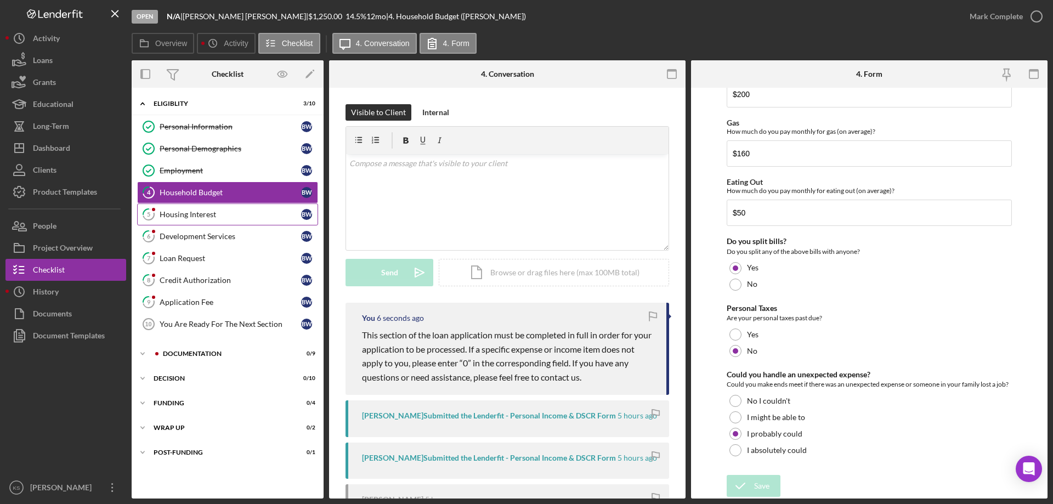
click at [224, 211] on div "Housing Interest" at bounding box center [231, 214] width 142 height 9
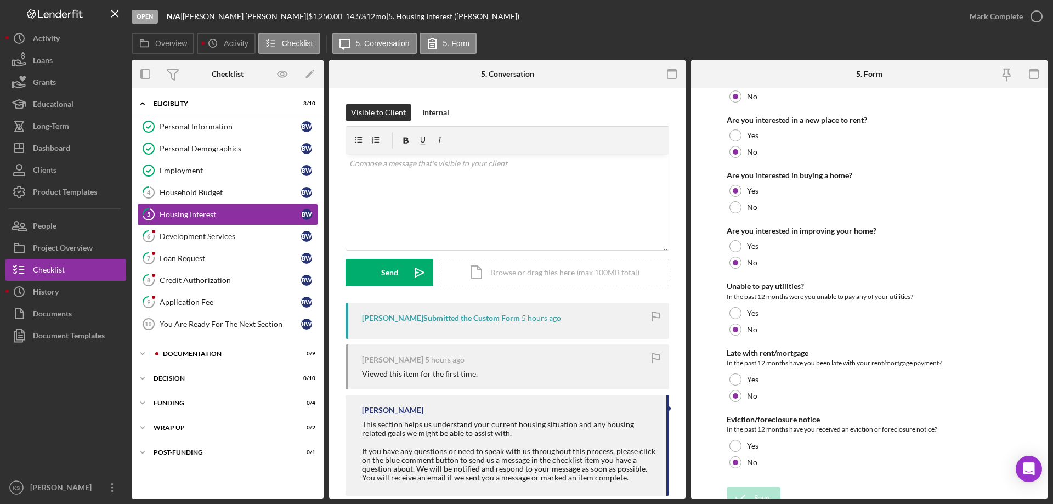
scroll to position [150, 0]
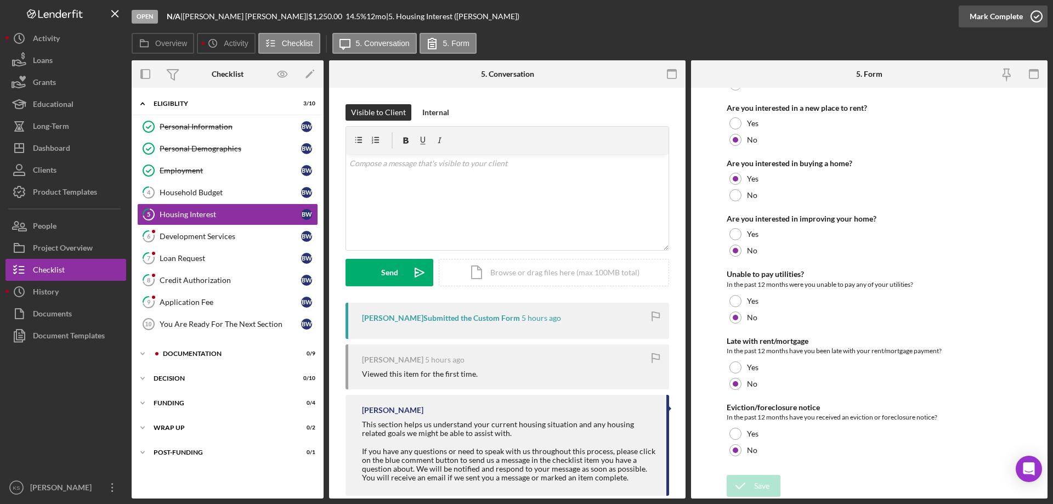
click at [990, 9] on div "Mark Complete" at bounding box center [996, 16] width 53 height 22
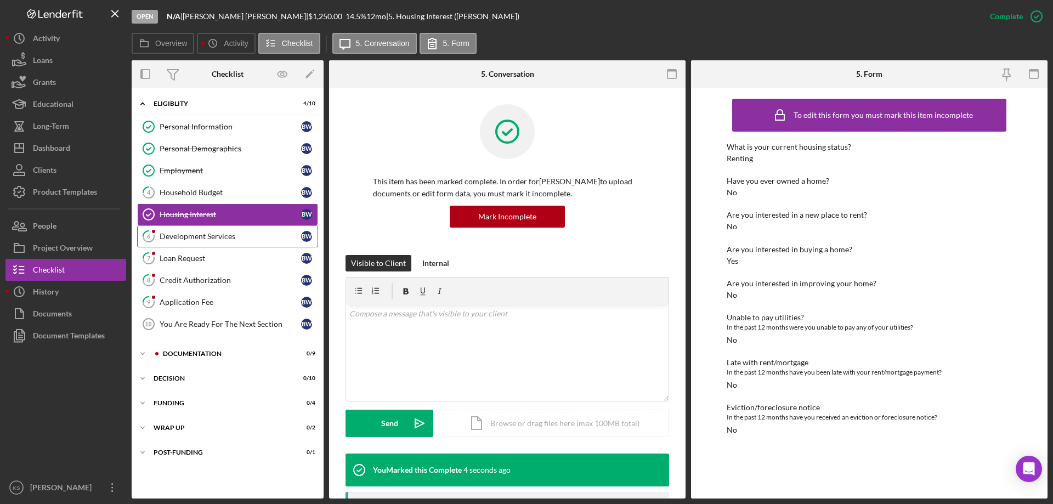
click at [236, 233] on div "Development Services" at bounding box center [231, 236] width 142 height 9
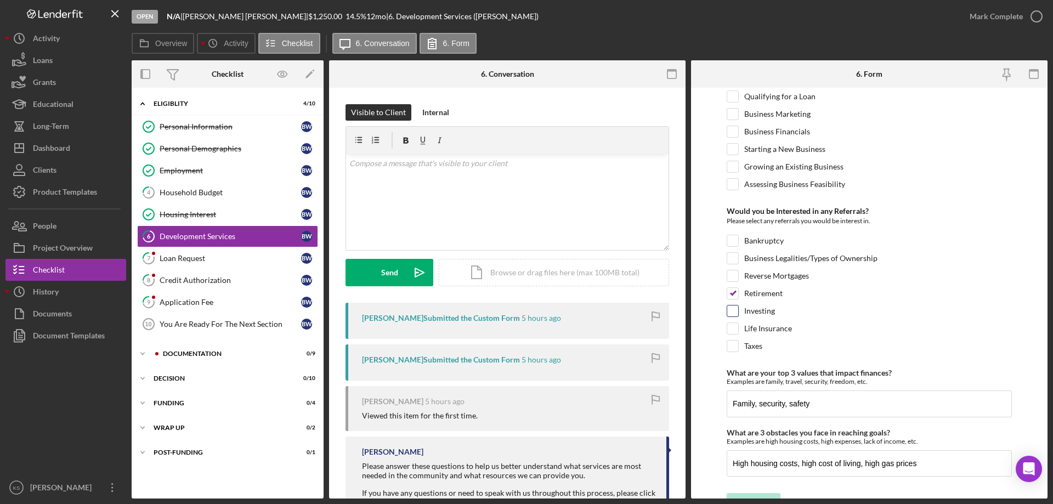
scroll to position [460, 0]
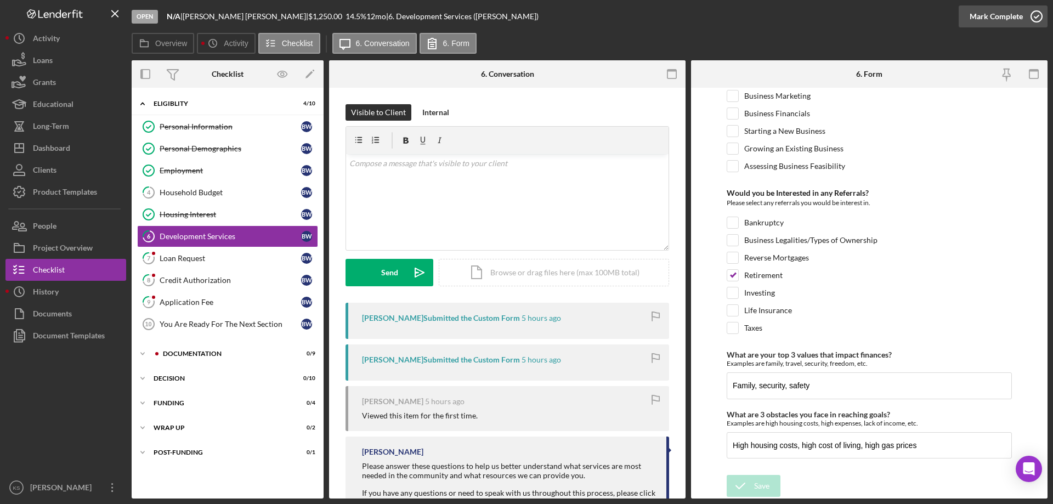
click at [1008, 22] on div "Mark Complete" at bounding box center [996, 16] width 53 height 22
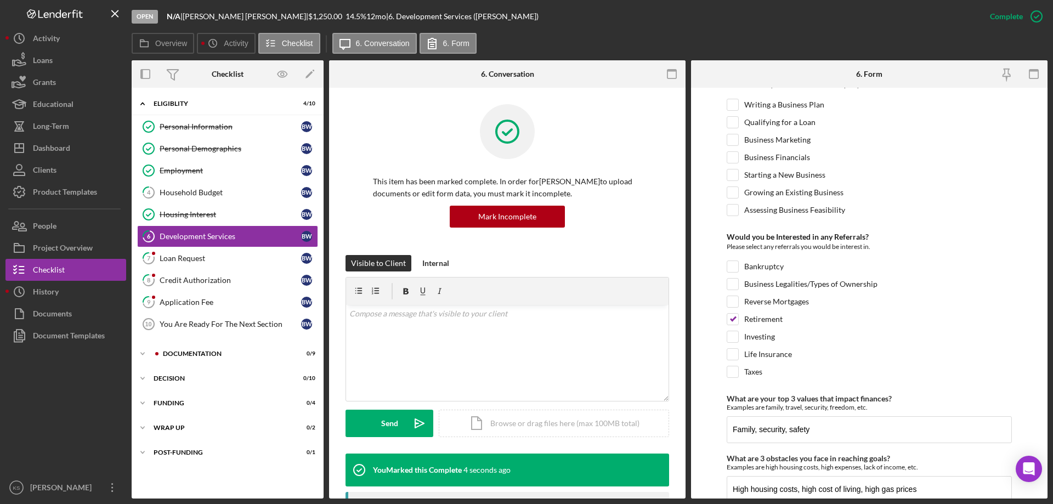
scroll to position [504, 0]
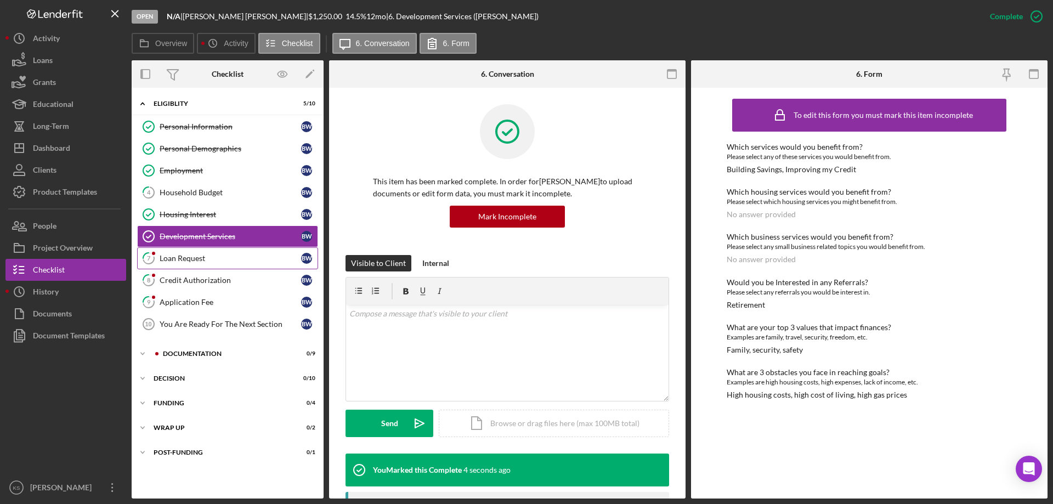
click at [212, 256] on div "Loan Request" at bounding box center [231, 258] width 142 height 9
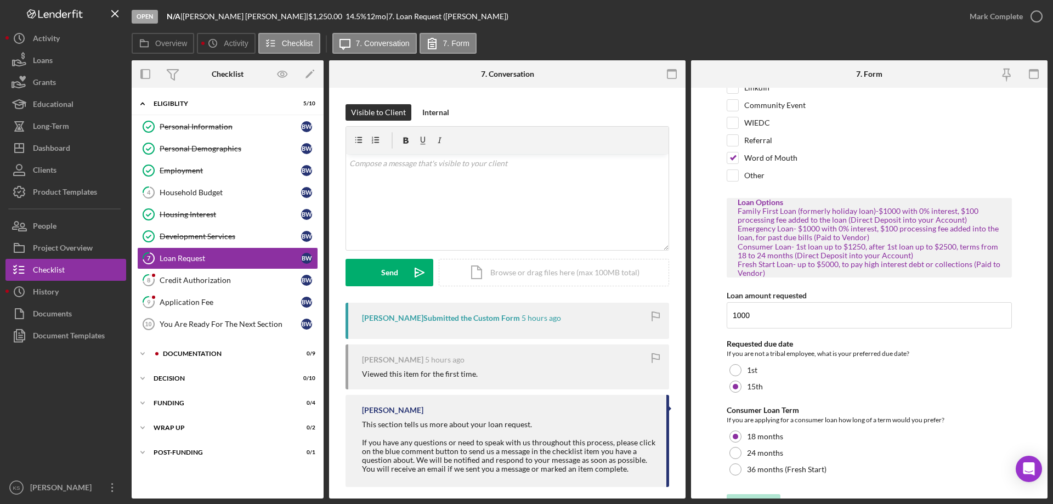
scroll to position [98, 0]
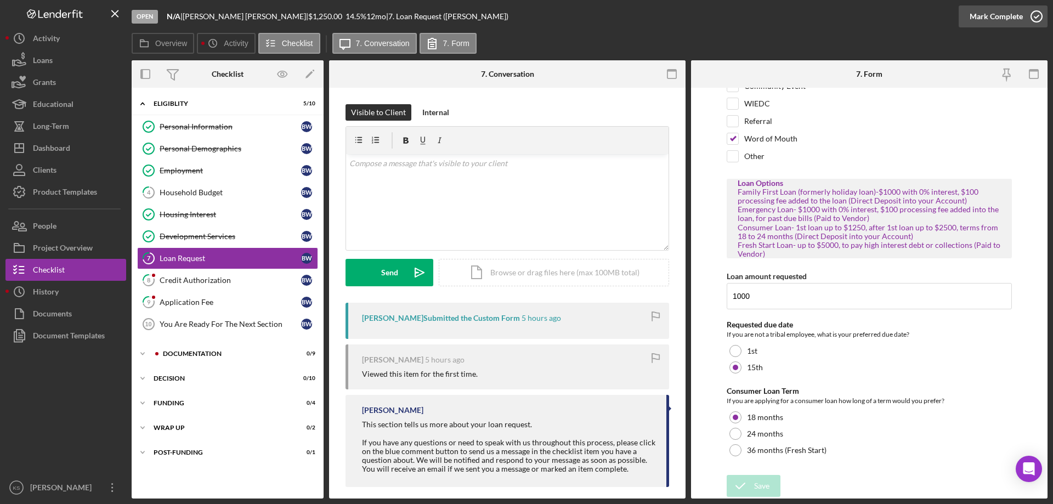
click at [1006, 12] on div "Mark Complete" at bounding box center [996, 16] width 53 height 22
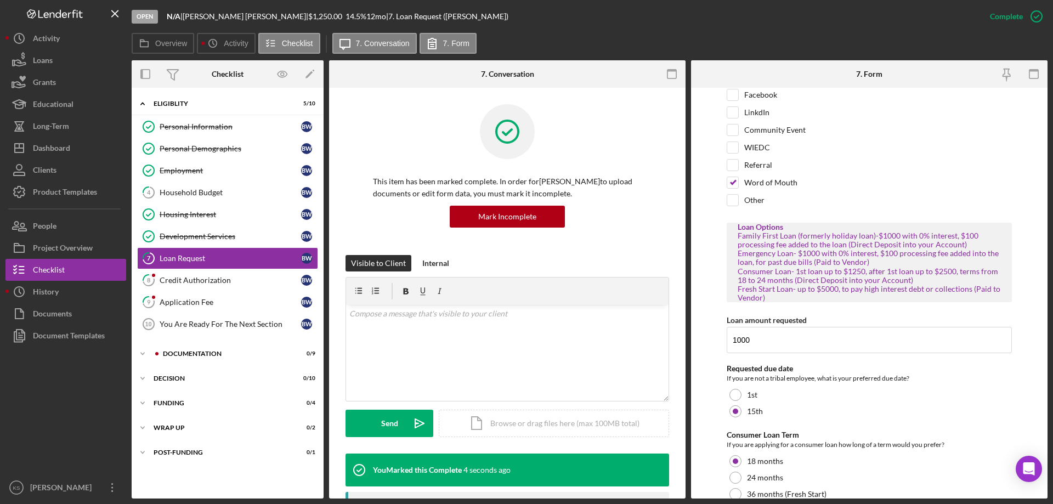
scroll to position [142, 0]
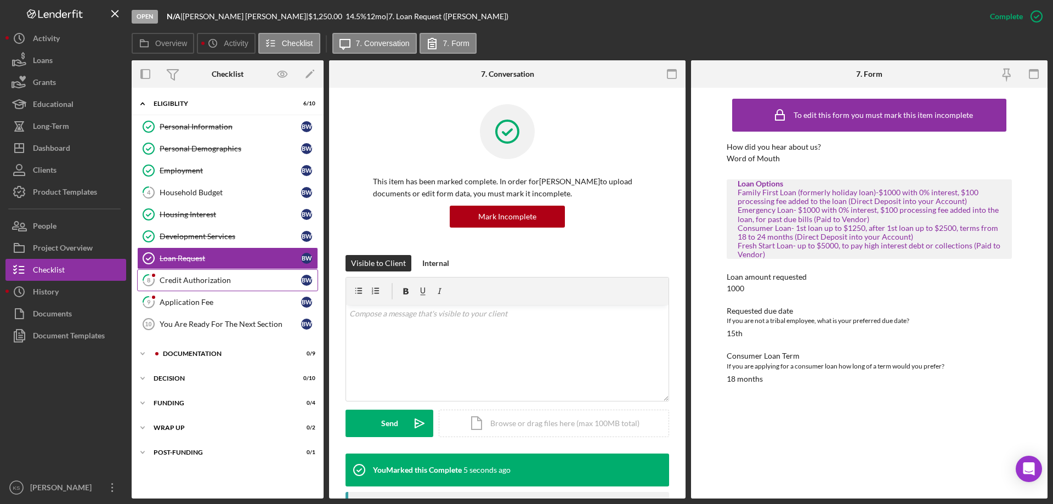
click at [187, 284] on div "Credit Authorization" at bounding box center [231, 280] width 142 height 9
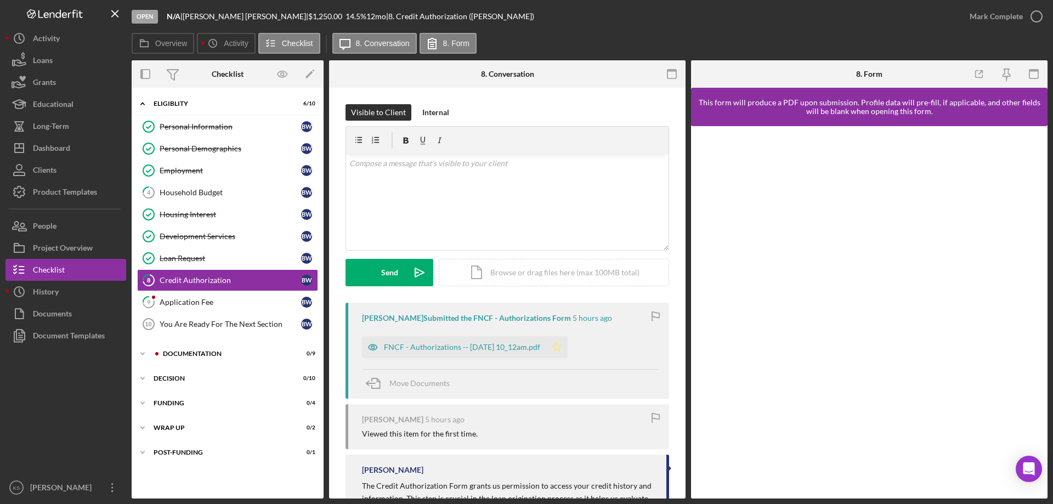
click at [573, 351] on div "FNCF - Authorizations -- [DATE] 10_12am.pdf Icon/Star" at bounding box center [467, 344] width 211 height 27
click at [568, 351] on icon "Icon/Star" at bounding box center [557, 347] width 22 height 22
click at [1010, 14] on div "Mark Complete" at bounding box center [996, 16] width 53 height 22
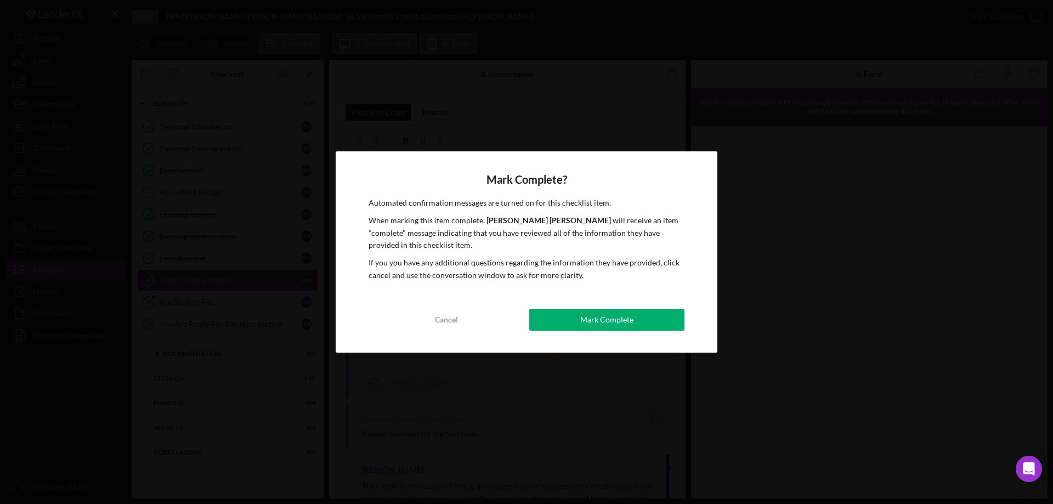
click at [612, 327] on div "Mark Complete" at bounding box center [606, 320] width 53 height 22
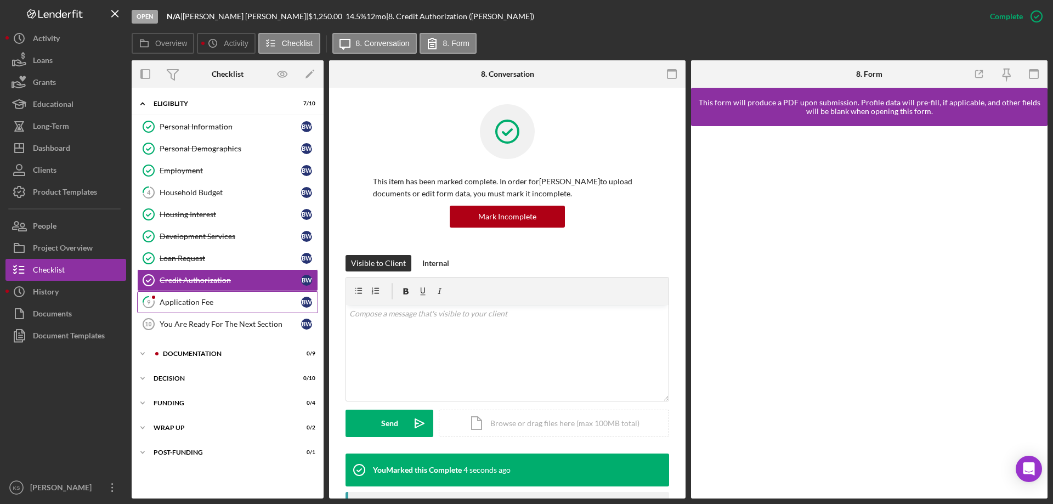
click at [238, 303] on div "Application Fee" at bounding box center [231, 302] width 142 height 9
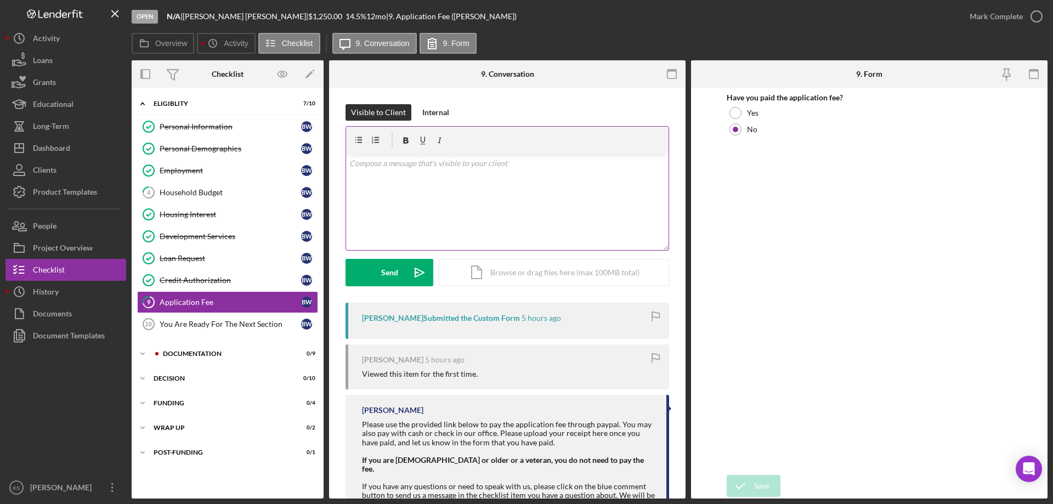
click at [451, 199] on div "v Color teal Color pink Remove color Add row above Add row below Add column bef…" at bounding box center [507, 202] width 323 height 96
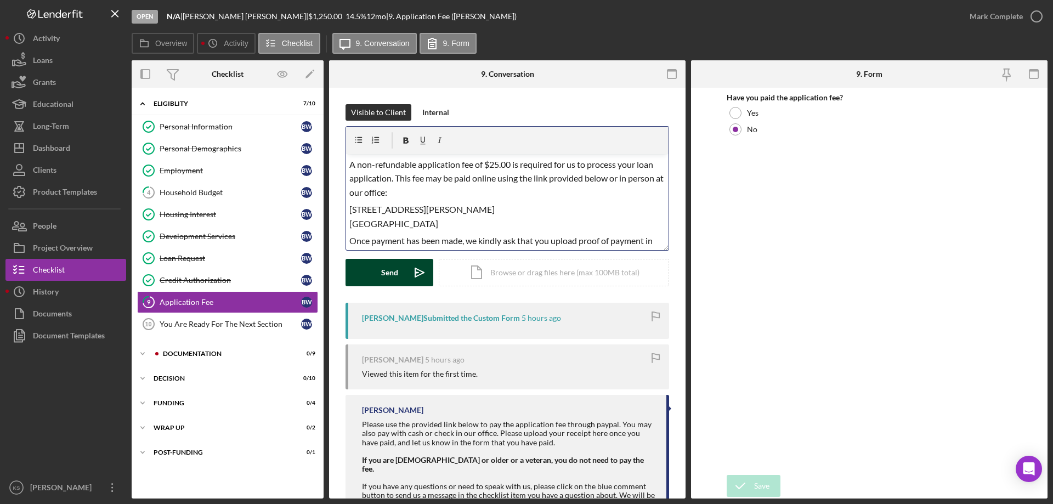
click at [379, 267] on button "Send Icon/icon-invite-send" at bounding box center [390, 272] width 88 height 27
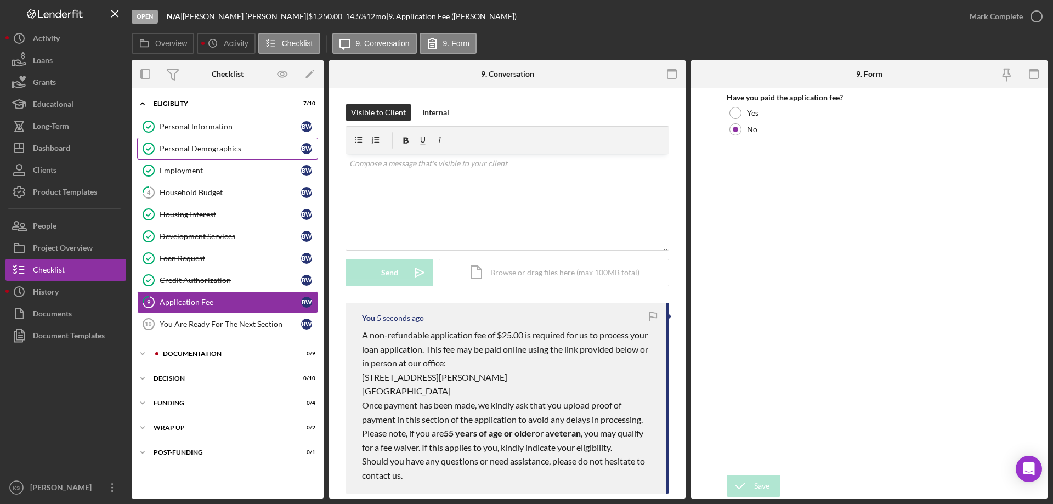
click at [199, 152] on div "Personal Demographics" at bounding box center [231, 148] width 142 height 9
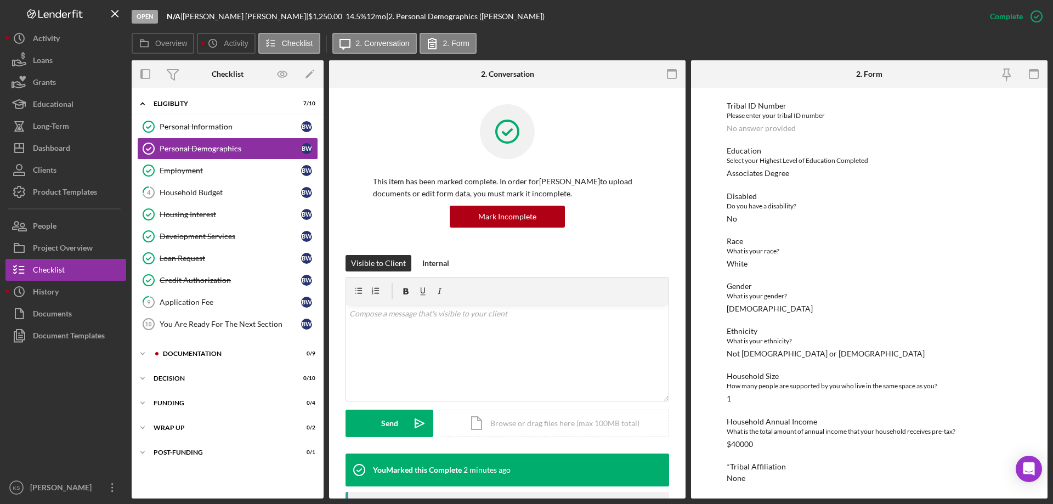
scroll to position [128, 0]
click at [211, 127] on div "Personal Information" at bounding box center [231, 126] width 142 height 9
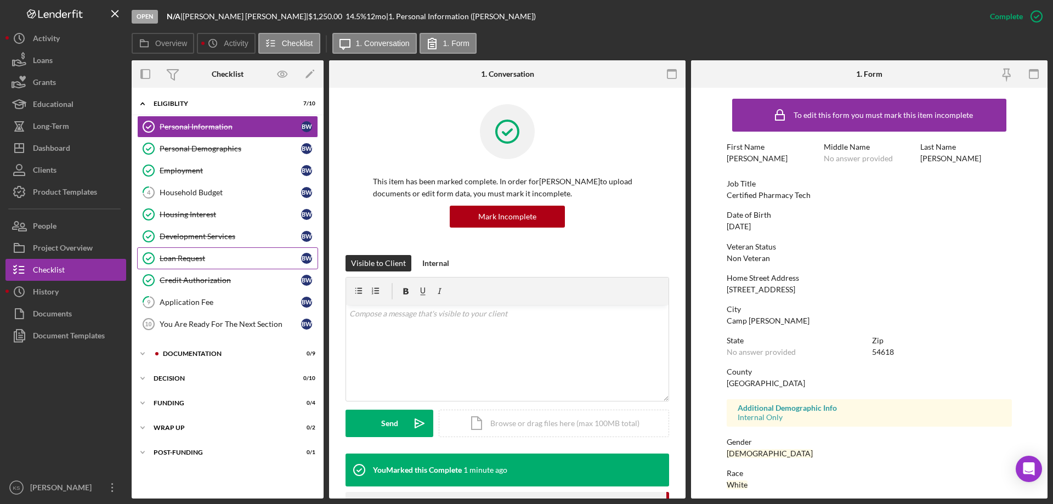
click at [217, 255] on div "Loan Request" at bounding box center [231, 258] width 142 height 9
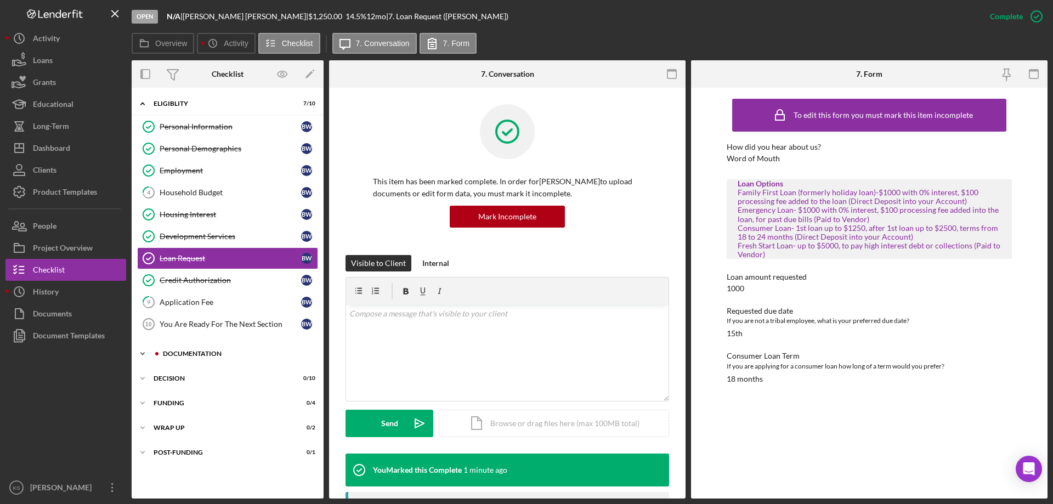
click at [212, 352] on div "Documentation" at bounding box center [236, 354] width 147 height 7
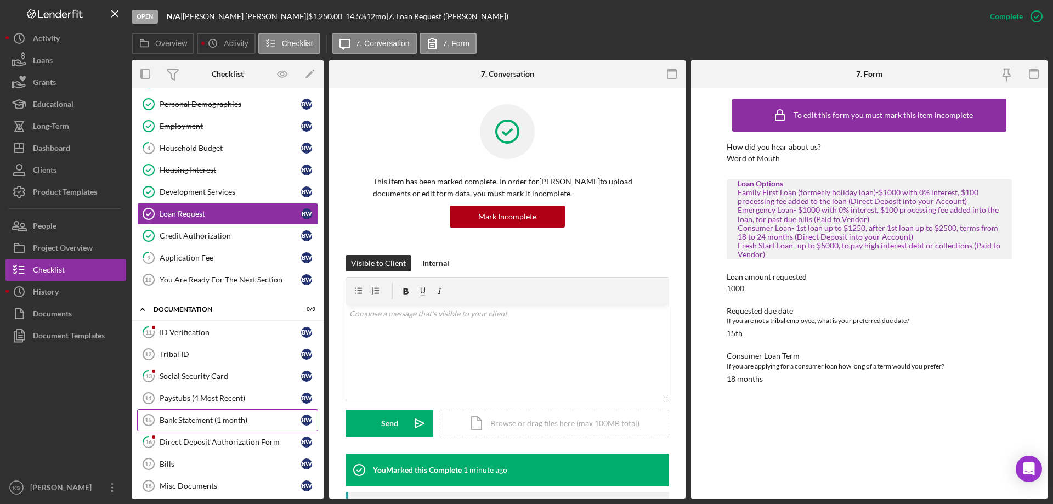
scroll to position [110, 0]
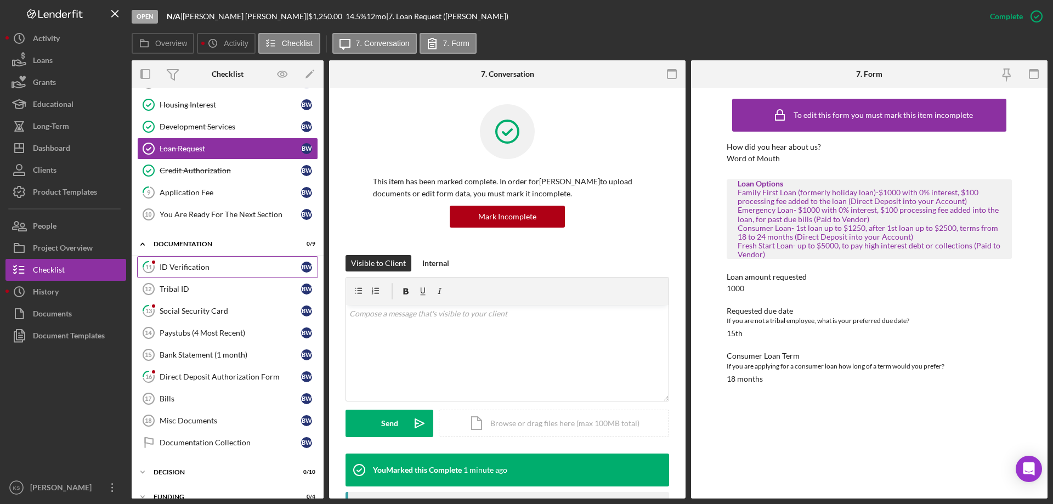
click at [183, 269] on div "ID Verification" at bounding box center [231, 267] width 142 height 9
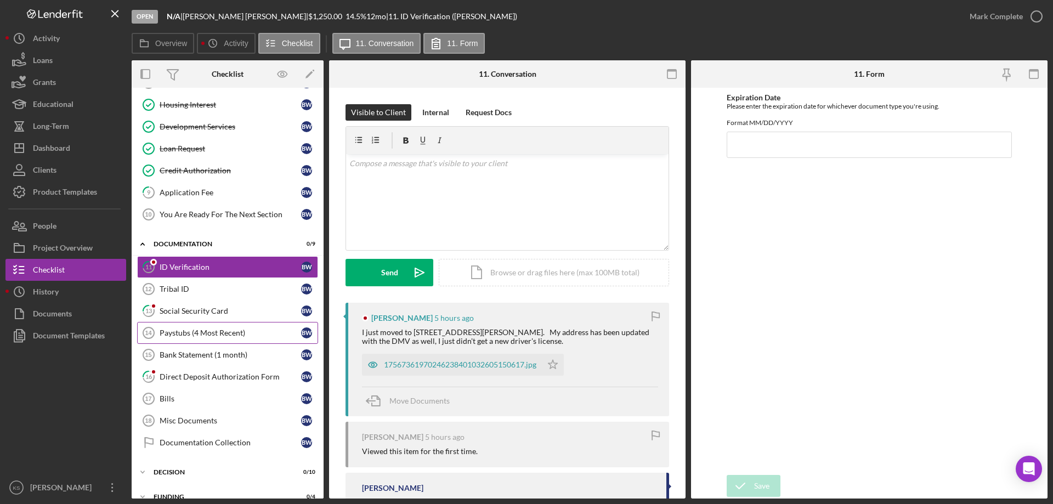
drag, startPoint x: 183, startPoint y: 305, endPoint x: 183, endPoint y: 326, distance: 21.4
click at [183, 306] on link "13 Social Security Card B W" at bounding box center [227, 311] width 181 height 22
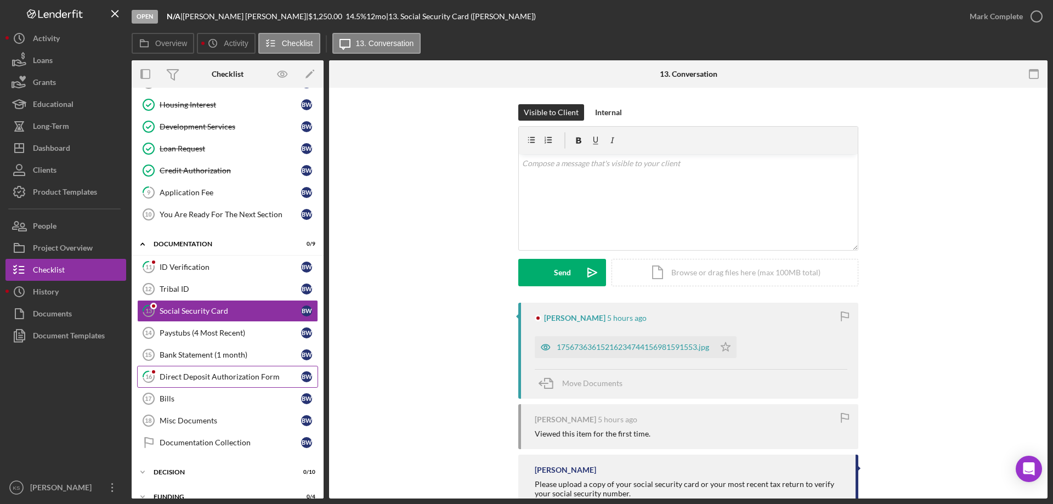
click at [180, 371] on link "16 Direct Deposit Authorization Form B W" at bounding box center [227, 377] width 181 height 22
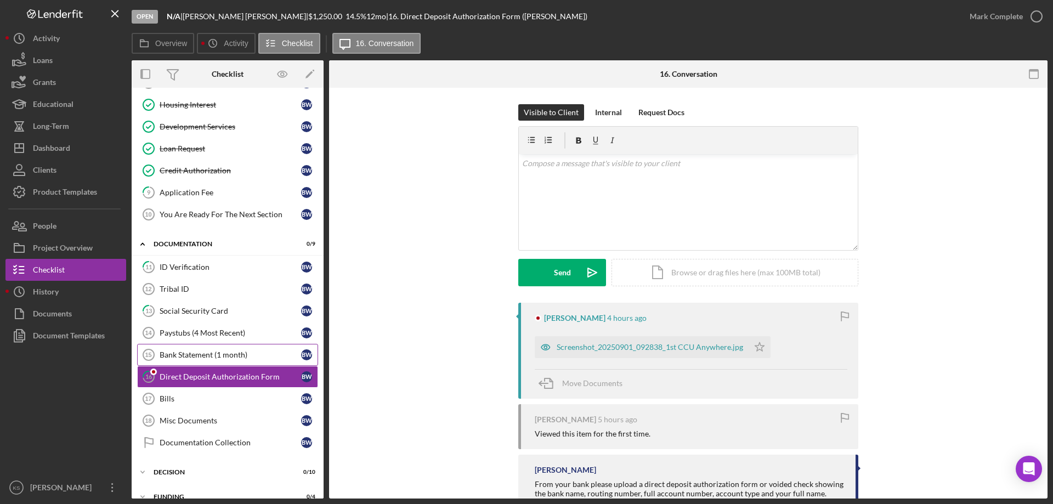
click at [191, 345] on link "Bank Statement (1 month) 15 Bank Statement (1 month) B W" at bounding box center [227, 355] width 181 height 22
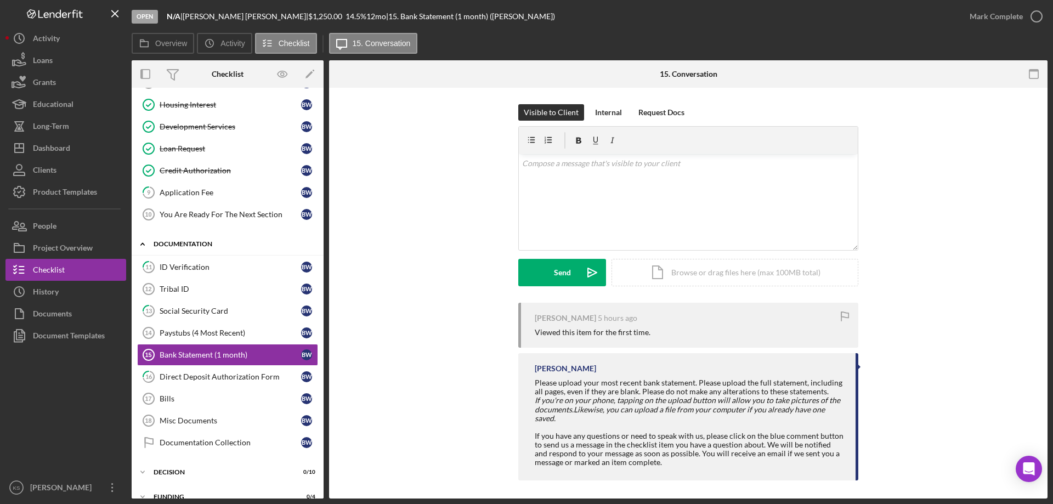
click at [174, 247] on div "Icon/Expander Documentation 0 / 9" at bounding box center [228, 244] width 192 height 22
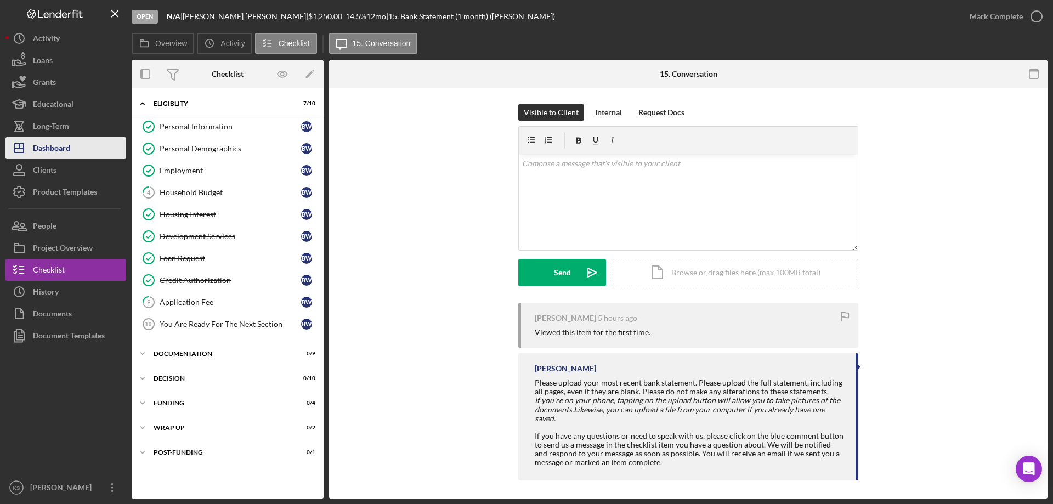
click at [50, 147] on div "Dashboard" at bounding box center [51, 149] width 37 height 25
